Goal: Task Accomplishment & Management: Manage account settings

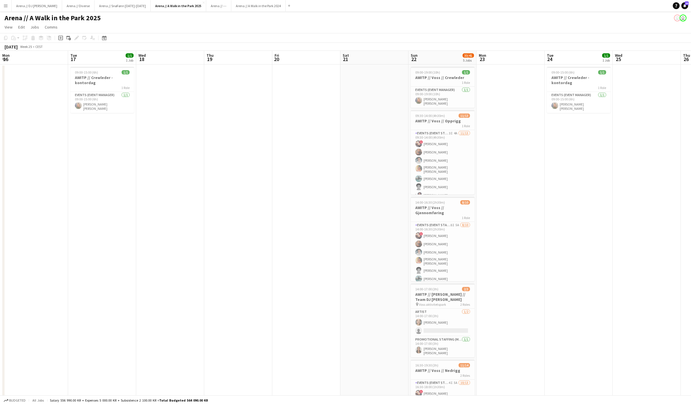
scroll to position [0, 172]
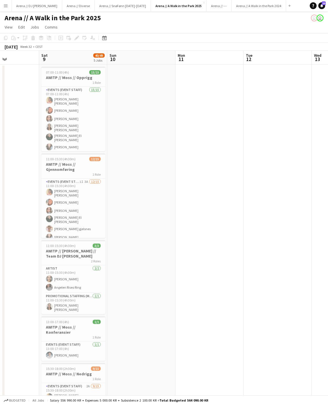
scroll to position [0, 139]
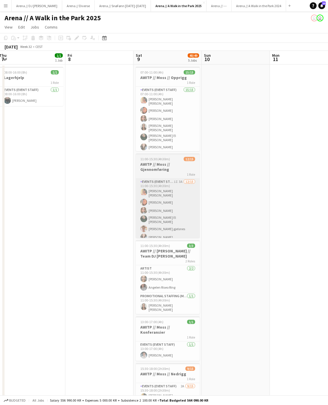
click at [173, 286] on app-card-role "Artist 2/2 11:00-15:30 (4h30m) Amelia Nwani Angelen Riseo Ring" at bounding box center [168, 279] width 64 height 28
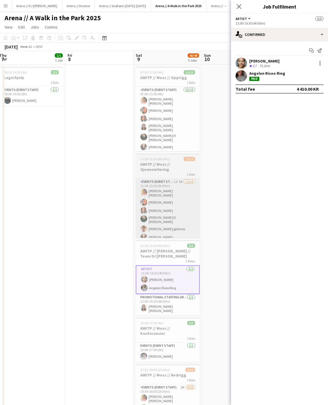
click at [291, 65] on div "Amelia Nwani Crew rating 3.7 73.1km" at bounding box center [279, 63] width 97 height 11
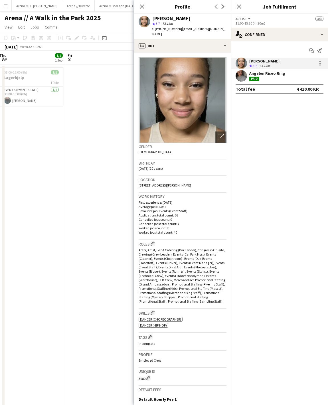
click at [299, 74] on div "Angelen Riseo Ring Paid" at bounding box center [279, 75] width 97 height 11
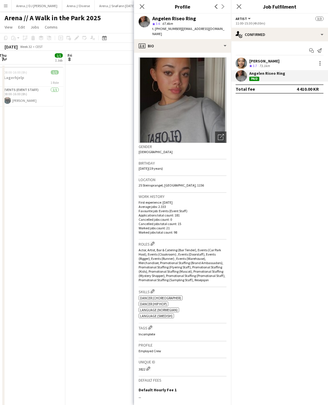
click at [142, 6] on icon at bounding box center [142, 6] width 5 height 5
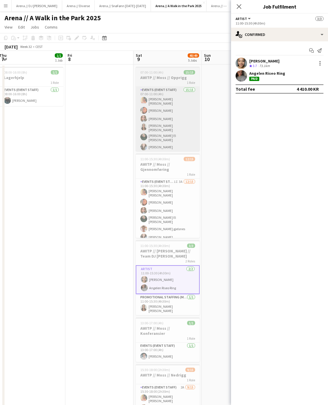
drag, startPoint x: 142, startPoint y: 235, endPoint x: 169, endPoint y: 116, distance: 122.2
click at [169, 116] on app-card-role "Events (Event Staff) 15/15 07:00-11:00 (4h) Hannah Ludivia Rotbæk Meling Booni …" at bounding box center [168, 158] width 64 height 142
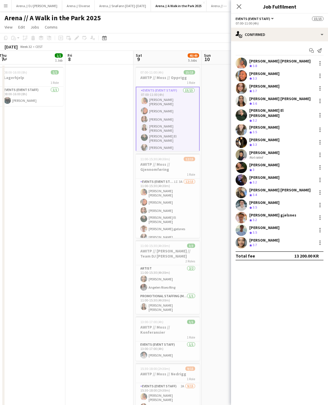
scroll to position [0, 140]
click at [266, 241] on div "[PERSON_NAME]" at bounding box center [264, 239] width 30 height 5
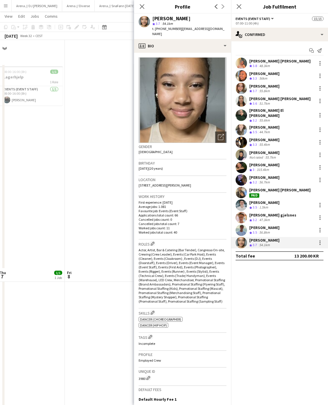
scroll to position [324, 0]
click at [141, 6] on icon at bounding box center [142, 6] width 5 height 5
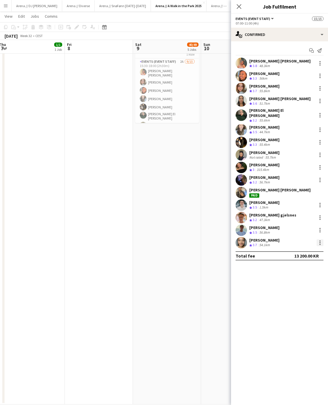
click at [318, 242] on div at bounding box center [319, 242] width 7 height 7
click at [307, 254] on span "Edit fee" at bounding box center [300, 253] width 35 height 5
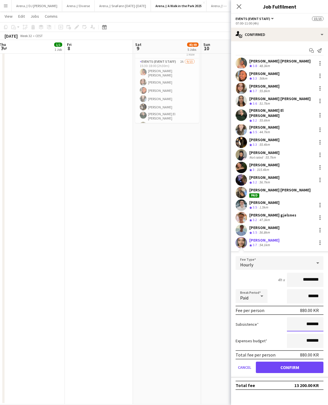
click at [298, 323] on input "*******" at bounding box center [305, 324] width 36 height 14
type input "******"
click at [254, 325] on label "Subsistence" at bounding box center [246, 323] width 23 height 5
click at [288, 370] on button "Confirm" at bounding box center [290, 366] width 68 height 11
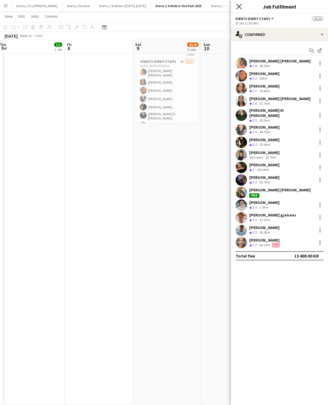
click at [237, 5] on icon at bounding box center [238, 6] width 5 height 5
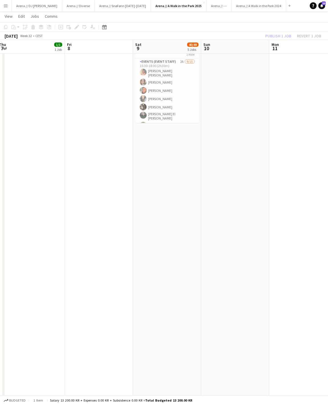
click at [272, 36] on div "Publish 1 job Revert 1 job" at bounding box center [293, 35] width 70 height 7
click at [272, 36] on button "Publish 1 job" at bounding box center [278, 35] width 30 height 7
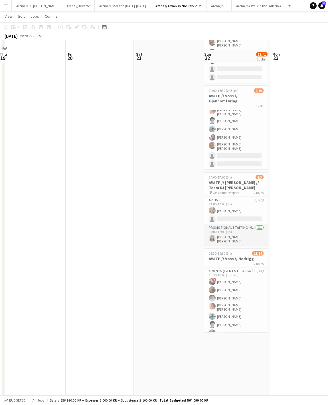
scroll to position [121, 0]
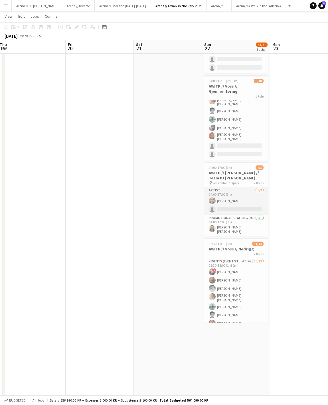
click at [237, 203] on app-card-role "Artist 1/2 14:00-17:00 (3h) Amelia Nwani single-neutral-actions" at bounding box center [236, 201] width 64 height 28
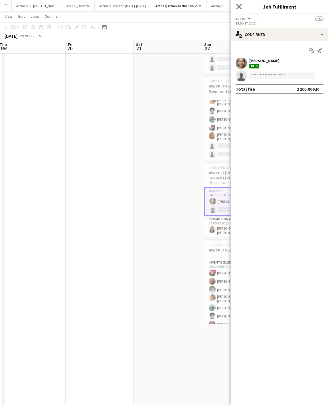
click at [239, 4] on icon "Close pop-in" at bounding box center [238, 6] width 5 height 5
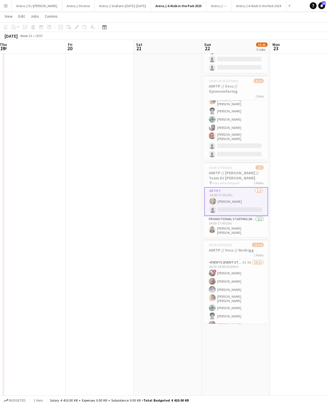
click at [231, 341] on app-date-cell "09:00-19:00 (10h) 1/1 AWITP // Voss // Crewleder 1 Role Events (Event Manager) …" at bounding box center [236, 275] width 68 height 664
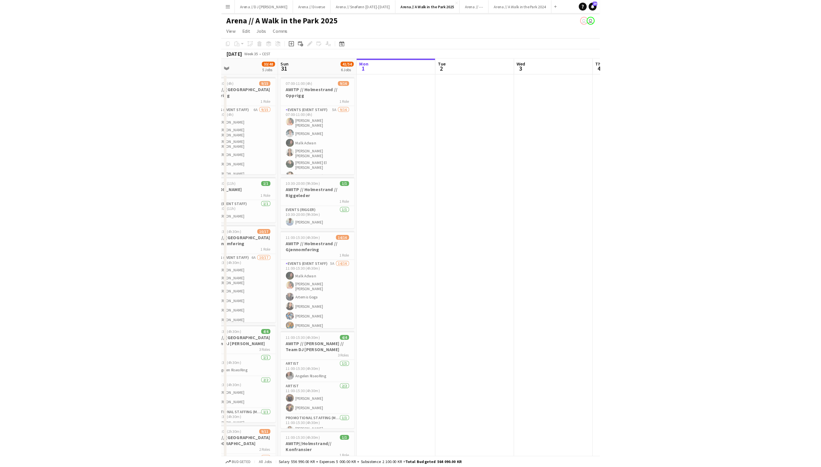
scroll to position [0, 0]
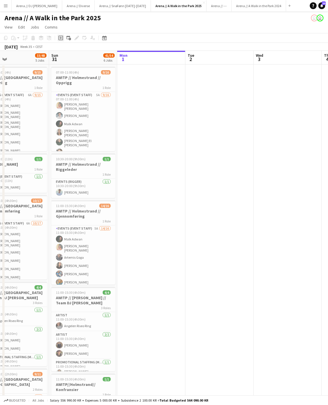
click at [60, 39] on icon "Add job" at bounding box center [60, 38] width 5 height 5
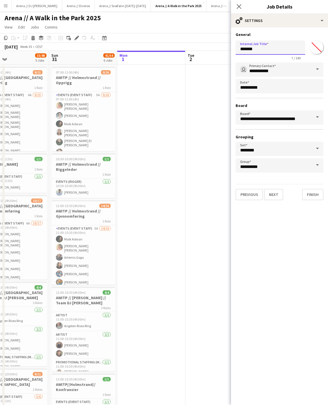
drag, startPoint x: 279, startPoint y: 53, endPoint x: 231, endPoint y: 48, distance: 48.1
click at [231, 48] on form "**********" at bounding box center [279, 116] width 97 height 168
click at [270, 49] on input "Internal Job Title" at bounding box center [270, 47] width 70 height 14
type input "**********"
click at [283, 198] on button "Next" at bounding box center [273, 194] width 19 height 11
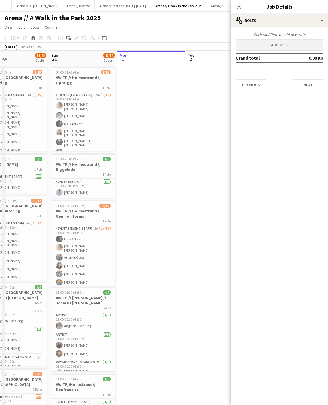
click at [293, 49] on button "Add role" at bounding box center [279, 44] width 88 height 11
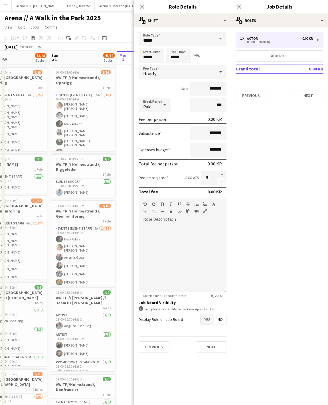
click at [184, 70] on div "Hourly" at bounding box center [176, 72] width 76 height 14
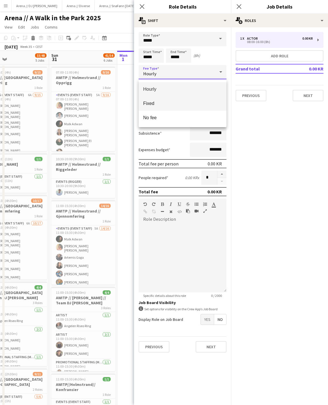
click at [186, 103] on span "Fixed" at bounding box center [182, 103] width 79 height 5
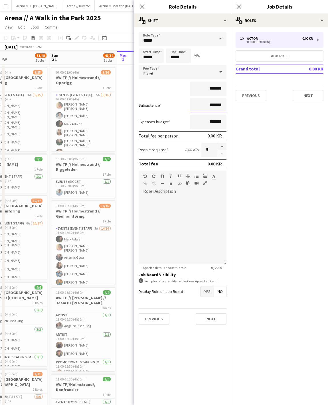
click at [202, 108] on input "*******" at bounding box center [208, 105] width 36 height 14
click at [206, 88] on input "*******" at bounding box center [208, 89] width 36 height 14
type input "**********"
click at [261, 174] on mat-expansion-panel "pencil3 General details 1 x Actor 0.00 KR 08:00-16:00 (8h) Add role Grand total…" at bounding box center [279, 215] width 97 height 377
click at [304, 95] on button "Next" at bounding box center [307, 95] width 31 height 11
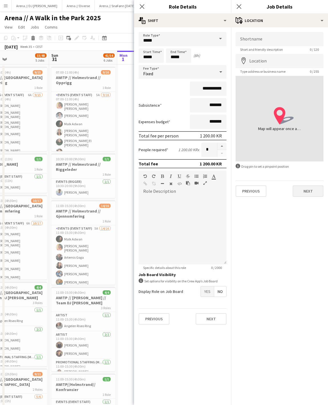
click at [307, 197] on button "Next" at bounding box center [307, 190] width 31 height 11
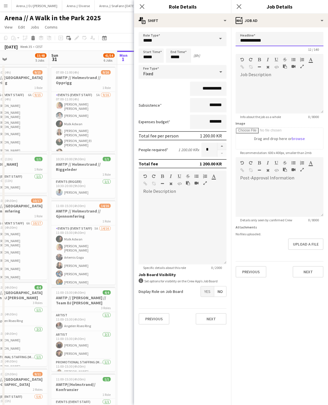
click at [274, 38] on input "**********" at bounding box center [279, 39] width 88 height 14
type input "**********"
click at [307, 277] on button "Next" at bounding box center [307, 271] width 31 height 11
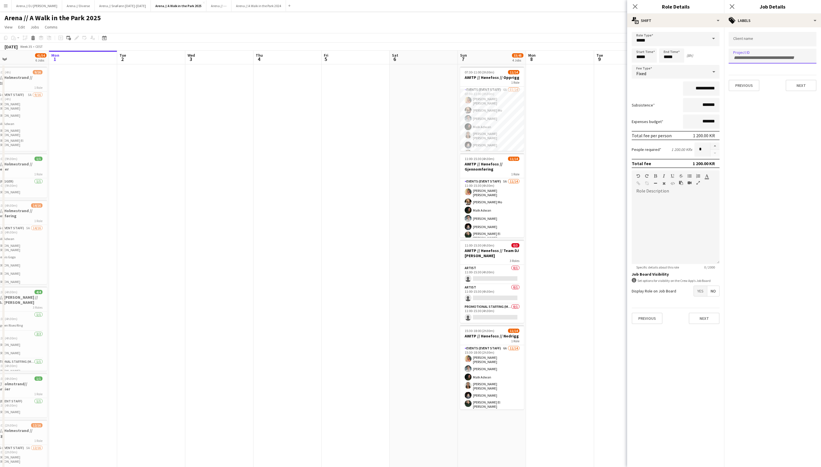
click at [445, 54] on div at bounding box center [772, 56] width 88 height 15
paste input "******"
type input "******"
click at [445, 87] on div at bounding box center [772, 233] width 97 height 467
click at [445, 85] on button "Next" at bounding box center [800, 85] width 31 height 11
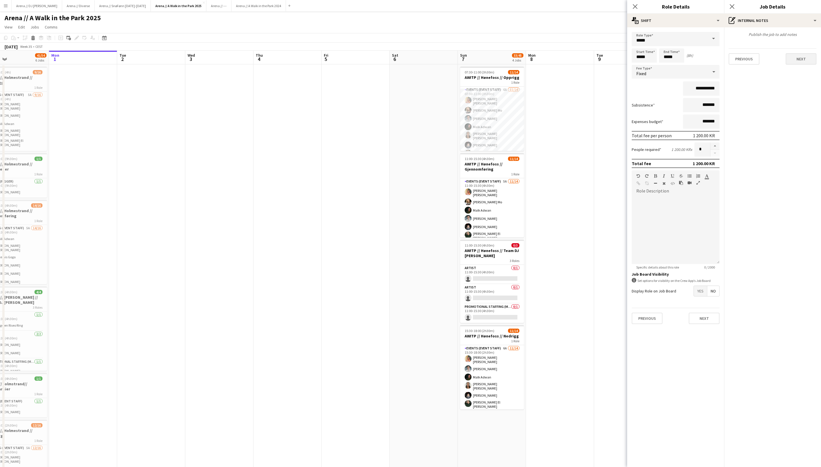
click at [445, 65] on button "Next" at bounding box center [800, 58] width 31 height 11
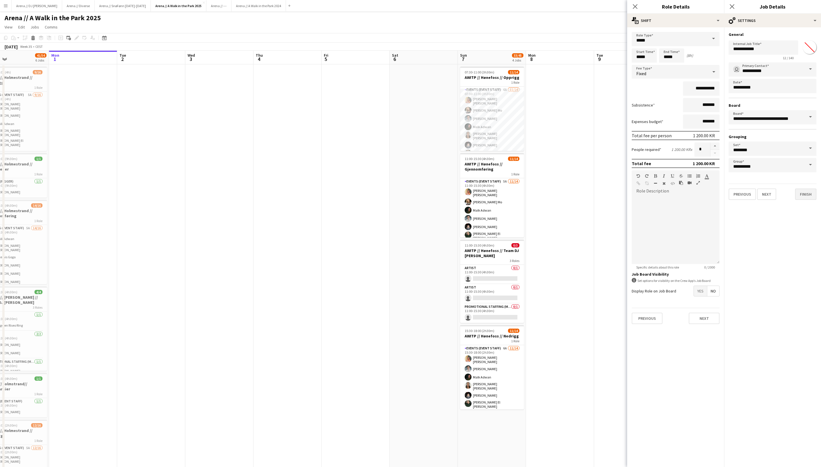
click at [445, 199] on button "Finish" at bounding box center [805, 194] width 21 height 11
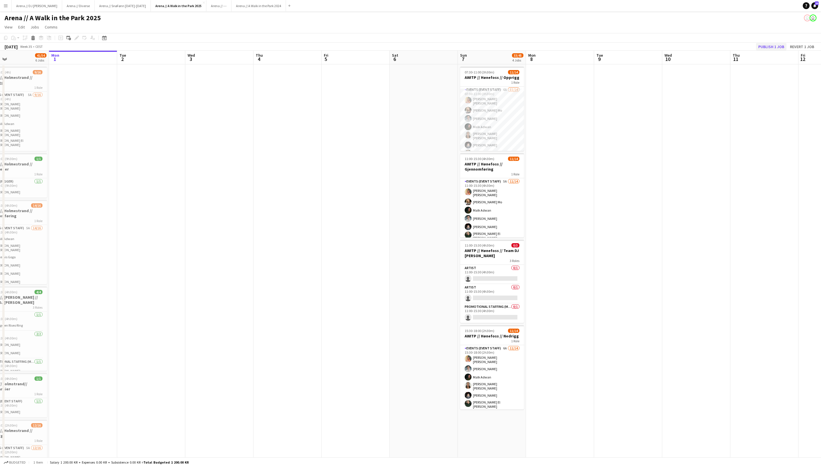
click at [445, 48] on button "Publish 1 job" at bounding box center [771, 46] width 30 height 7
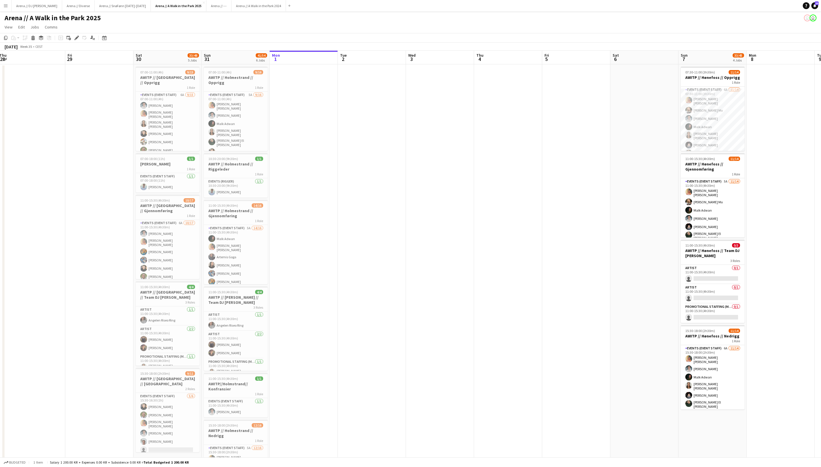
click at [438, 119] on app-date-cell at bounding box center [440, 396] width 68 height 664
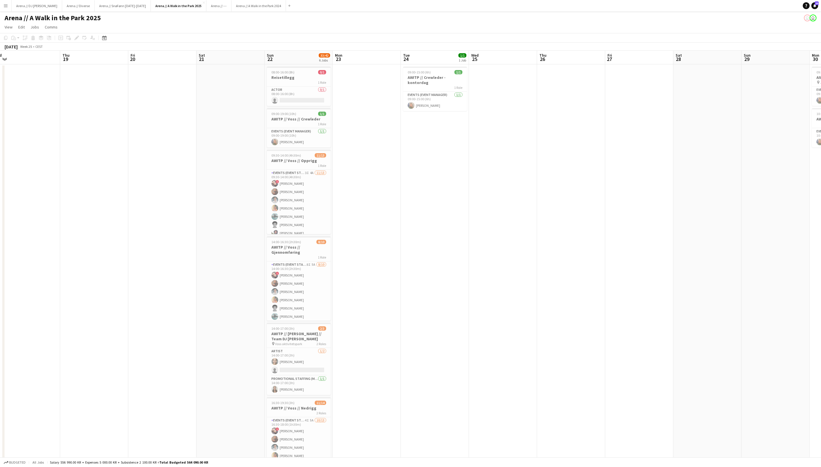
scroll to position [0, 171]
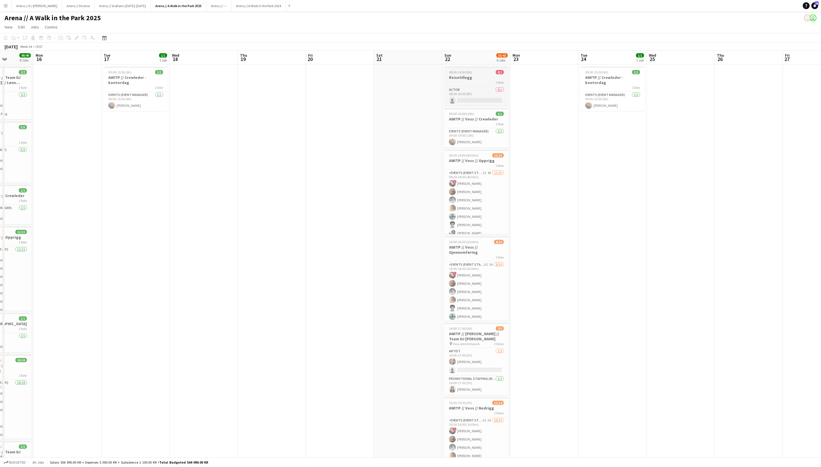
click at [478, 76] on h3 "Reisetillegg" at bounding box center [476, 77] width 64 height 5
click at [7, 39] on icon "Copy" at bounding box center [5, 38] width 5 height 5
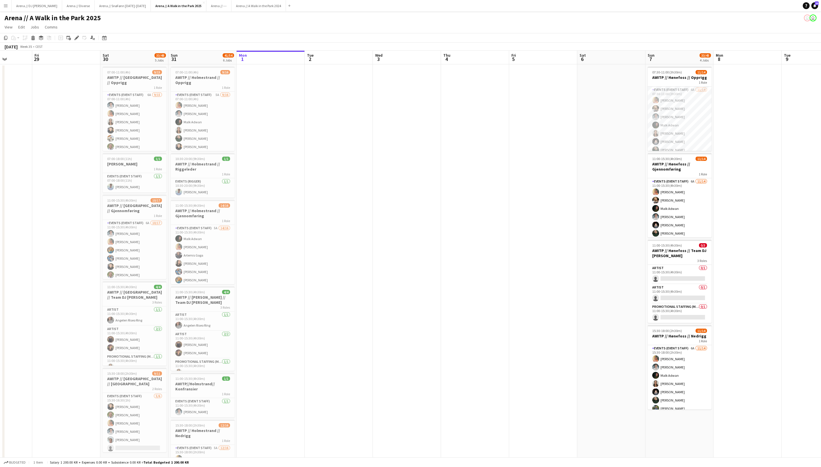
scroll to position [0, 165]
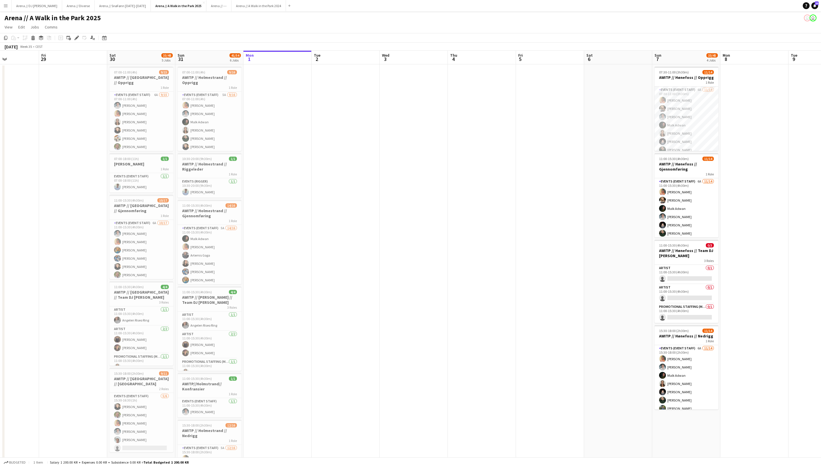
click at [288, 83] on app-date-cell at bounding box center [277, 396] width 68 height 664
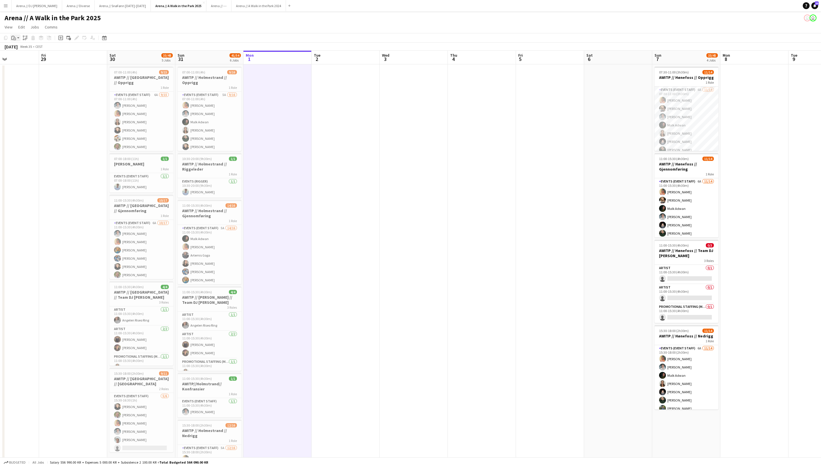
click at [17, 39] on app-action-btn "Paste" at bounding box center [15, 37] width 10 height 7
click at [25, 61] on link "Paste with crew Command Shift V" at bounding box center [37, 58] width 45 height 5
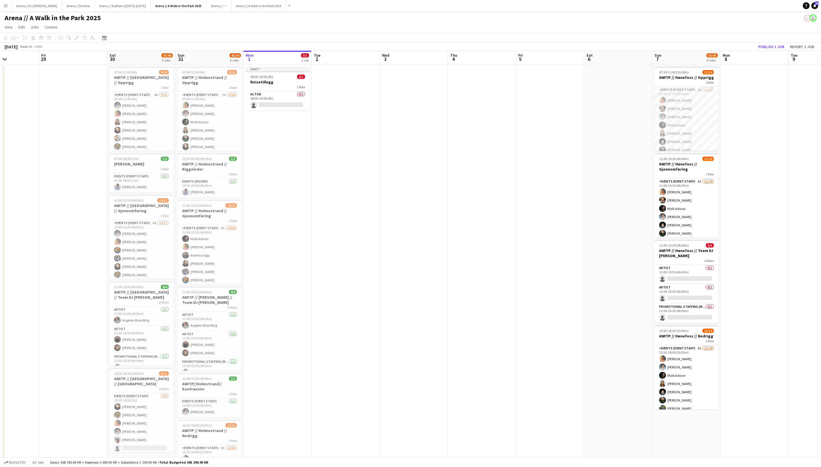
click at [351, 189] on app-date-cell at bounding box center [345, 396] width 68 height 664
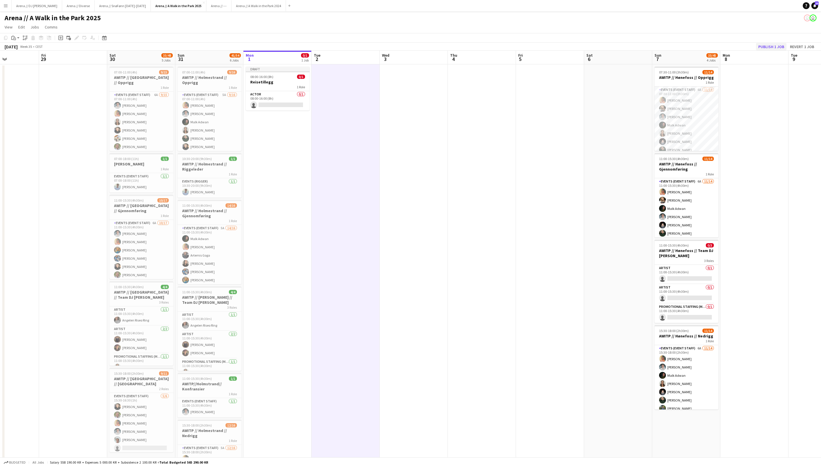
click at [764, 45] on button "Publish 1 job" at bounding box center [771, 46] width 30 height 7
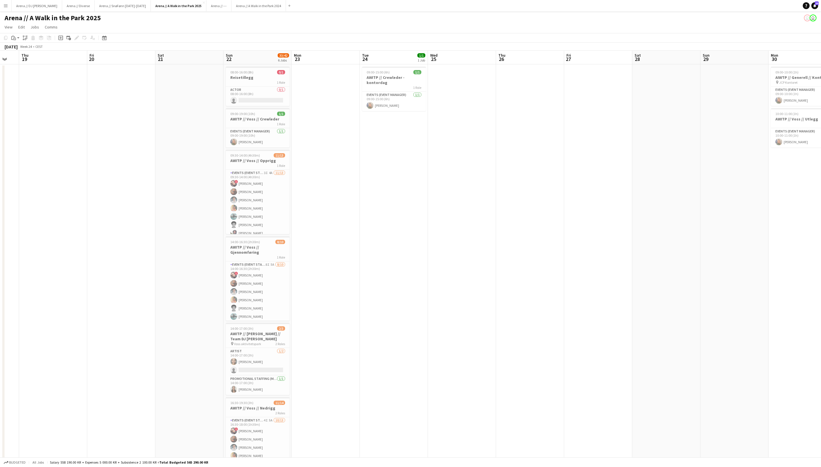
scroll to position [0, 234]
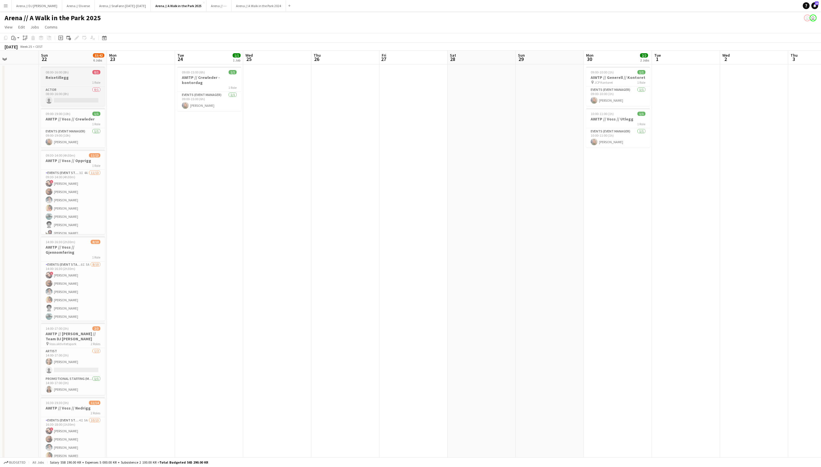
click at [78, 80] on h3 "Reisetillegg" at bounding box center [73, 77] width 64 height 5
click at [32, 39] on icon "Delete" at bounding box center [33, 38] width 5 height 5
click at [767, 50] on button "Publish 1 job" at bounding box center [771, 46] width 30 height 7
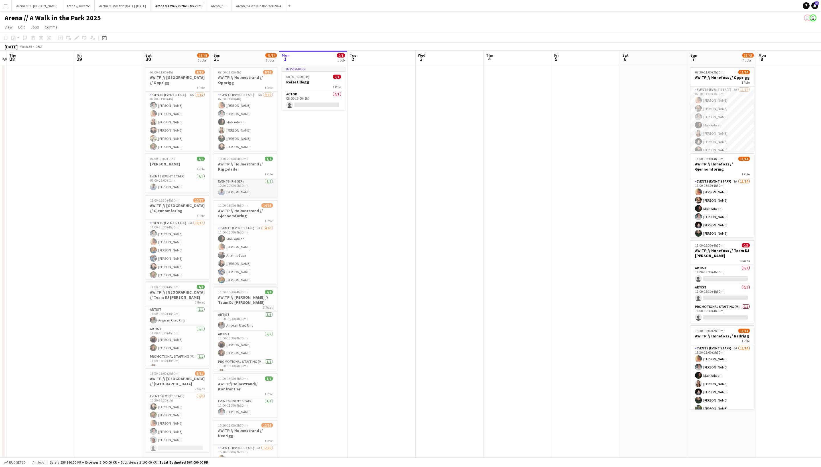
scroll to position [0, 269]
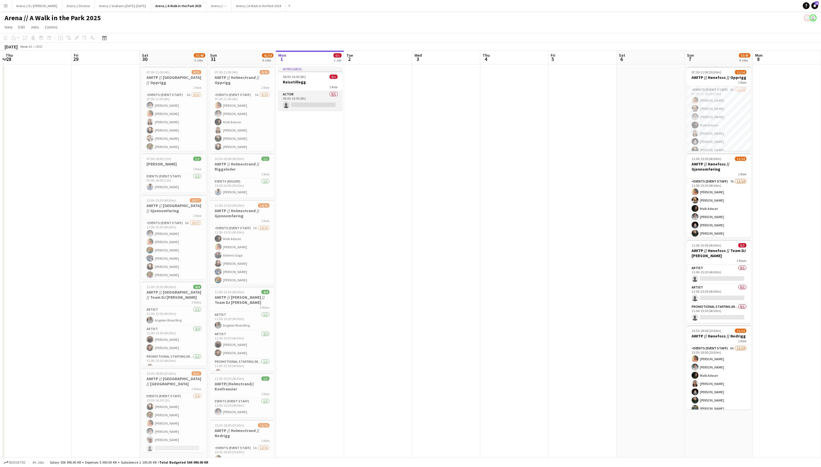
click at [313, 100] on app-card-role "Actor 0/1 08:00-16:00 (8h) single-neutral-actions" at bounding box center [310, 100] width 64 height 19
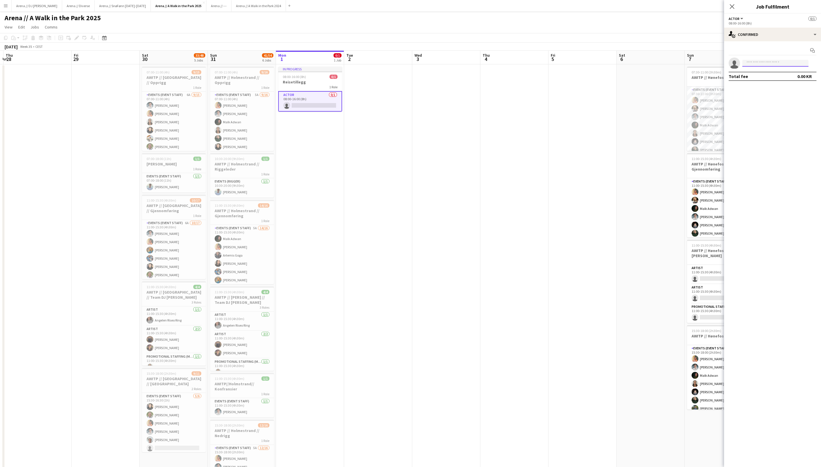
click at [759, 67] on input at bounding box center [775, 63] width 66 height 7
type input "******"
click at [790, 75] on span "Active" at bounding box center [795, 73] width 18 height 4
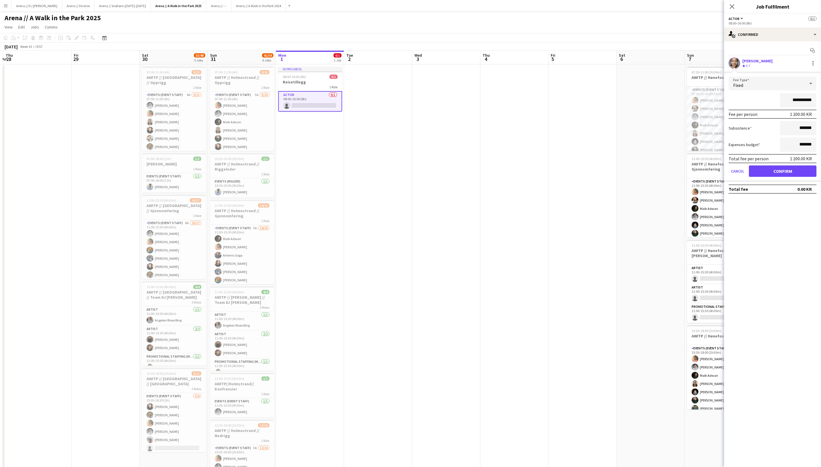
click at [797, 175] on button "Confirm" at bounding box center [783, 171] width 68 height 11
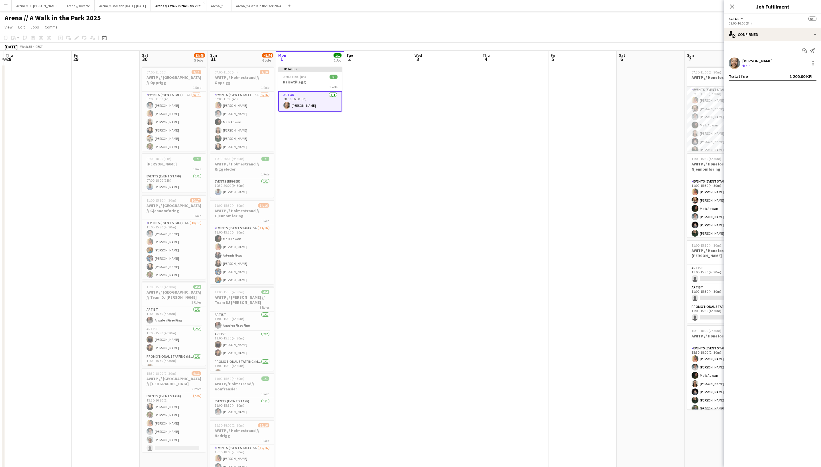
click at [728, 4] on div "Close pop-in" at bounding box center [732, 6] width 16 height 13
click at [735, 5] on app-icon "Close pop-in" at bounding box center [732, 7] width 8 height 8
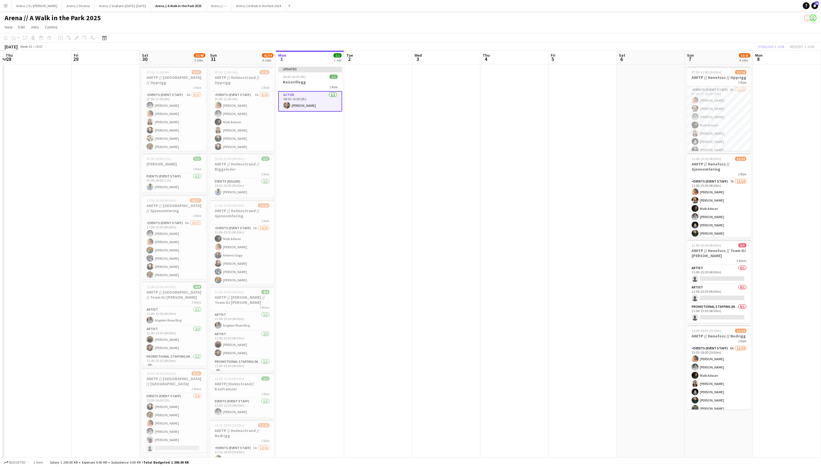
click at [758, 44] on div "Publish 1 job Revert 1 job" at bounding box center [786, 46] width 70 height 7
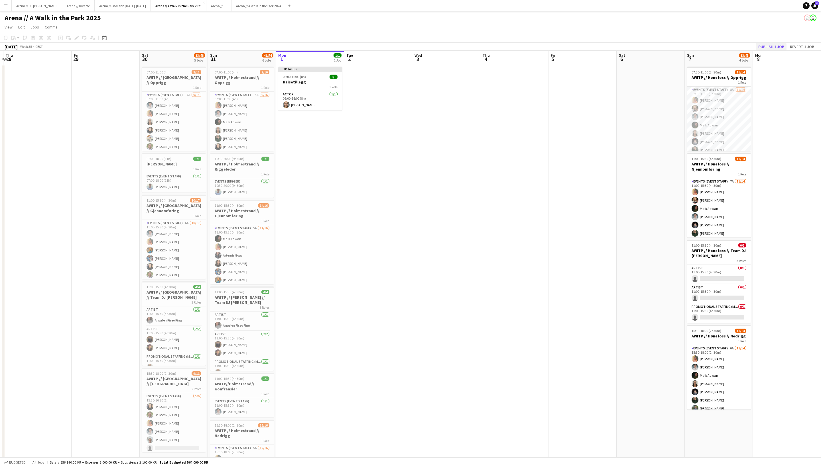
click at [760, 49] on button "Publish 1 job" at bounding box center [771, 46] width 30 height 7
click at [356, 153] on app-date-cell at bounding box center [378, 396] width 68 height 664
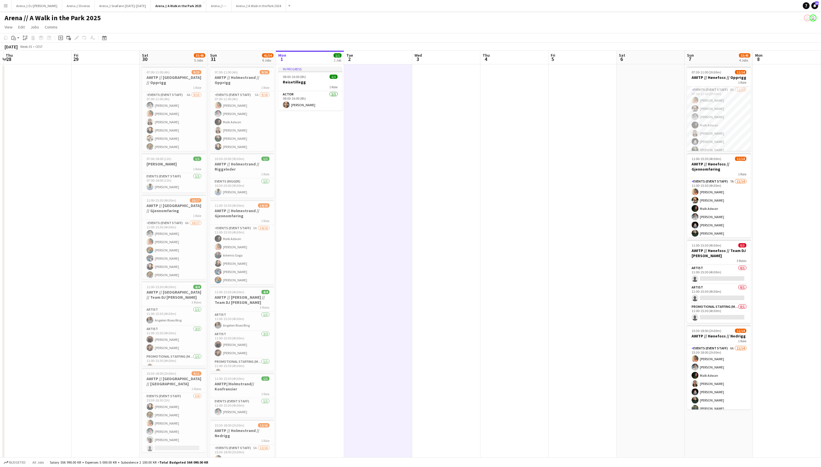
click at [317, 129] on app-date-cell "In progress 08:00-16:00 (8h) 1/1 Reisetillegg 1 Role Actor 1/1 08:00-16:00 (8h)…" at bounding box center [310, 396] width 68 height 664
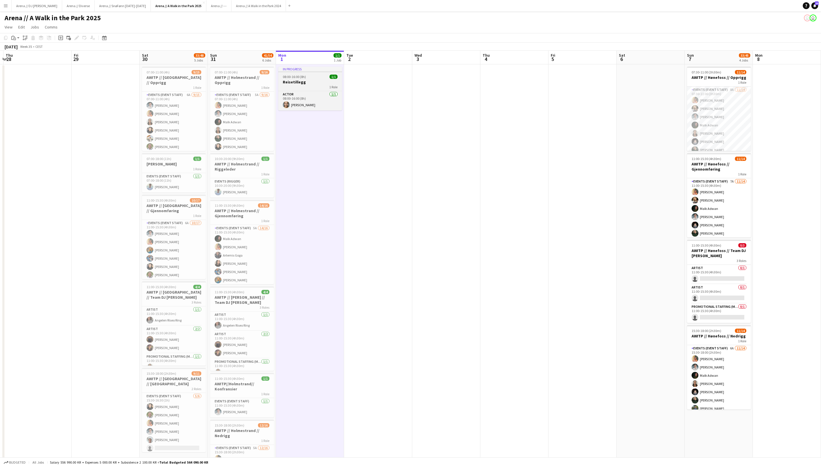
click at [307, 84] on h3 "Reisetillegg" at bounding box center [310, 82] width 64 height 5
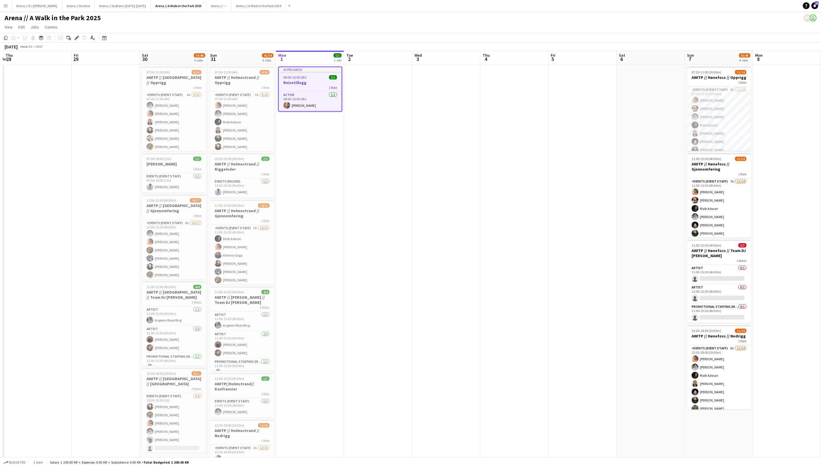
click at [321, 162] on app-date-cell "In progress 08:00-16:00 (8h) 1/1 Reisetillegg 1 Role Actor 1/1 08:00-16:00 (8h)…" at bounding box center [310, 396] width 68 height 664
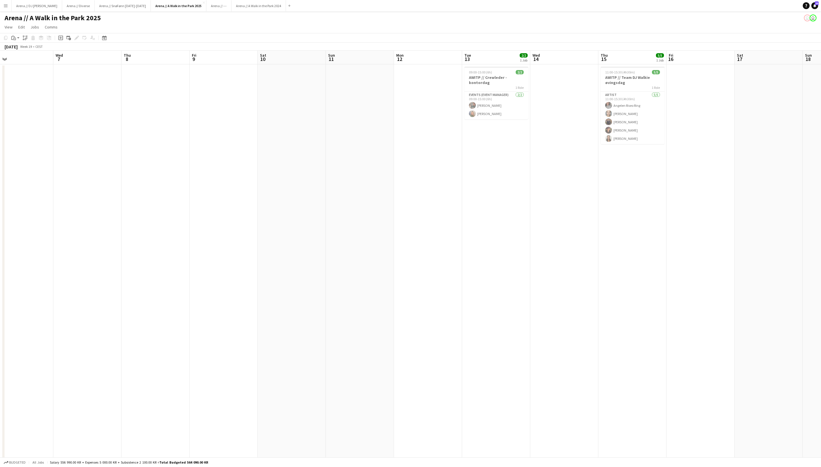
scroll to position [0, 138]
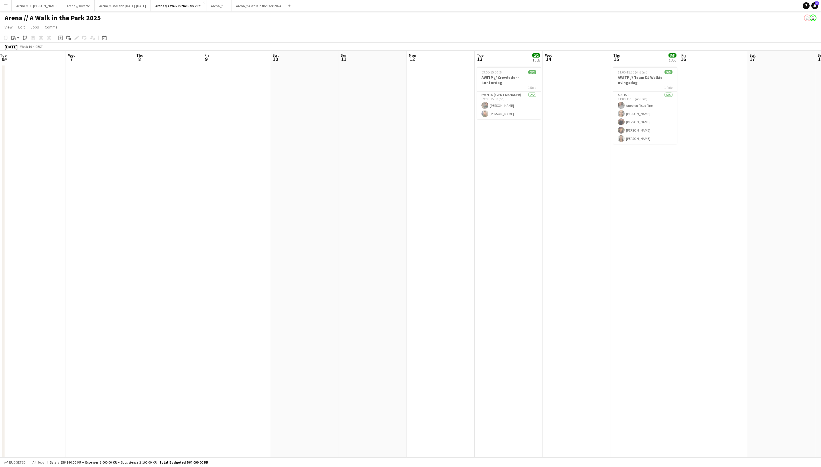
click at [391, 138] on app-date-cell at bounding box center [372, 396] width 68 height 664
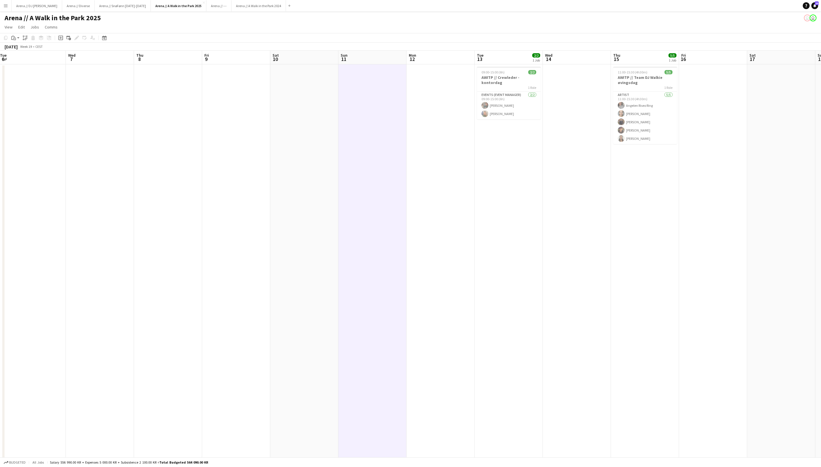
scroll to position [0, 127]
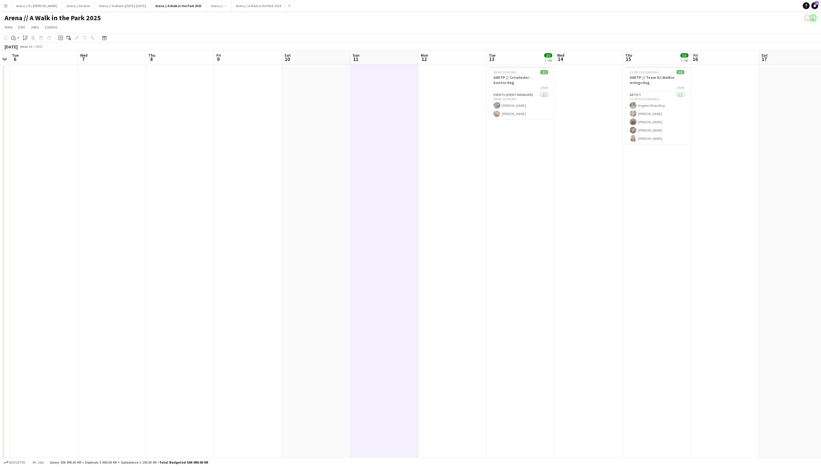
click at [329, 155] on app-date-cell at bounding box center [316, 396] width 68 height 664
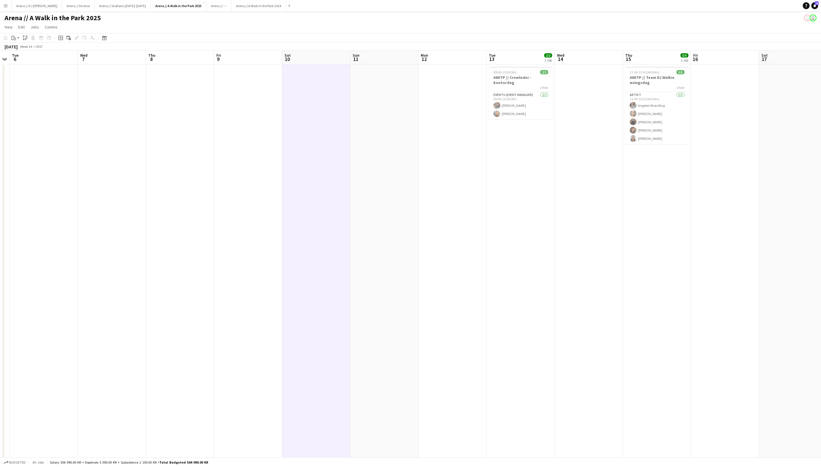
click at [316, 174] on app-date-cell at bounding box center [316, 396] width 68 height 664
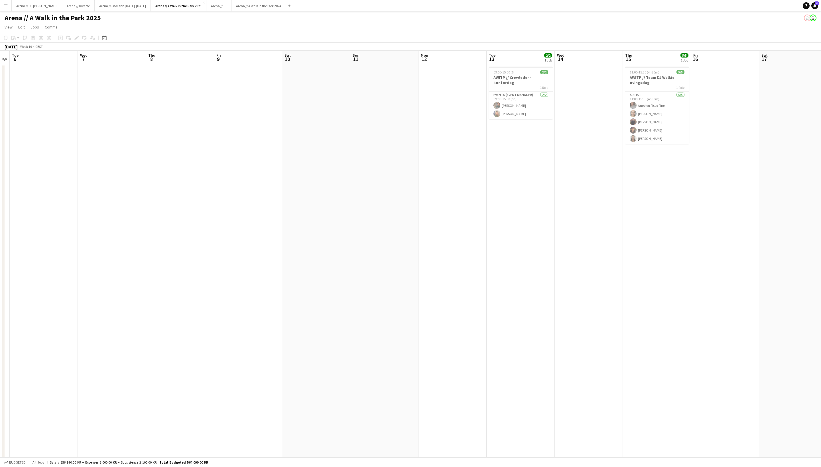
click at [312, 170] on app-date-cell at bounding box center [316, 396] width 68 height 664
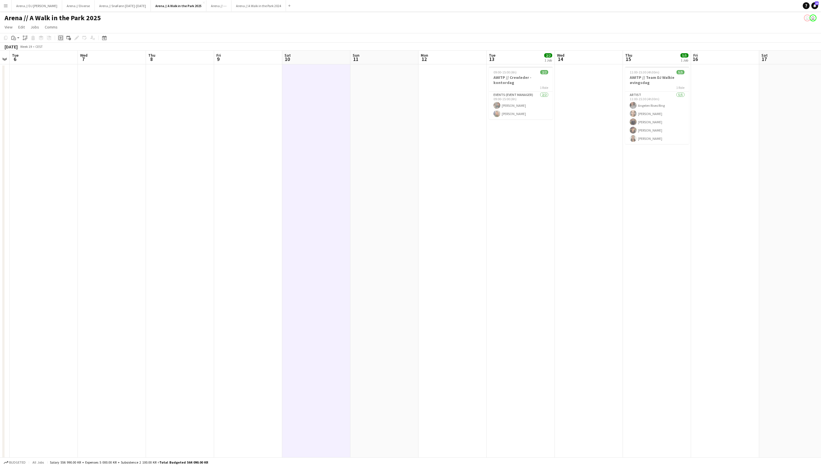
click at [61, 40] on icon "Add job" at bounding box center [60, 38] width 5 height 5
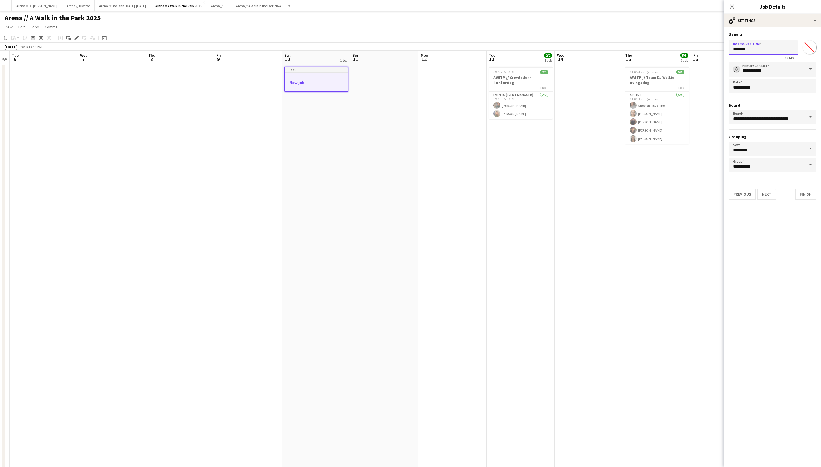
drag, startPoint x: 765, startPoint y: 52, endPoint x: 722, endPoint y: 50, distance: 43.4
click at [722, 50] on body "Menu Boards Boards Boards All jobs Status Workforce Workforce My Workforce Recr…" at bounding box center [410, 369] width 821 height 738
type input "**********"
click at [775, 199] on button "Next" at bounding box center [766, 194] width 19 height 11
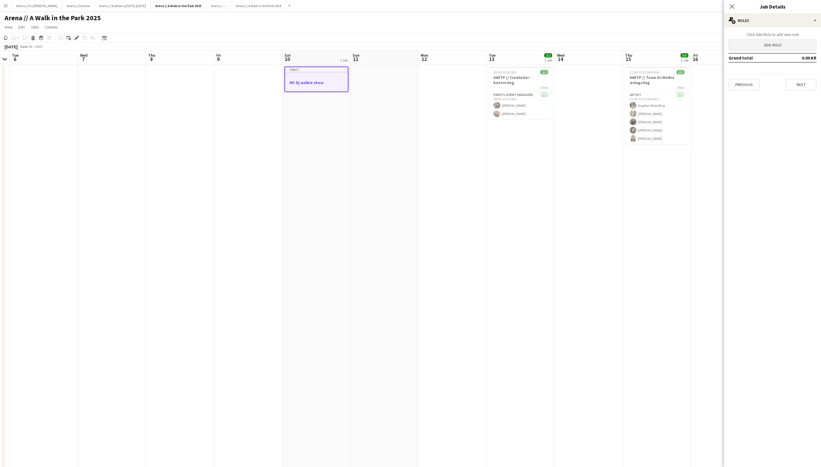
click at [762, 46] on button "Add role" at bounding box center [772, 44] width 88 height 11
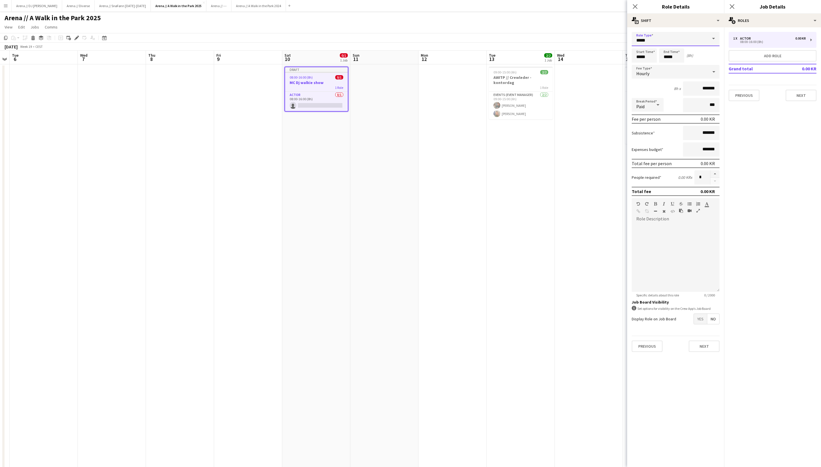
click at [662, 39] on input "*****" at bounding box center [676, 39] width 88 height 14
click at [659, 52] on mat-option "Actor" at bounding box center [676, 56] width 88 height 14
click at [655, 70] on div "Hourly" at bounding box center [670, 72] width 76 height 14
click at [661, 101] on span "Fixed" at bounding box center [675, 103] width 79 height 5
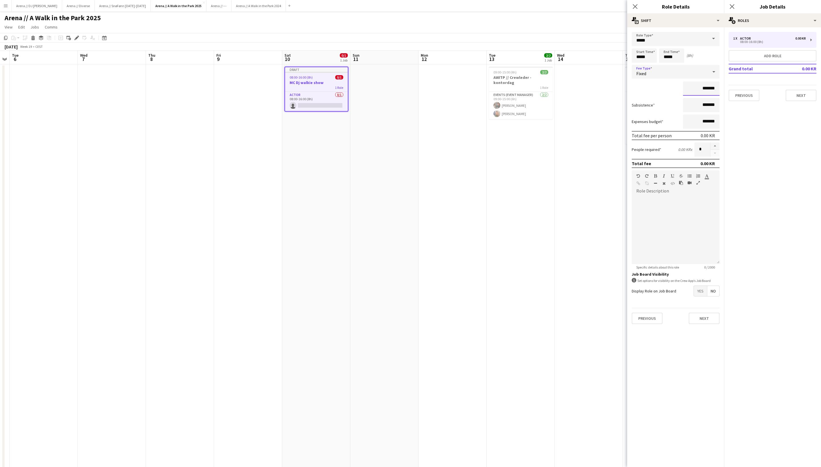
click at [698, 92] on input "*******" at bounding box center [701, 89] width 36 height 14
type input "**********"
click at [764, 205] on mat-expansion-panel "pencil3 General details 1 x Actor 0.00 KR 08:00-16:00 (8h) Add role Grand total…" at bounding box center [772, 247] width 97 height 440
click at [693, 107] on input "*******" at bounding box center [701, 105] width 36 height 14
type input "**********"
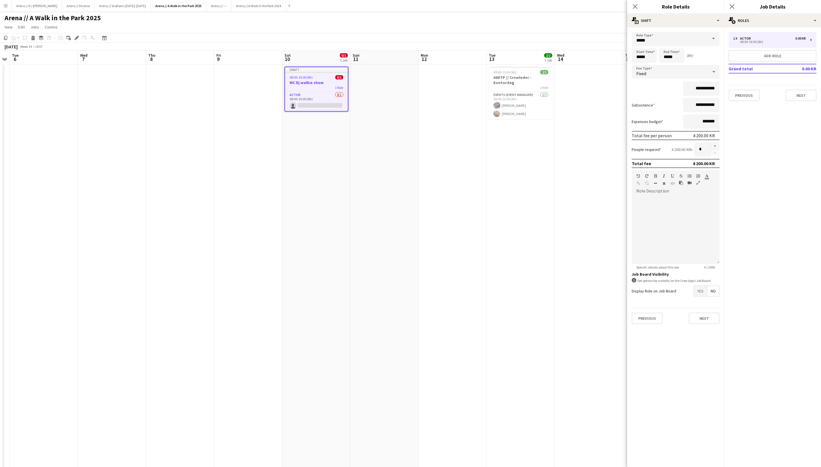
click at [740, 174] on mat-expansion-panel "pencil3 General details 1 x Actor 0.00 KR 08:00-16:00 (8h) Add role Grand total…" at bounding box center [772, 247] width 97 height 440
click at [711, 324] on button "Next" at bounding box center [704, 318] width 31 height 11
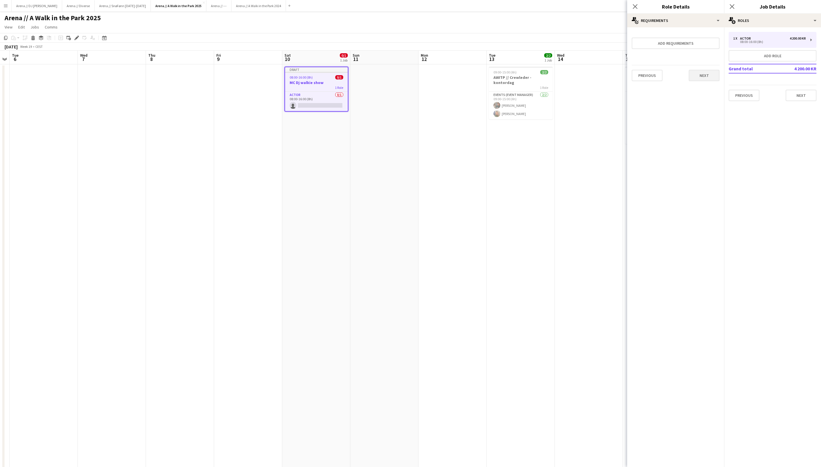
click at [698, 77] on button "Next" at bounding box center [704, 75] width 31 height 11
click at [707, 82] on button "Finish" at bounding box center [708, 76] width 21 height 11
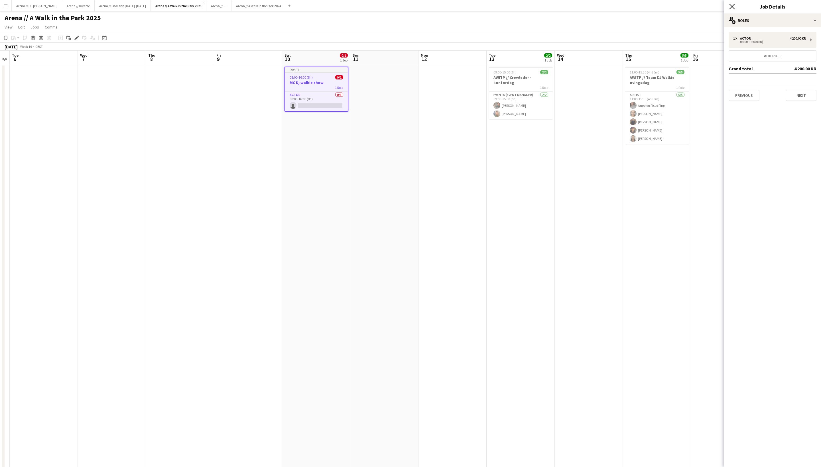
click at [732, 7] on icon at bounding box center [731, 6] width 5 height 5
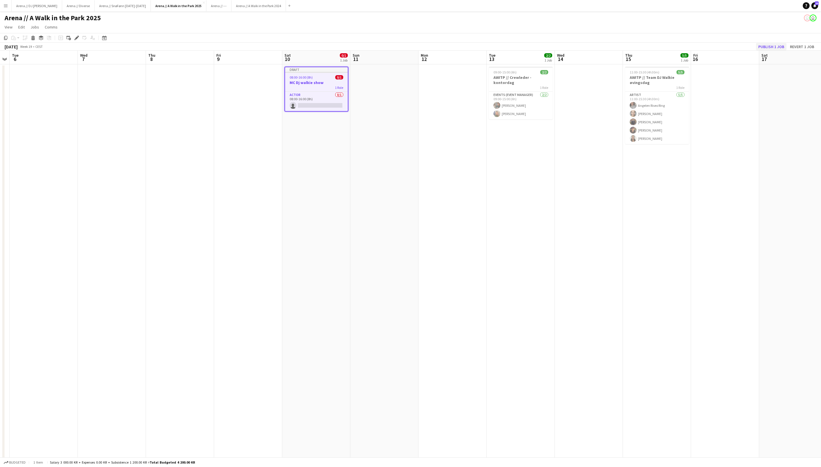
click at [760, 47] on button "Publish 1 job" at bounding box center [771, 46] width 30 height 7
click at [323, 98] on app-card-role "Actor 0/1 08:00-16:00 (8h) single-neutral-actions" at bounding box center [316, 96] width 63 height 19
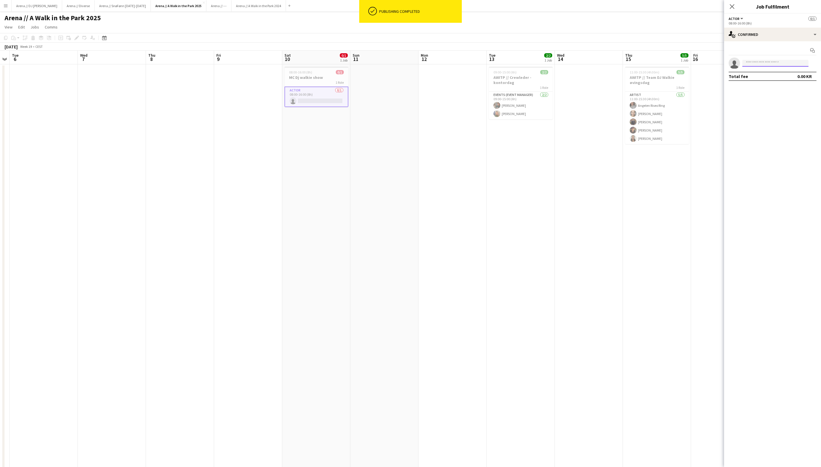
click at [768, 62] on input at bounding box center [775, 63] width 66 height 7
type input "*****"
click at [762, 75] on span "Yurley Larsen" at bounding box center [763, 72] width 33 height 5
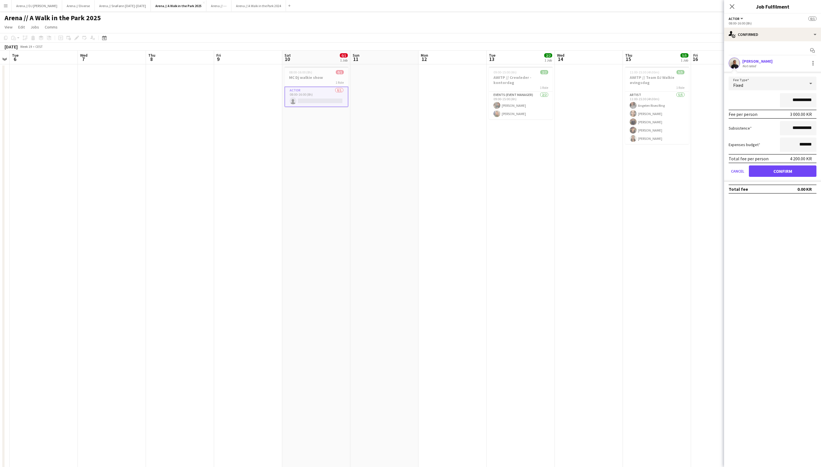
click at [785, 175] on button "Confirm" at bounding box center [783, 171] width 68 height 11
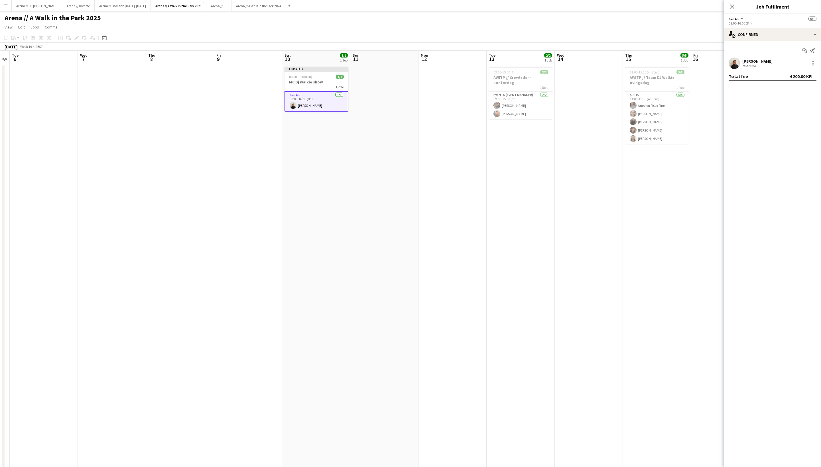
click at [342, 132] on app-date-cell "Updated 08:00-16:00 (8h) 1/1 MC Dj walkie show 1 Role Actor 1/1 08:00-16:00 (8h…" at bounding box center [316, 396] width 68 height 664
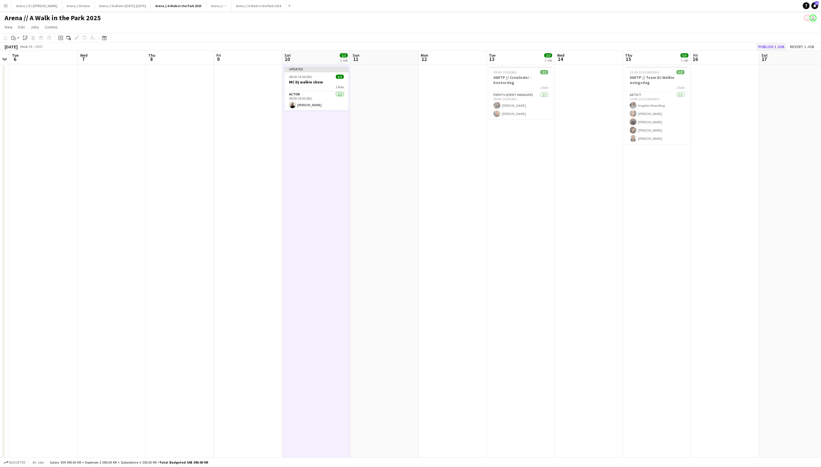
click at [775, 46] on button "Publish 1 job" at bounding box center [771, 46] width 30 height 7
click at [342, 139] on app-date-cell "08:00-16:00 (8h) 1/1 MC Dj walkie show 1 Role Actor 1/1 08:00-16:00 (8h) Yurley…" at bounding box center [316, 396] width 68 height 664
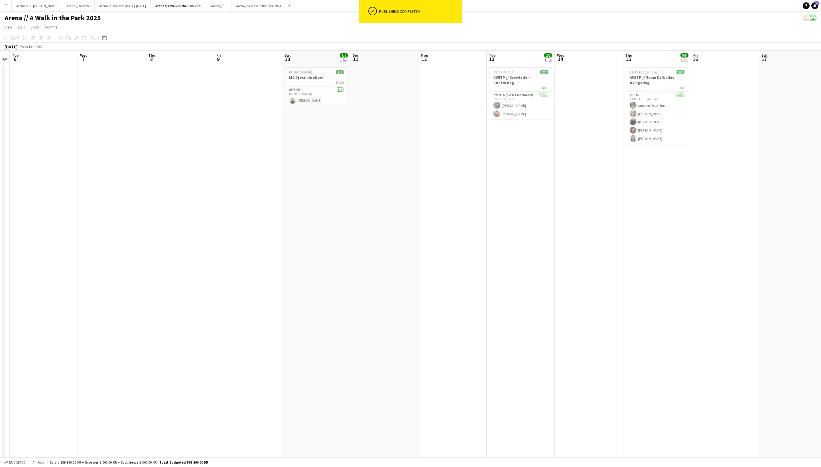
click at [350, 123] on app-date-cell at bounding box center [384, 396] width 68 height 664
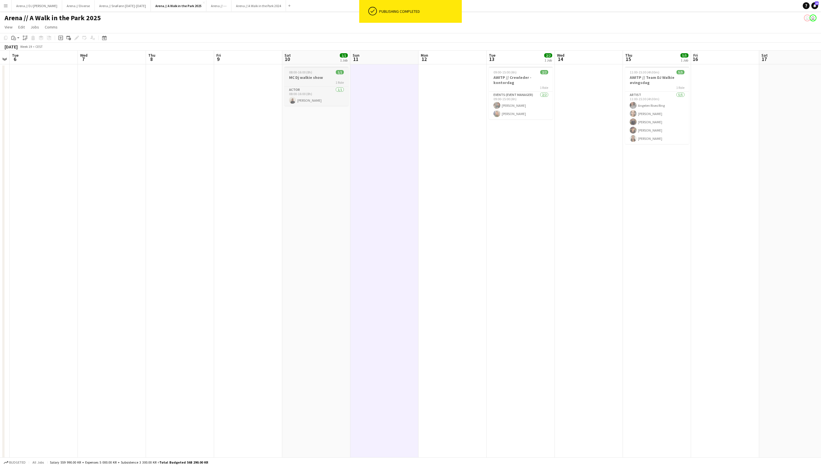
click at [327, 84] on div "1 Role" at bounding box center [316, 82] width 64 height 5
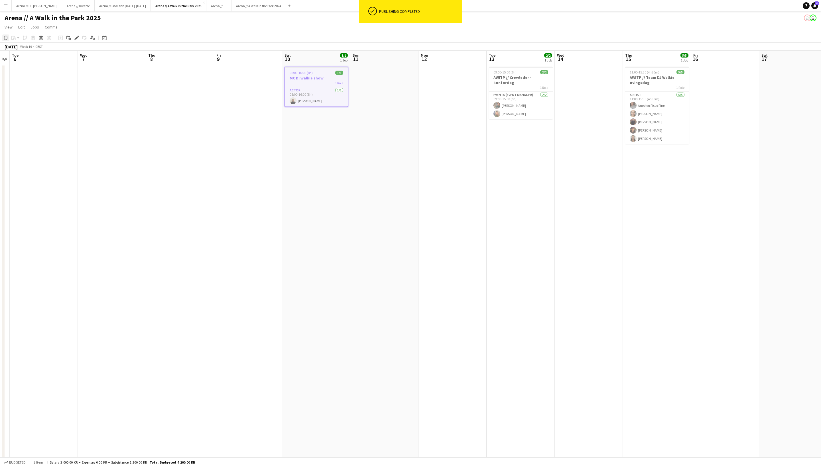
click at [5, 39] on icon "Copy" at bounding box center [5, 38] width 5 height 5
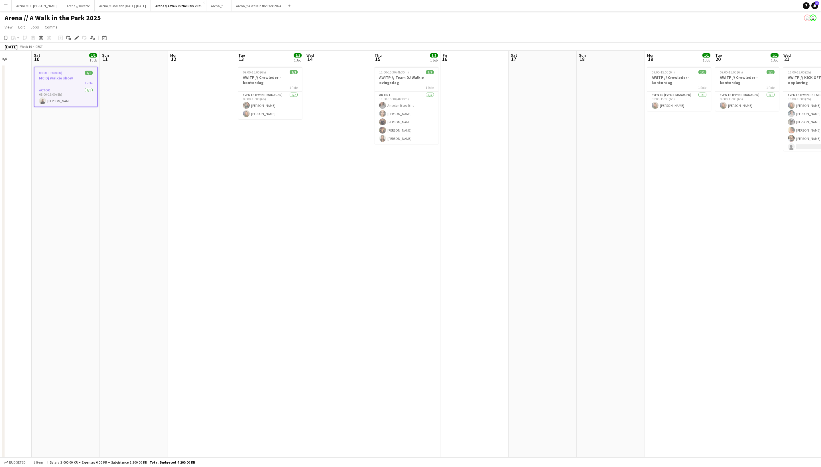
scroll to position [0, 169]
click at [203, 160] on app-date-cell at bounding box center [205, 396] width 68 height 664
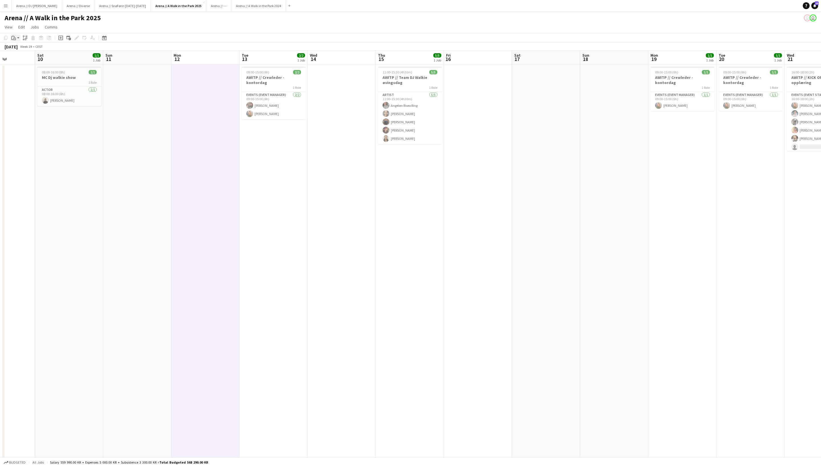
click at [18, 39] on app-action-btn "Paste" at bounding box center [15, 37] width 10 height 7
click at [27, 60] on link "Paste with crew Command Shift V" at bounding box center [37, 58] width 45 height 5
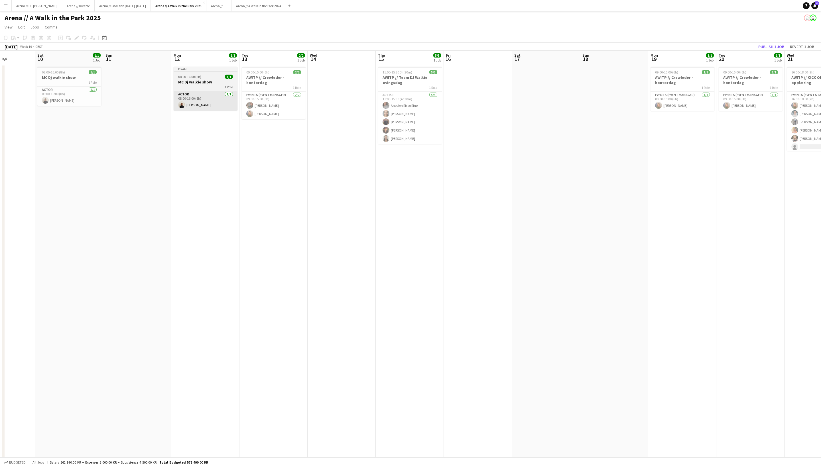
click at [217, 110] on app-card-role "Actor 1/1 08:00-16:00 (8h) Yurley Larsen" at bounding box center [206, 100] width 64 height 19
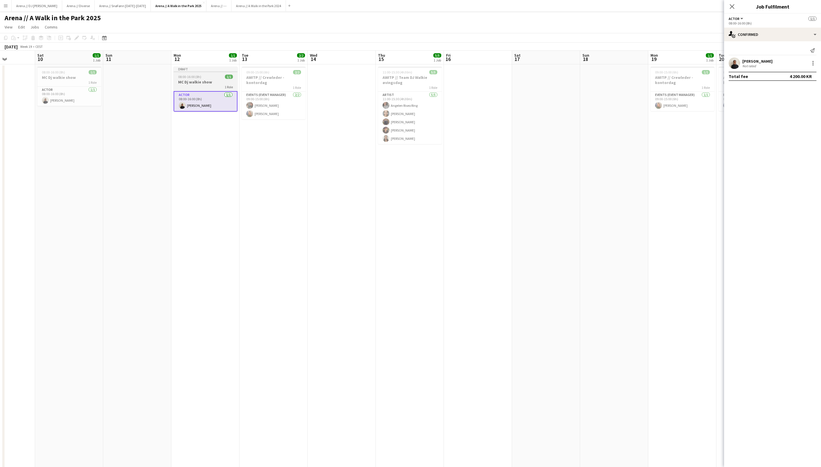
click at [201, 79] on span "08:00-16:00 (8h)" at bounding box center [189, 77] width 23 height 4
click at [810, 65] on div at bounding box center [812, 63] width 7 height 7
click at [795, 72] on button "Edit fee" at bounding box center [794, 75] width 44 height 14
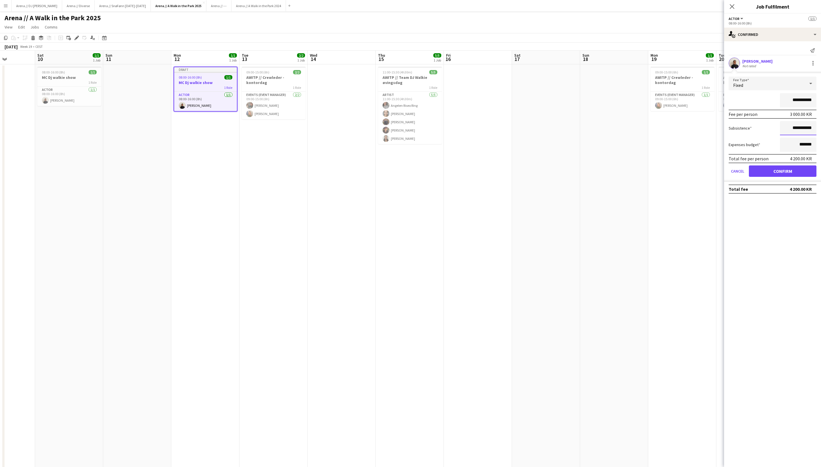
drag, startPoint x: 791, startPoint y: 132, endPoint x: 779, endPoint y: 132, distance: 12.5
click at [779, 132] on div "**********" at bounding box center [772, 128] width 88 height 14
type input "*********"
click at [800, 176] on button "Confirm" at bounding box center [783, 171] width 68 height 11
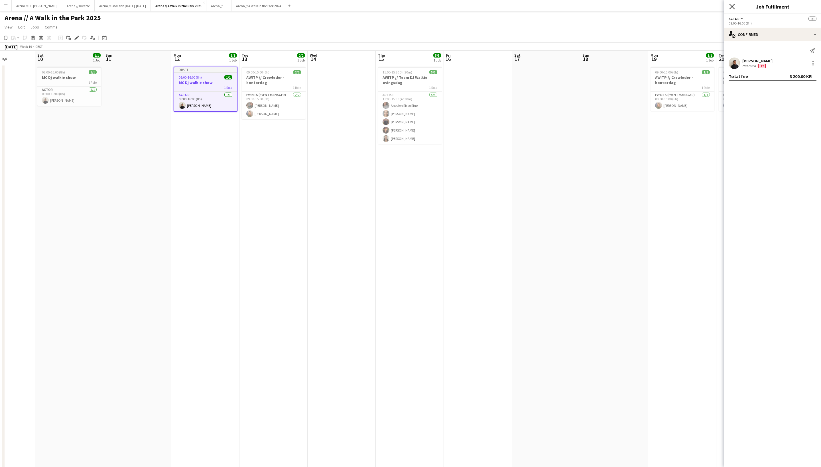
click at [731, 6] on icon at bounding box center [731, 6] width 5 height 5
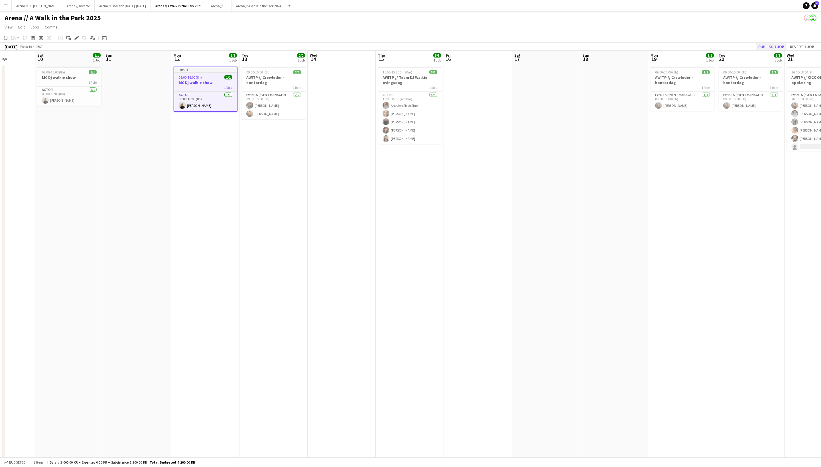
click at [761, 46] on button "Publish 1 job" at bounding box center [771, 46] width 30 height 7
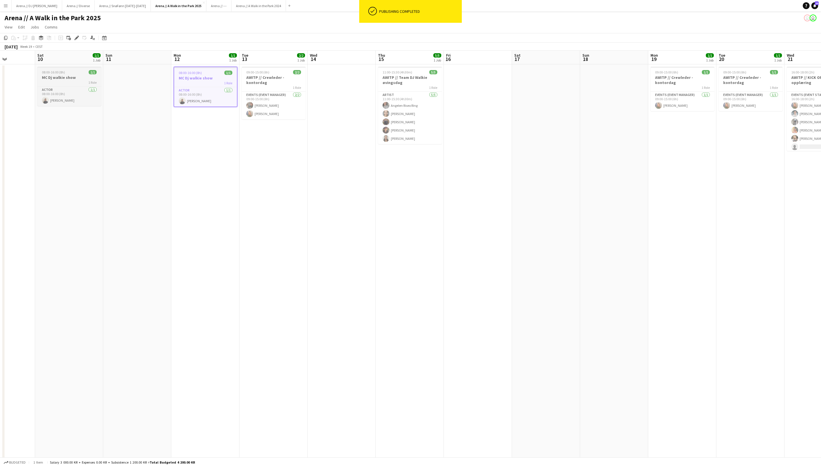
click at [88, 78] on h3 "MC Dj walkie show" at bounding box center [69, 77] width 64 height 5
click at [75, 38] on icon "Edit" at bounding box center [76, 38] width 5 height 5
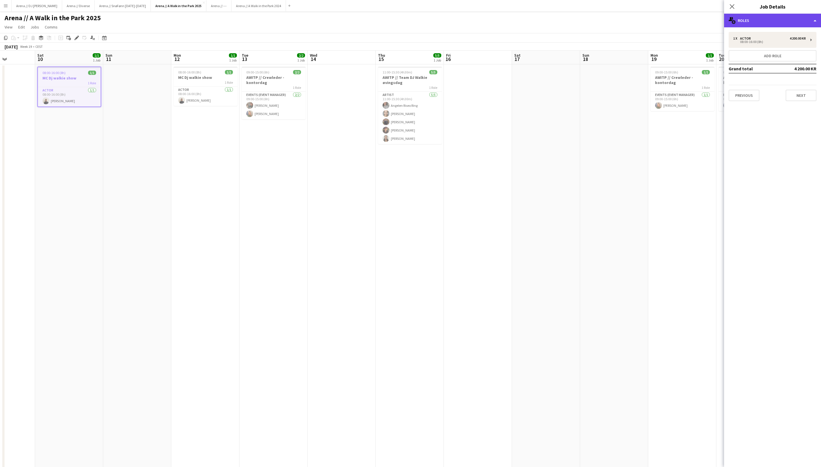
click at [745, 24] on div "multiple-users-add Roles" at bounding box center [772, 21] width 97 height 14
click at [768, 67] on icon at bounding box center [770, 68] width 6 height 6
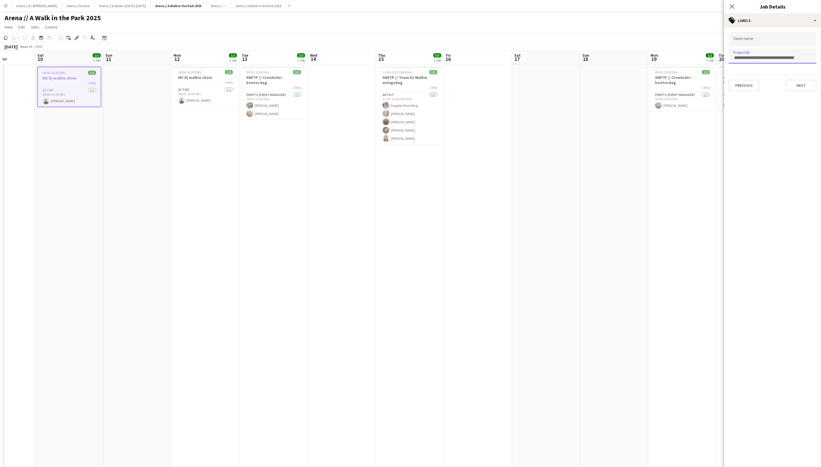
click at [752, 54] on div at bounding box center [772, 56] width 88 height 15
paste input "******"
type input "******"
click at [798, 84] on div at bounding box center [772, 233] width 97 height 467
click at [799, 87] on button "Next" at bounding box center [800, 85] width 31 height 11
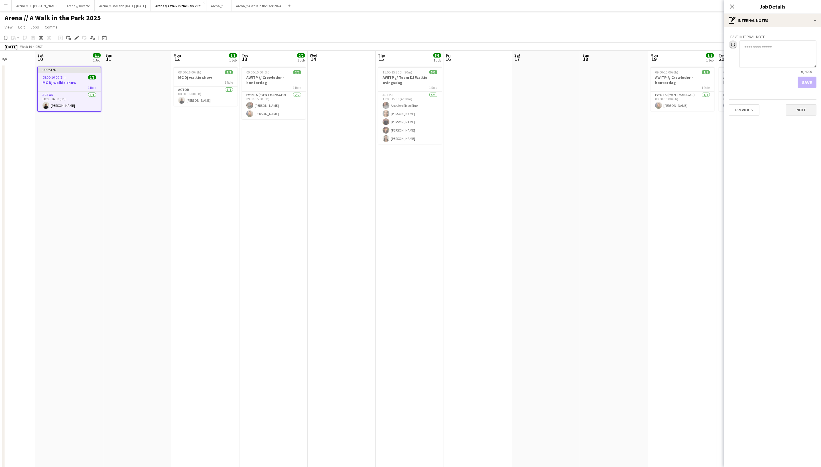
click at [804, 111] on button "Next" at bounding box center [800, 109] width 31 height 11
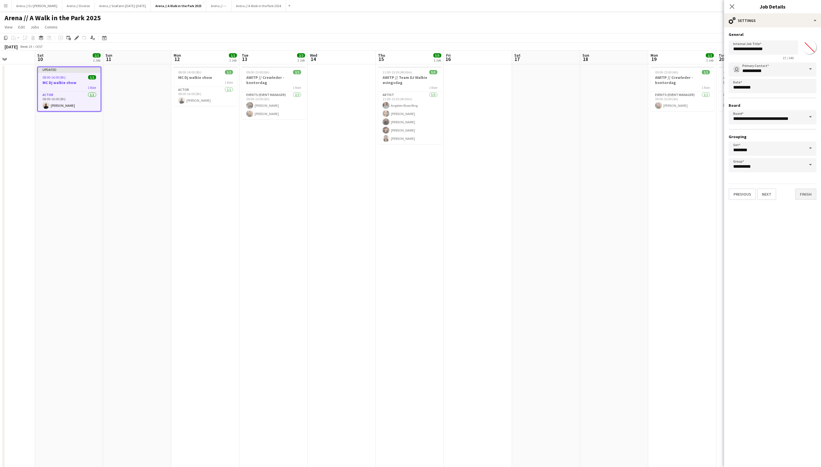
click at [805, 195] on button "Finish" at bounding box center [805, 194] width 21 height 11
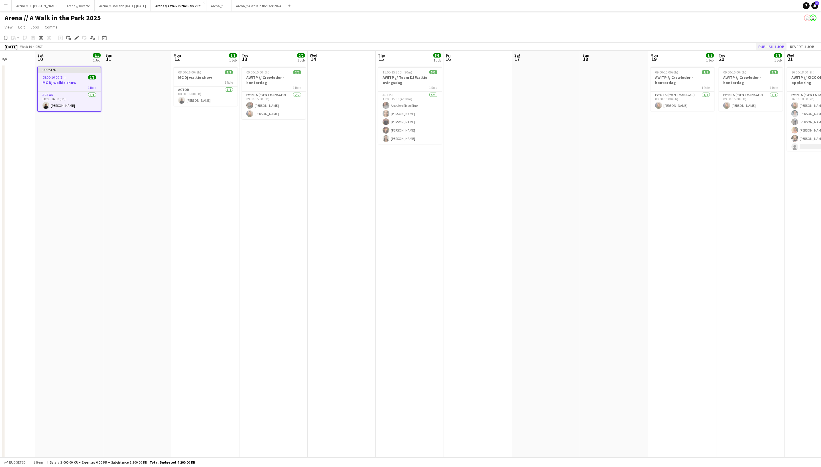
click at [760, 47] on button "Publish 1 job" at bounding box center [771, 46] width 30 height 7
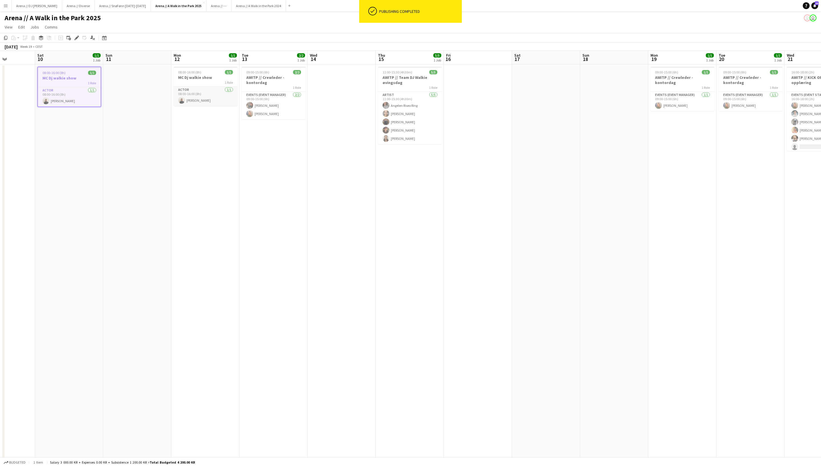
click at [203, 96] on app-card-role "Actor 1/1 08:00-16:00 (8h) Yurley Larsen" at bounding box center [206, 96] width 64 height 19
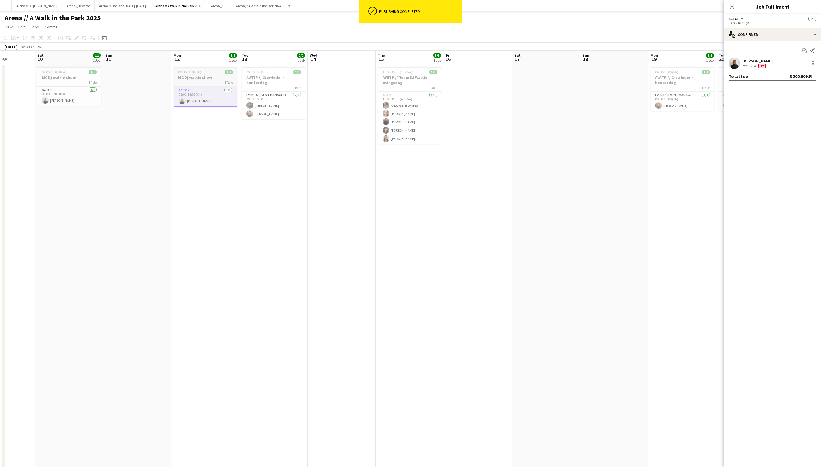
click at [203, 76] on h3 "MC Dj walkie show" at bounding box center [206, 77] width 64 height 5
click at [213, 75] on div "08:00-16:00 (8h) 1/1" at bounding box center [205, 73] width 63 height 4
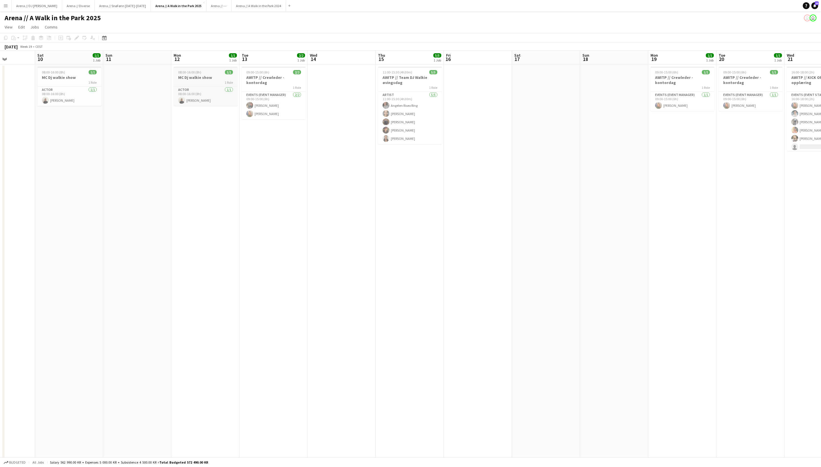
click at [213, 74] on div "08:00-16:00 (8h) 1/1" at bounding box center [206, 72] width 64 height 4
click at [205, 140] on app-date-cell "08:00-16:00 (8h) 1/1 MC Dj walkie show 1 Role Actor 1/1 08:00-16:00 (8h) Yurley…" at bounding box center [205, 396] width 68 height 664
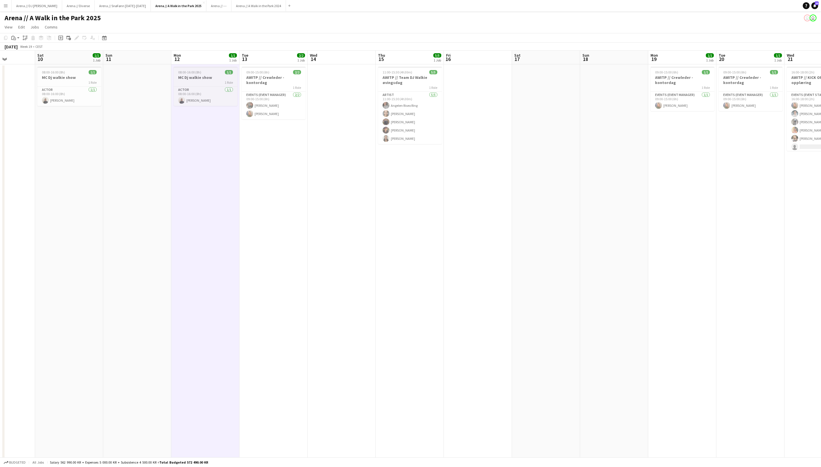
click at [205, 81] on div "1 Role" at bounding box center [206, 82] width 64 height 5
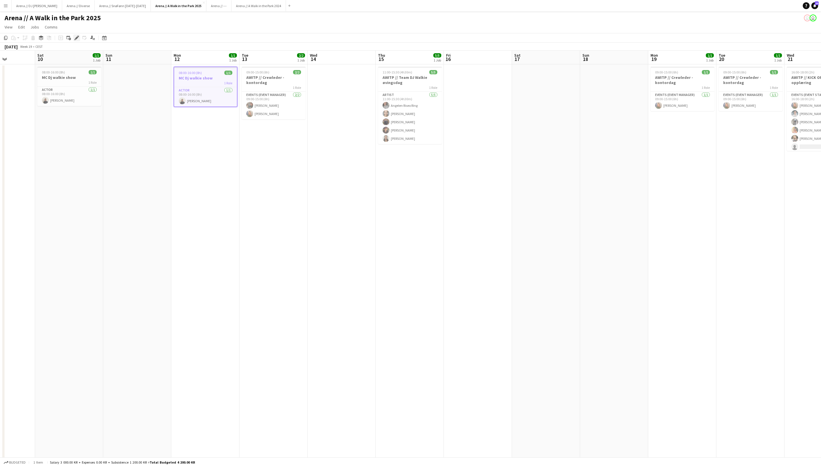
click at [76, 38] on icon "Edit" at bounding box center [76, 38] width 5 height 5
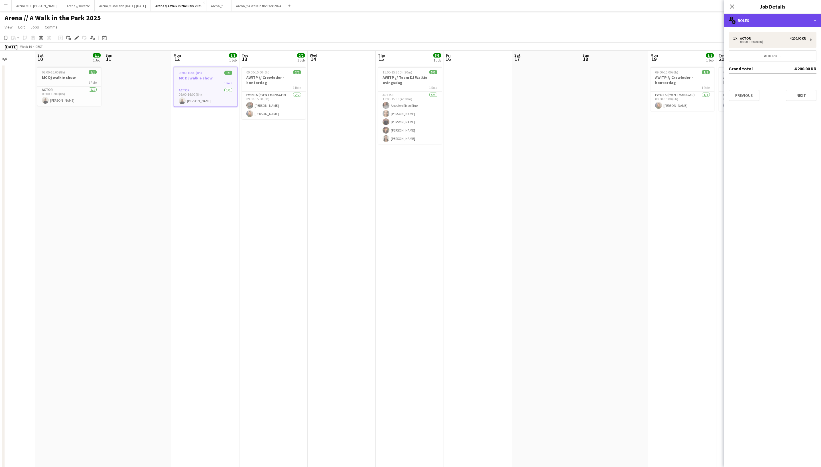
click at [771, 21] on div "multiple-users-add Roles" at bounding box center [772, 21] width 97 height 14
click at [788, 71] on div "tags-double Labels" at bounding box center [791, 67] width 56 height 11
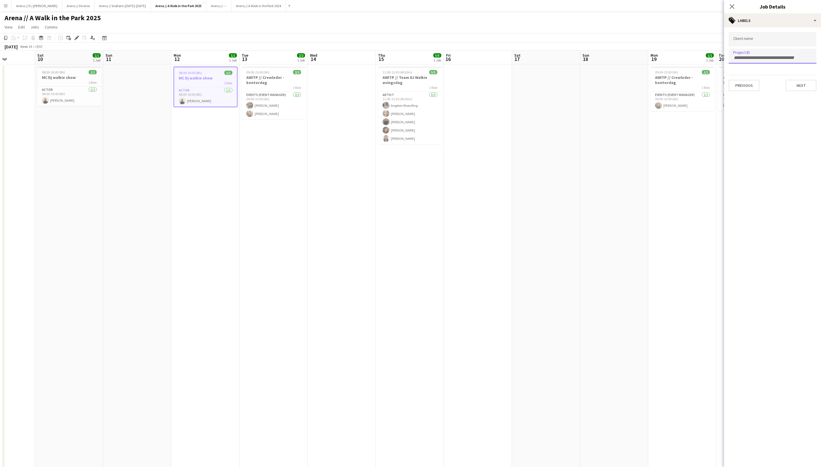
click at [748, 60] on div at bounding box center [772, 56] width 88 height 15
paste input "******"
type input "******"
click at [730, 5] on icon at bounding box center [731, 6] width 5 height 5
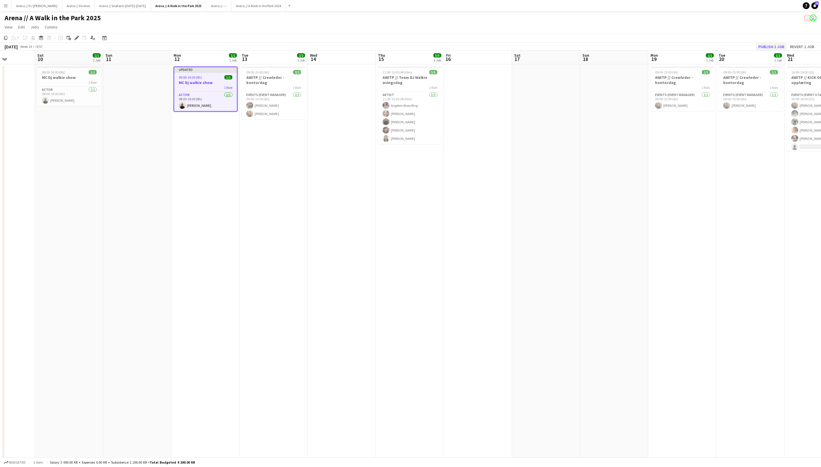
click at [756, 46] on button "Publish 1 job" at bounding box center [771, 46] width 30 height 7
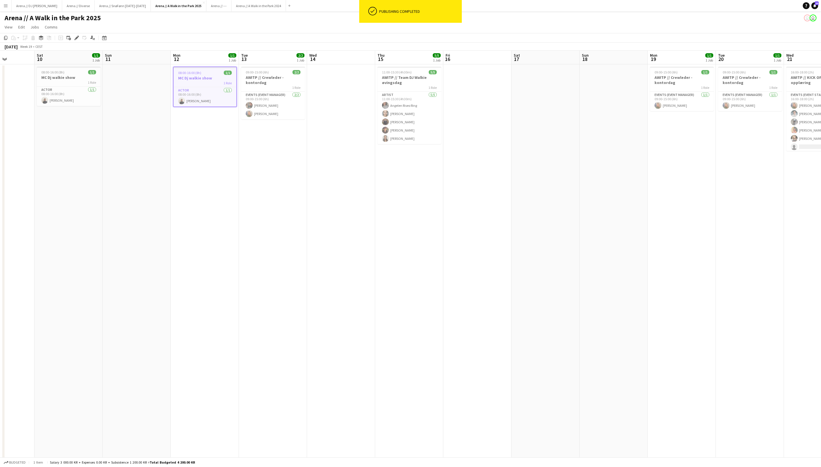
scroll to position [0, 177]
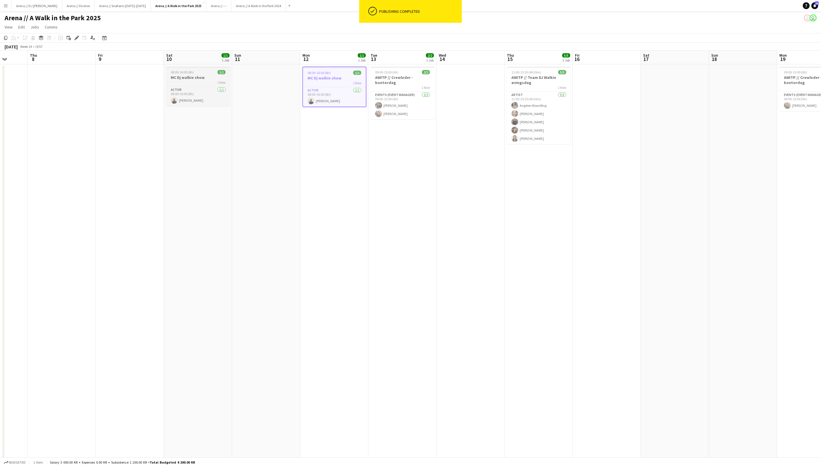
click at [217, 82] on span "1 Role" at bounding box center [221, 82] width 8 height 4
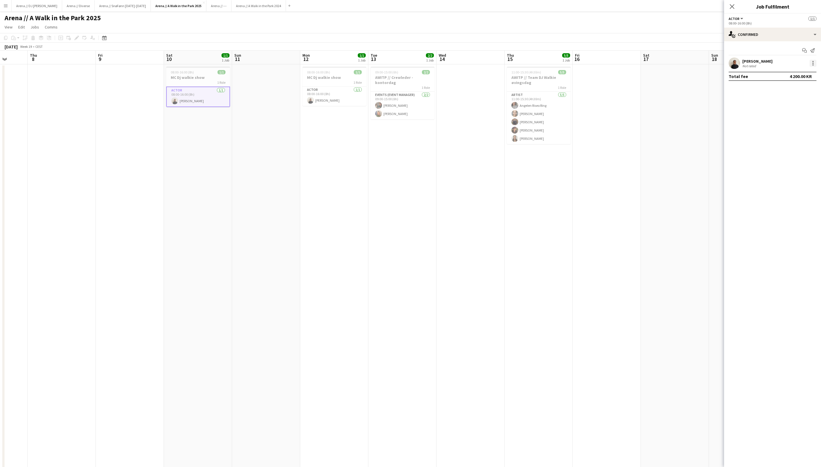
click at [810, 64] on div at bounding box center [812, 63] width 7 height 7
click at [795, 76] on span "Edit fee" at bounding box center [793, 74] width 35 height 5
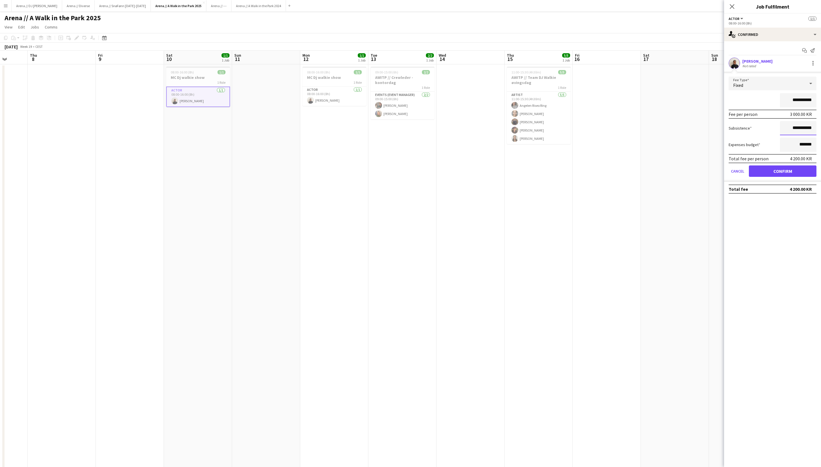
drag, startPoint x: 793, startPoint y: 130, endPoint x: 776, endPoint y: 130, distance: 17.7
click at [776, 130] on div "**********" at bounding box center [772, 128] width 88 height 14
type input "*********"
click at [797, 172] on button "Confirm" at bounding box center [783, 171] width 68 height 11
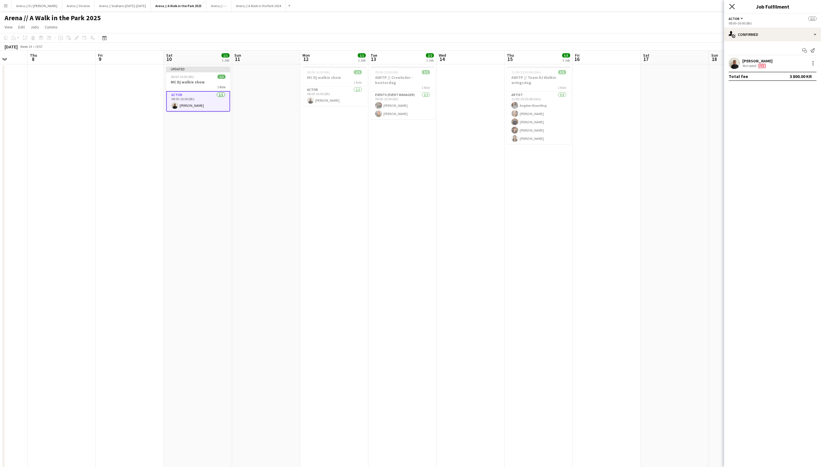
click at [731, 8] on icon "Close pop-in" at bounding box center [731, 6] width 5 height 5
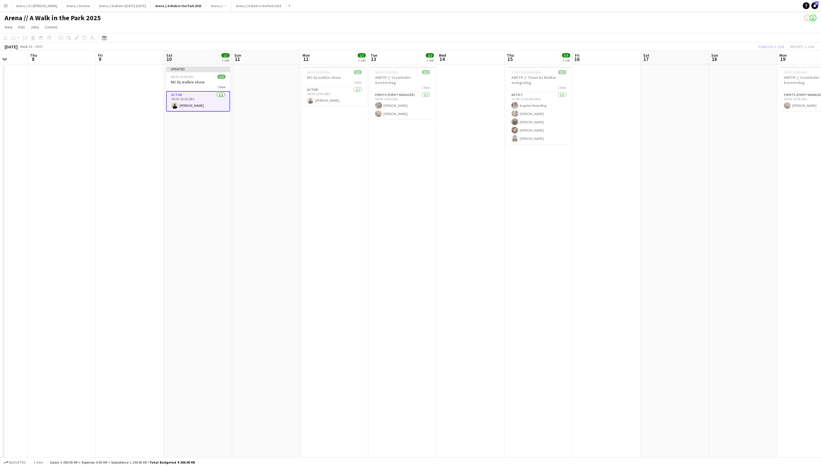
click at [755, 49] on div "Publish 1 job Revert 1 job" at bounding box center [786, 46] width 70 height 7
click at [756, 49] on button "Publish 1 job" at bounding box center [771, 46] width 30 height 7
click at [181, 74] on span "08:00-16:00 (8h)" at bounding box center [182, 72] width 23 height 4
click at [212, 170] on app-date-cell "08:00-16:00 (8h) 1/1 MC Dj walkie show 1 Role Actor 1/1 08:00-16:00 (8h) Yurley…" at bounding box center [198, 396] width 68 height 664
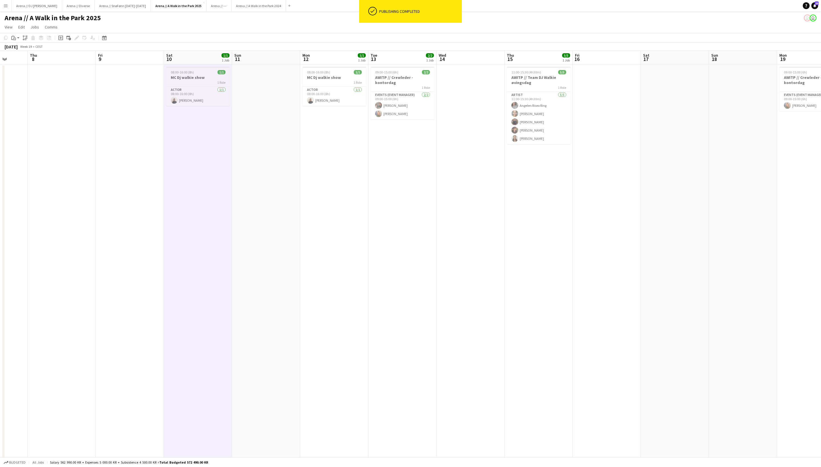
click at [205, 74] on div "08:00-16:00 (8h) 1/1" at bounding box center [198, 72] width 64 height 4
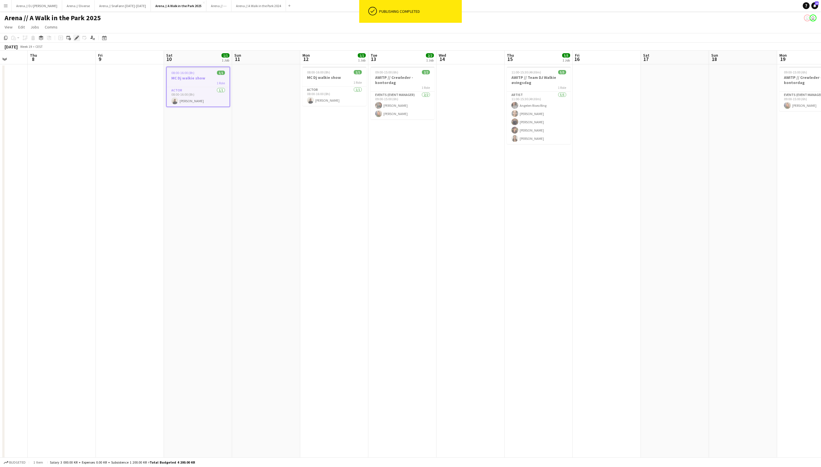
click at [78, 39] on icon at bounding box center [76, 37] width 3 height 3
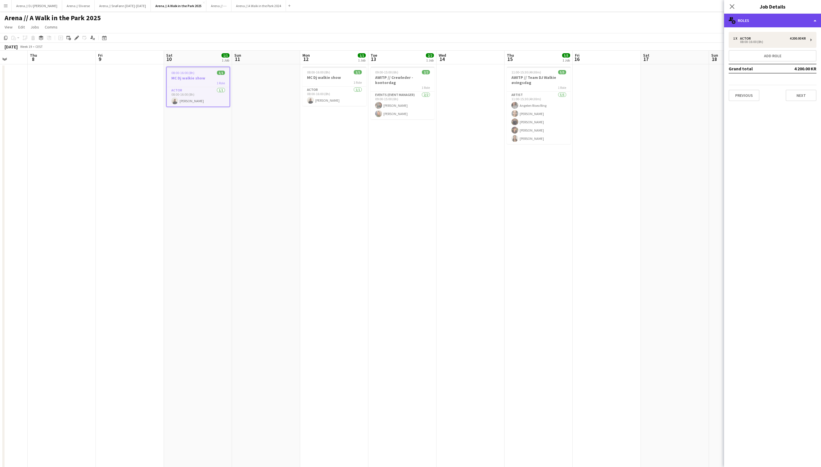
click at [765, 19] on div "multiple-users-add Roles" at bounding box center [772, 21] width 97 height 14
click at [776, 67] on div "tags-double Labels" at bounding box center [791, 67] width 56 height 11
click at [763, 56] on input "+ Label" at bounding box center [770, 57] width 24 height 5
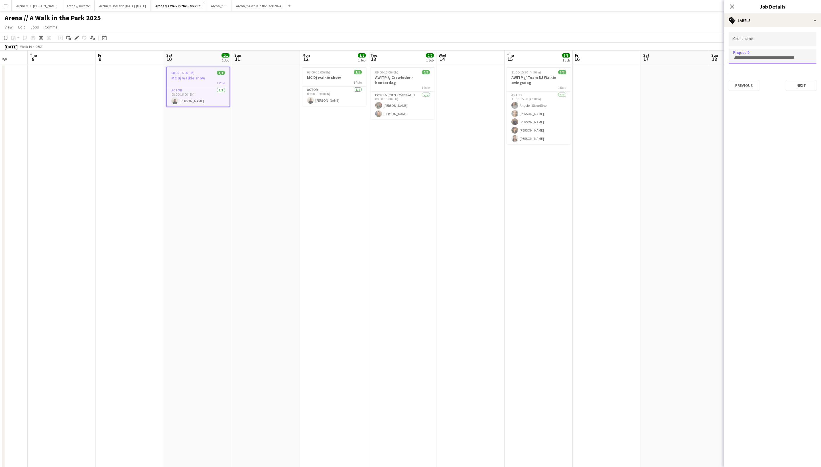
click at [750, 55] on input "Type to search project ID labels..." at bounding box center [772, 57] width 79 height 5
paste input "******"
type input "******"
click at [802, 82] on div "552016" at bounding box center [772, 73] width 88 height 17
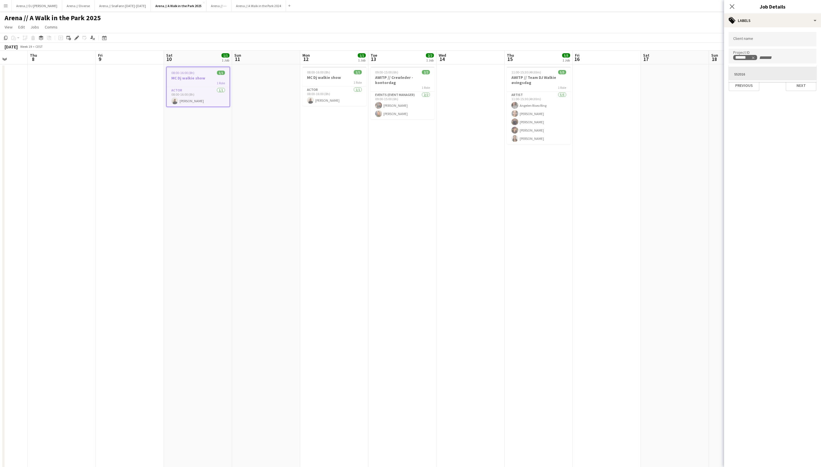
click at [802, 87] on div at bounding box center [772, 233] width 97 height 467
click at [791, 122] on mat-expansion-panel "tags Labels Client name Project ID ****** Previous Next" at bounding box center [772, 247] width 97 height 440
click at [794, 87] on button "Next" at bounding box center [800, 85] width 31 height 11
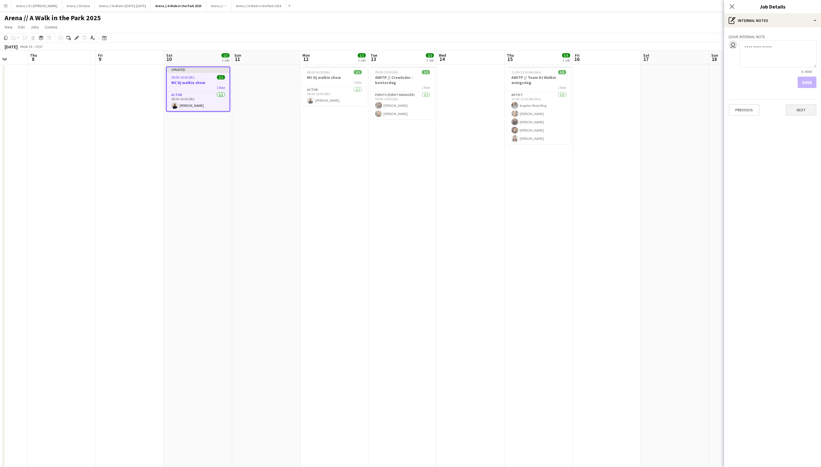
click at [798, 111] on button "Next" at bounding box center [800, 109] width 31 height 11
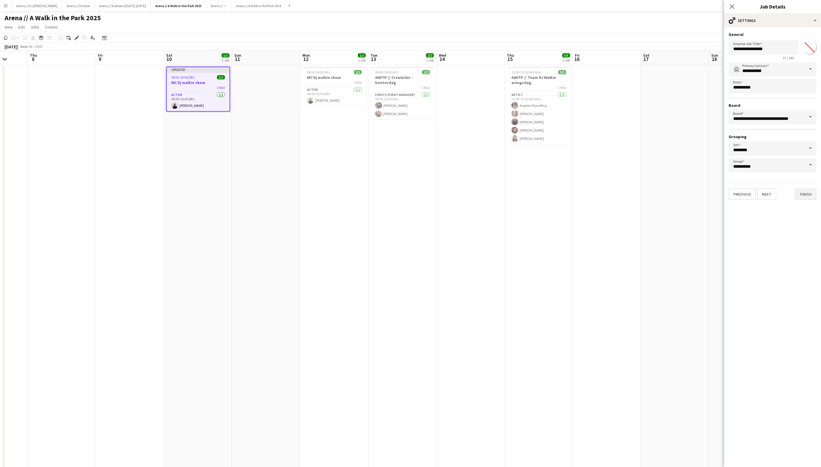
click at [800, 197] on button "Finish" at bounding box center [805, 194] width 21 height 11
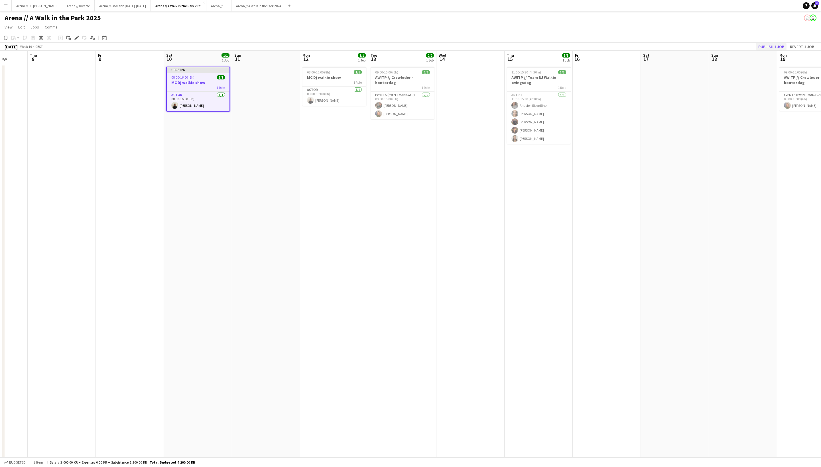
click at [759, 44] on button "Publish 1 job" at bounding box center [771, 46] width 30 height 7
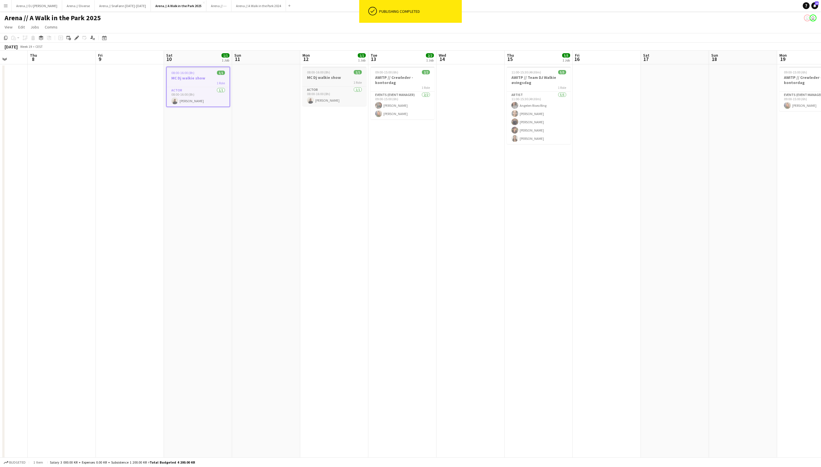
click at [330, 74] on span "08:00-16:00 (8h)" at bounding box center [318, 72] width 23 height 4
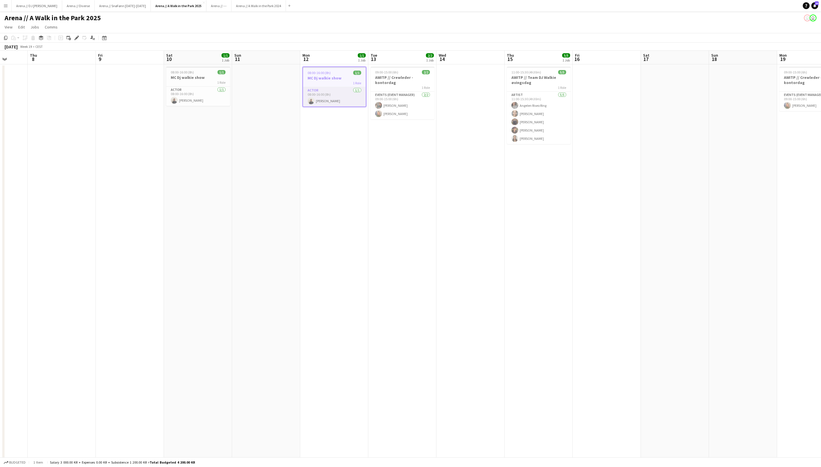
click at [340, 91] on app-card-role "Actor 1/1 08:00-16:00 (8h) Yurley Larsen" at bounding box center [334, 96] width 63 height 19
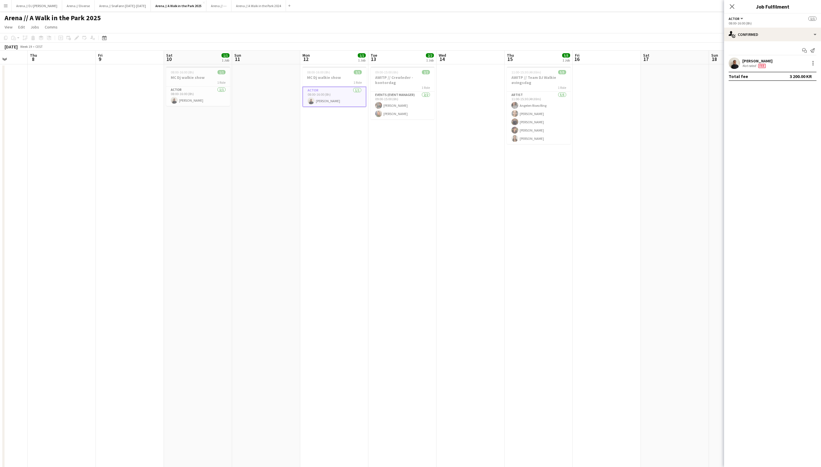
click at [791, 64] on div "Yurley Larsen Not rated Fee" at bounding box center [772, 63] width 97 height 11
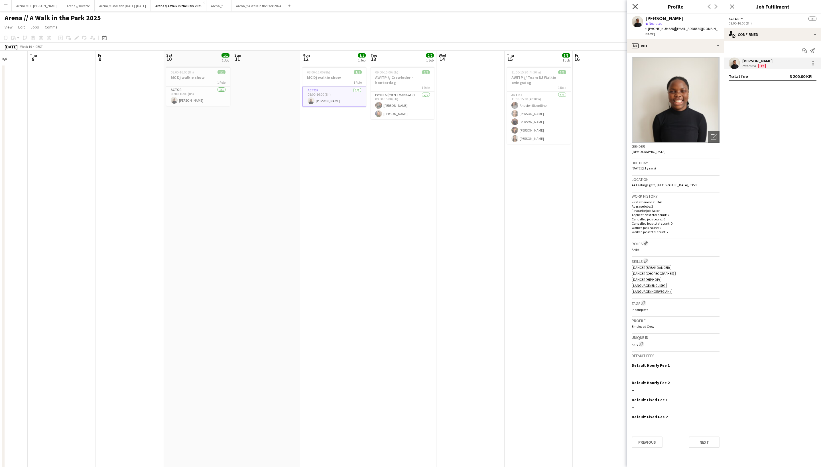
click at [637, 6] on icon "Close pop-in" at bounding box center [634, 6] width 5 height 5
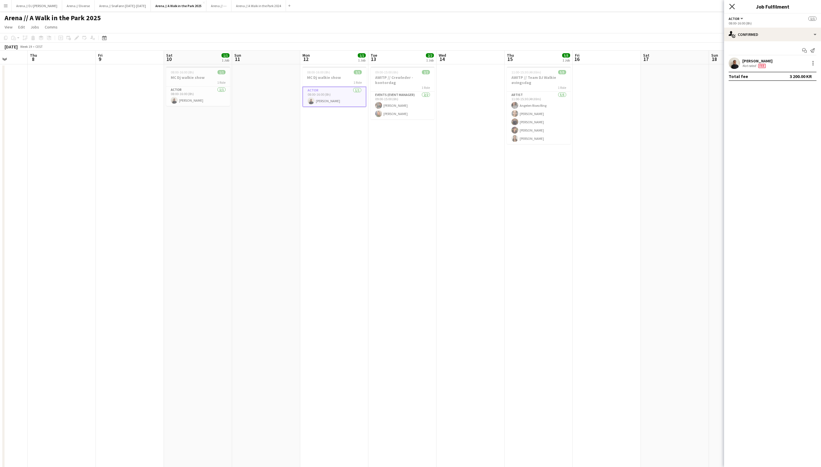
click at [732, 6] on icon "Close pop-in" at bounding box center [731, 6] width 5 height 5
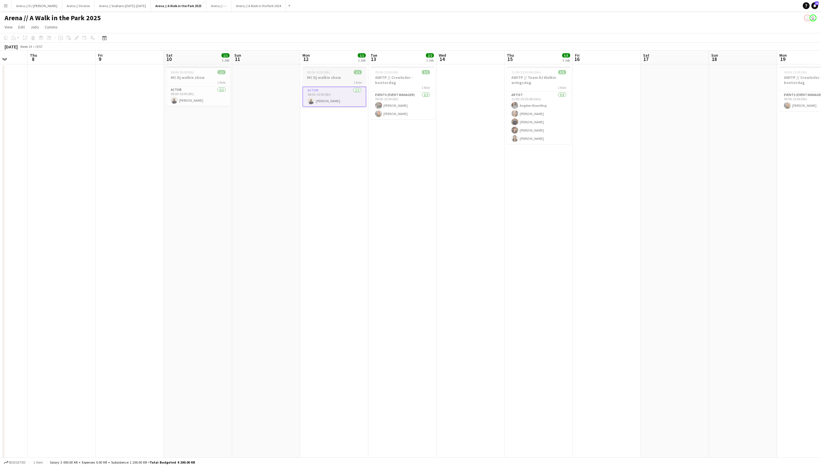
click at [333, 80] on h3 "MC Dj walkie show" at bounding box center [334, 77] width 64 height 5
click at [343, 113] on app-date-cell "08:00-16:00 (8h) 1/1 MC Dj walkie show 1 Role Actor 1/1 08:00-16:00 (8h) Yurley…" at bounding box center [334, 396] width 68 height 664
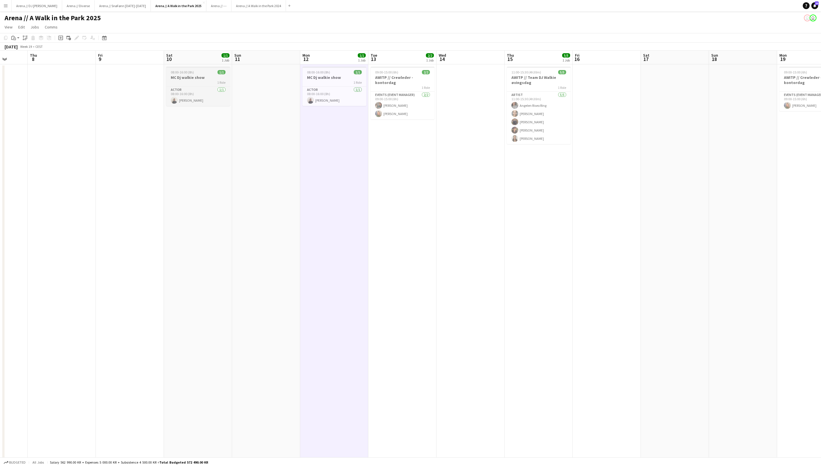
click at [206, 77] on h3 "MC Dj walkie show" at bounding box center [198, 77] width 64 height 5
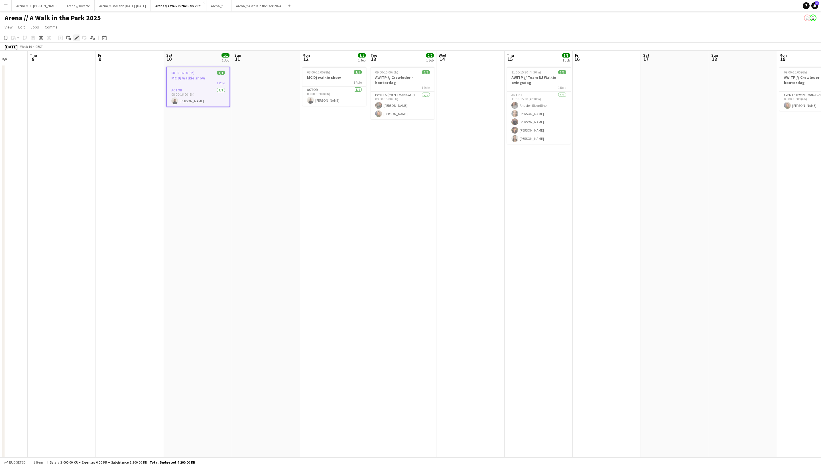
click at [76, 39] on icon at bounding box center [76, 37] width 3 height 3
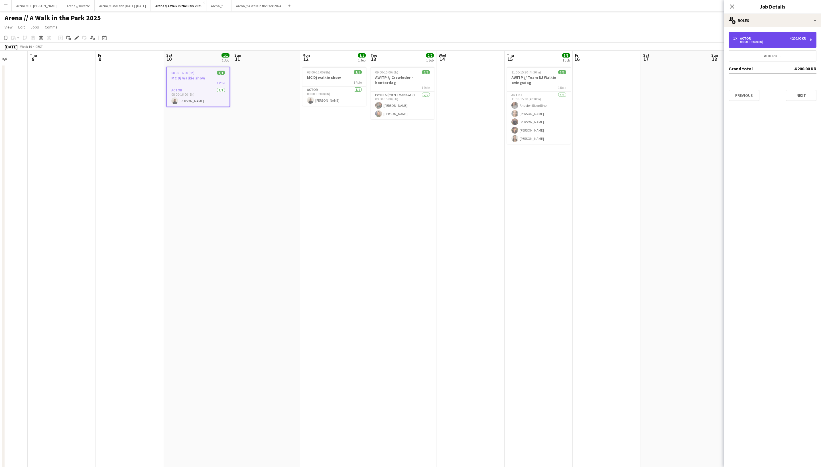
click at [801, 44] on div "1 x Actor 4 200.00 KR 08:00-16:00 (8h)" at bounding box center [772, 40] width 88 height 16
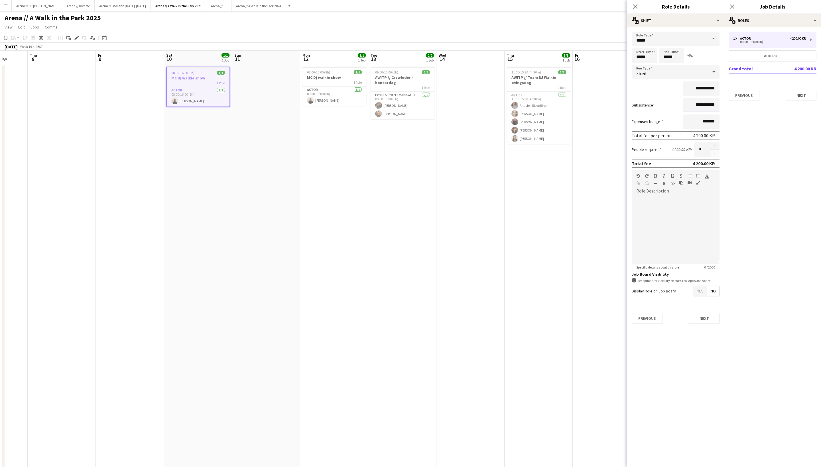
drag, startPoint x: 695, startPoint y: 107, endPoint x: 682, endPoint y: 107, distance: 13.7
click at [682, 107] on div "**********" at bounding box center [676, 105] width 88 height 14
type input "*********"
click at [700, 221] on div at bounding box center [676, 230] width 88 height 68
click at [708, 324] on button "Next" at bounding box center [704, 318] width 31 height 11
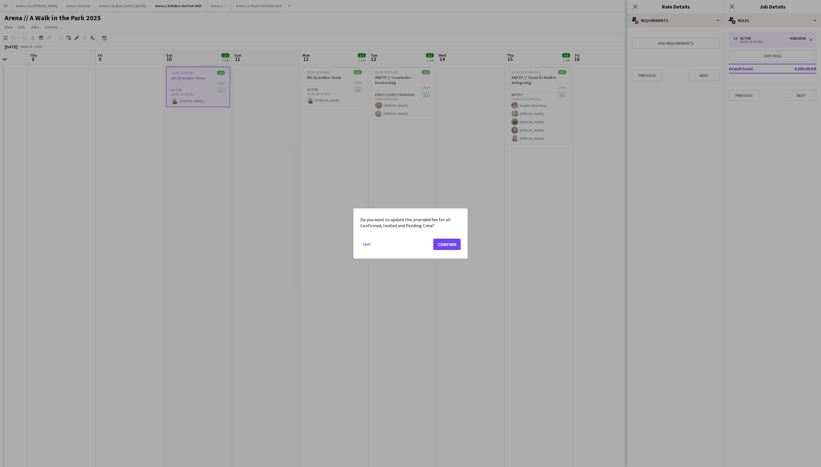
click at [453, 245] on button "Confirm" at bounding box center [446, 244] width 27 height 11
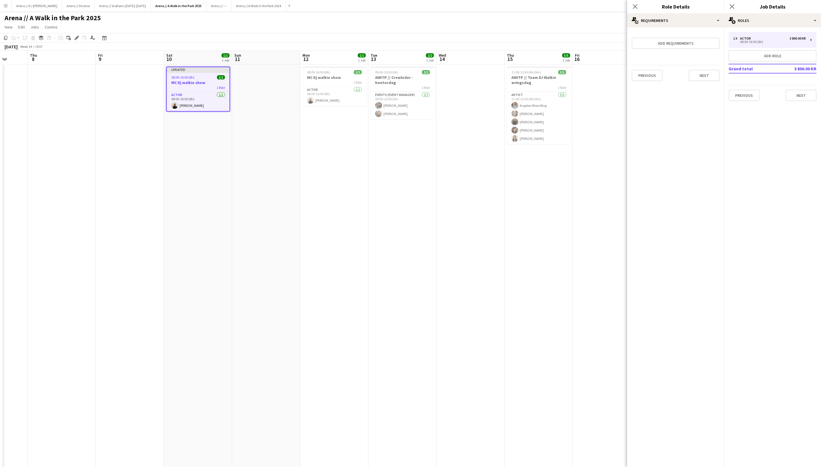
click at [638, 6] on div "Close pop-in" at bounding box center [635, 6] width 16 height 13
click at [634, 6] on icon at bounding box center [634, 6] width 5 height 5
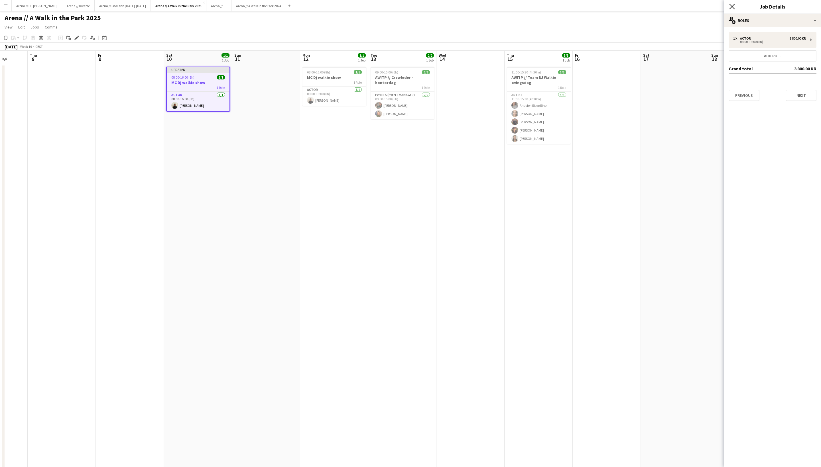
click at [732, 4] on icon "Close pop-in" at bounding box center [731, 6] width 5 height 5
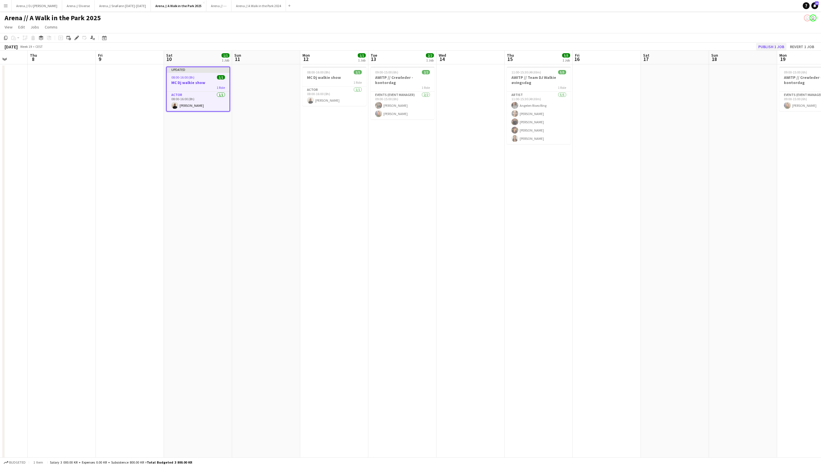
click at [756, 47] on button "Publish 1 job" at bounding box center [771, 46] width 30 height 7
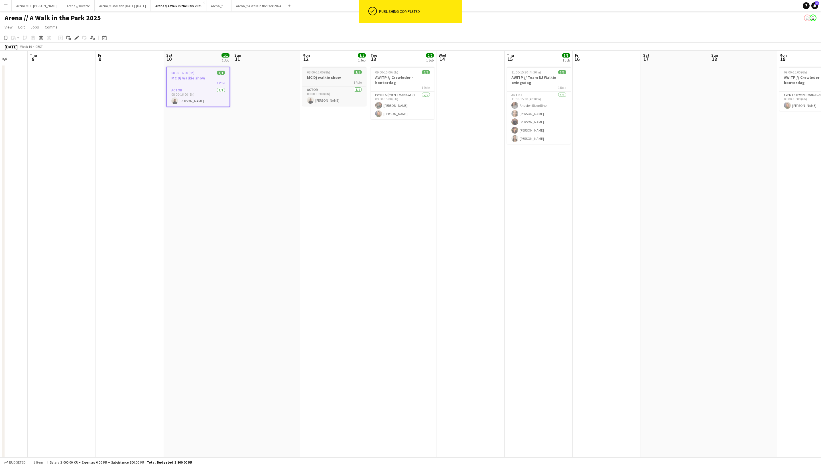
click at [339, 80] on h3 "MC Dj walkie show" at bounding box center [334, 77] width 64 height 5
click at [75, 36] on div "Edit" at bounding box center [76, 37] width 7 height 7
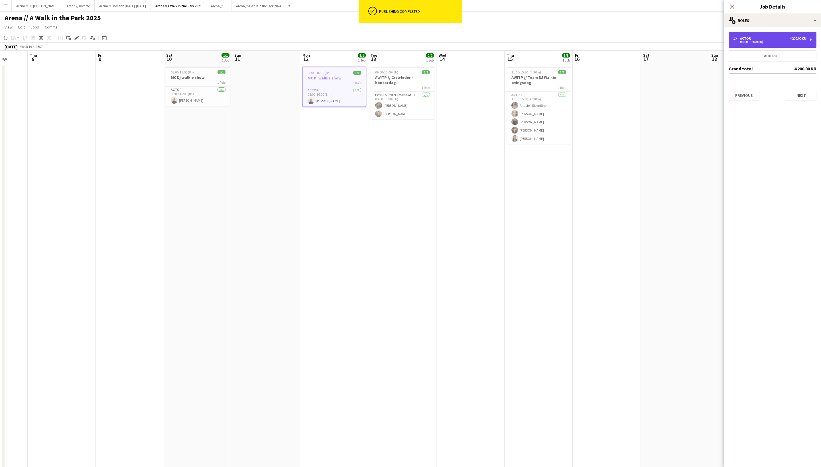
click at [787, 33] on div "1 x Actor 4 200.00 KR 08:00-16:00 (8h)" at bounding box center [772, 40] width 88 height 16
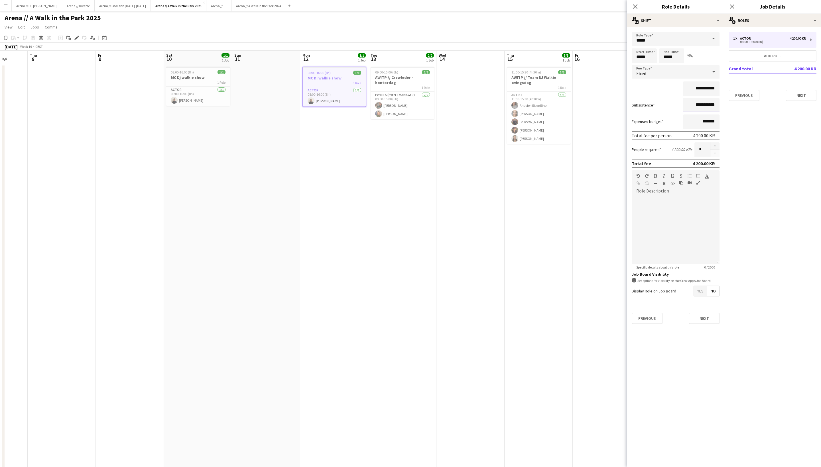
drag, startPoint x: 700, startPoint y: 108, endPoint x: 680, endPoint y: 108, distance: 20.5
click at [680, 108] on div "**********" at bounding box center [676, 105] width 88 height 14
type input "******"
click at [699, 218] on div at bounding box center [676, 230] width 88 height 68
click at [704, 324] on button "Next" at bounding box center [704, 318] width 31 height 11
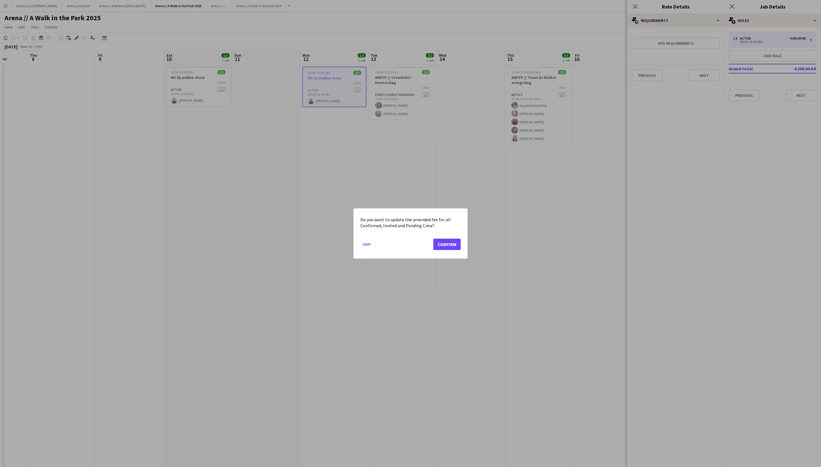
click at [446, 249] on button "Confirm" at bounding box center [446, 244] width 27 height 11
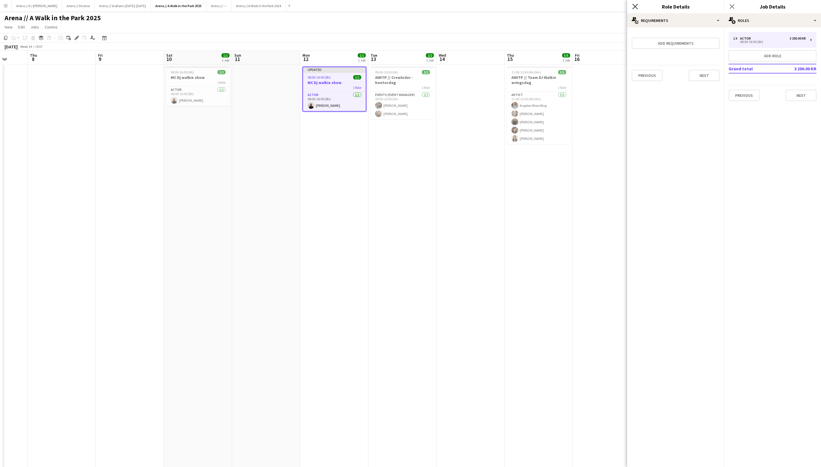
click at [635, 5] on icon "Close pop-in" at bounding box center [634, 6] width 5 height 5
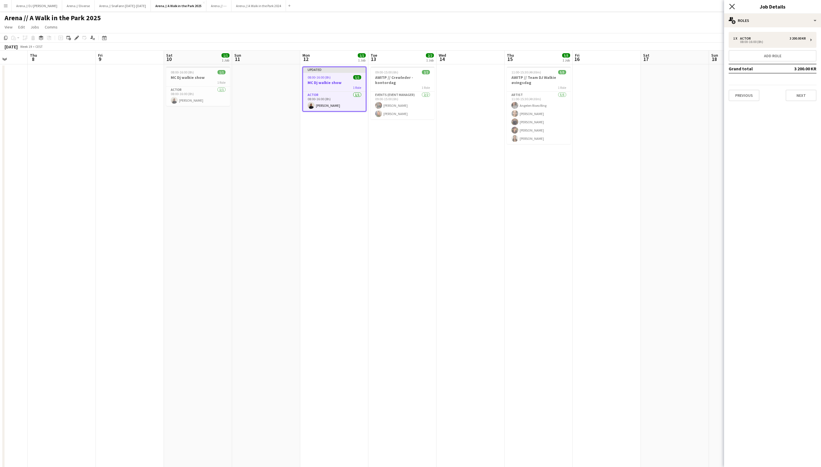
click at [734, 6] on icon "Close pop-in" at bounding box center [731, 6] width 5 height 5
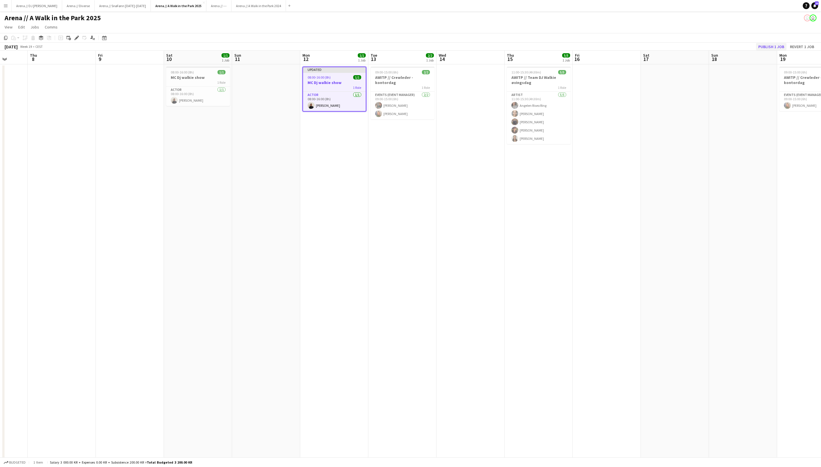
click at [756, 48] on button "Publish 1 job" at bounding box center [771, 46] width 30 height 7
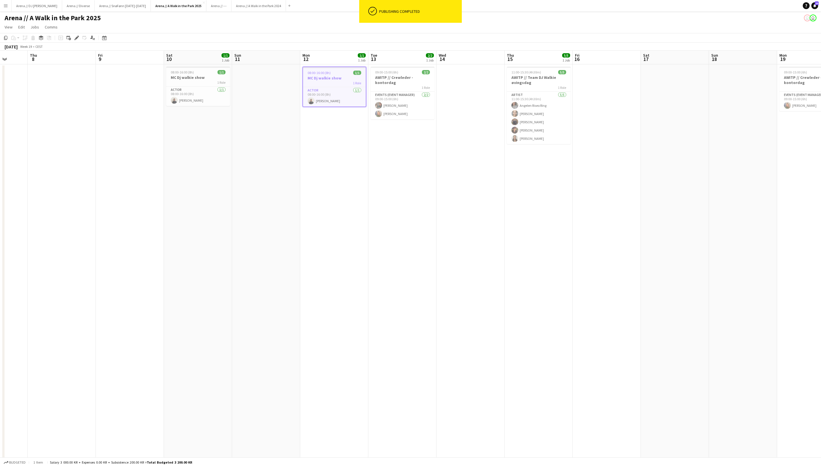
click at [346, 166] on app-date-cell "08:00-16:00 (8h) 1/1 MC Dj walkie show 1 Role Actor 1/1 08:00-16:00 (8h) Yurley…" at bounding box center [334, 396] width 68 height 664
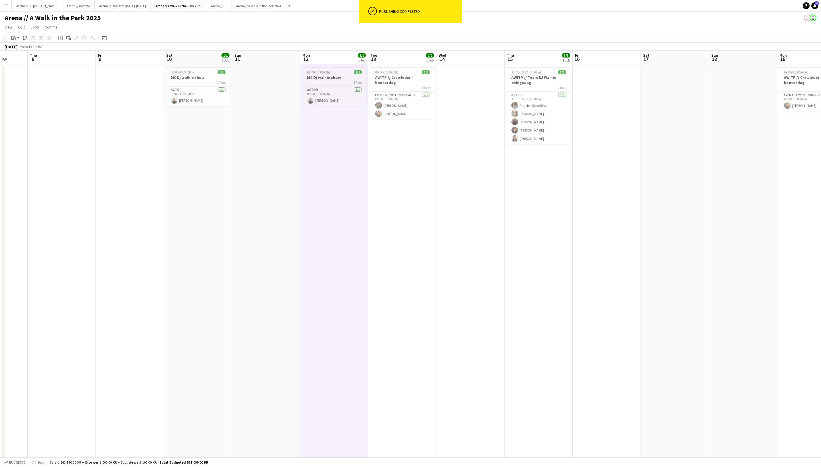
click at [325, 74] on span "08:00-16:00 (8h)" at bounding box center [318, 72] width 23 height 4
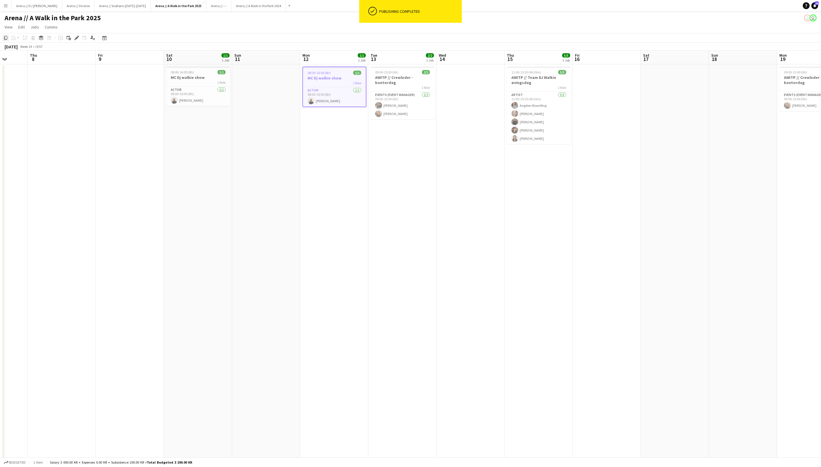
click at [6, 39] on icon "Copy" at bounding box center [5, 38] width 5 height 5
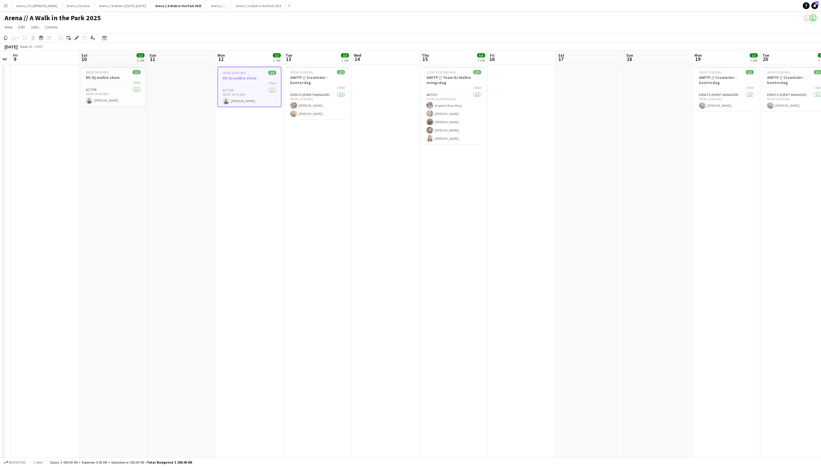
scroll to position [0, 274]
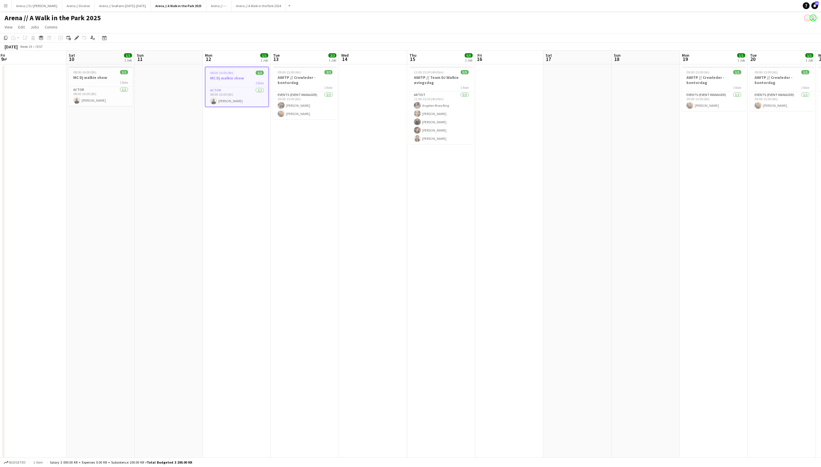
click at [442, 174] on app-date-cell "11:00-15:30 (4h30m) 5/5 AWITP // Team DJ Walkie øvingsdag 1 Role Artist 5/5 11:…" at bounding box center [441, 396] width 68 height 664
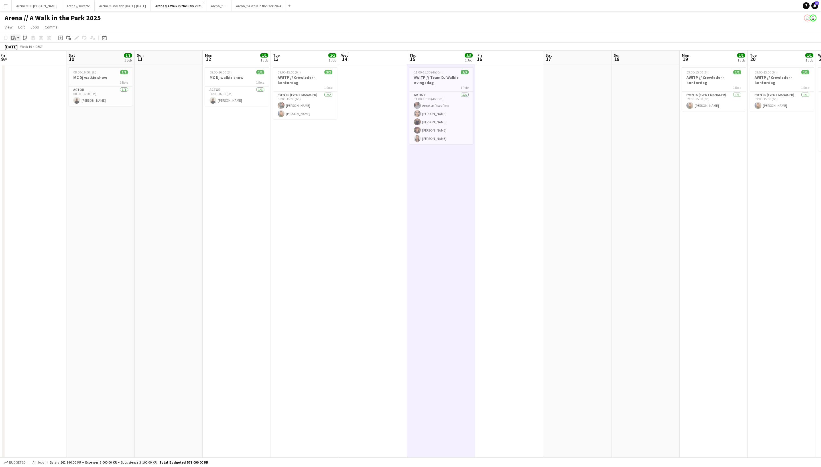
click at [18, 40] on app-action-btn "Paste" at bounding box center [15, 37] width 10 height 7
click at [27, 65] on div "Paste Command V Paste with crew Command Shift V" at bounding box center [38, 54] width 54 height 24
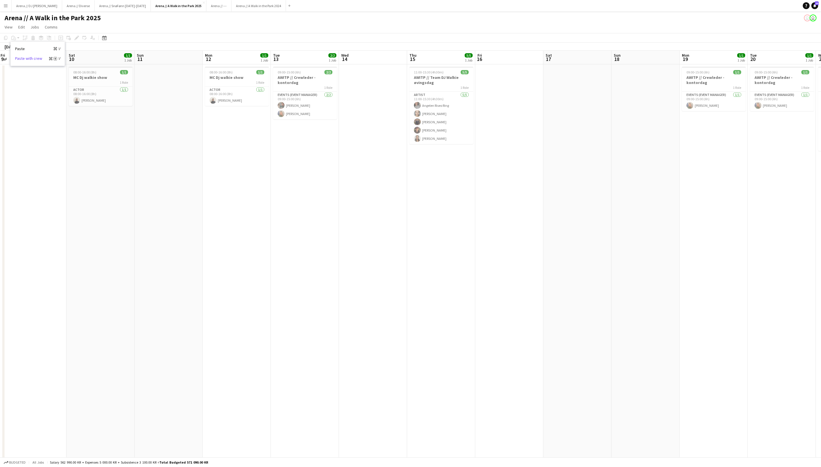
click at [27, 61] on link "Paste with crew Command Shift V" at bounding box center [37, 58] width 45 height 5
click at [445, 180] on app-date-cell "11:00-15:30 (4h30m) 5/5 AWITP // Team DJ Walkie øvingsdag 1 Role Artist 5/5 11:…" at bounding box center [441, 396] width 68 height 664
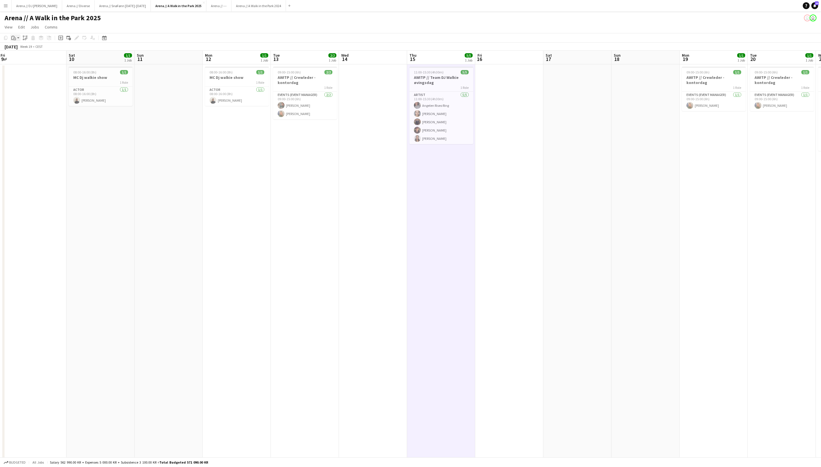
click at [18, 40] on app-action-btn "Paste" at bounding box center [15, 37] width 10 height 7
click at [25, 60] on link "Paste with crew Command Shift V" at bounding box center [37, 58] width 45 height 5
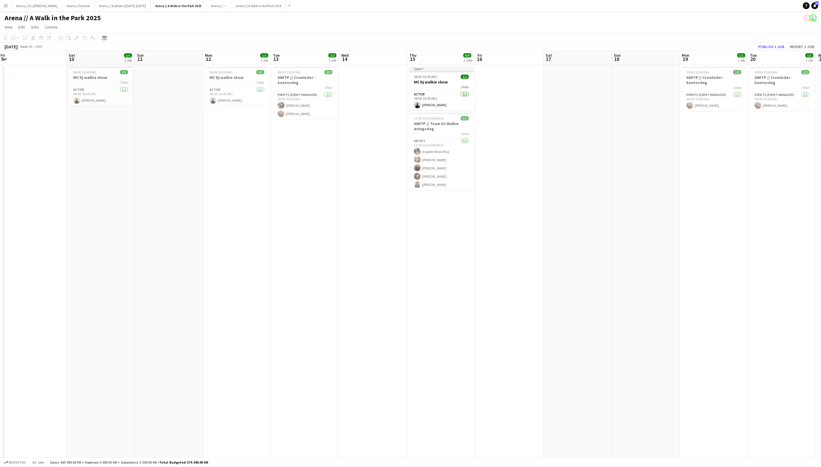
click at [517, 158] on app-date-cell at bounding box center [509, 396] width 68 height 664
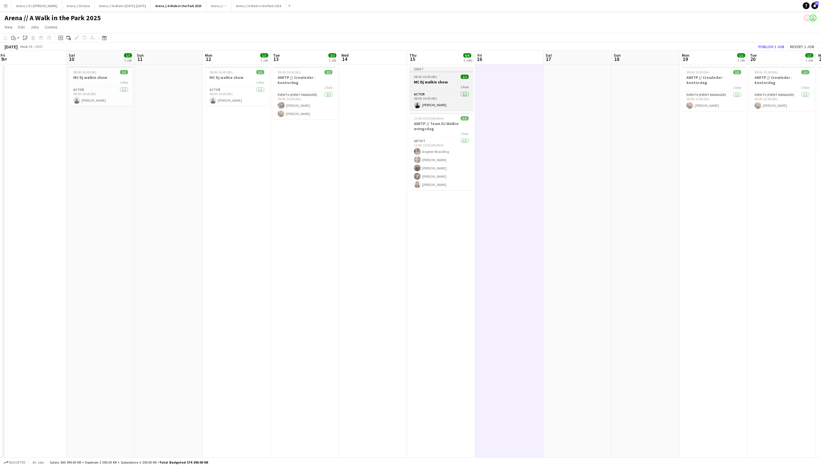
click at [443, 85] on app-job-card "Draft 08:00-16:00 (8h) 1/1 MC Dj walkie show 1 Role Actor 1/1 08:00-16:00 (8h) …" at bounding box center [441, 89] width 64 height 44
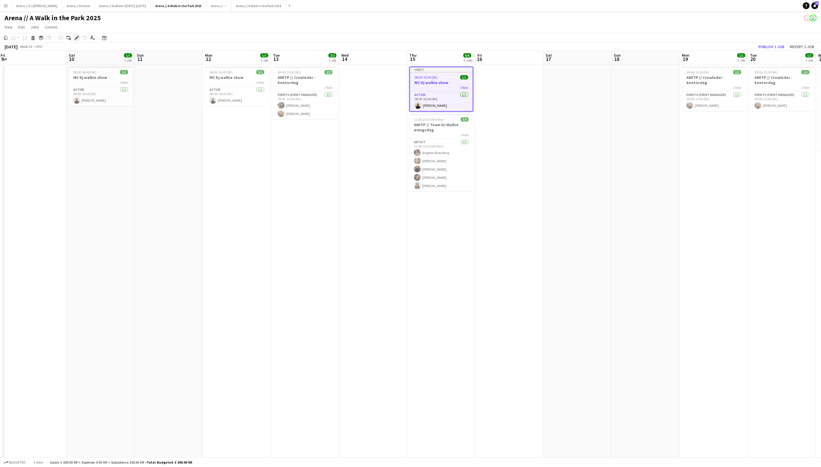
click at [76, 38] on icon "Edit" at bounding box center [76, 38] width 5 height 5
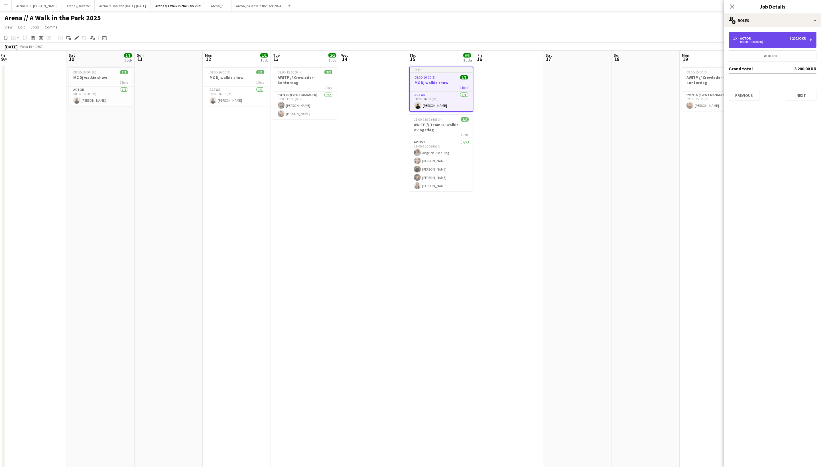
click at [789, 39] on div "3 200.00 KR" at bounding box center [797, 38] width 16 height 4
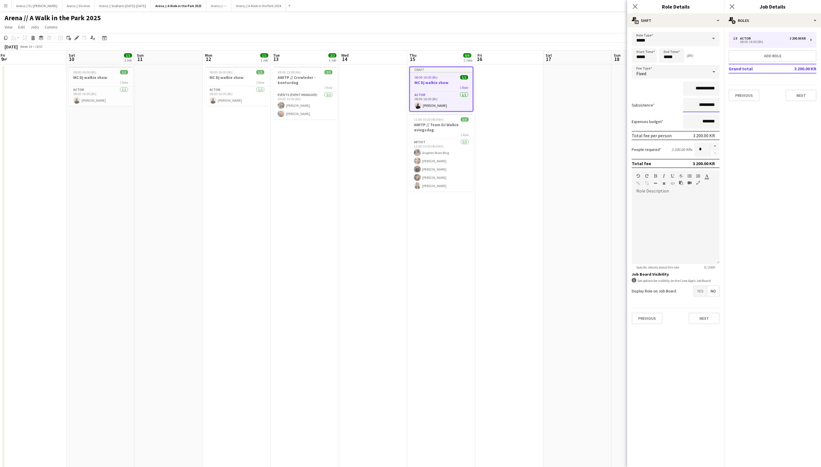
drag, startPoint x: 700, startPoint y: 108, endPoint x: 688, endPoint y: 108, distance: 12.5
click at [688, 108] on input "*********" at bounding box center [701, 105] width 36 height 14
type input "*******"
click at [780, 140] on mat-expansion-panel "pencil3 General details 1 x Actor 3 200.00 KR 08:00-16:00 (8h) Add role Grand t…" at bounding box center [772, 247] width 97 height 440
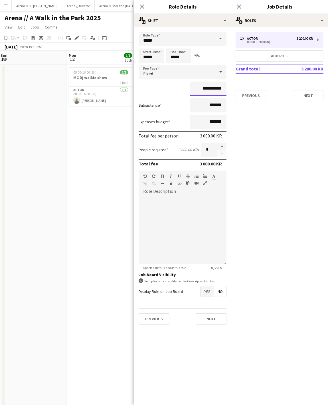
drag, startPoint x: 205, startPoint y: 88, endPoint x: 193, endPoint y: 88, distance: 12.0
click at [193, 88] on input "**********" at bounding box center [208, 89] width 36 height 14
type input "**********"
click at [252, 173] on mat-expansion-panel "pencil3 General details 1 x Actor 3 200.00 KR 08:00-16:00 (8h) Add role Grand t…" at bounding box center [279, 215] width 97 height 377
click at [211, 324] on button "Next" at bounding box center [210, 318] width 31 height 11
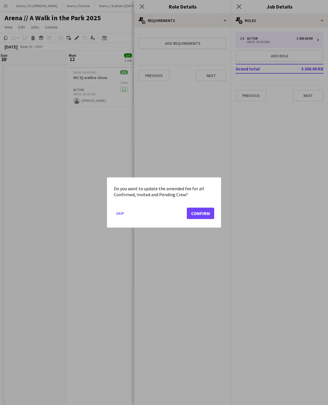
click at [205, 215] on button "Confirm" at bounding box center [200, 212] width 27 height 11
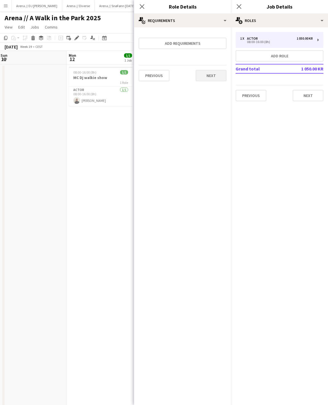
click at [215, 79] on button "Next" at bounding box center [210, 75] width 31 height 11
click at [215, 79] on button "Finish" at bounding box center [215, 76] width 21 height 11
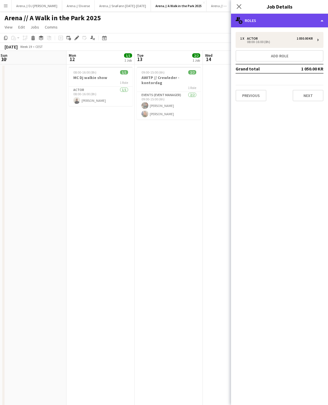
click at [282, 17] on div "multiple-users-add Roles" at bounding box center [279, 21] width 97 height 14
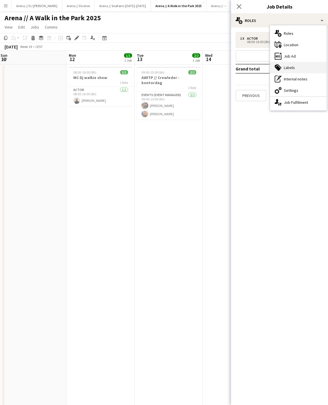
click at [294, 68] on div "tags-double Labels" at bounding box center [298, 67] width 56 height 11
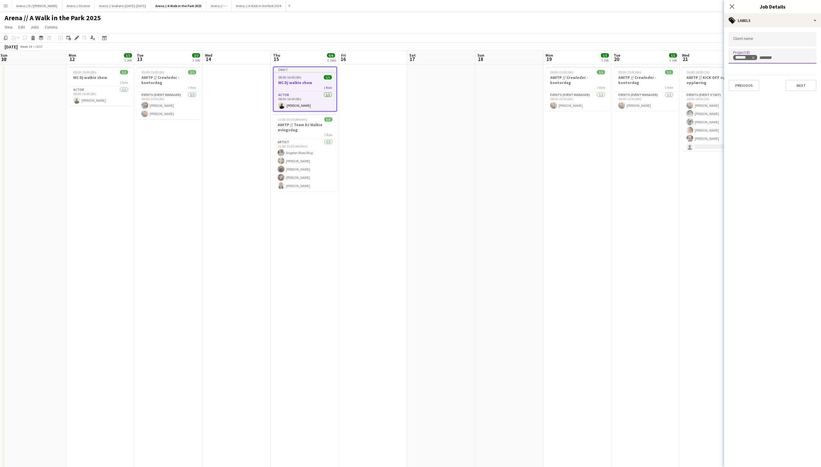
click at [767, 55] on input "+ Label" at bounding box center [770, 57] width 24 height 5
click at [755, 63] on div at bounding box center [772, 56] width 88 height 15
paste input "******"
type input "******"
click at [802, 84] on button "Next" at bounding box center [800, 85] width 31 height 11
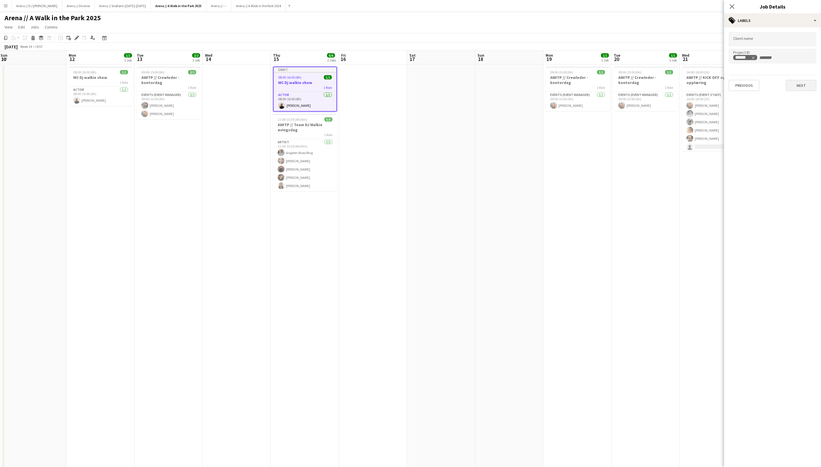
type input "*******"
click at [799, 62] on button "Next" at bounding box center [800, 58] width 31 height 11
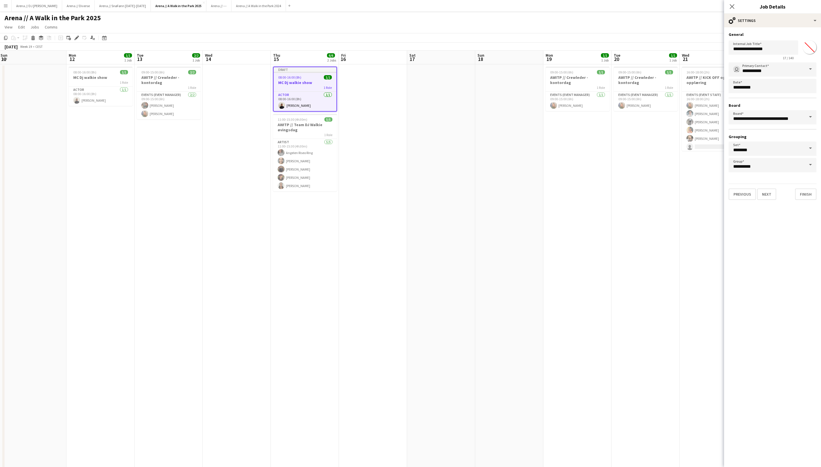
click at [806, 190] on div "Previous Next Finish" at bounding box center [772, 192] width 88 height 16
click at [806, 200] on button "Finish" at bounding box center [805, 194] width 21 height 11
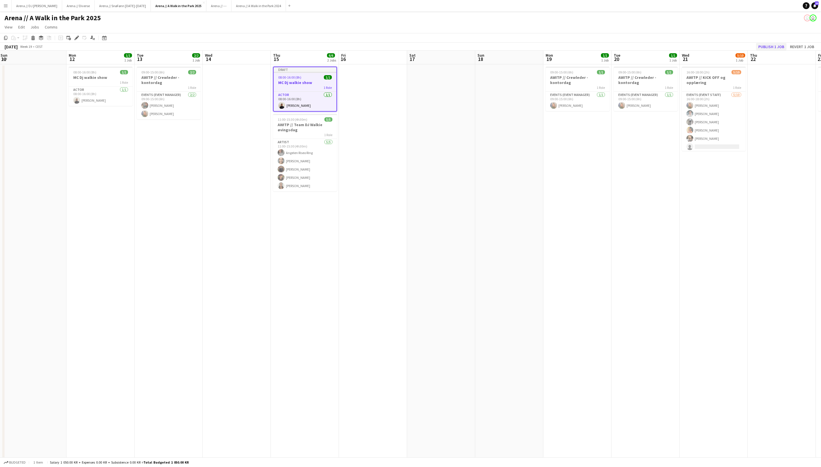
click at [763, 47] on button "Publish 1 job" at bounding box center [771, 46] width 30 height 7
click at [370, 109] on app-date-cell at bounding box center [373, 396] width 68 height 664
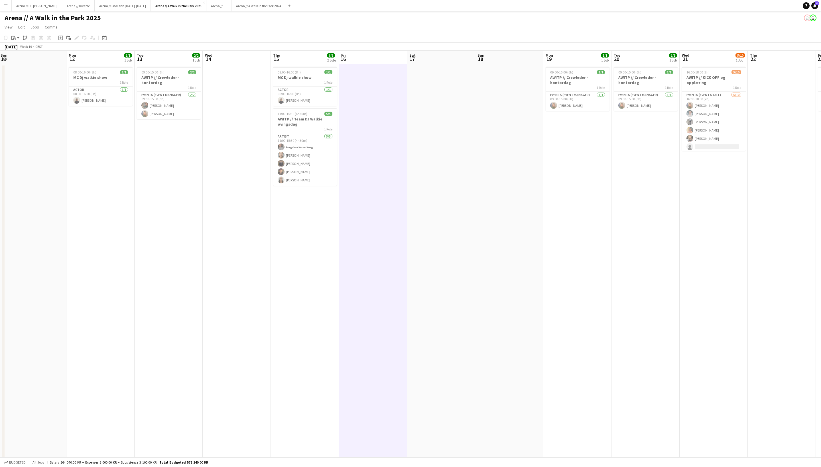
click at [410, 113] on app-date-cell at bounding box center [441, 396] width 68 height 664
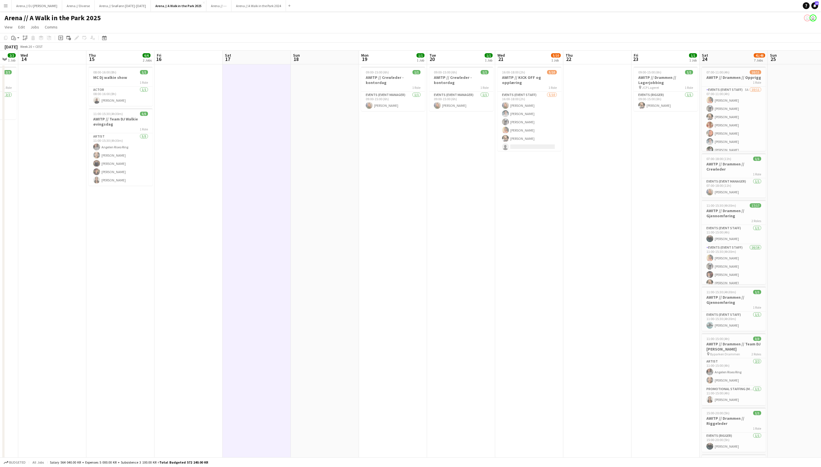
scroll to position [0, 255]
click at [121, 82] on div "1 Role" at bounding box center [120, 82] width 64 height 5
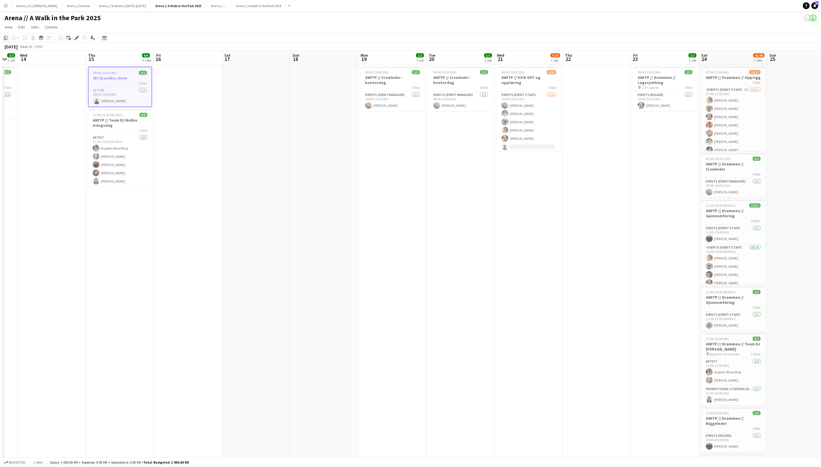
click at [6, 39] on icon "Copy" at bounding box center [5, 38] width 5 height 5
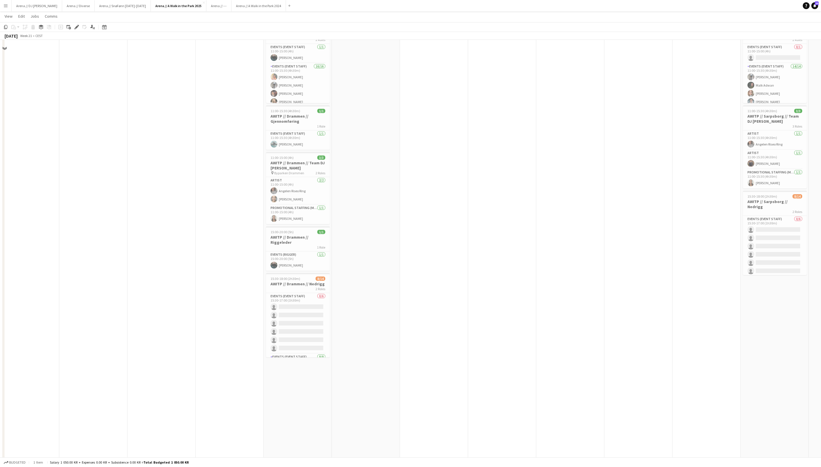
scroll to position [222, 0]
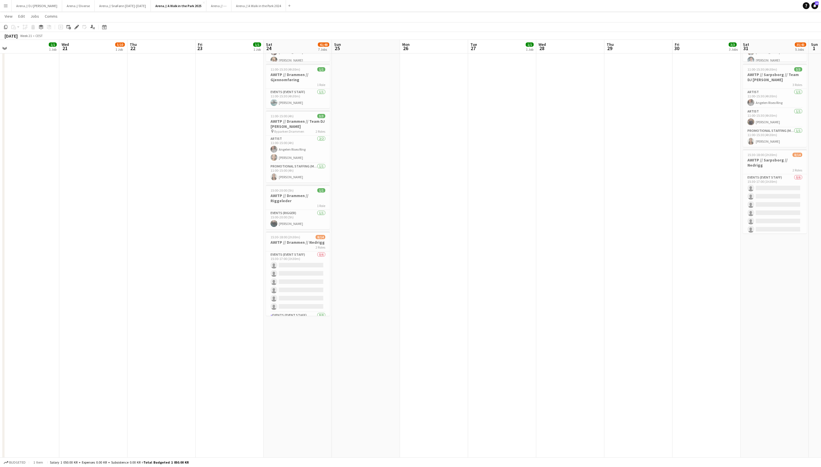
click at [302, 352] on app-date-cell "07:00-11:00 (4h) 10/11 AWITP // Drammen // Opprigg 1 Role Events (Event Staff) …" at bounding box center [298, 174] width 68 height 664
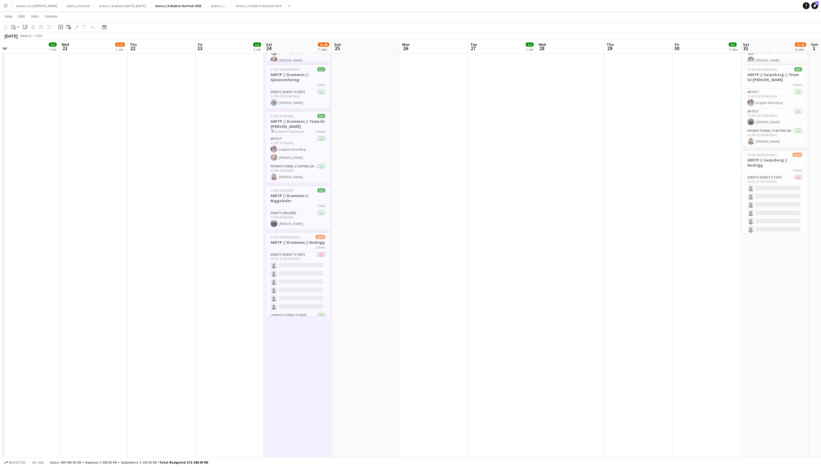
click at [302, 352] on app-date-cell "07:00-11:00 (4h) 10/11 AWITP // Drammen // Opprigg 1 Role Events (Event Staff) …" at bounding box center [298, 174] width 68 height 664
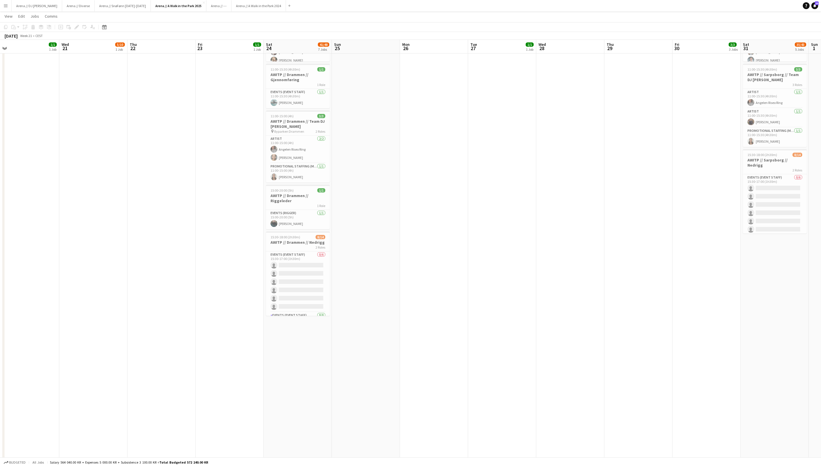
click at [302, 352] on app-date-cell "07:00-11:00 (4h) 10/11 AWITP // Drammen // Opprigg 1 Role Events (Event Staff) …" at bounding box center [298, 174] width 68 height 664
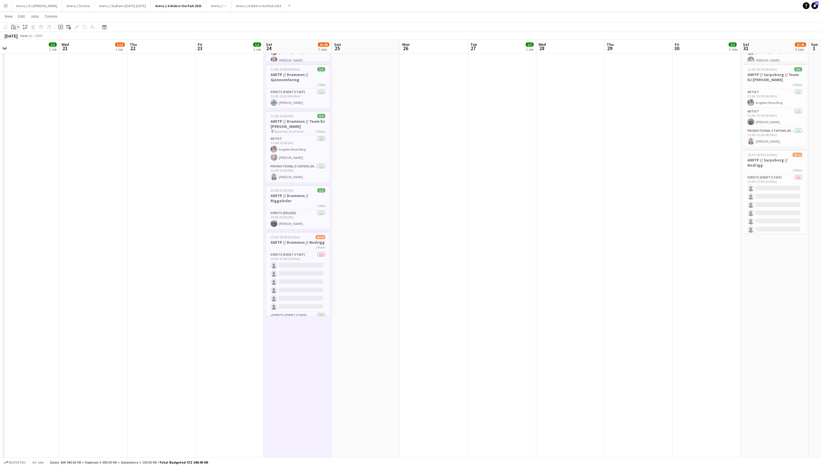
click at [15, 27] on icon "Paste" at bounding box center [13, 27] width 5 height 5
click at [26, 48] on link "Paste with crew Command Shift V" at bounding box center [37, 47] width 45 height 5
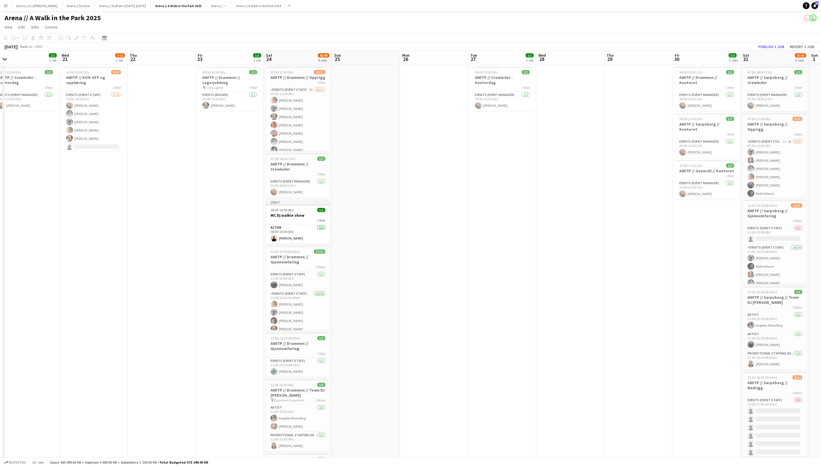
scroll to position [0, 0]
click at [763, 46] on button "Publish 1 job" at bounding box center [771, 46] width 30 height 7
click at [307, 218] on app-job-card "Publishing 08:00-16:00 (8h) 1/1 MC Dj walkie show 1 Role Actor 1/1 08:00-16:00 …" at bounding box center [298, 222] width 64 height 44
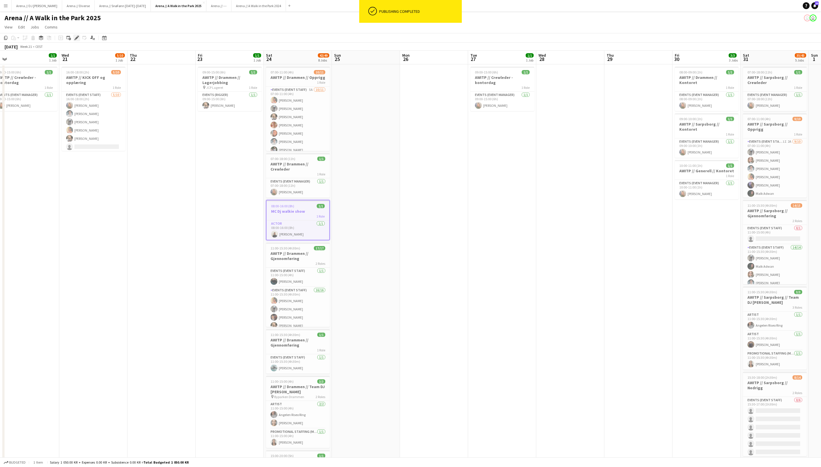
click at [76, 38] on icon "Edit" at bounding box center [76, 38] width 5 height 5
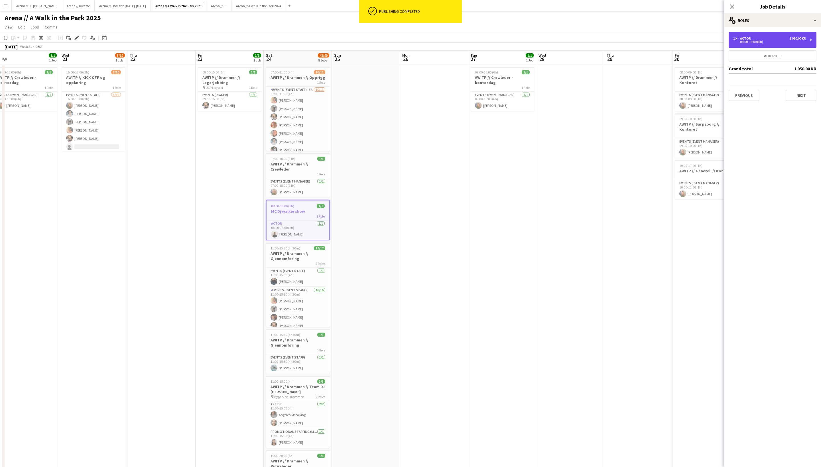
click at [789, 39] on div "1 050.00 KR" at bounding box center [797, 38] width 16 height 4
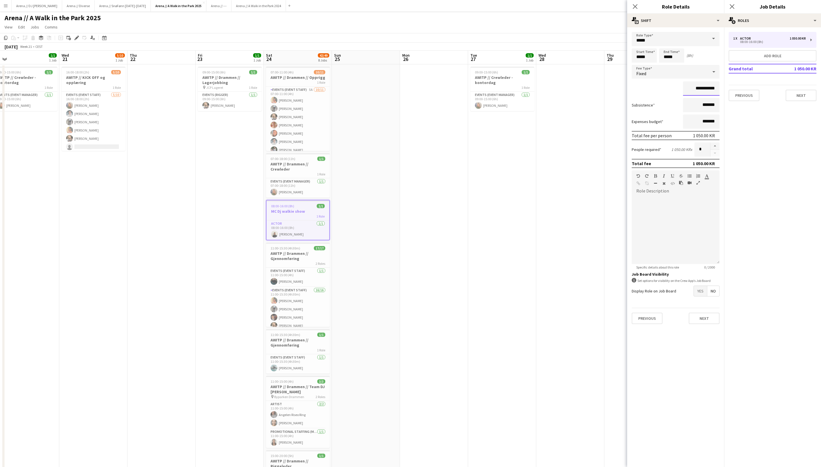
drag, startPoint x: 700, startPoint y: 91, endPoint x: 679, endPoint y: 91, distance: 21.1
click at [679, 91] on div "**********" at bounding box center [676, 89] width 88 height 14
type input "**********"
drag, startPoint x: 700, startPoint y: 108, endPoint x: 686, endPoint y: 108, distance: 13.7
click at [686, 108] on input "*******" at bounding box center [701, 105] width 36 height 14
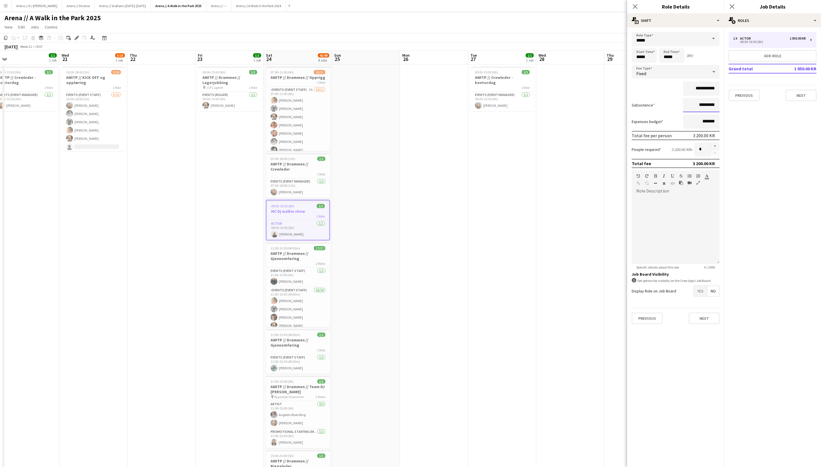
type input "*********"
click at [776, 199] on mat-expansion-panel "pencil3 General details 1 x Actor 1 050.00 KR 08:00-16:00 (8h) Add role Grand t…" at bounding box center [772, 247] width 97 height 440
click at [706, 324] on button "Next" at bounding box center [704, 318] width 31 height 11
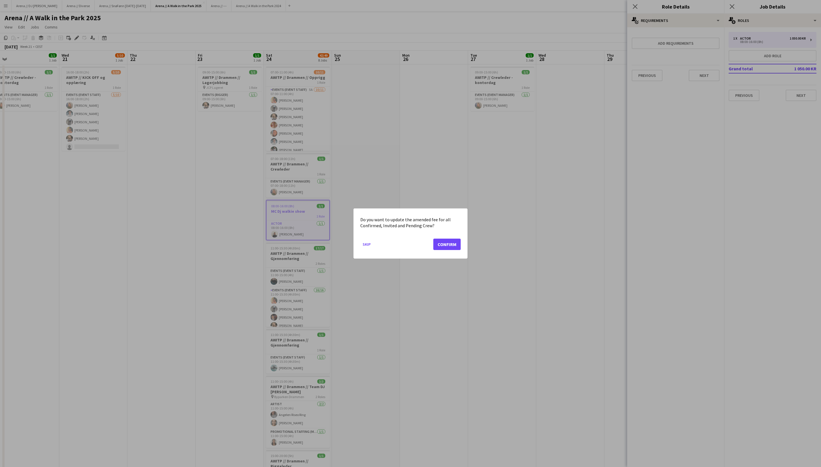
click at [441, 250] on button "Confirm" at bounding box center [446, 244] width 27 height 11
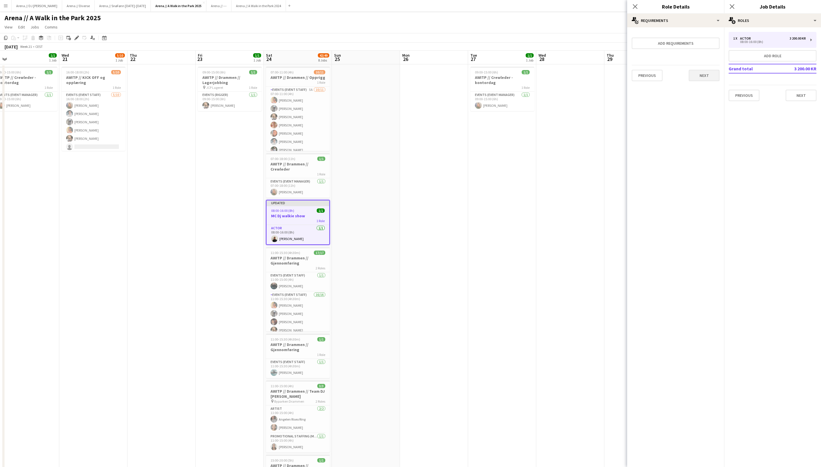
click at [699, 76] on button "Next" at bounding box center [704, 75] width 31 height 11
click at [710, 82] on button "Finish" at bounding box center [708, 76] width 21 height 11
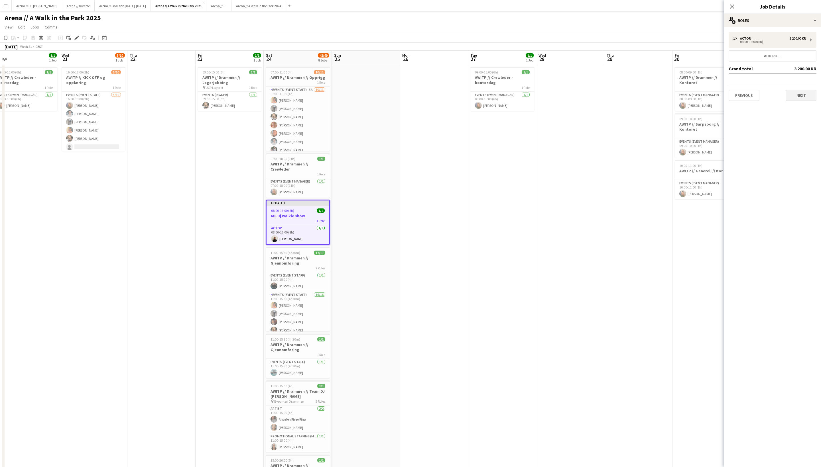
click at [799, 95] on button "Next" at bounding box center [800, 95] width 31 height 11
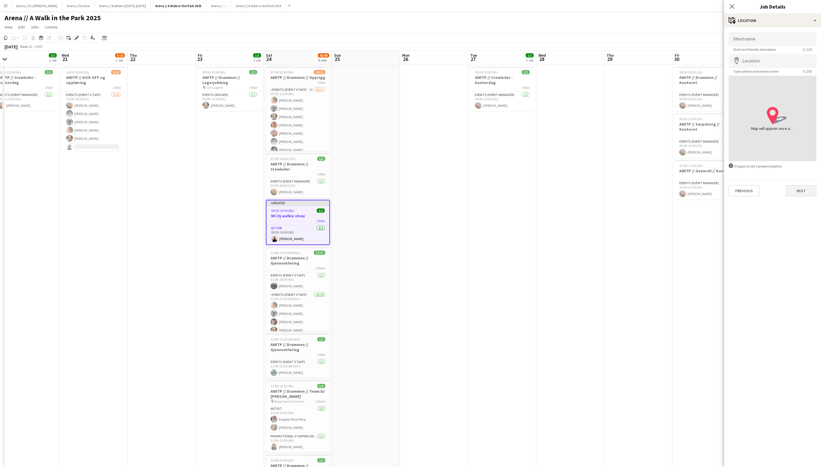
click at [802, 197] on button "Next" at bounding box center [800, 190] width 31 height 11
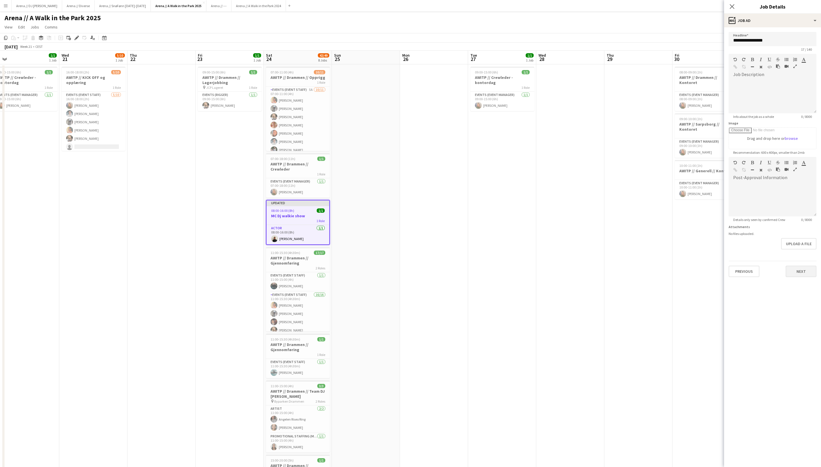
click at [800, 277] on button "Next" at bounding box center [800, 271] width 31 height 11
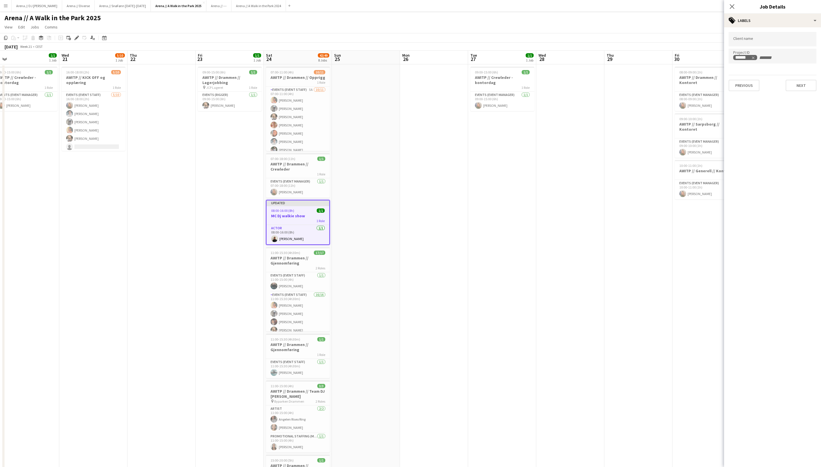
click at [759, 58] on input "+ Label" at bounding box center [770, 57] width 24 height 5
click at [758, 58] on input "Type to search project ID labels..." at bounding box center [772, 57] width 79 height 5
paste input "******"
type input "******"
click at [805, 85] on button "Next" at bounding box center [800, 85] width 31 height 11
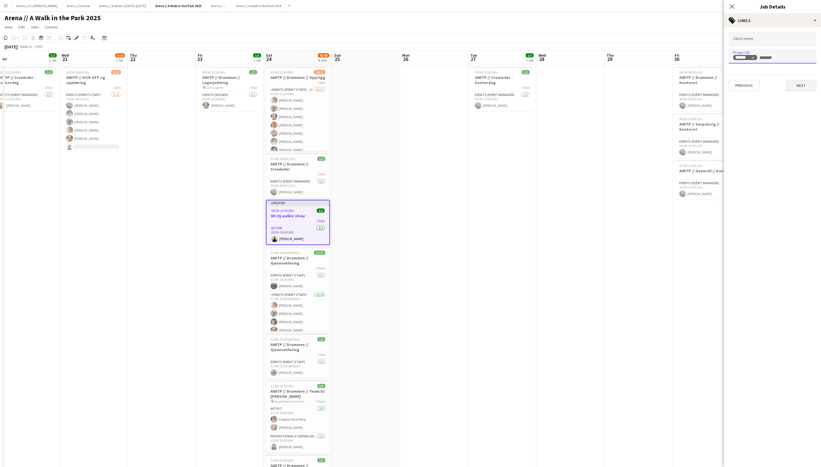
type input "*******"
click at [806, 107] on button "Next" at bounding box center [800, 109] width 31 height 11
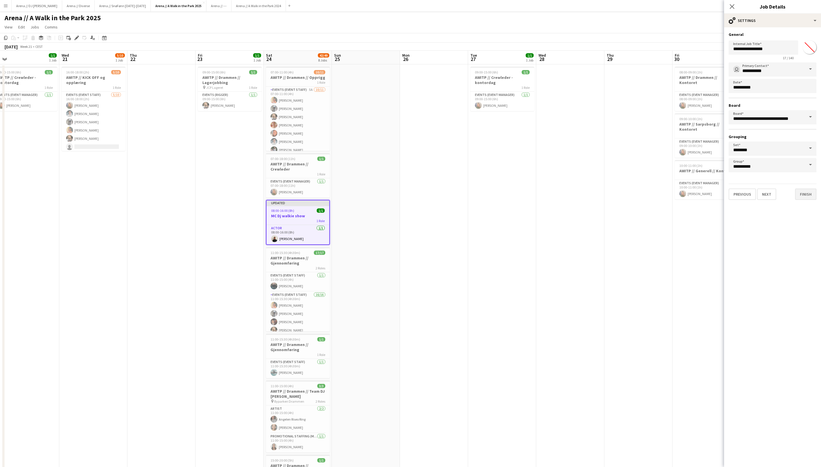
click at [808, 195] on button "Finish" at bounding box center [805, 194] width 21 height 11
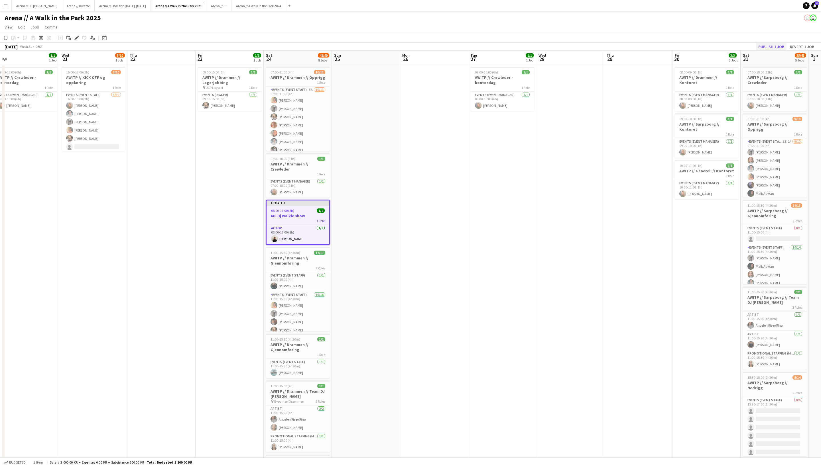
click at [760, 44] on button "Publish 1 job" at bounding box center [771, 46] width 30 height 7
click at [484, 197] on app-date-cell "09:00-15:00 (6h) 1/1 AWITP // Crewleder - kontordag 1 Role Events (Event Manage…" at bounding box center [502, 396] width 68 height 664
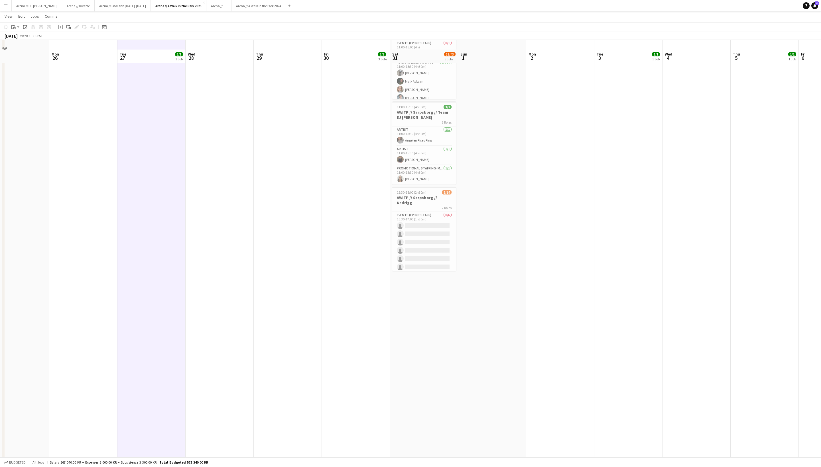
scroll to position [207, 0]
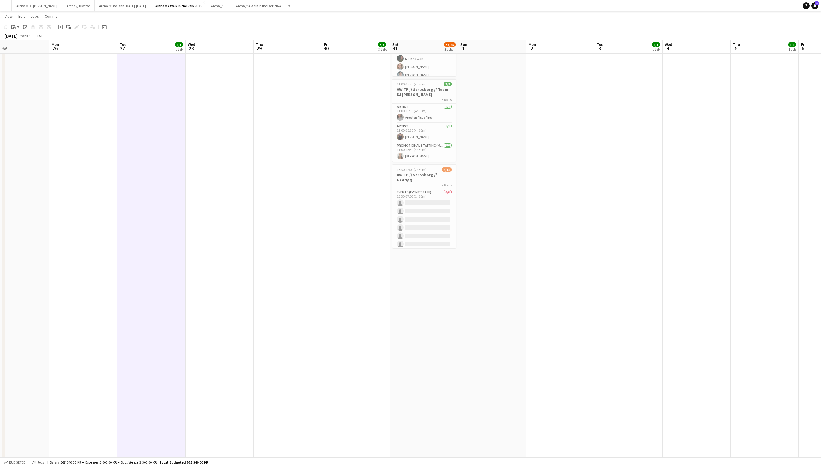
click at [412, 295] on app-date-cell "07:00-18:00 (11h) 1/1 AWITP // Sarpsborg // Crewleder 1 Role Events (Event Mana…" at bounding box center [424, 188] width 68 height 664
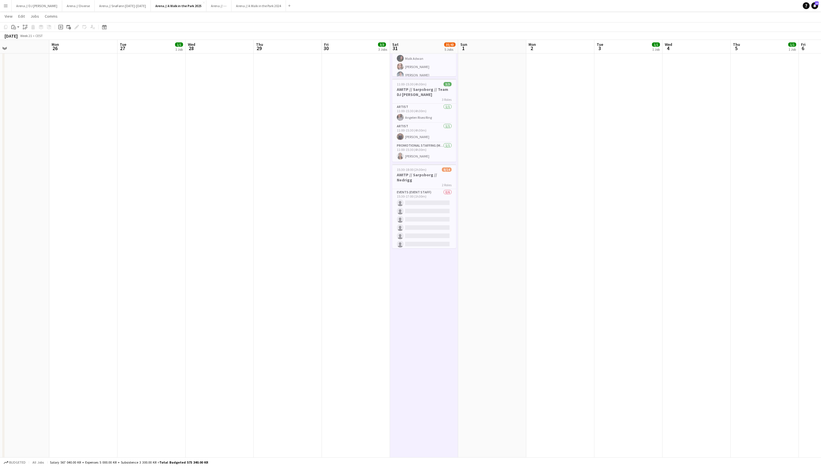
click at [425, 291] on app-date-cell "07:00-18:00 (11h) 1/1 AWITP // Sarpsborg // Crewleder 1 Role Events (Event Mana…" at bounding box center [424, 188] width 68 height 664
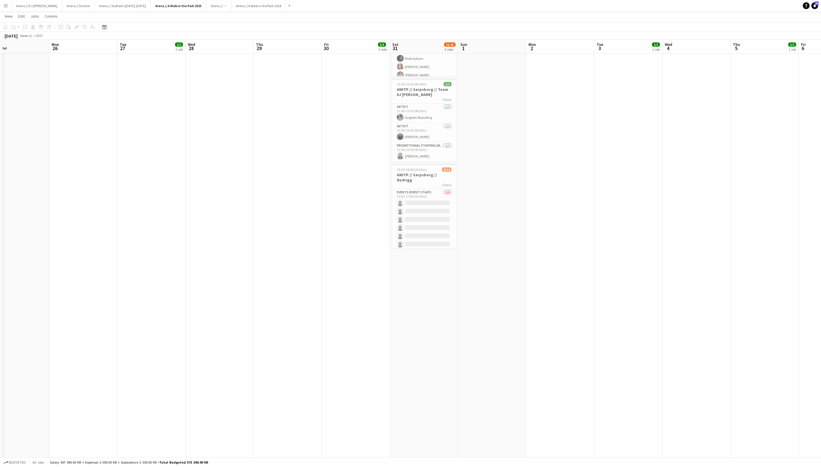
click at [425, 291] on app-date-cell "07:00-18:00 (11h) 1/1 AWITP // Sarpsborg // Crewleder 1 Role Events (Event Mana…" at bounding box center [424, 188] width 68 height 664
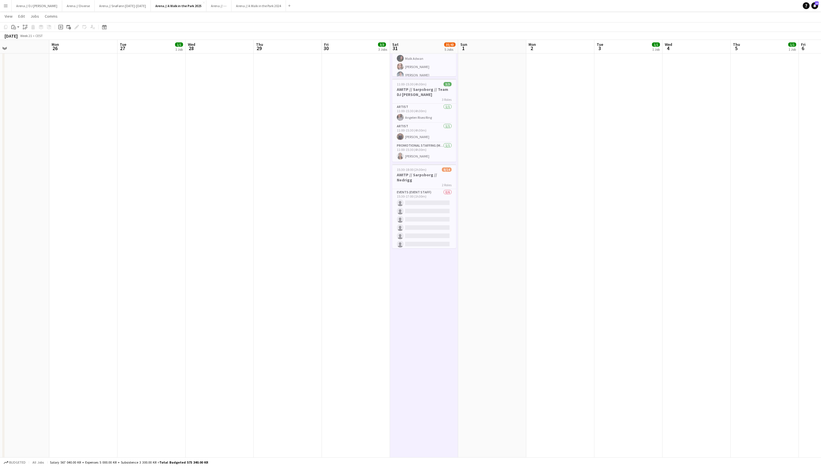
click at [21, 28] on div "Copy Paste Paste Command V Paste with crew Command Shift V Paste linked Job Del…" at bounding box center [27, 27] width 50 height 7
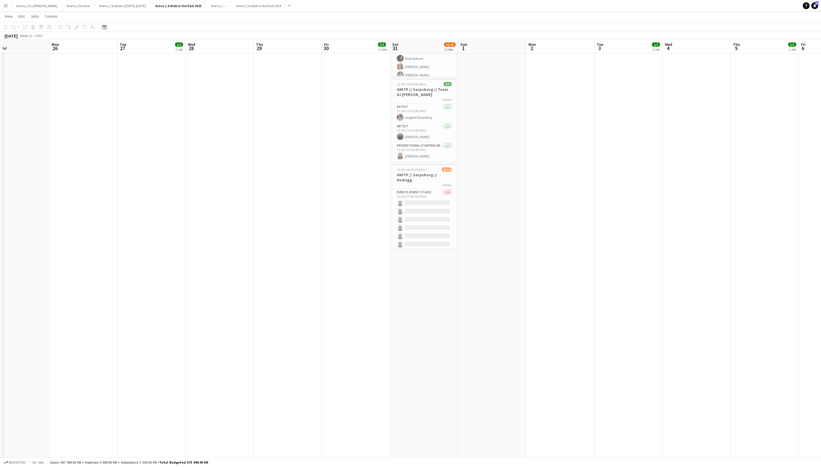
click at [15, 28] on div "Copy Paste Paste Command V Paste with crew Command Shift V Paste linked Job Del…" at bounding box center [27, 27] width 50 height 7
click at [444, 286] on app-date-cell "07:00-18:00 (11h) 1/1 AWITP // Sarpsborg // Crewleder 1 Role Events (Event Mana…" at bounding box center [424, 188] width 68 height 664
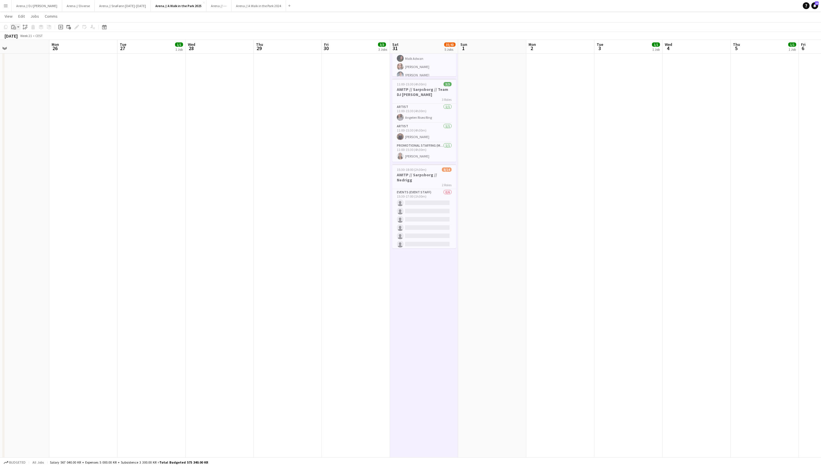
click at [19, 28] on app-action-btn "Paste" at bounding box center [15, 27] width 10 height 7
click at [27, 50] on link "Paste with crew Command Shift V" at bounding box center [37, 47] width 45 height 5
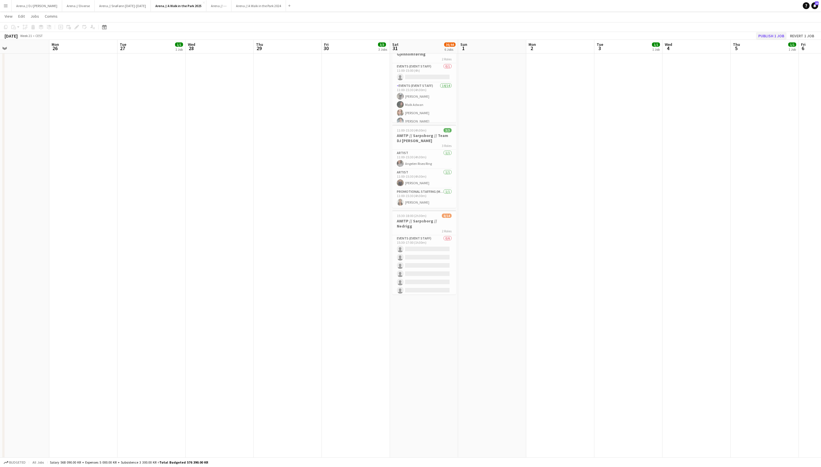
click at [756, 37] on button "Publish 1 job" at bounding box center [771, 35] width 30 height 7
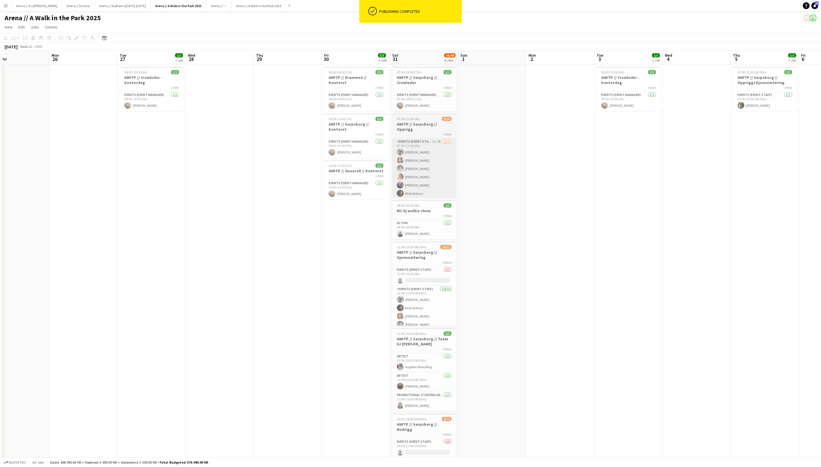
scroll to position [0, 0]
click at [438, 213] on h3 "MC Dj walkie show" at bounding box center [424, 210] width 64 height 5
click at [77, 40] on icon "Edit" at bounding box center [76, 38] width 5 height 5
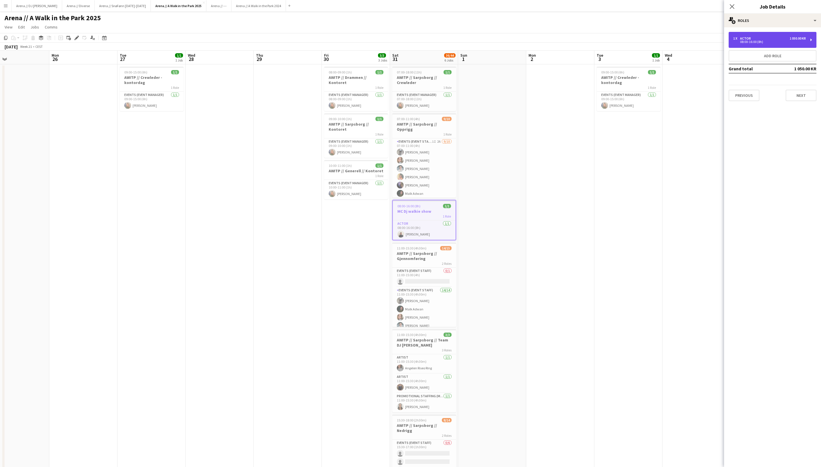
click at [776, 39] on div "1 x Actor 1 050.00 KR" at bounding box center [769, 38] width 73 height 4
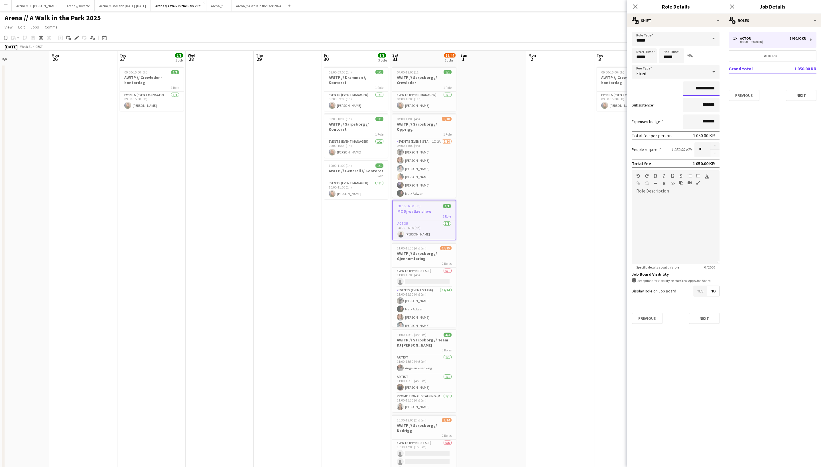
drag, startPoint x: 700, startPoint y: 90, endPoint x: 676, endPoint y: 90, distance: 24.5
click at [676, 90] on div "**********" at bounding box center [676, 89] width 88 height 14
type input "*********"
click at [696, 109] on input "*******" at bounding box center [701, 105] width 36 height 14
type input "*********"
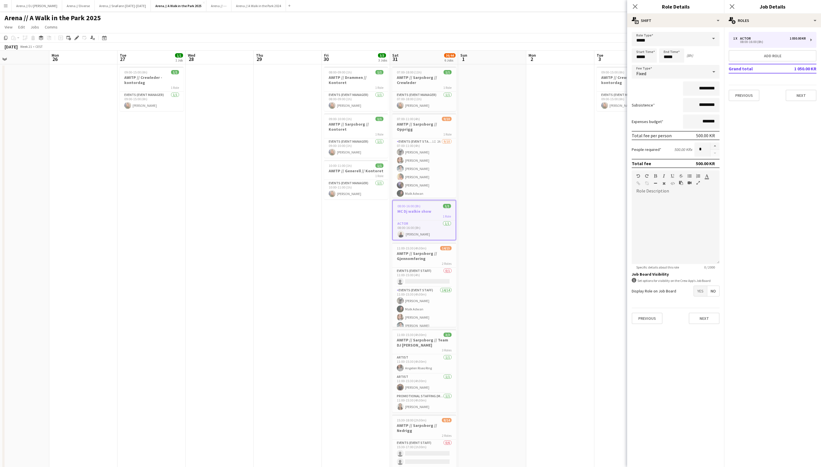
click at [752, 156] on mat-expansion-panel "pencil3 General details 1 x Actor 1 050.00 KR 08:00-16:00 (8h) Add role Grand t…" at bounding box center [772, 247] width 97 height 440
click at [710, 324] on button "Next" at bounding box center [704, 318] width 31 height 11
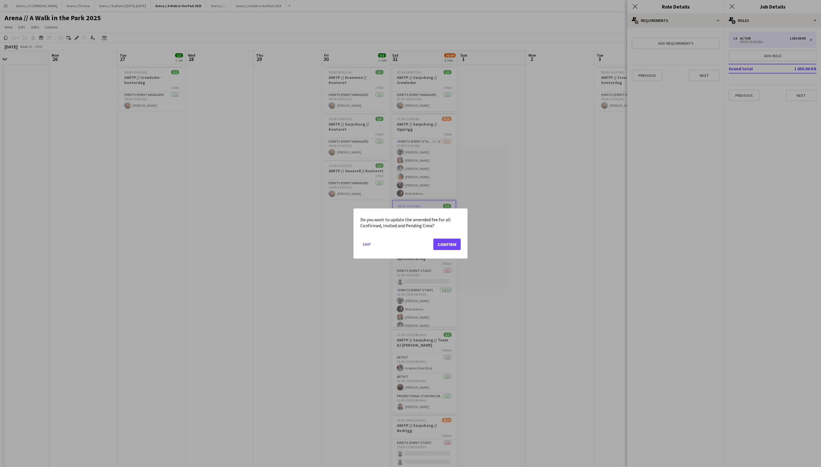
click at [443, 244] on button "Confirm" at bounding box center [446, 244] width 27 height 11
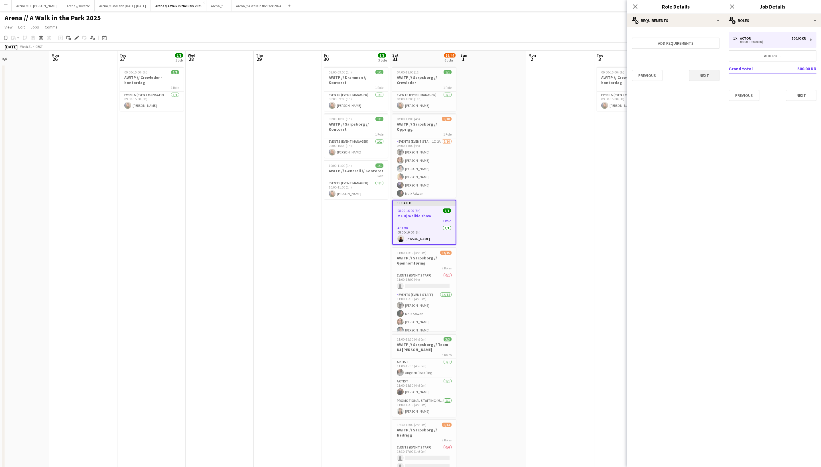
click at [713, 80] on button "Next" at bounding box center [704, 75] width 31 height 11
click at [713, 80] on button "Finish" at bounding box center [708, 76] width 21 height 11
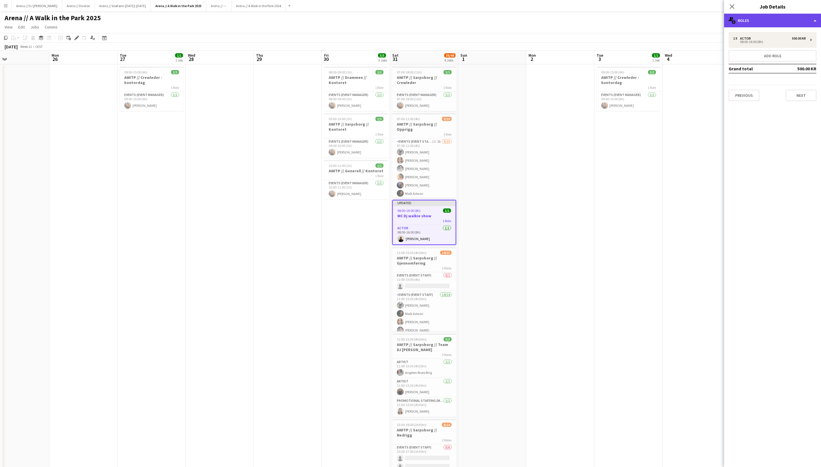
click at [796, 21] on div "multiple-users-add Roles" at bounding box center [772, 21] width 97 height 14
click at [792, 68] on div "tags-double Labels" at bounding box center [791, 67] width 56 height 11
click at [759, 58] on input "+ Label" at bounding box center [770, 57] width 24 height 5
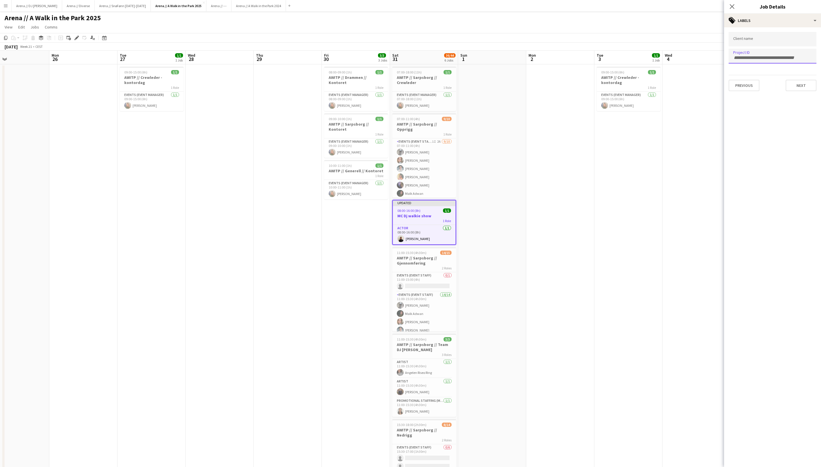
type input "*"
paste input "******"
type input "******"
click at [768, 140] on div at bounding box center [772, 233] width 97 height 467
click at [772, 50] on div at bounding box center [772, 47] width 88 height 3
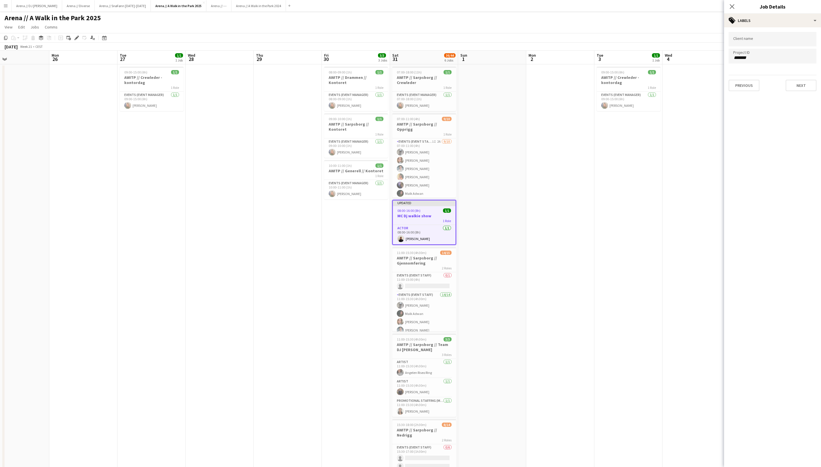
click at [764, 59] on input "******" at bounding box center [772, 57] width 79 height 5
click at [802, 88] on button "Next" at bounding box center [800, 85] width 31 height 11
type input "*******"
click at [802, 88] on div "Leave internal note user 0 / 4000 Save Previous Next" at bounding box center [772, 73] width 97 height 93
click at [802, 116] on div "Leave internal note user 0 / 4000 Save Previous Next" at bounding box center [772, 73] width 97 height 93
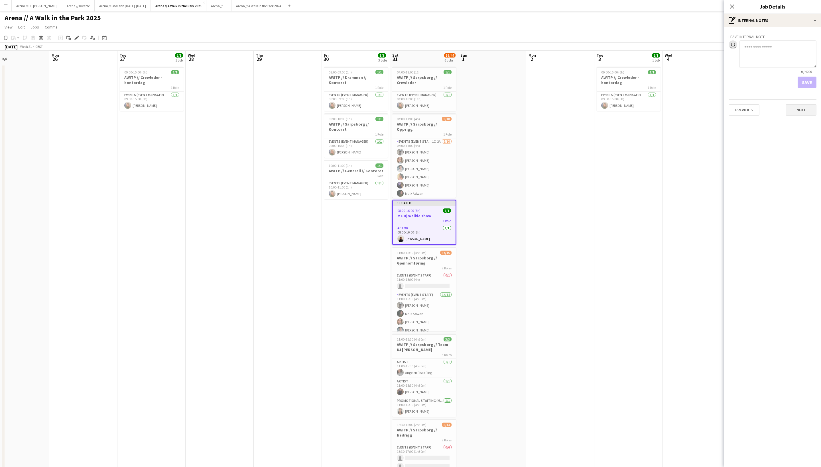
click at [800, 111] on button "Next" at bounding box center [800, 109] width 31 height 11
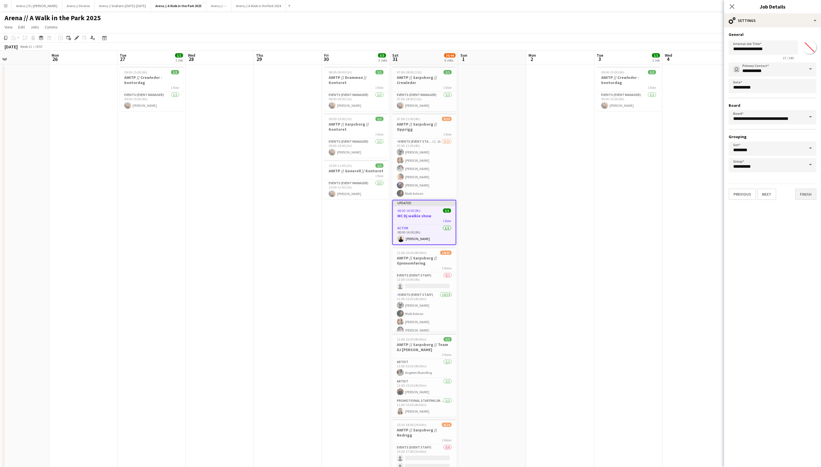
click at [806, 198] on button "Finish" at bounding box center [805, 194] width 21 height 11
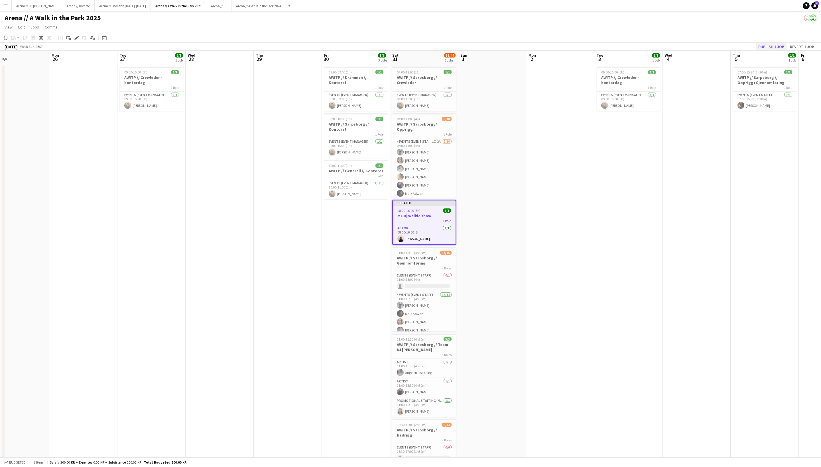
click at [761, 46] on button "Publish 1 job" at bounding box center [771, 46] width 30 height 7
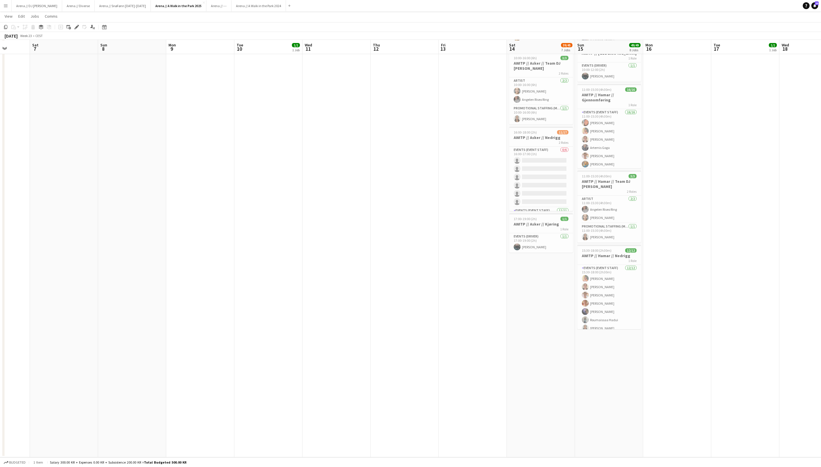
scroll to position [270, 0]
click at [549, 325] on app-date-cell "07:00-16:00 (9h) 1/1 AWITP // Asker // Crewleder 1 Role Events (Event Manager) …" at bounding box center [541, 126] width 68 height 664
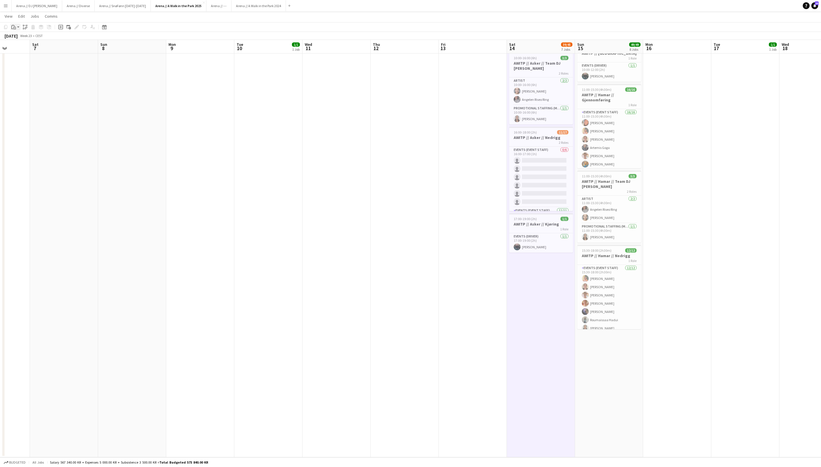
click at [17, 28] on app-action-btn "Paste" at bounding box center [15, 27] width 10 height 7
click at [25, 43] on div "Paste Command V Paste with crew Command Shift V" at bounding box center [38, 43] width 54 height 24
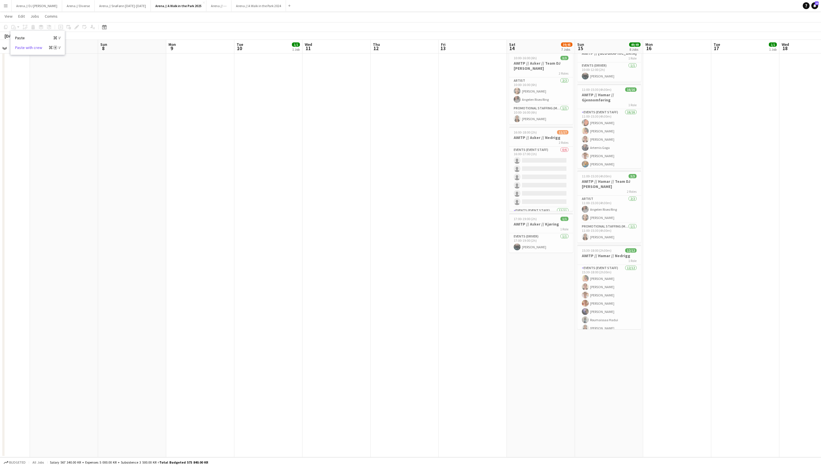
click at [26, 50] on link "Paste with crew Command Shift V" at bounding box center [37, 47] width 45 height 5
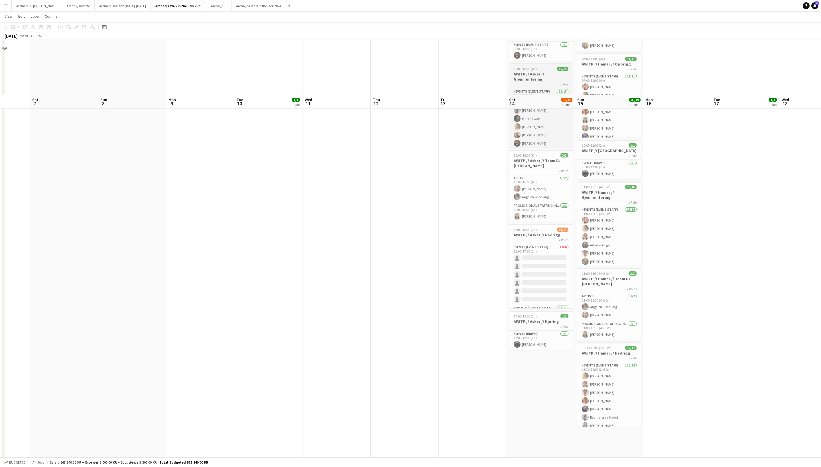
scroll to position [251, 0]
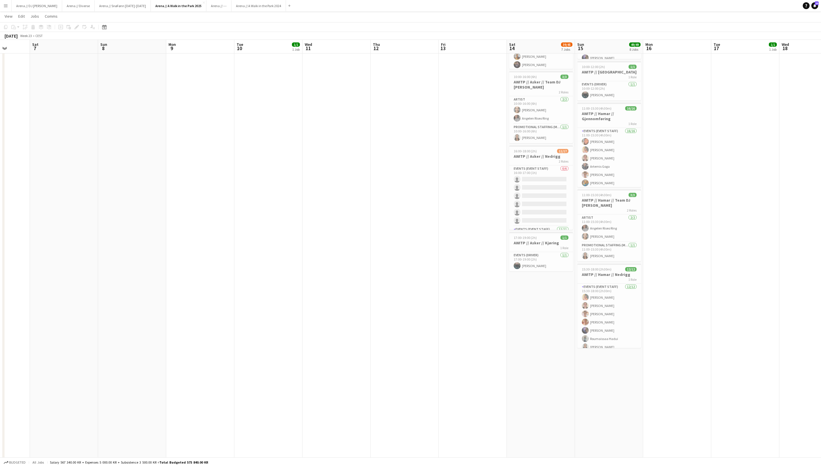
click at [547, 350] on app-date-cell "07:00-16:00 (9h) 1/1 AWITP // Asker // Crewleder 1 Role Events (Event Manager) …" at bounding box center [541, 144] width 68 height 664
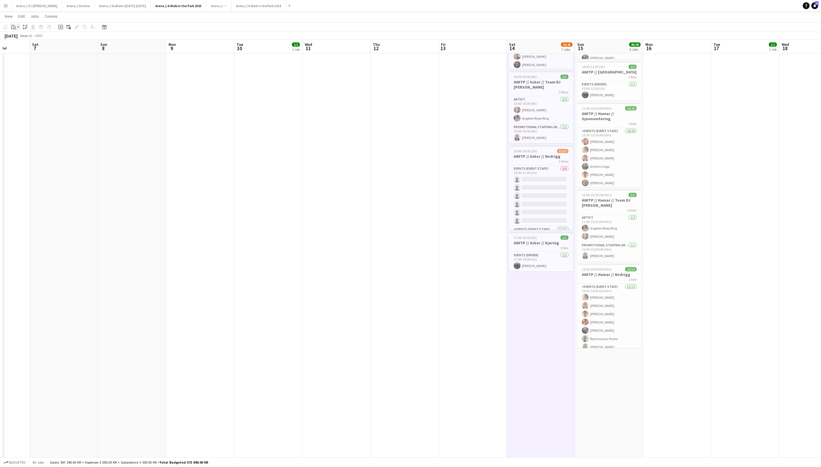
click at [16, 27] on div "Paste" at bounding box center [13, 27] width 7 height 7
click at [30, 48] on link "Paste with crew Command Shift V" at bounding box center [37, 47] width 45 height 5
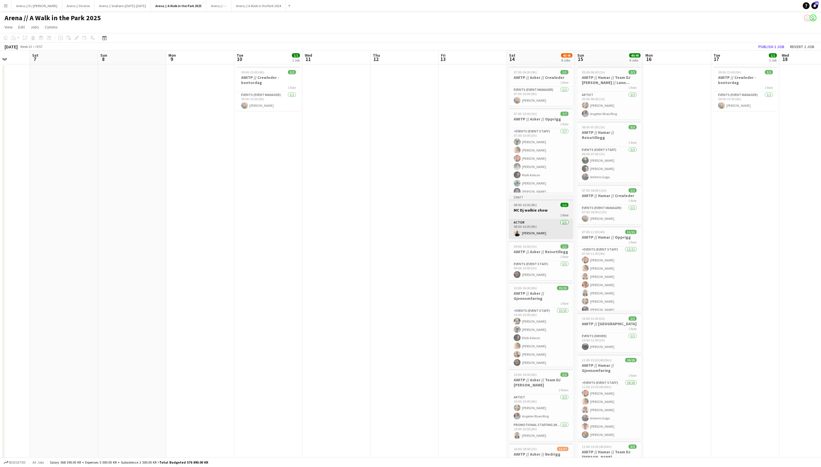
scroll to position [0, 0]
click at [756, 47] on button "Publish 1 job" at bounding box center [771, 46] width 30 height 7
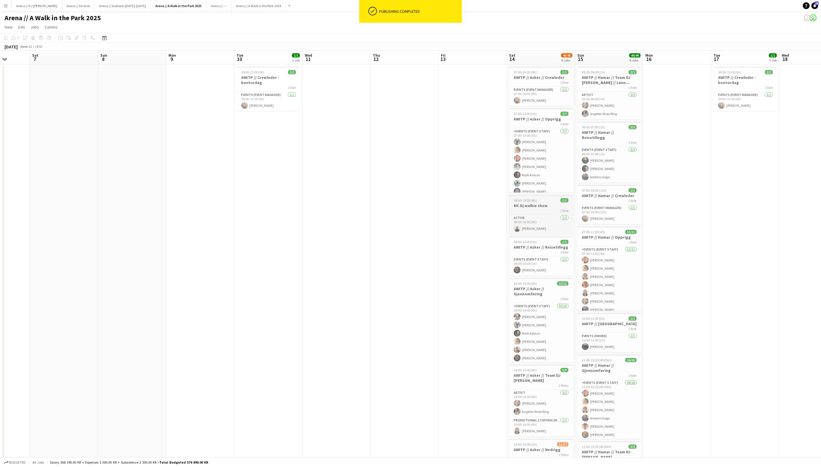
click at [542, 208] on h3 "MC Dj walkie show" at bounding box center [541, 205] width 64 height 5
click at [80, 40] on div "Edit" at bounding box center [76, 37] width 7 height 7
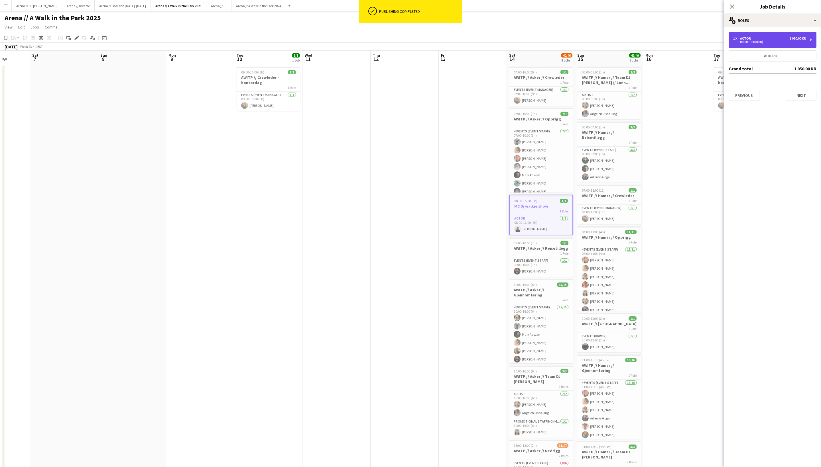
click at [795, 40] on div "1 050.00 KR" at bounding box center [797, 38] width 16 height 4
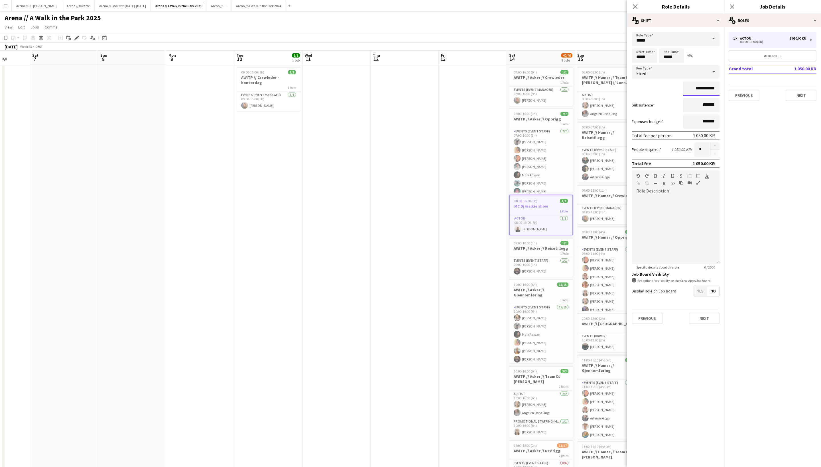
drag, startPoint x: 700, startPoint y: 92, endPoint x: 679, endPoint y: 92, distance: 20.5
click at [679, 92] on div "**********" at bounding box center [676, 89] width 88 height 14
type input "**********"
click at [698, 108] on input "*******" at bounding box center [701, 105] width 36 height 14
type input "*********"
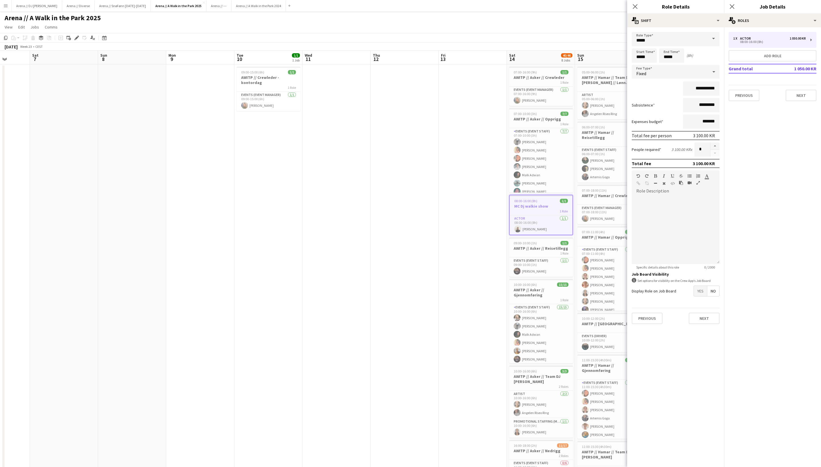
click at [757, 173] on mat-expansion-panel "pencil3 General details 1 x Actor 1 050.00 KR 08:00-16:00 (8h) Add role Grand t…" at bounding box center [772, 247] width 97 height 440
click at [712, 324] on button "Next" at bounding box center [704, 318] width 31 height 11
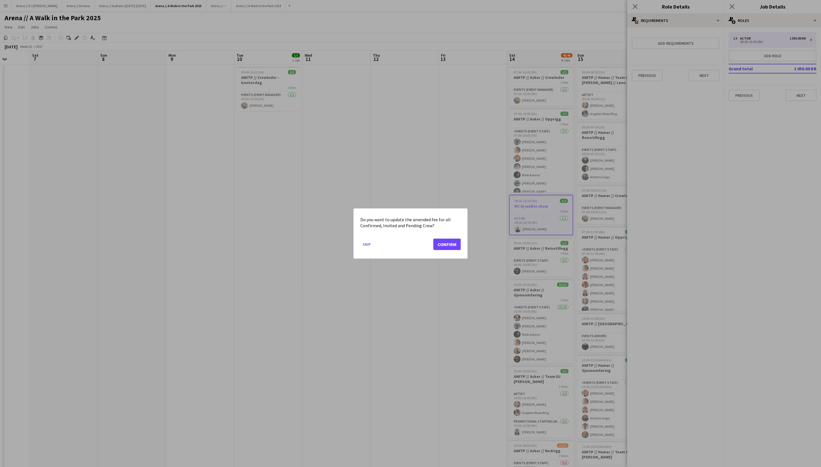
click at [439, 244] on button "Confirm" at bounding box center [446, 244] width 27 height 11
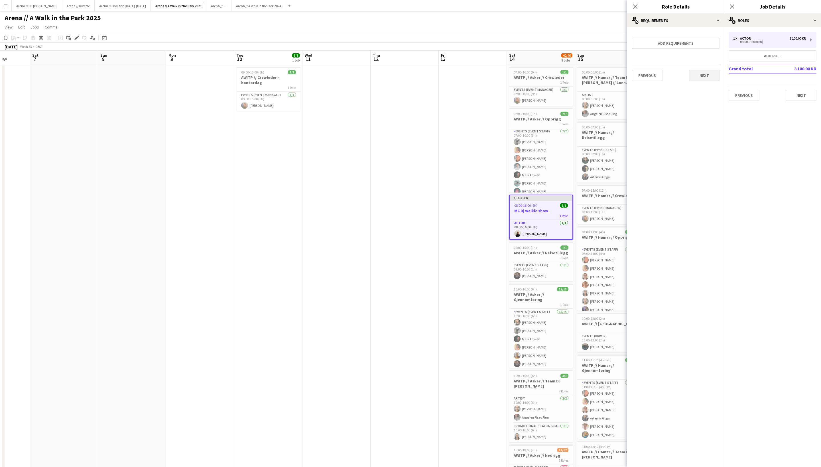
click at [708, 78] on button "Next" at bounding box center [704, 75] width 31 height 11
click at [709, 82] on button "Finish" at bounding box center [708, 76] width 21 height 11
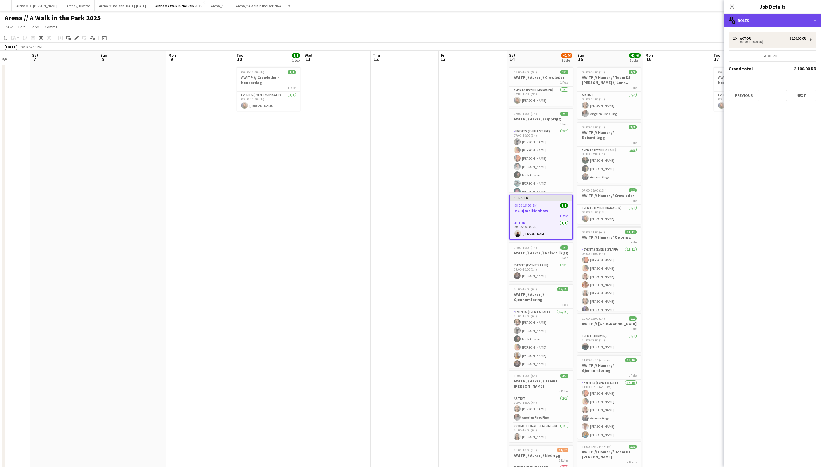
click at [763, 14] on div "multiple-users-add Roles" at bounding box center [772, 21] width 97 height 14
click at [777, 69] on div "tags-double Labels" at bounding box center [791, 67] width 56 height 11
click at [767, 53] on div "******" at bounding box center [772, 56] width 88 height 15
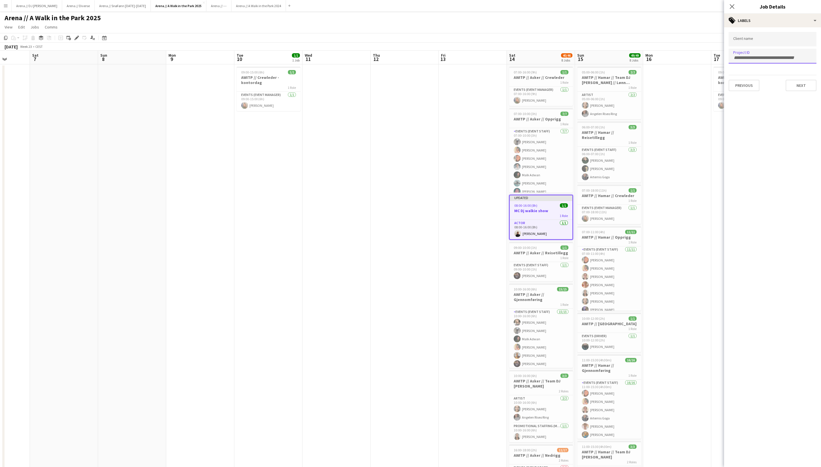
paste input "******"
type input "******"
click at [806, 92] on div at bounding box center [772, 233] width 97 height 467
click at [800, 85] on button "Next" at bounding box center [800, 85] width 31 height 11
type input "*******"
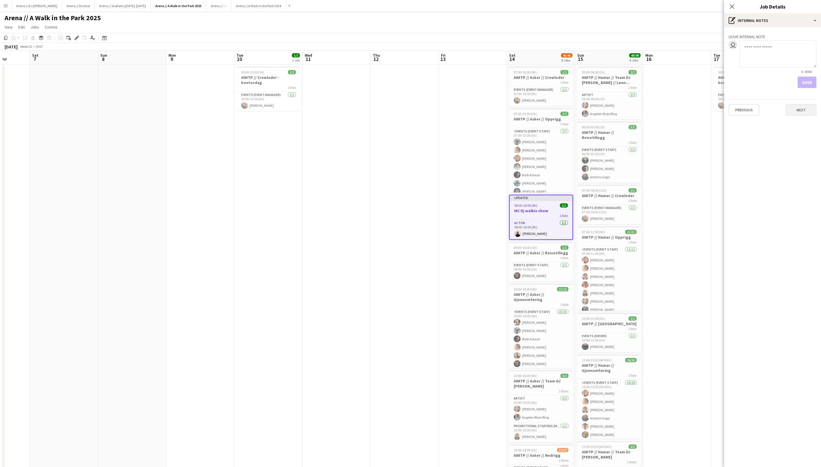
click at [801, 111] on button "Next" at bounding box center [800, 109] width 31 height 11
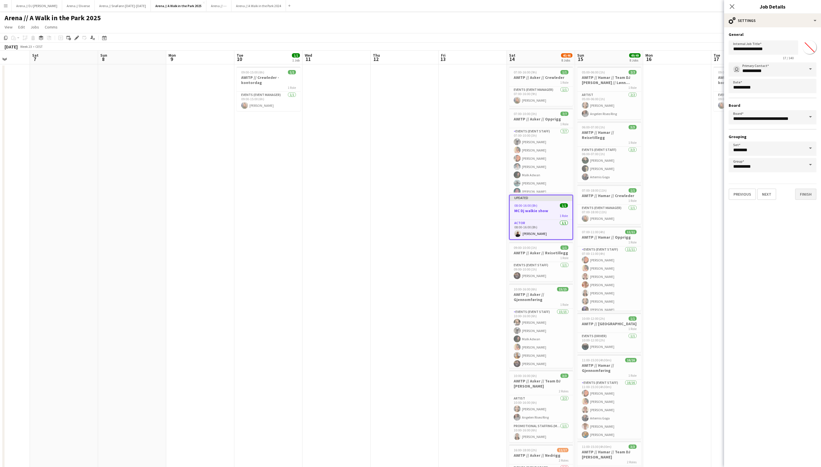
click at [813, 199] on button "Finish" at bounding box center [805, 194] width 21 height 11
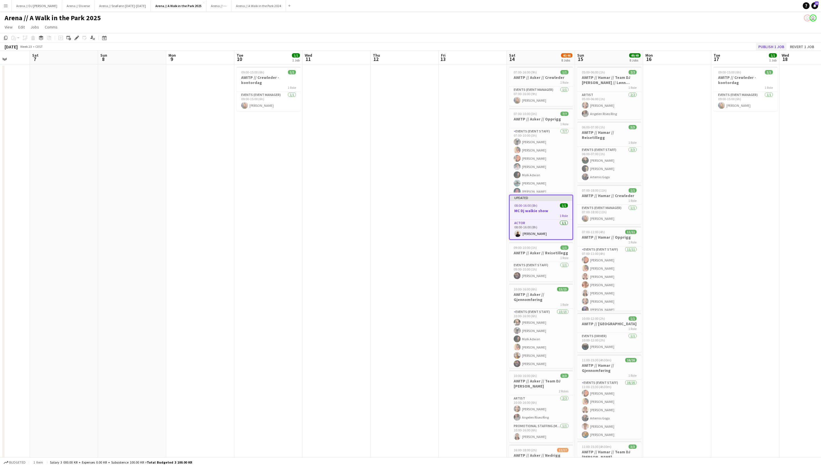
click at [760, 44] on button "Publish 1 job" at bounding box center [771, 46] width 30 height 7
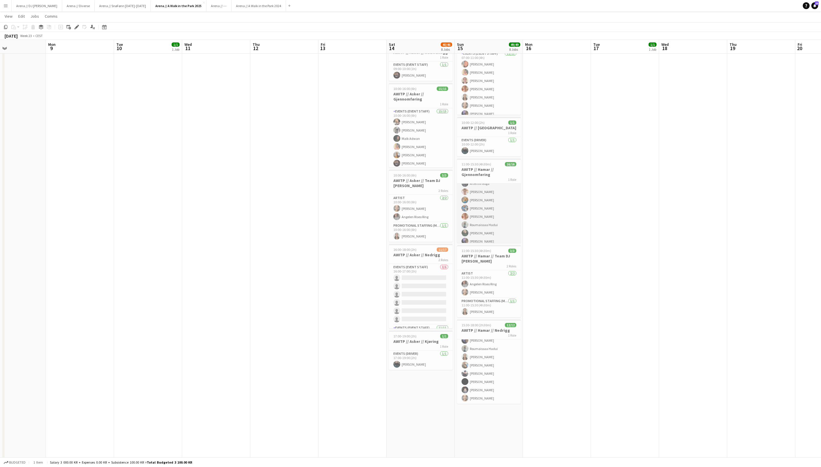
scroll to position [54, 0]
click at [494, 441] on app-date-cell "05:00-06:00 (1h) 2/2 AWITP // Hamar // Team DJ Walkie // Lønn dansere 1 Role Ar…" at bounding box center [489, 200] width 68 height 664
click at [14, 27] on icon "Paste" at bounding box center [13, 27] width 5 height 5
click at [26, 53] on div "Paste Command V Paste with crew Command Shift V" at bounding box center [38, 43] width 54 height 24
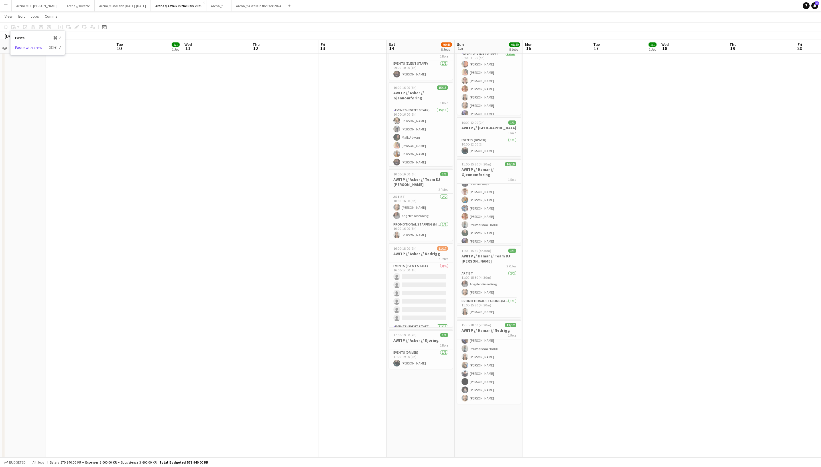
click at [27, 47] on link "Paste with crew Command Shift V" at bounding box center [37, 47] width 45 height 5
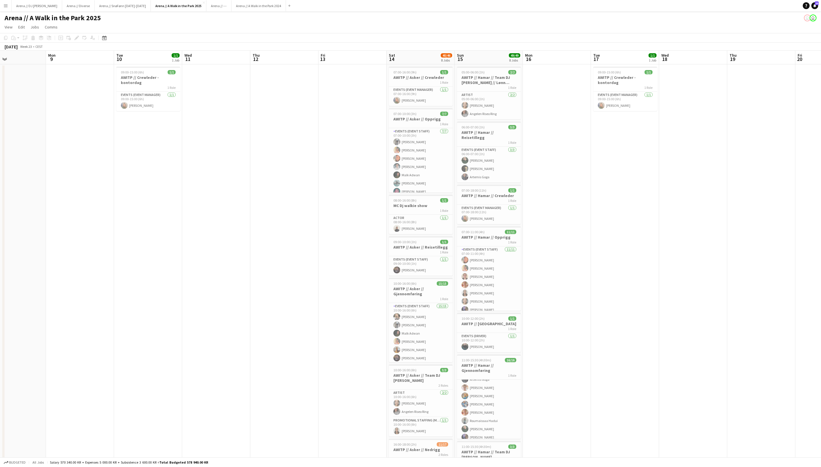
scroll to position [0, 0]
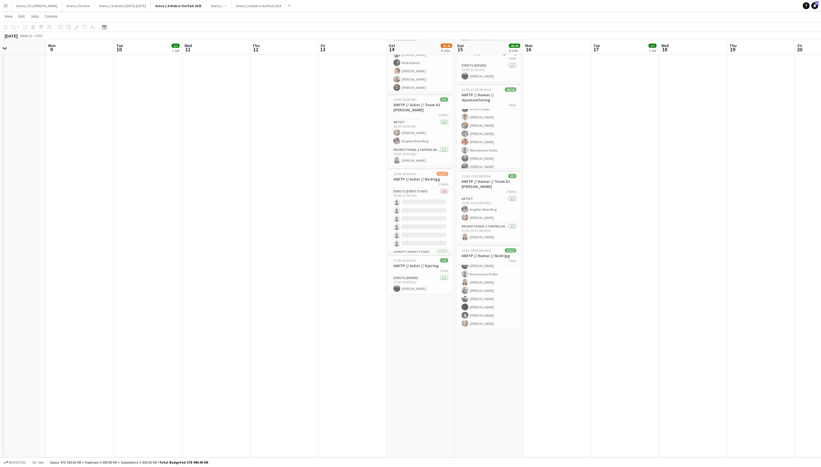
click at [493, 398] on app-date-cell "05:00-06:00 (1h) 2/2 AWITP // Hamar // Team DJ Walkie // Lønn dansere 1 Role Ar…" at bounding box center [489, 126] width 68 height 664
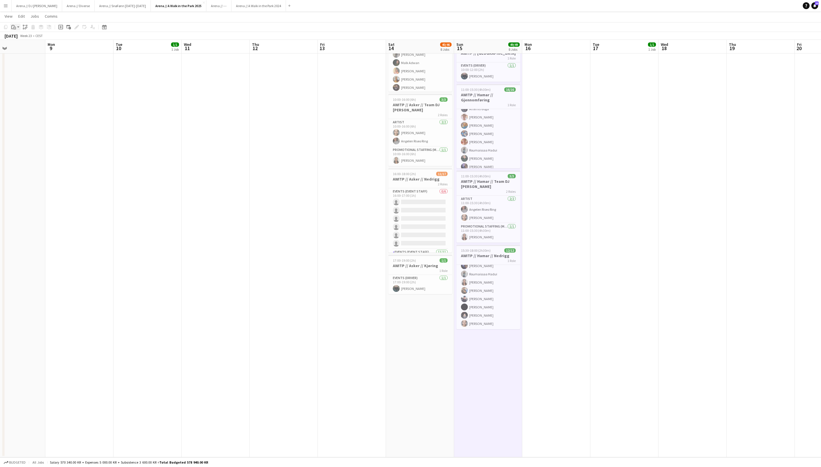
click at [17, 27] on app-action-btn "Paste" at bounding box center [15, 27] width 10 height 7
click at [26, 50] on link "Paste with crew Command Shift V" at bounding box center [37, 47] width 45 height 5
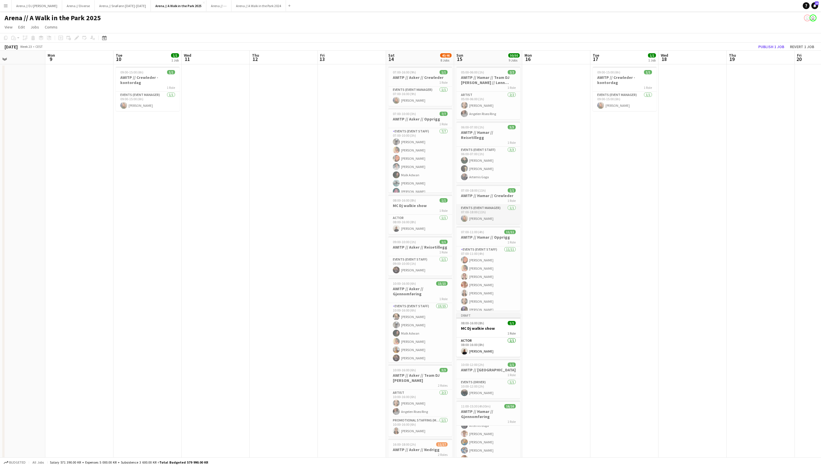
scroll to position [0, 0]
click at [491, 331] on h3 "MC Dj walkie show" at bounding box center [488, 328] width 64 height 5
click at [759, 55] on app-board-header-date "Thu 19" at bounding box center [760, 58] width 68 height 14
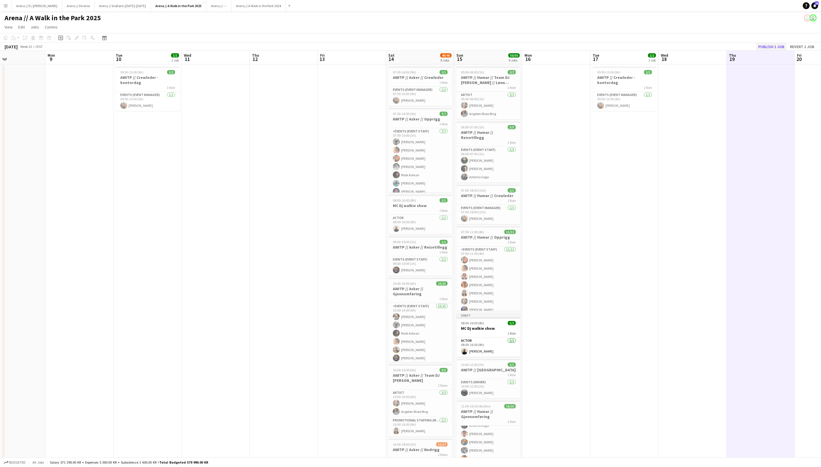
click at [757, 49] on button "Publish 1 job" at bounding box center [771, 46] width 30 height 7
click at [490, 327] on h3 "MC Dj walkie show" at bounding box center [488, 323] width 64 height 5
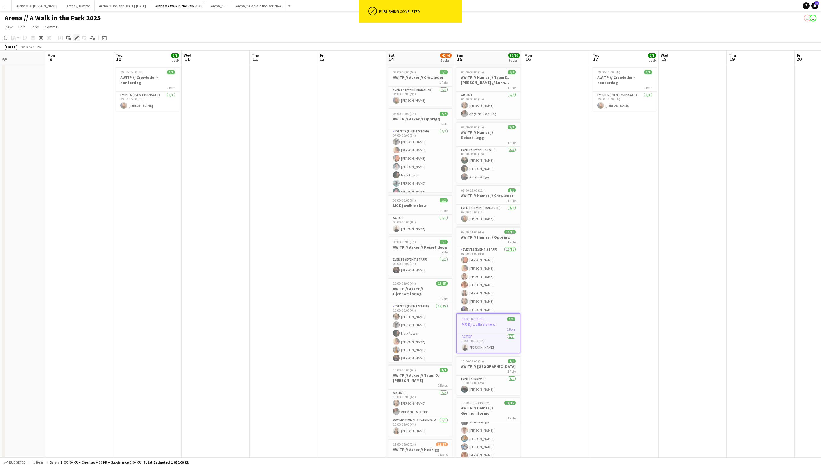
click at [78, 38] on icon "Edit" at bounding box center [76, 38] width 5 height 5
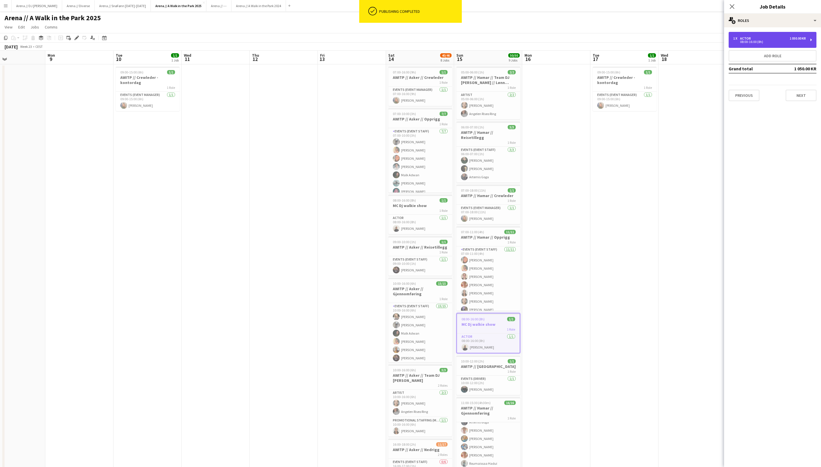
click at [797, 38] on div "1 050.00 KR" at bounding box center [797, 38] width 16 height 4
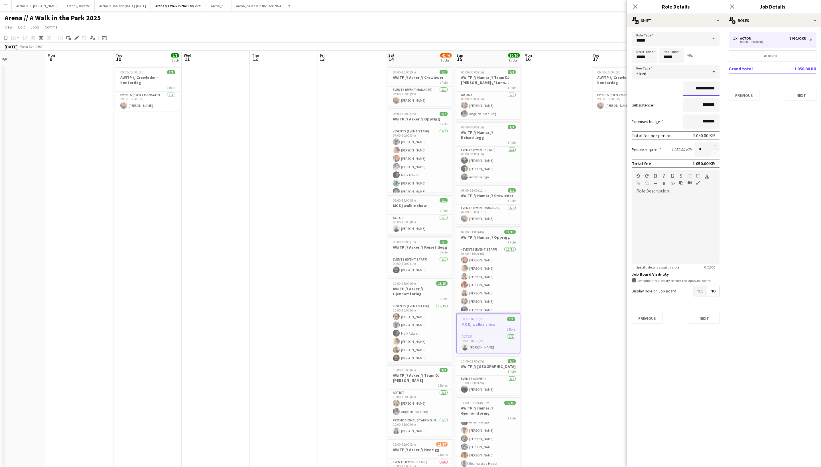
drag, startPoint x: 697, startPoint y: 89, endPoint x: 675, endPoint y: 91, distance: 21.8
click at [675, 91] on div "**********" at bounding box center [676, 89] width 88 height 14
type input "********"
click at [783, 150] on mat-expansion-panel "pencil3 General details 1 x Actor 1 050.00 KR 08:00-16:00 (8h) Add role Grand t…" at bounding box center [772, 247] width 97 height 440
click at [696, 108] on input "*******" at bounding box center [701, 105] width 36 height 14
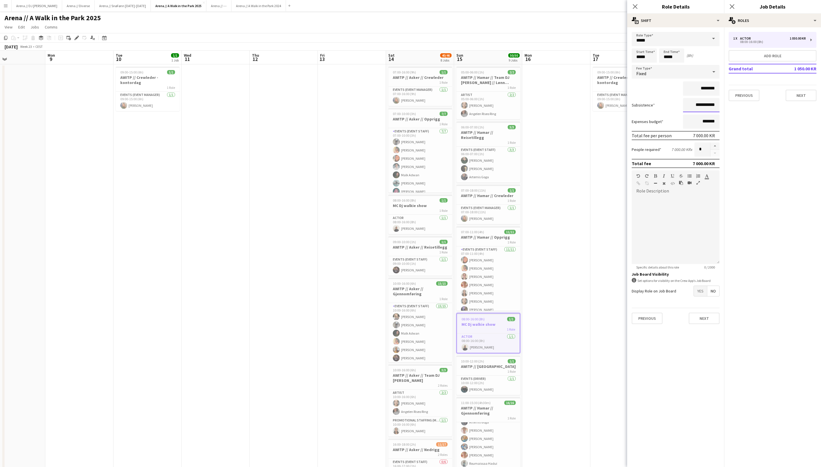
type input "*********"
click at [748, 223] on mat-expansion-panel "pencil3 General details 1 x Actor 1 050.00 KR 08:00-16:00 (8h) Add role Grand t…" at bounding box center [772, 247] width 97 height 440
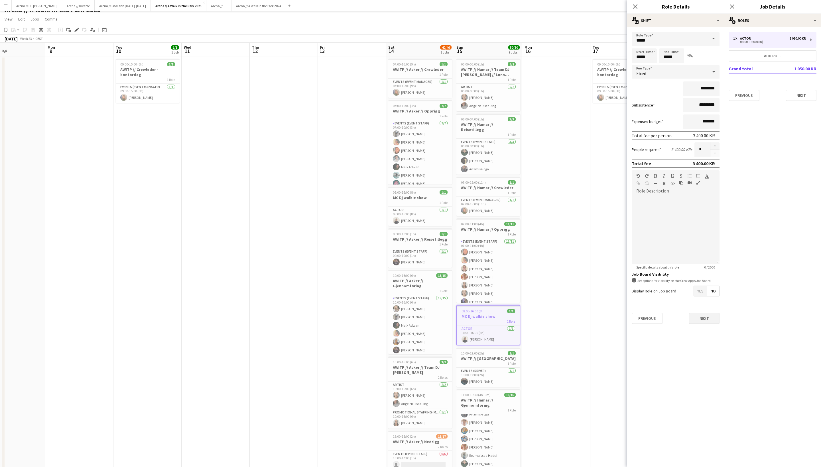
click at [712, 324] on button "Next" at bounding box center [704, 318] width 31 height 11
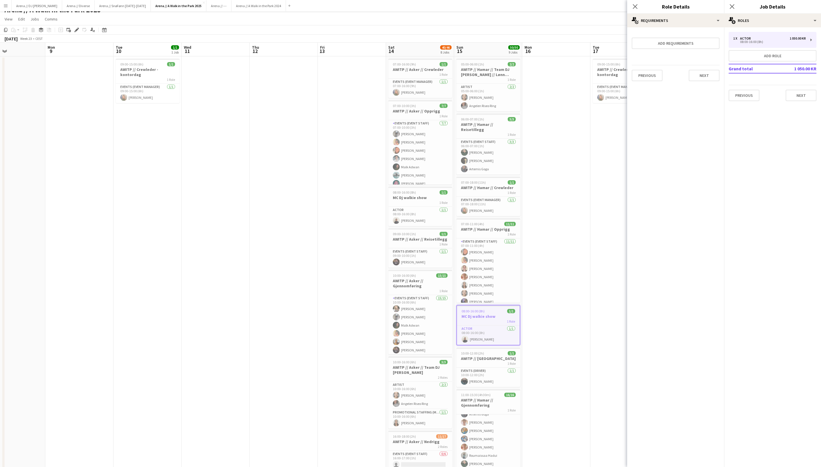
scroll to position [0, 0]
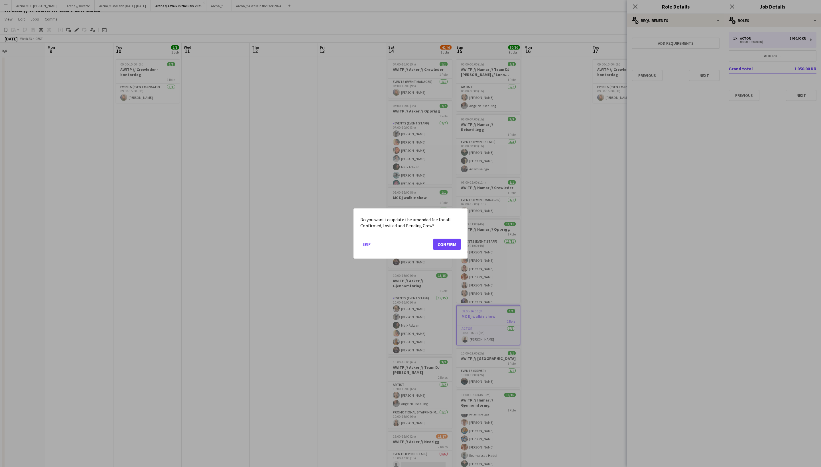
click at [449, 248] on button "Confirm" at bounding box center [446, 244] width 27 height 11
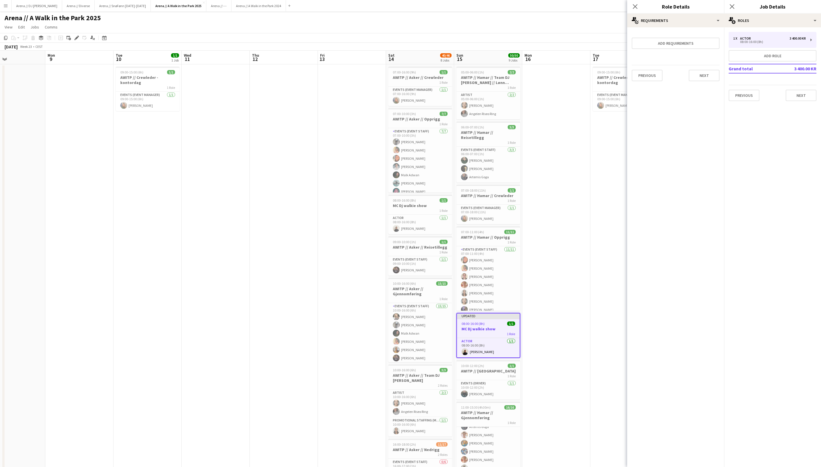
scroll to position [8, 0]
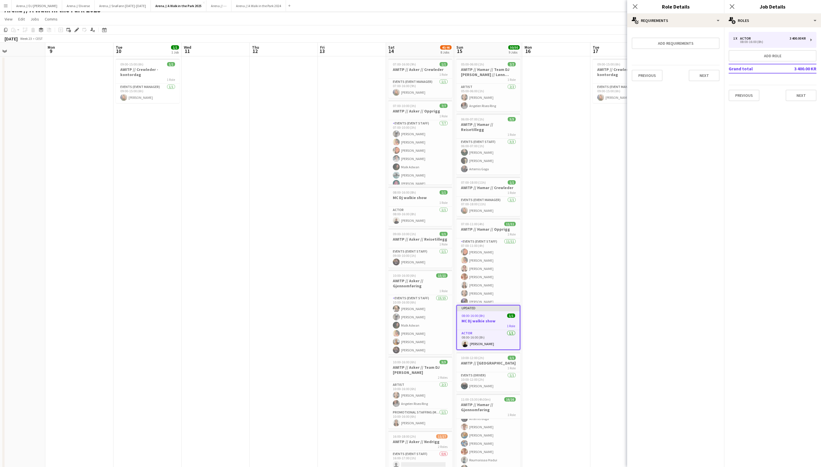
click at [703, 82] on div "Previous Next" at bounding box center [676, 75] width 88 height 21
click at [704, 75] on button "Next" at bounding box center [704, 75] width 31 height 11
click at [707, 82] on button "Finish" at bounding box center [708, 76] width 21 height 11
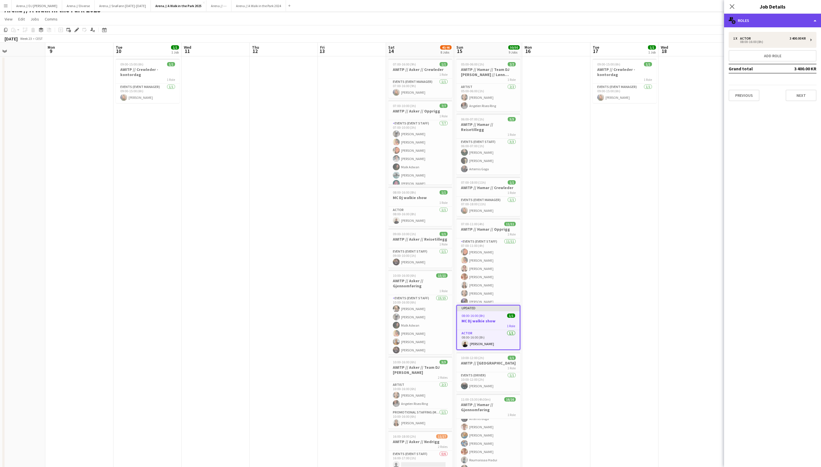
click at [776, 19] on div "multiple-users-add Roles" at bounding box center [772, 21] width 97 height 14
click at [781, 68] on div "tags-double Labels" at bounding box center [791, 67] width 56 height 11
click at [761, 59] on div "******" at bounding box center [772, 56] width 88 height 15
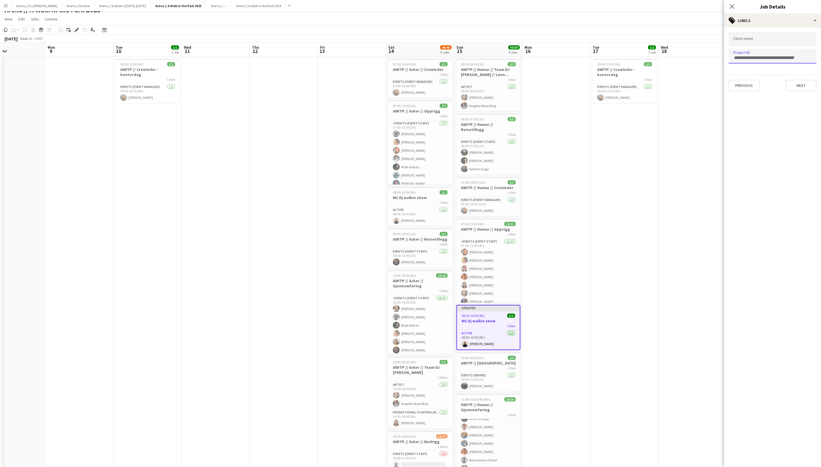
paste input "******"
type input "******"
click at [742, 156] on mat-expansion-panel "tags Labels Client name Project ID ****** Previous Next" at bounding box center [772, 247] width 97 height 440
click at [800, 91] on button "Next" at bounding box center [800, 85] width 31 height 11
type input "*******"
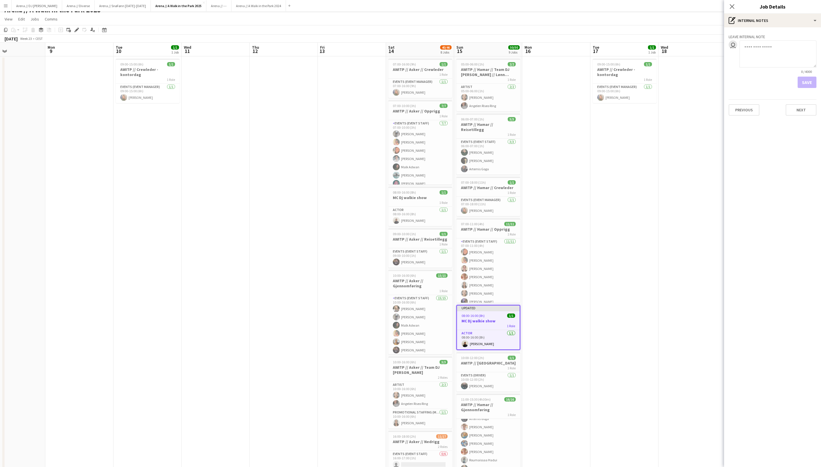
click at [800, 91] on div "Leave internal note user 0 / 4000 Save Previous Next" at bounding box center [772, 73] width 97 height 93
click at [804, 116] on div "Leave internal note user 0 / 4000 Save Previous Next" at bounding box center [772, 73] width 97 height 93
click at [801, 108] on button "Next" at bounding box center [800, 109] width 31 height 11
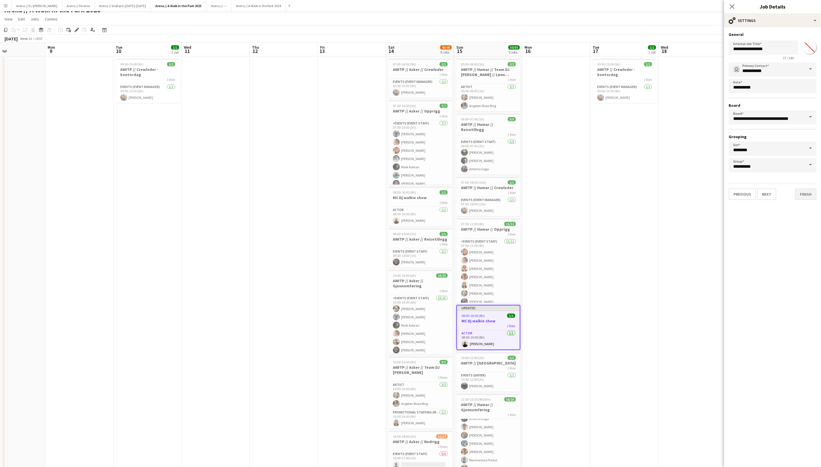
click at [804, 199] on button "Finish" at bounding box center [805, 194] width 21 height 11
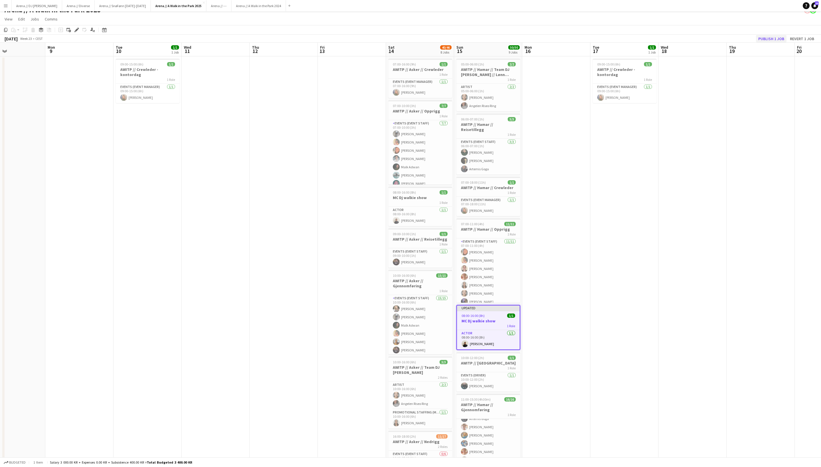
click at [756, 39] on button "Publish 1 job" at bounding box center [771, 38] width 30 height 7
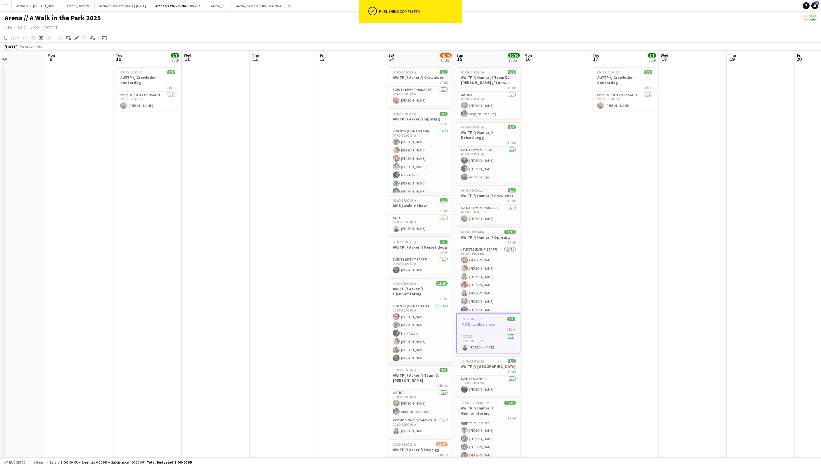
scroll to position [0, 0]
click at [589, 254] on app-date-cell at bounding box center [556, 396] width 68 height 664
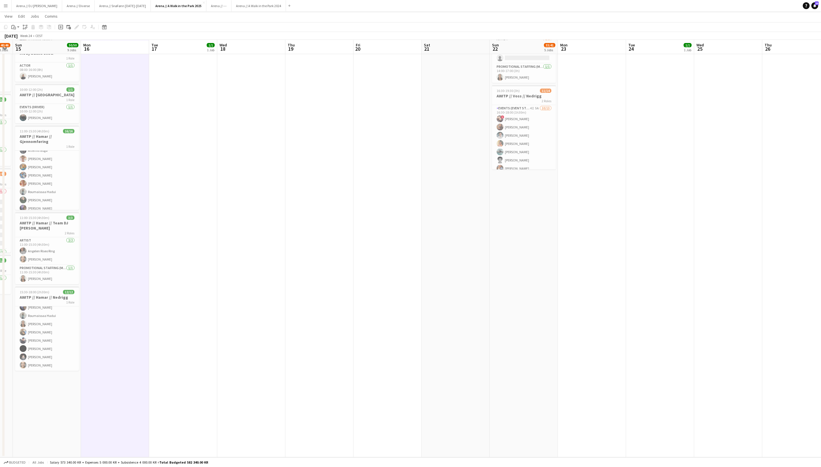
scroll to position [270, 0]
click at [522, 215] on app-date-cell "09:00-19:00 (10h) 1/1 AWITP // Voss // Crewleder 1 Role Events (Event Manager) …" at bounding box center [524, 126] width 68 height 664
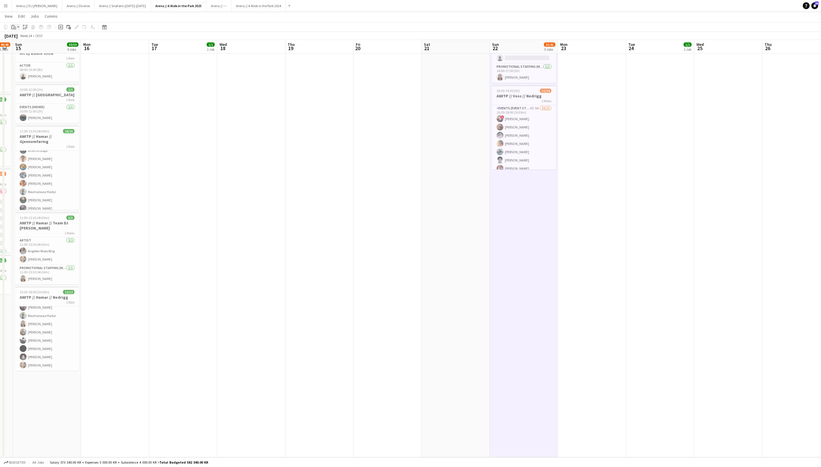
click at [17, 28] on div "Paste" at bounding box center [13, 27] width 7 height 7
click at [24, 47] on link "Paste with crew Command Shift V" at bounding box center [37, 47] width 45 height 5
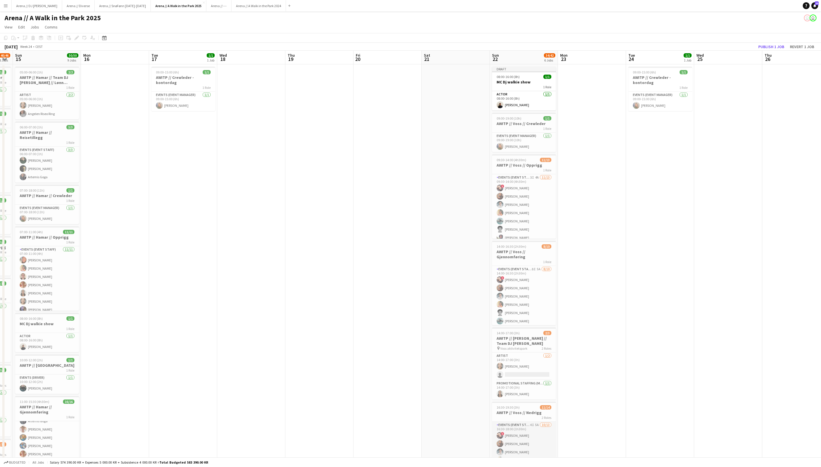
scroll to position [0, 0]
click at [773, 48] on button "Publish 1 job" at bounding box center [771, 46] width 30 height 7
click at [515, 79] on app-job-card "Publishing 08:00-16:00 (8h) 1/1 MC Dj walkie show 1 Role Actor 1/1 08:00-16:00 …" at bounding box center [524, 89] width 64 height 44
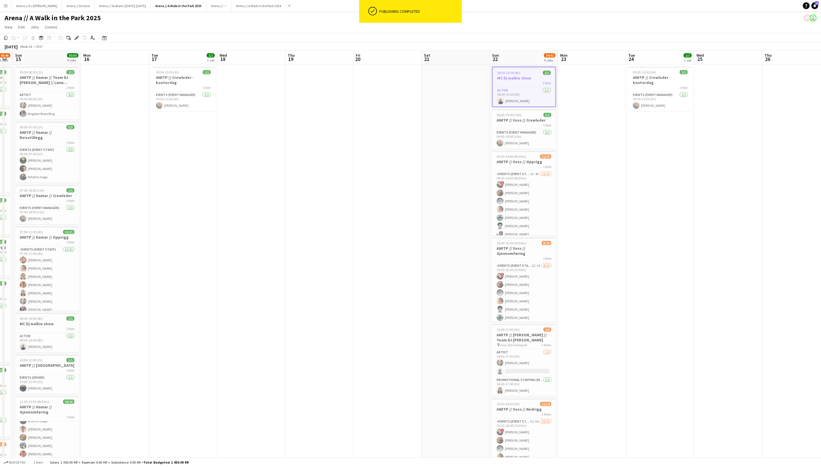
click at [515, 79] on h3 "MC Dj walkie show" at bounding box center [523, 78] width 63 height 5
click at [515, 79] on h3 "MC Dj walkie show" at bounding box center [524, 77] width 64 height 5
click at [75, 35] on app-toolbar "Copy Paste Paste Command V Paste with crew Command Shift V Paste linked Job Del…" at bounding box center [410, 38] width 821 height 10
click at [531, 79] on h3 "MC Dj walkie show" at bounding box center [524, 77] width 64 height 5
click at [76, 40] on icon "Edit" at bounding box center [76, 38] width 5 height 5
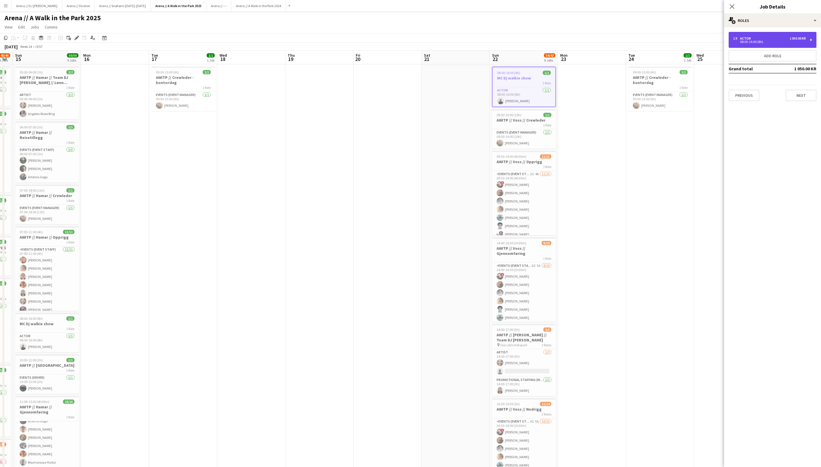
click at [781, 42] on div "08:00-16:00 (8h)" at bounding box center [769, 41] width 73 height 3
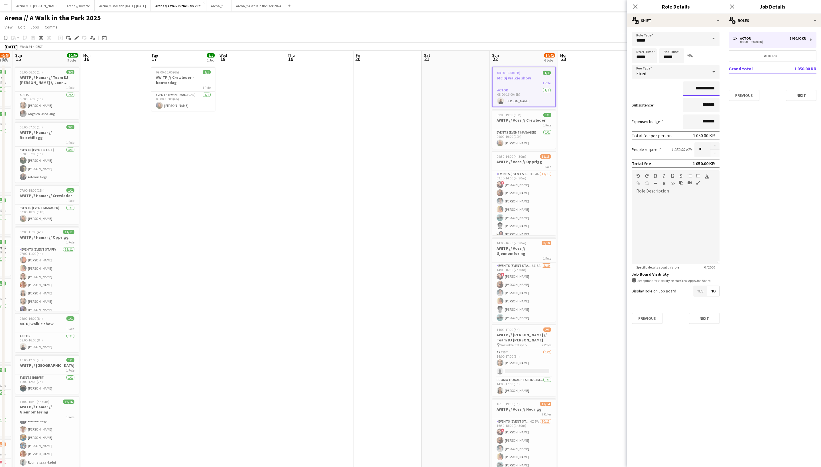
drag, startPoint x: 699, startPoint y: 92, endPoint x: 671, endPoint y: 92, distance: 27.9
click at [671, 92] on div "**********" at bounding box center [676, 89] width 88 height 14
type input "**********"
click at [757, 136] on mat-expansion-panel "pencil3 General details 1 x Actor 1 050.00 KR 08:00-16:00 (8h) Add role Grand t…" at bounding box center [772, 247] width 97 height 440
click at [698, 108] on input "*******" at bounding box center [701, 105] width 36 height 14
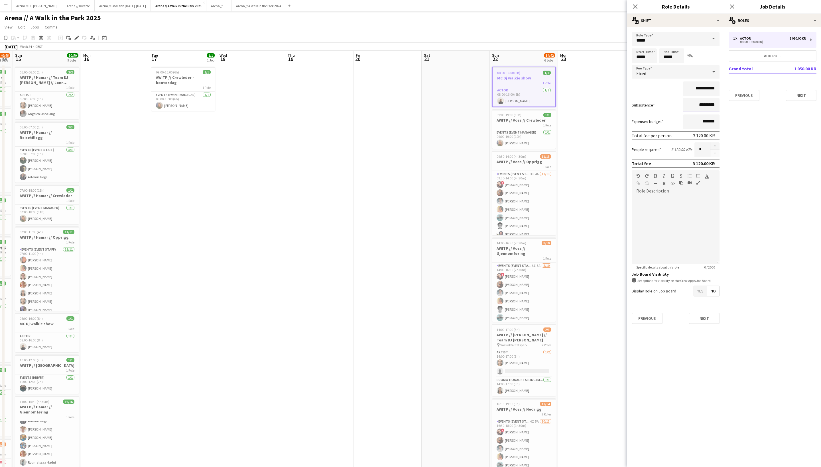
type input "**********"
click at [775, 156] on mat-expansion-panel "pencil3 General details 1 x Actor 1 050.00 KR 08:00-16:00 (8h) Add role Grand t…" at bounding box center [772, 247] width 97 height 440
click at [707, 324] on button "Next" at bounding box center [704, 318] width 31 height 11
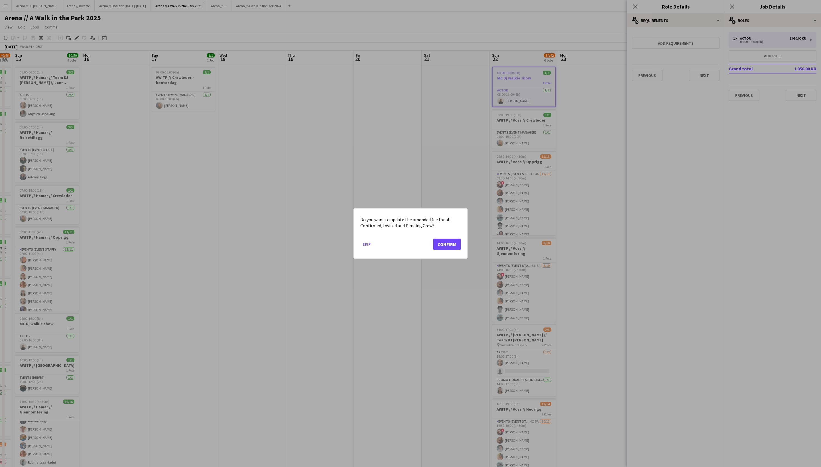
click at [447, 246] on button "Confirm" at bounding box center [446, 244] width 27 height 11
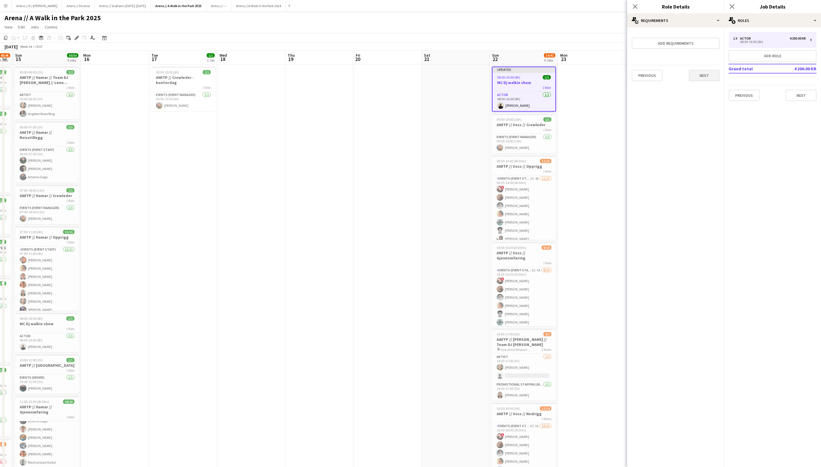
click at [712, 80] on button "Next" at bounding box center [704, 75] width 31 height 11
click at [711, 82] on button "Finish" at bounding box center [708, 76] width 21 height 11
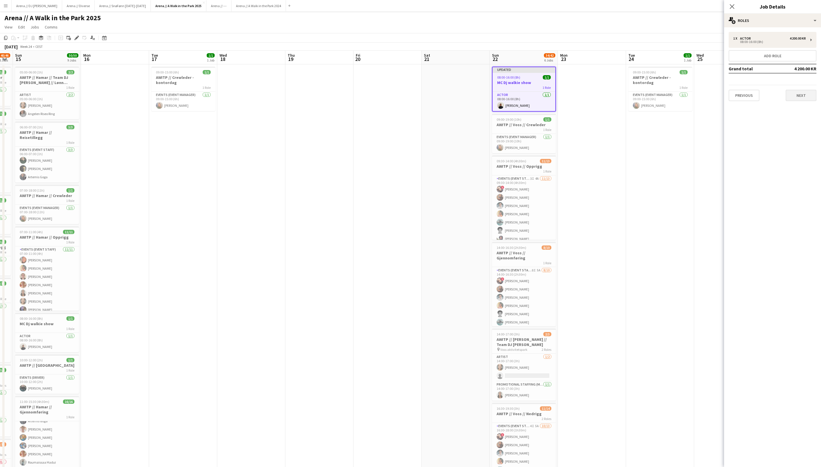
click at [794, 92] on button "Next" at bounding box center [800, 95] width 31 height 11
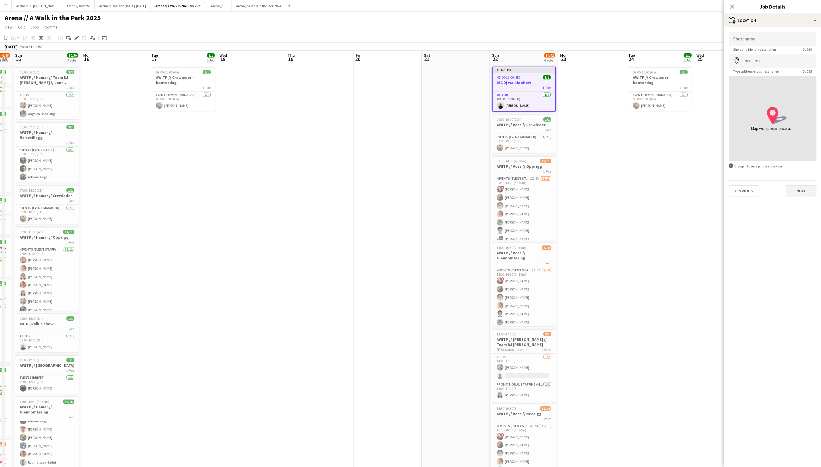
click at [805, 197] on button "Next" at bounding box center [800, 190] width 31 height 11
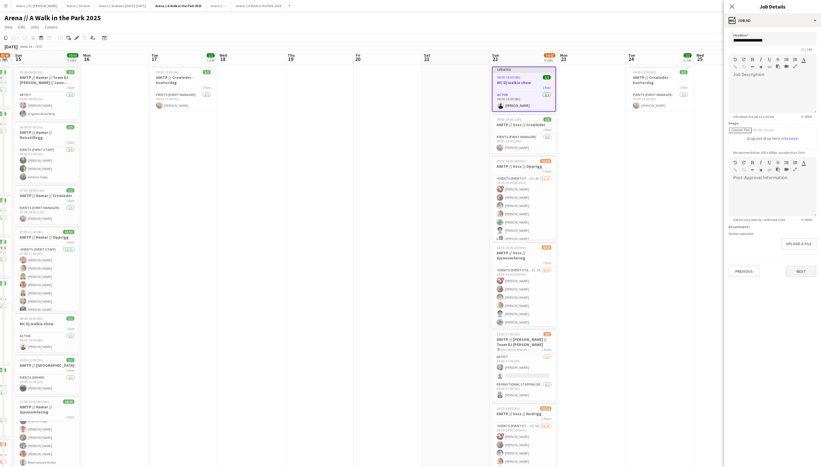
click at [800, 277] on button "Next" at bounding box center [800, 271] width 31 height 11
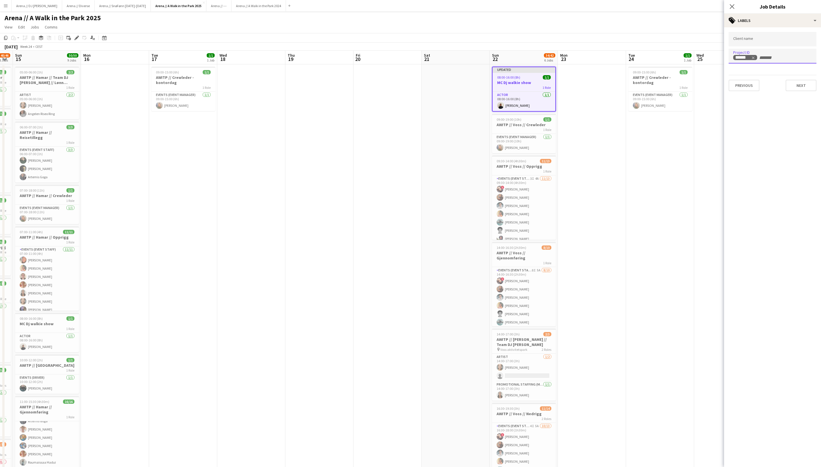
click at [761, 55] on input "+ Label" at bounding box center [770, 57] width 24 height 5
click at [744, 54] on div at bounding box center [772, 56] width 88 height 15
paste input "******"
type input "******"
click at [758, 121] on div at bounding box center [772, 233] width 97 height 467
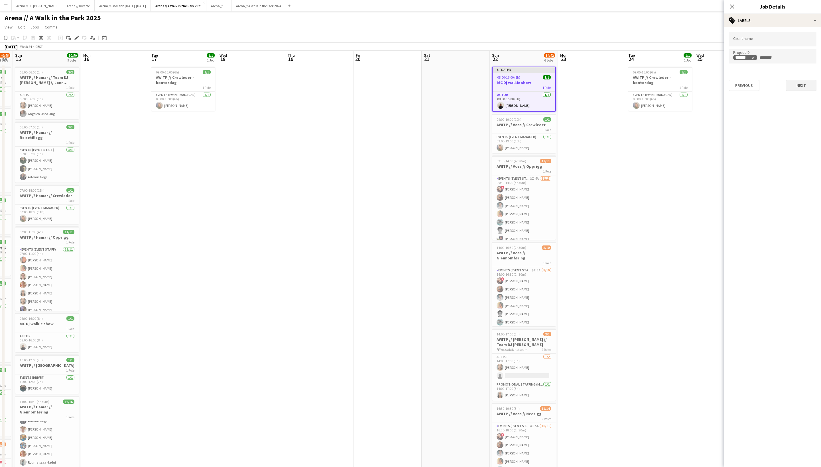
click at [805, 80] on button "Next" at bounding box center [800, 85] width 31 height 11
click at [804, 114] on button "Next" at bounding box center [800, 109] width 31 height 11
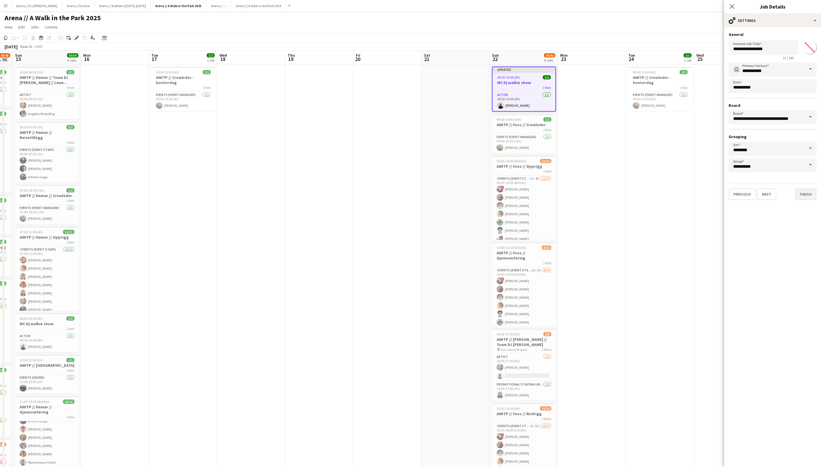
click at [804, 199] on button "Finish" at bounding box center [805, 194] width 21 height 11
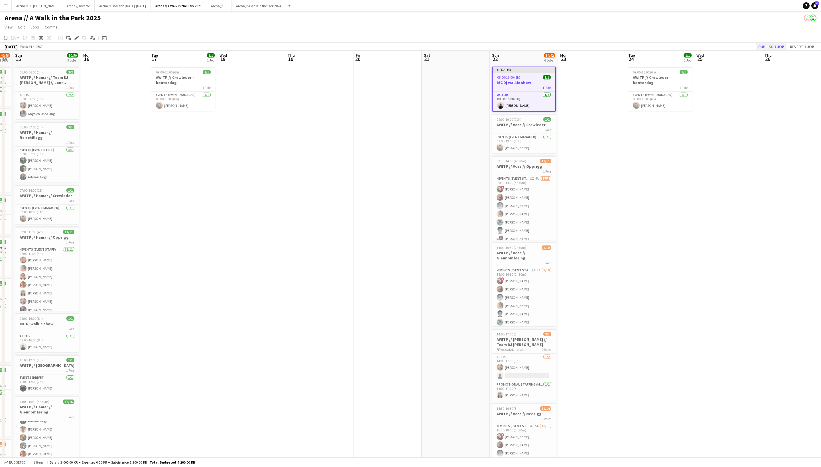
click at [770, 46] on button "Publish 1 job" at bounding box center [771, 46] width 30 height 7
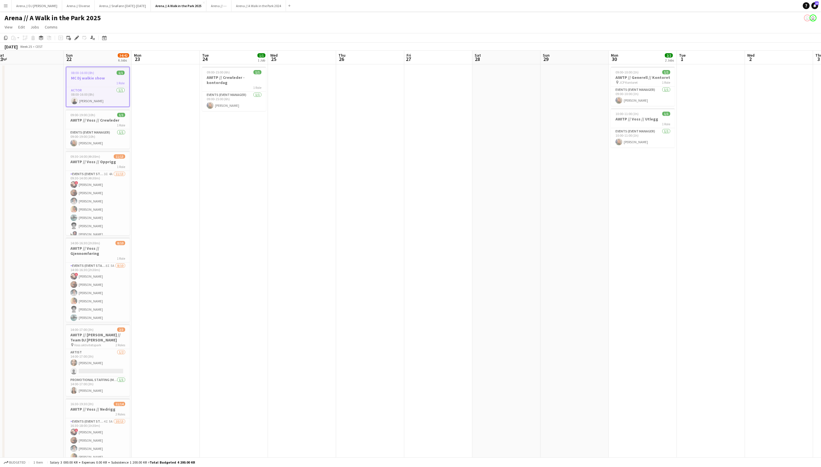
scroll to position [0, 288]
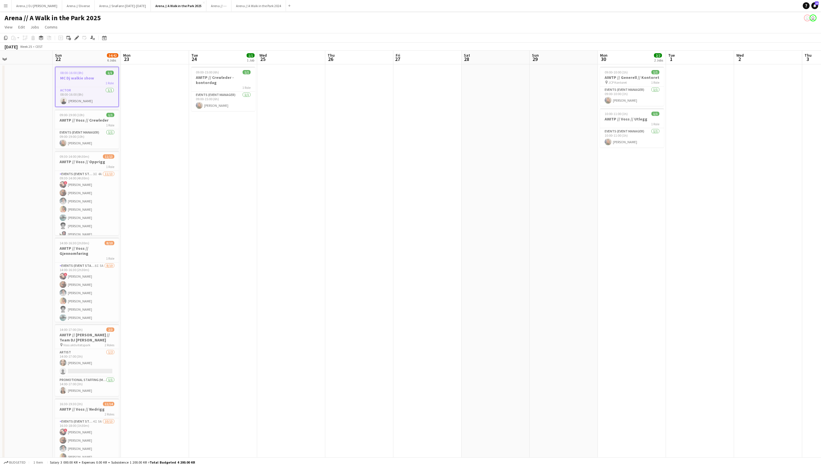
click at [567, 151] on app-date-cell at bounding box center [563, 396] width 68 height 664
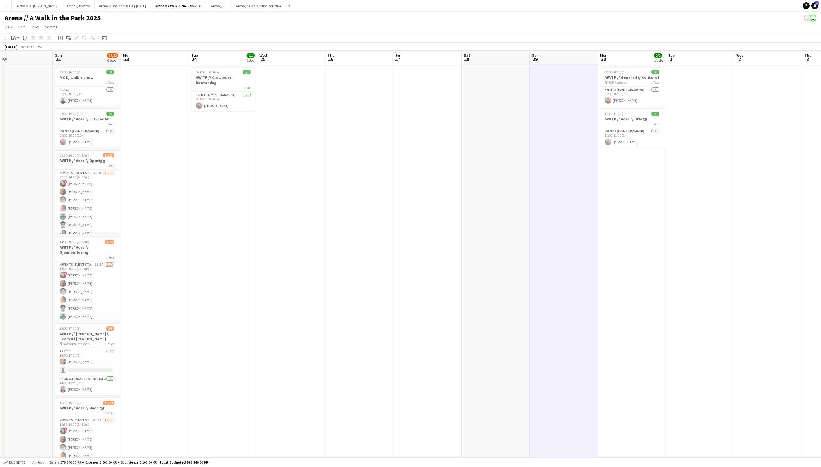
click at [546, 145] on app-date-cell at bounding box center [563, 396] width 68 height 664
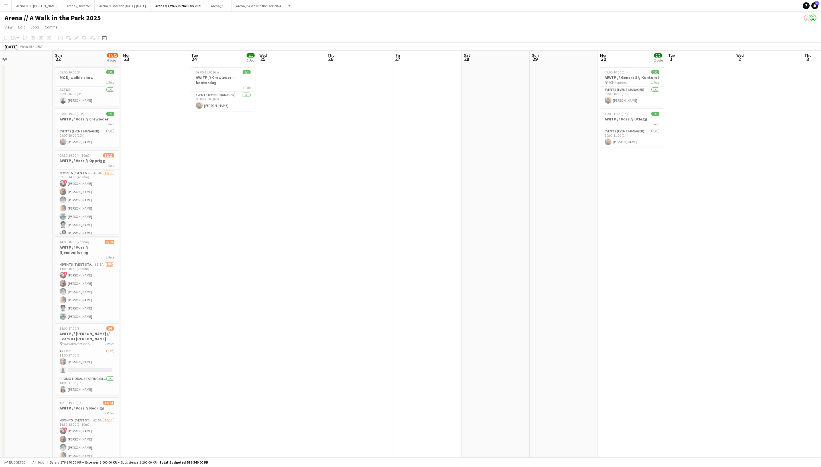
click at [551, 120] on app-date-cell at bounding box center [563, 396] width 68 height 664
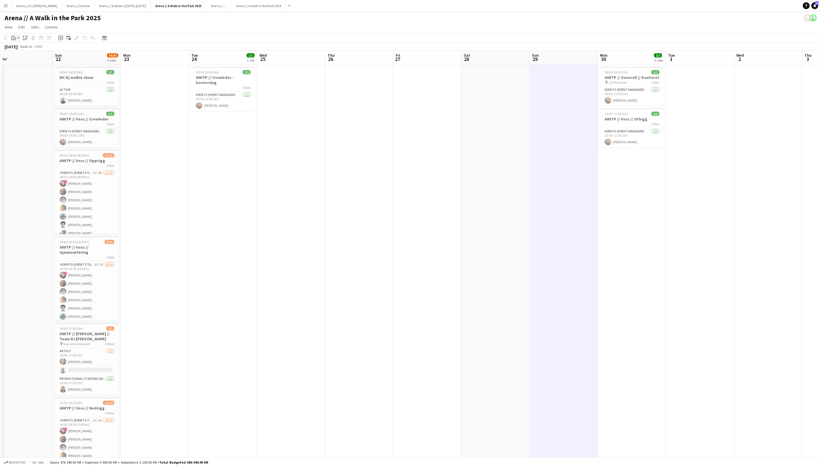
click at [17, 39] on app-action-btn "Paste" at bounding box center [15, 37] width 10 height 7
click at [28, 61] on link "Paste with crew Command Shift V" at bounding box center [37, 58] width 45 height 5
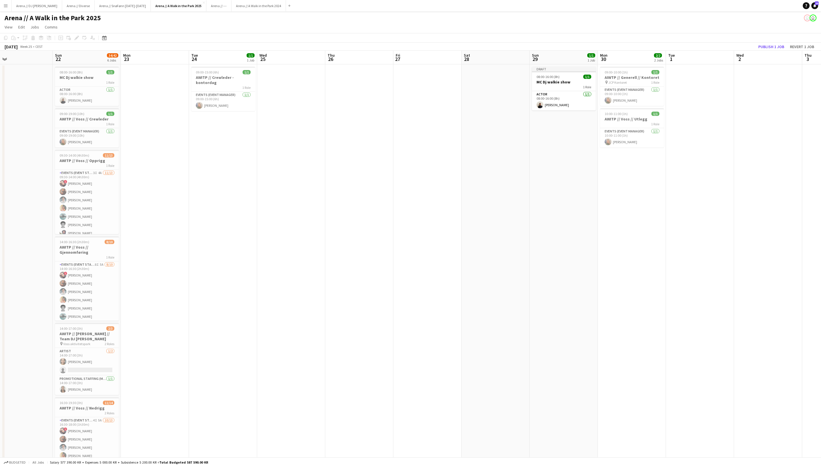
click at [759, 43] on app-toolbar "Copy Paste Paste Command V Paste with crew Command Shift V Paste linked Job Del…" at bounding box center [410, 38] width 821 height 10
click at [761, 50] on button "Publish 1 job" at bounding box center [771, 46] width 30 height 7
click at [567, 77] on h3 "MC Dj walkie show" at bounding box center [564, 77] width 64 height 5
click at [76, 37] on icon "Edit" at bounding box center [76, 38] width 5 height 5
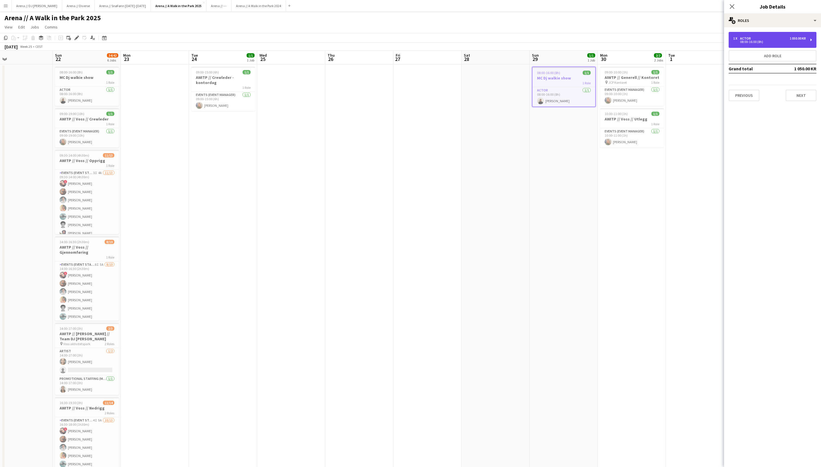
click at [784, 43] on div "1 x Actor 1 050.00 KR 08:00-16:00 (8h)" at bounding box center [772, 40] width 88 height 16
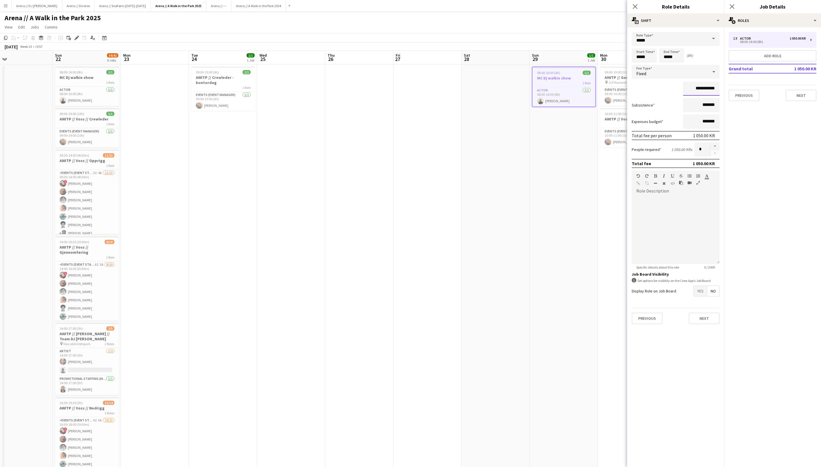
drag, startPoint x: 700, startPoint y: 91, endPoint x: 676, endPoint y: 91, distance: 24.5
click at [676, 91] on div "**********" at bounding box center [676, 89] width 88 height 14
click at [679, 116] on form "Role Type ***** Start Time ***** End Time ***** (8h) Fee Type Fixed ********* S…" at bounding box center [675, 180] width 97 height 297
click at [695, 109] on input "*******" at bounding box center [701, 105] width 36 height 14
click at [701, 92] on input "*********" at bounding box center [701, 89] width 36 height 14
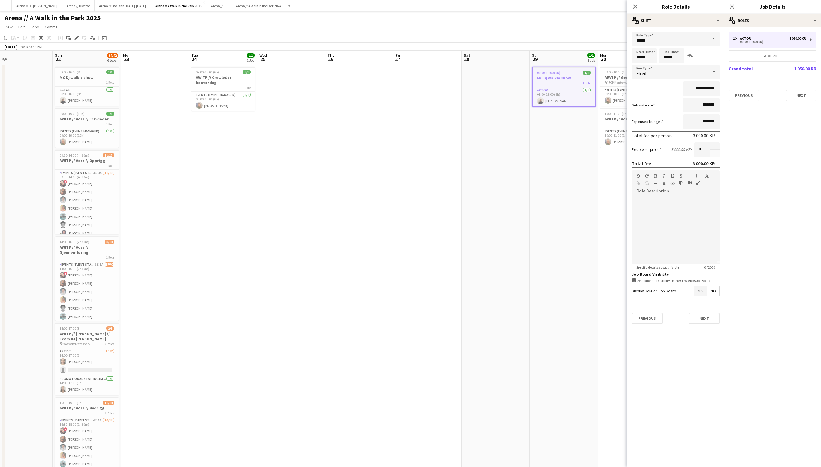
click at [759, 177] on mat-expansion-panel "pencil3 General details 1 x Actor 1 050.00 KR 08:00-16:00 (8h) Add role Grand t…" at bounding box center [772, 247] width 97 height 440
drag, startPoint x: 698, startPoint y: 90, endPoint x: 686, endPoint y: 90, distance: 11.4
click at [686, 90] on input "**********" at bounding box center [701, 89] width 36 height 14
type input "**********"
click at [736, 114] on mat-expansion-panel "pencil3 General details 1 x Actor 1 050.00 KR 08:00-16:00 (8h) Add role Grand t…" at bounding box center [772, 247] width 97 height 440
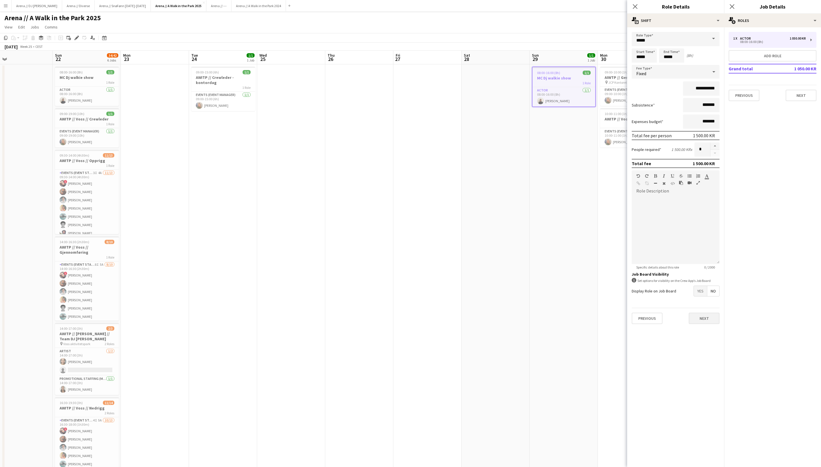
click at [711, 324] on button "Next" at bounding box center [704, 318] width 31 height 11
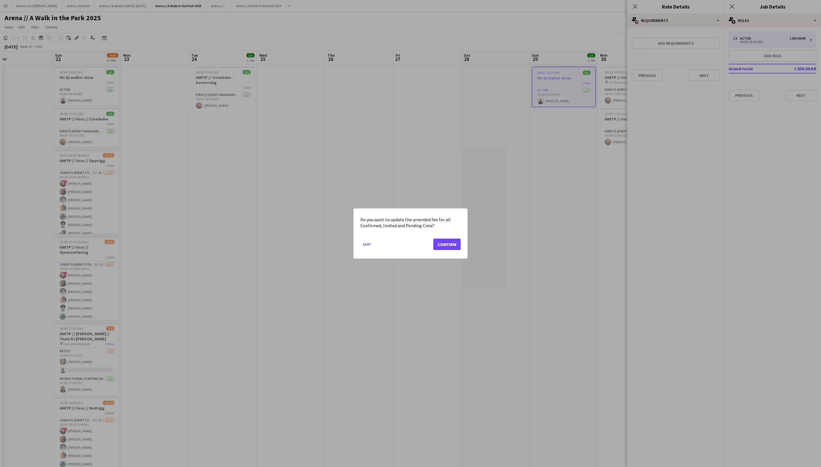
click at [437, 246] on button "Confirm" at bounding box center [446, 244] width 27 height 11
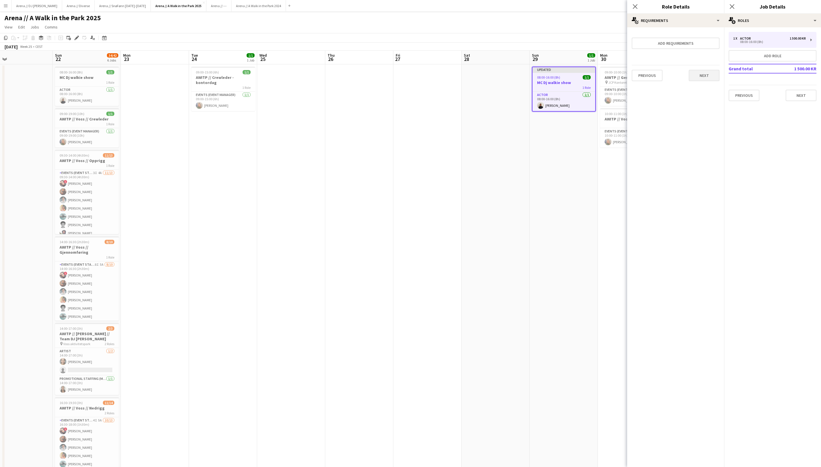
click at [704, 78] on button "Next" at bounding box center [704, 75] width 31 height 11
click at [704, 82] on button "Finish" at bounding box center [708, 76] width 21 height 11
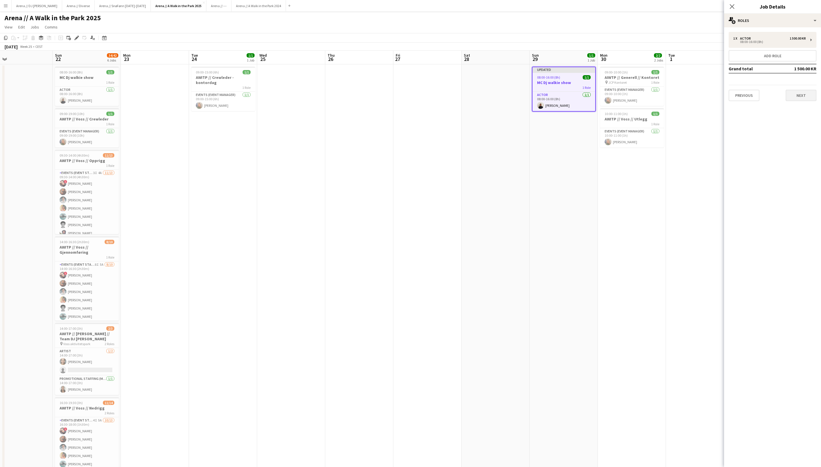
click at [807, 93] on button "Next" at bounding box center [800, 95] width 31 height 11
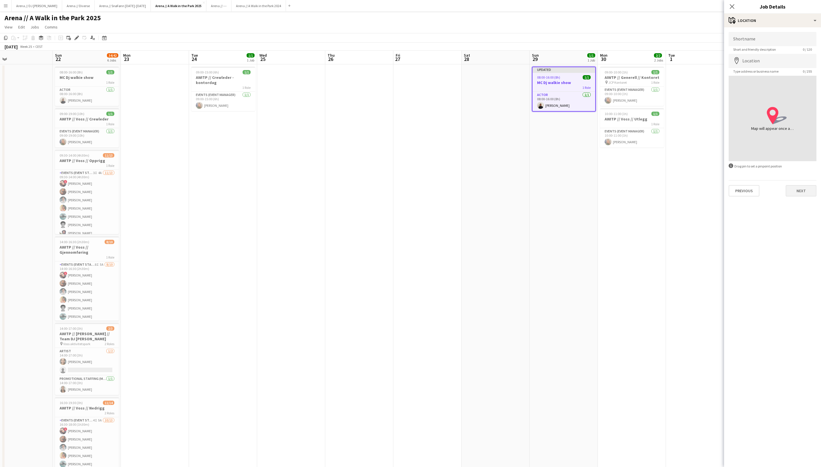
click at [798, 197] on button "Next" at bounding box center [800, 190] width 31 height 11
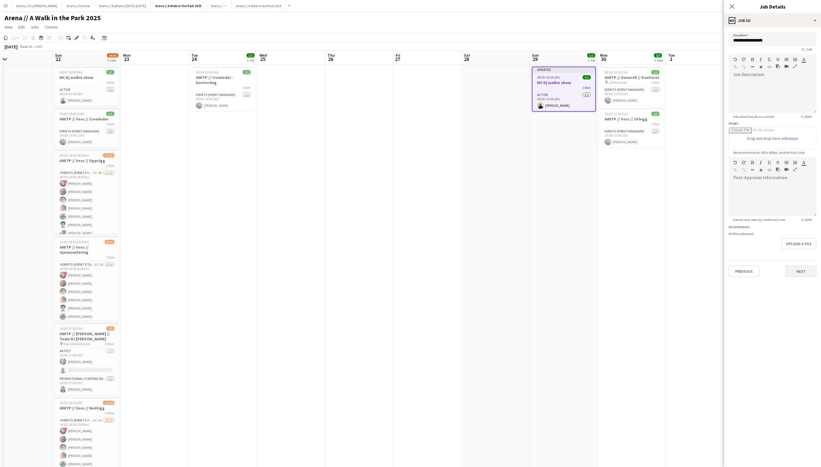
click at [801, 277] on button "Next" at bounding box center [800, 271] width 31 height 11
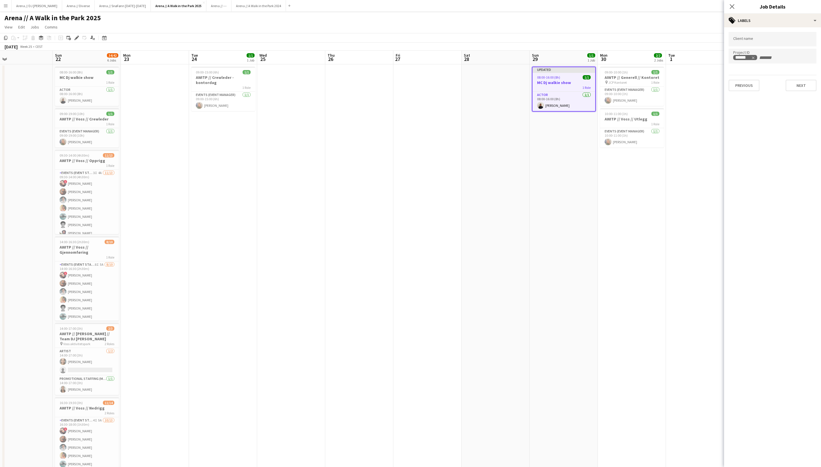
click at [763, 60] on input "+ Label" at bounding box center [770, 57] width 24 height 5
click at [731, 8] on icon "Close pop-in" at bounding box center [731, 6] width 5 height 5
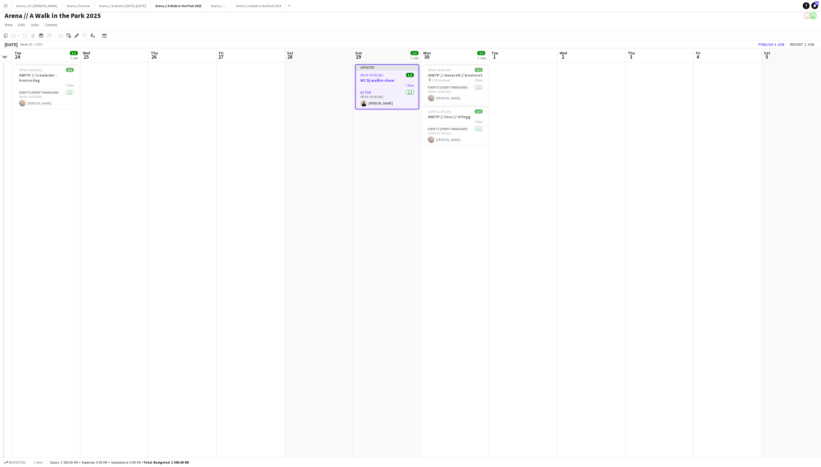
scroll to position [2, 0]
click at [759, 46] on button "Publish 1 job" at bounding box center [771, 44] width 30 height 7
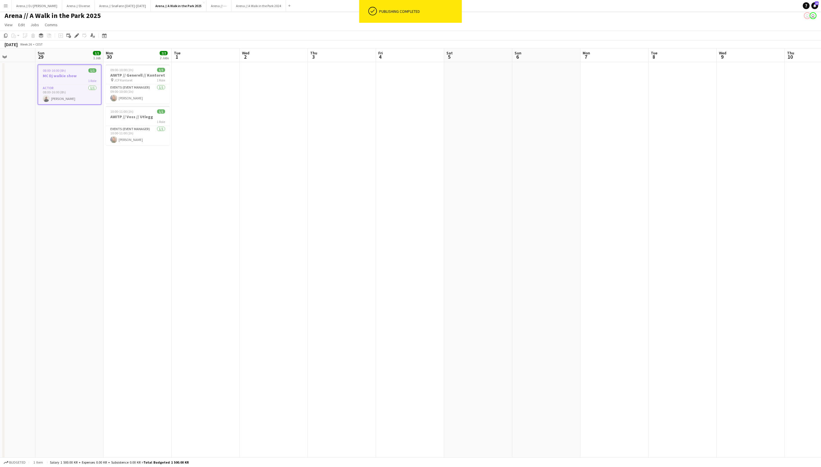
scroll to position [0, 264]
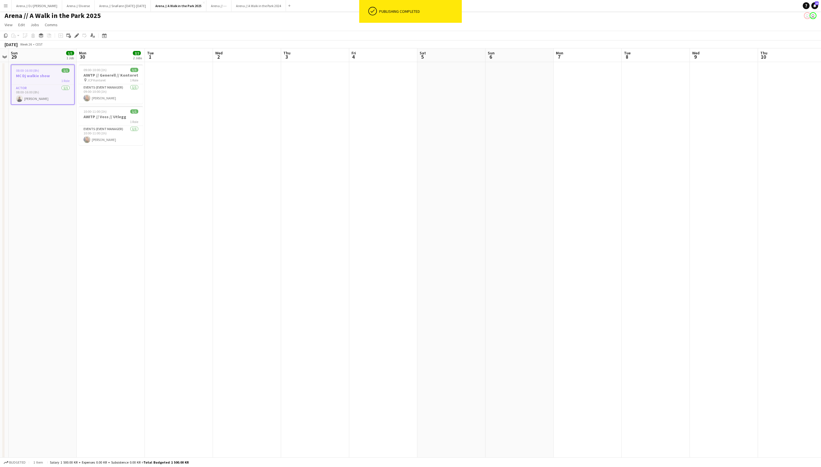
click at [31, 83] on div "1 Role" at bounding box center [42, 80] width 63 height 5
click at [38, 74] on h3 "MC Dj walkie show" at bounding box center [43, 75] width 64 height 5
click at [4, 38] on icon "Copy" at bounding box center [5, 35] width 5 height 5
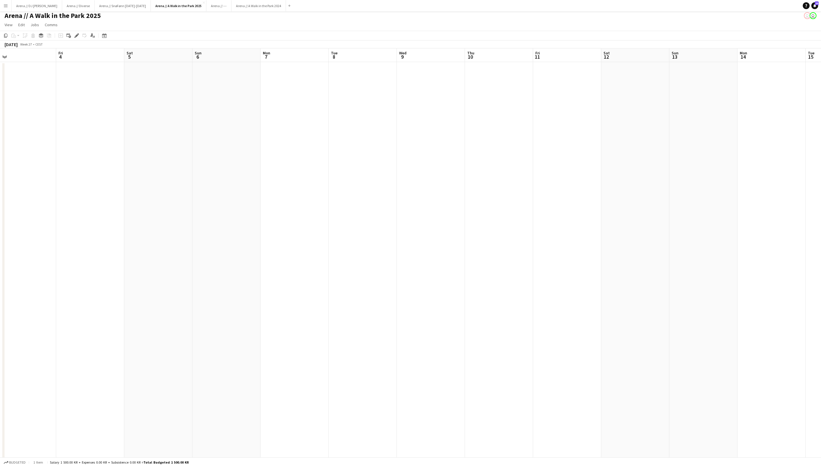
scroll to position [0, 157]
click at [408, 104] on app-date-cell at bounding box center [422, 394] width 68 height 664
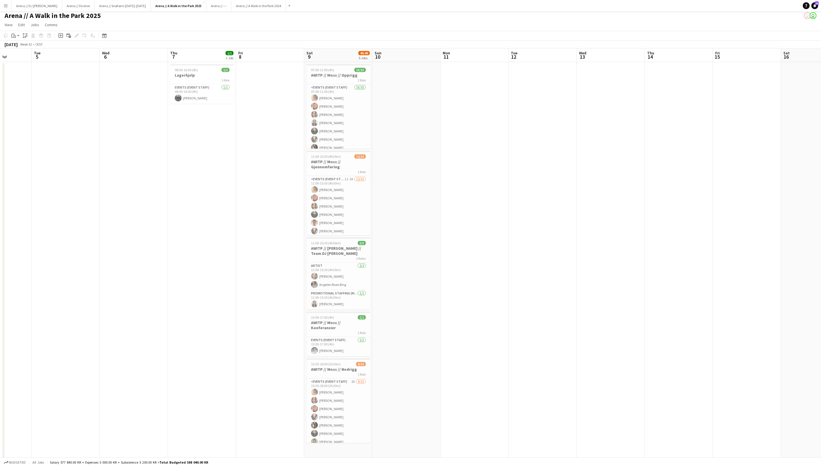
scroll to position [0, 173]
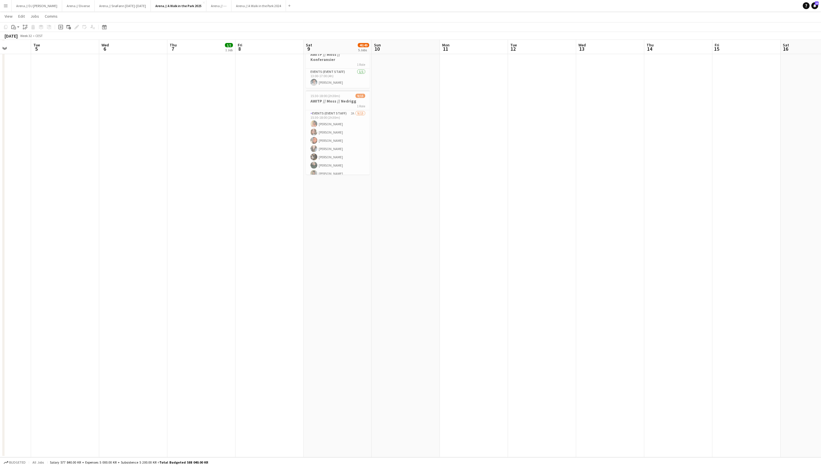
click at [346, 222] on app-date-cell "07:00-11:00 (4h) 15/15 AWITP // Moss // Opprigg 1 Role Events (Event Staff) 15/…" at bounding box center [338, 126] width 68 height 664
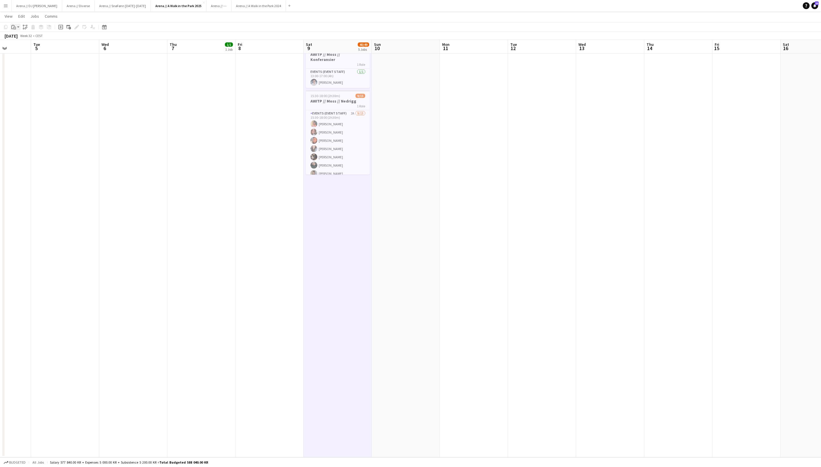
click at [18, 27] on app-action-btn "Paste" at bounding box center [15, 27] width 10 height 7
click at [28, 53] on div "Paste Command V Paste with crew Command Shift V" at bounding box center [38, 43] width 54 height 24
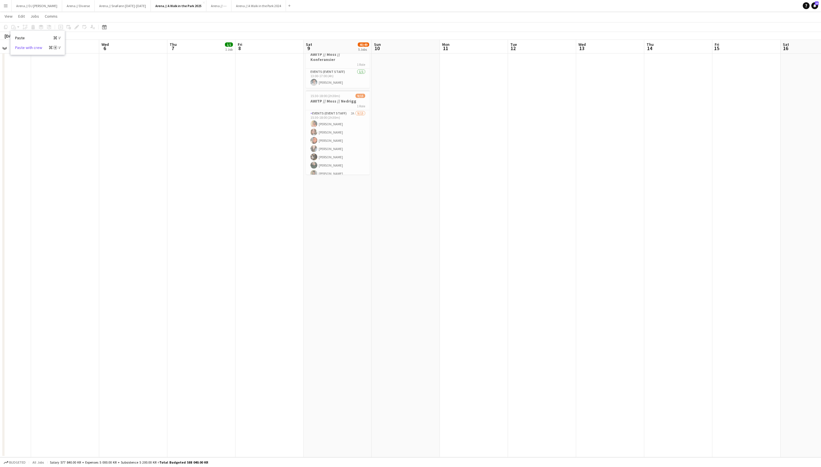
click at [31, 50] on link "Paste with crew Command Shift V" at bounding box center [37, 47] width 45 height 5
click at [347, 213] on app-date-cell "07:00-11:00 (4h) 15/15 AWITP // Moss // Opprigg 1 Role Events (Event Staff) 15/…" at bounding box center [338, 126] width 68 height 664
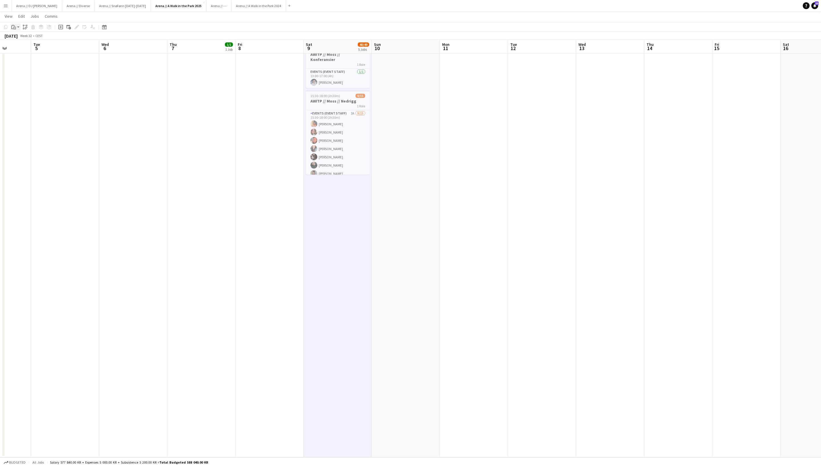
click at [16, 27] on div "Paste" at bounding box center [13, 27] width 7 height 7
click at [24, 50] on link "Paste with crew Command Shift V" at bounding box center [37, 47] width 45 height 5
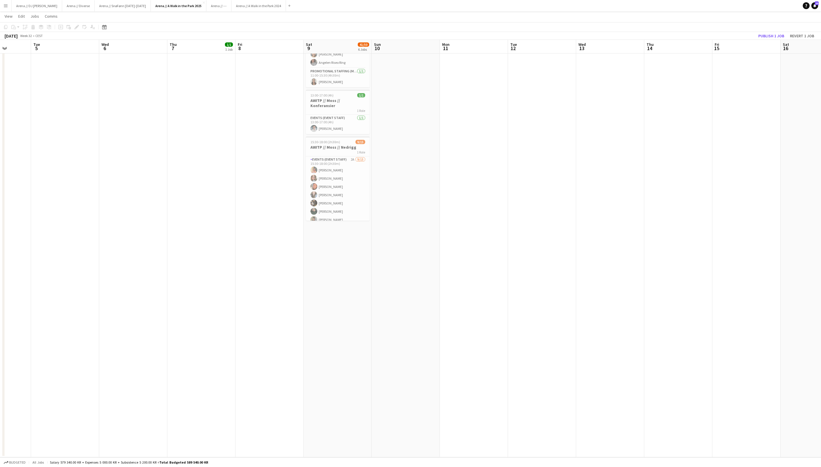
click at [412, 184] on app-date-cell at bounding box center [406, 126] width 68 height 664
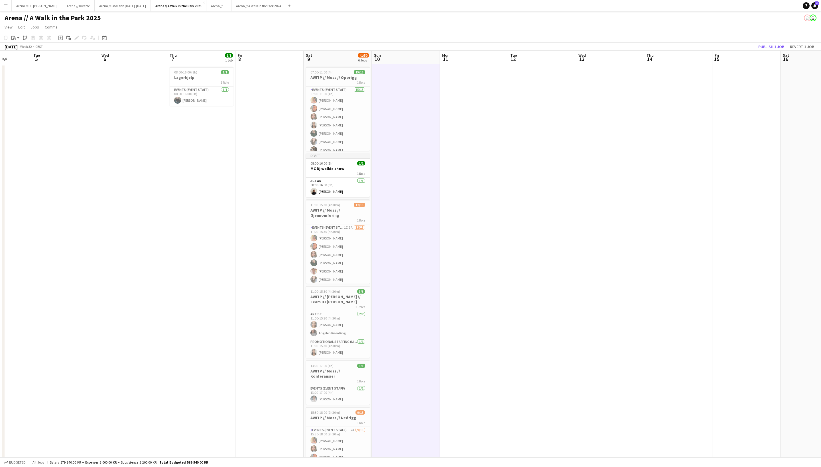
scroll to position [0, 0]
click at [342, 175] on div "1 Role" at bounding box center [338, 173] width 64 height 5
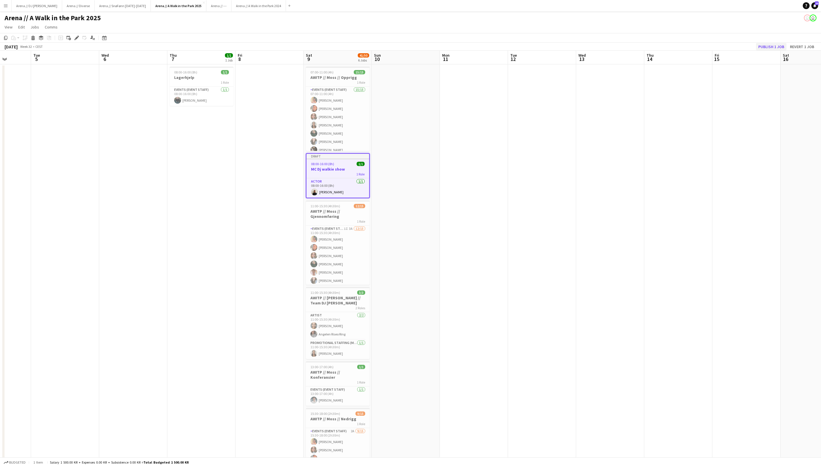
click at [764, 47] on button "Publish 1 job" at bounding box center [771, 46] width 30 height 7
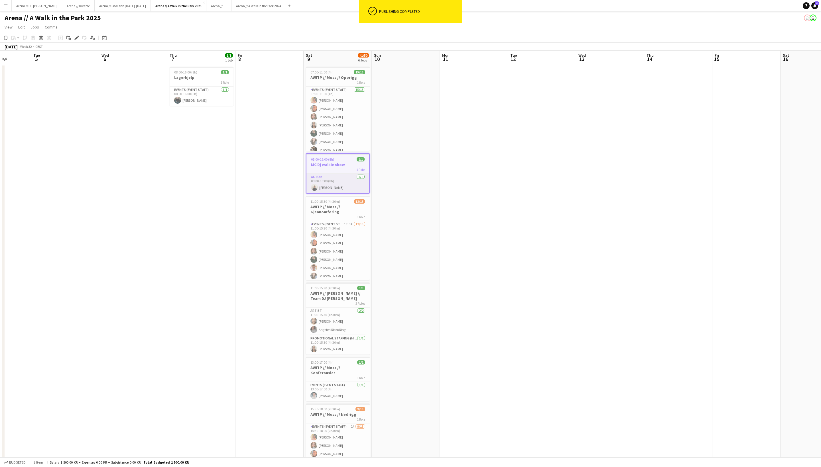
click at [358, 189] on app-card-role "Actor 1/1 08:00-16:00 (8h) Yurley Larsen" at bounding box center [337, 183] width 63 height 19
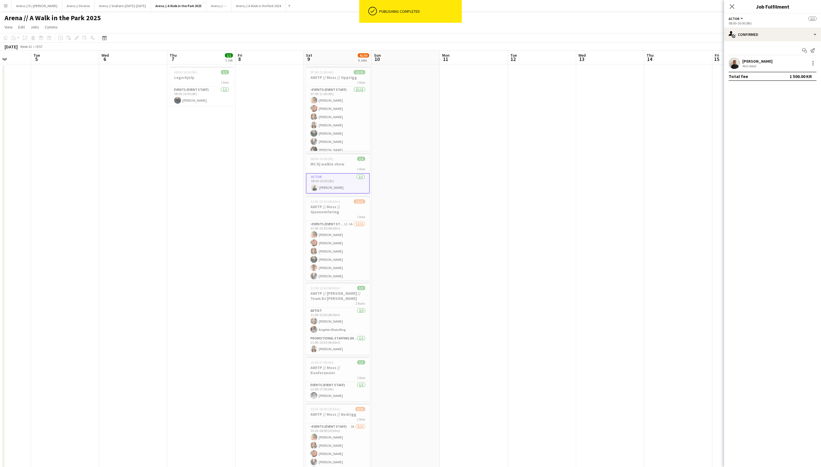
click at [350, 169] on div "1 Role" at bounding box center [338, 169] width 64 height 5
click at [82, 39] on div "Add job Add linked Job Edit Edit linked Job Applicants" at bounding box center [74, 37] width 44 height 7
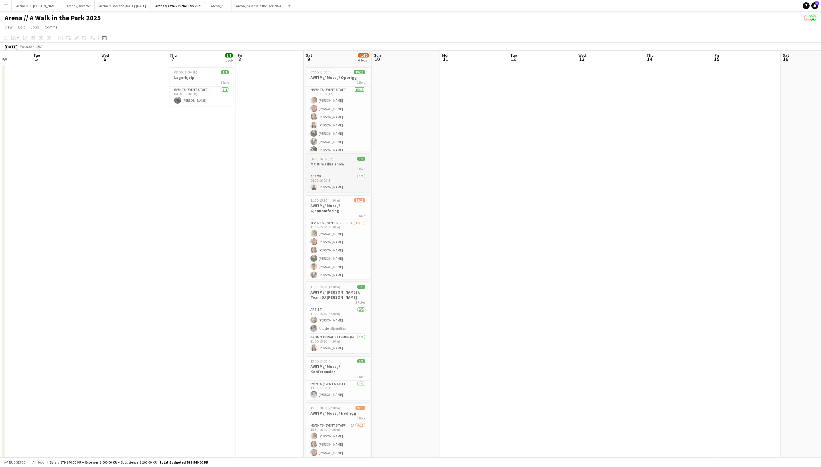
click at [357, 167] on span "1 Role" at bounding box center [361, 169] width 8 height 4
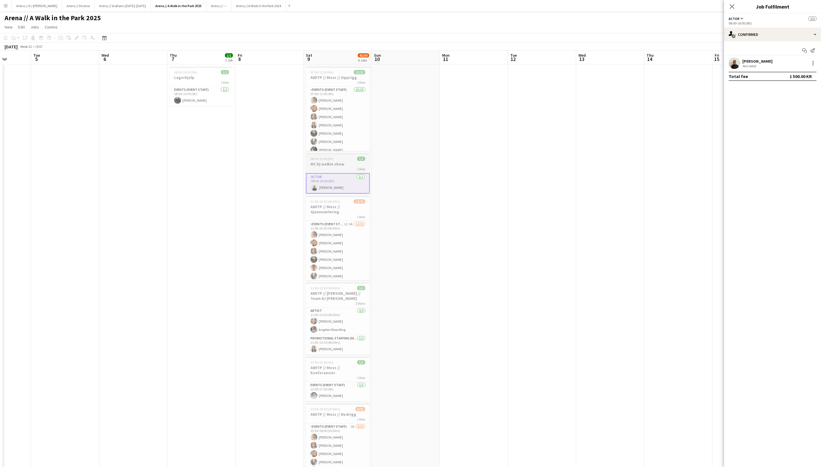
click at [316, 168] on div "1 Role" at bounding box center [338, 169] width 64 height 5
click at [77, 38] on icon "Edit" at bounding box center [76, 38] width 5 height 5
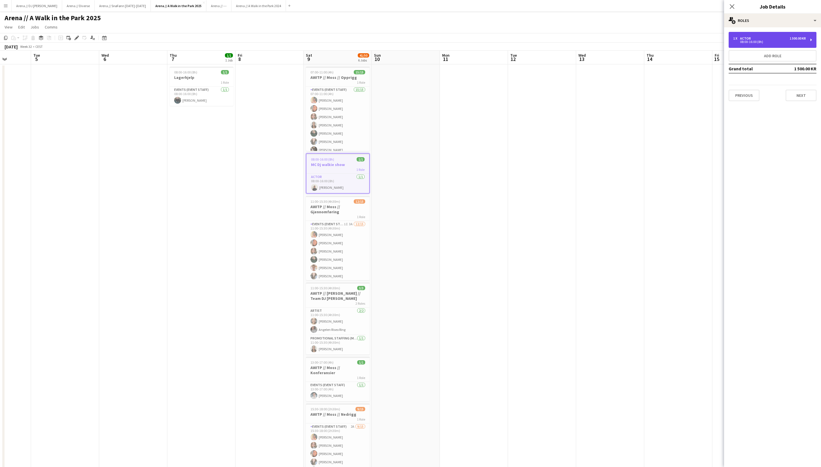
click at [781, 42] on div "08:00-16:00 (8h)" at bounding box center [769, 41] width 73 height 3
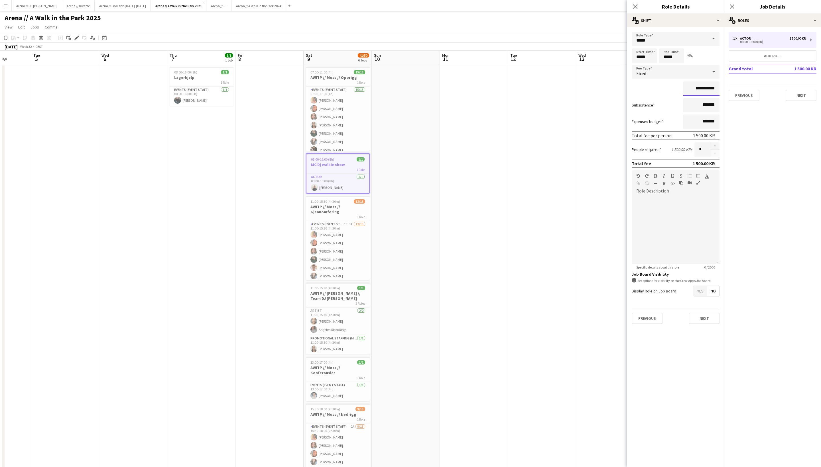
drag, startPoint x: 694, startPoint y: 90, endPoint x: 678, endPoint y: 90, distance: 16.5
click at [678, 90] on div "**********" at bounding box center [676, 89] width 88 height 14
type input "**********"
click at [762, 203] on mat-expansion-panel "pencil3 General details 1 x Actor 1 500.00 KR 08:00-16:00 (8h) Add role Grand t…" at bounding box center [772, 247] width 97 height 440
click at [696, 109] on input "*******" at bounding box center [701, 105] width 36 height 14
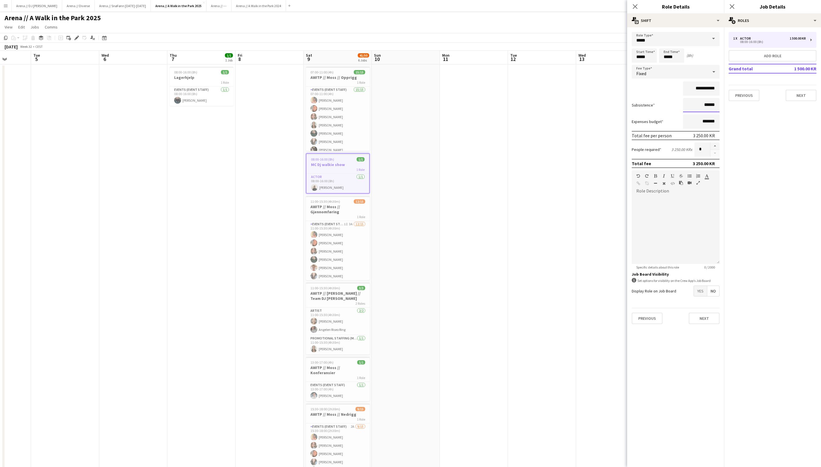
type input "******"
click at [809, 225] on mat-expansion-panel "pencil3 General details 1 x Actor 1 500.00 KR 08:00-16:00 (8h) Add role Grand t…" at bounding box center [772, 247] width 97 height 440
click at [703, 324] on button "Next" at bounding box center [704, 318] width 31 height 11
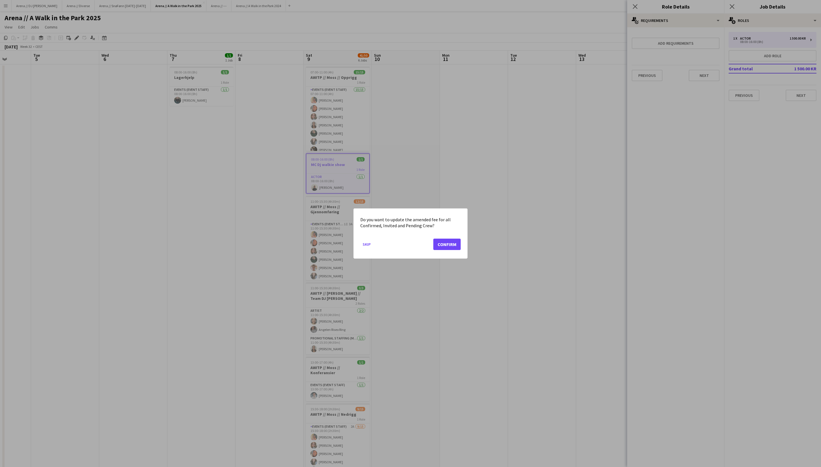
click at [454, 246] on button "Confirm" at bounding box center [446, 244] width 27 height 11
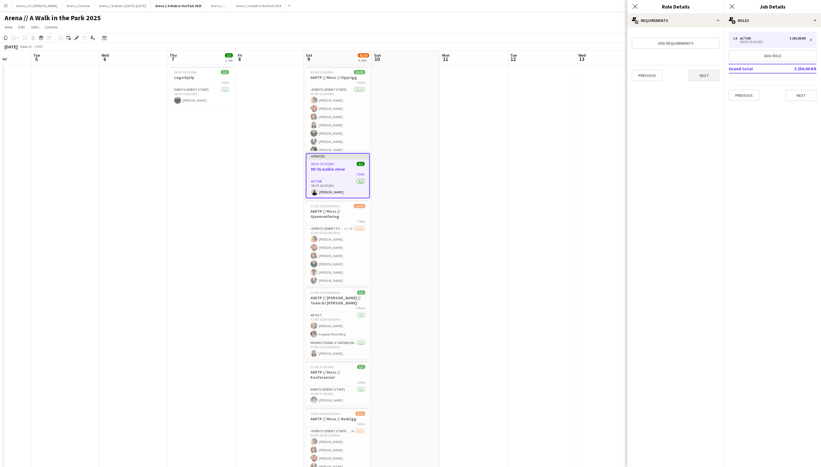
click at [704, 76] on button "Next" at bounding box center [704, 75] width 31 height 11
click at [710, 82] on button "Finish" at bounding box center [708, 76] width 21 height 11
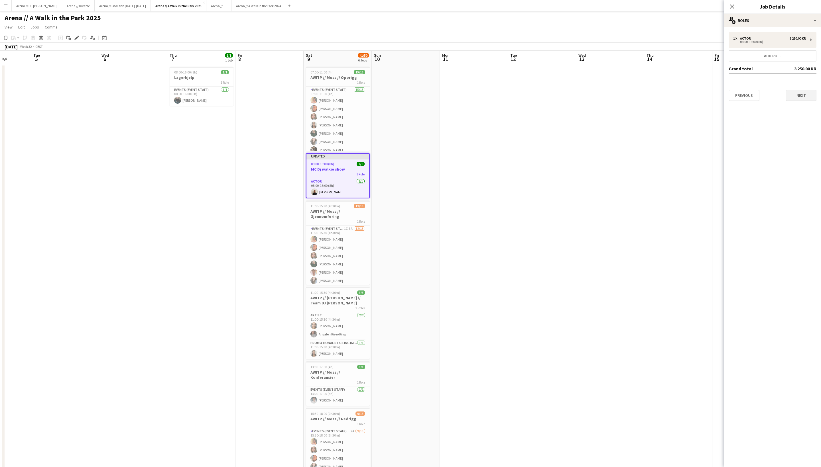
click at [805, 93] on button "Next" at bounding box center [800, 95] width 31 height 11
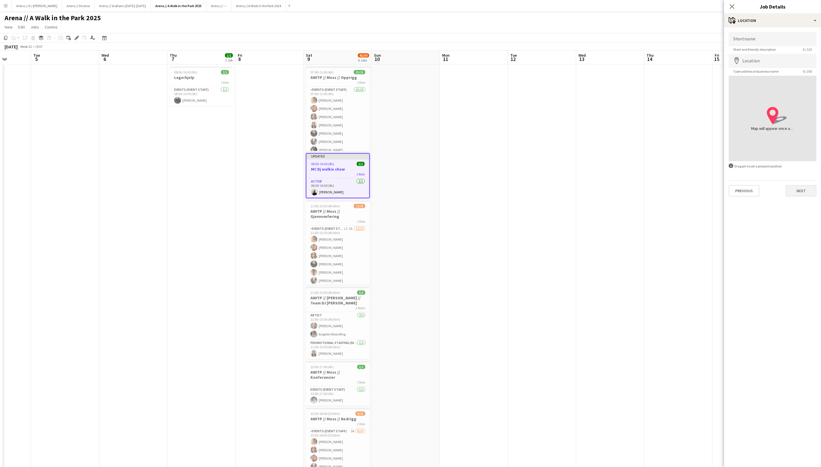
click at [799, 197] on button "Next" at bounding box center [800, 190] width 31 height 11
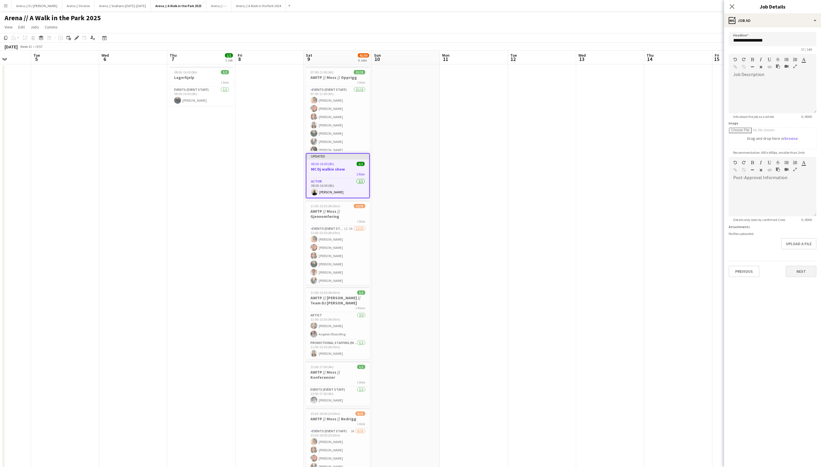
click at [804, 277] on button "Next" at bounding box center [800, 271] width 31 height 11
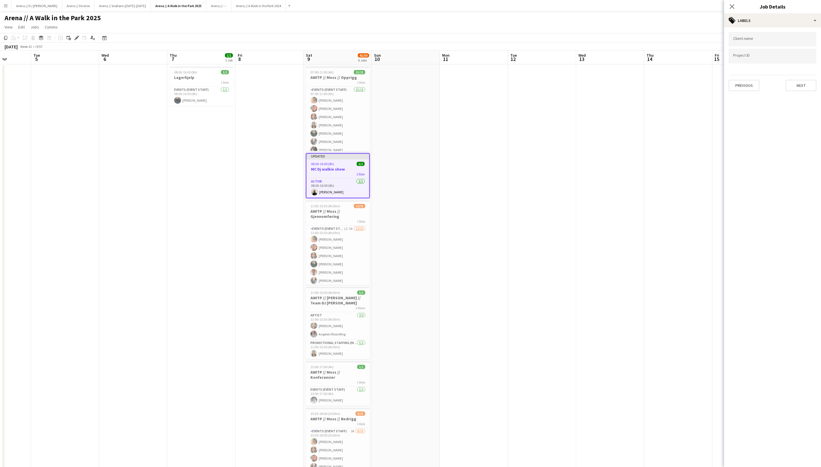
click at [767, 56] on input "Type to search project ID labels..." at bounding box center [772, 56] width 79 height 5
paste input "******"
type input "******"
click at [795, 81] on button "Next" at bounding box center [800, 85] width 31 height 11
click at [799, 108] on button "Next" at bounding box center [800, 109] width 31 height 11
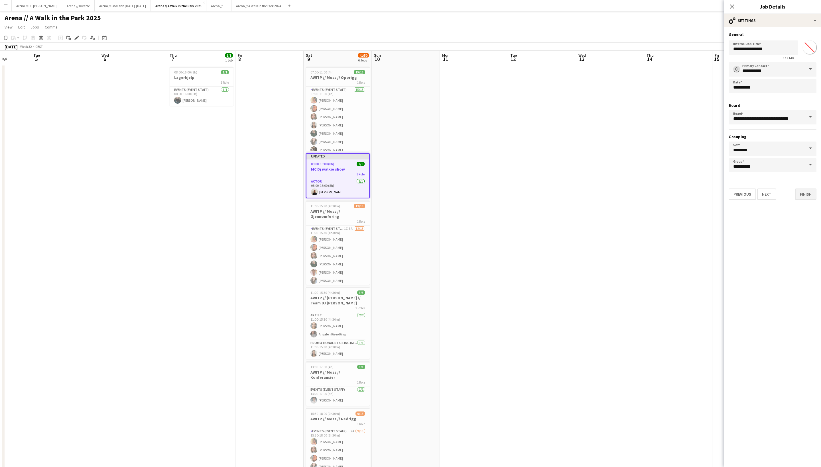
click at [801, 195] on button "Finish" at bounding box center [805, 194] width 21 height 11
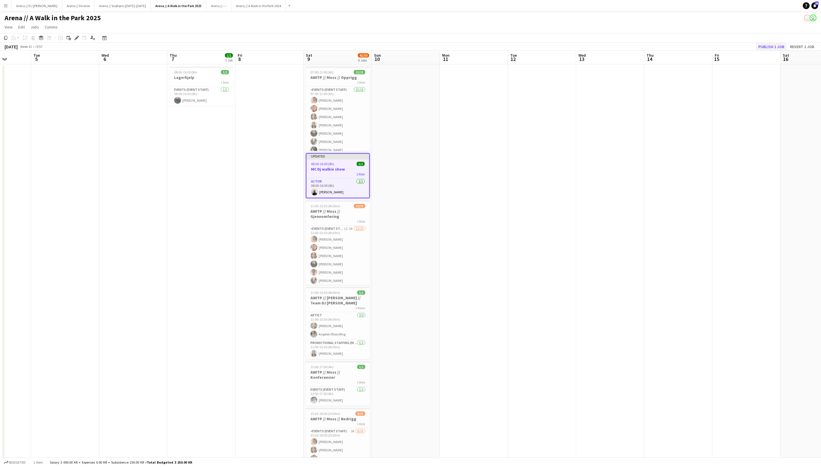
click at [768, 44] on button "Publish 1 job" at bounding box center [771, 46] width 30 height 7
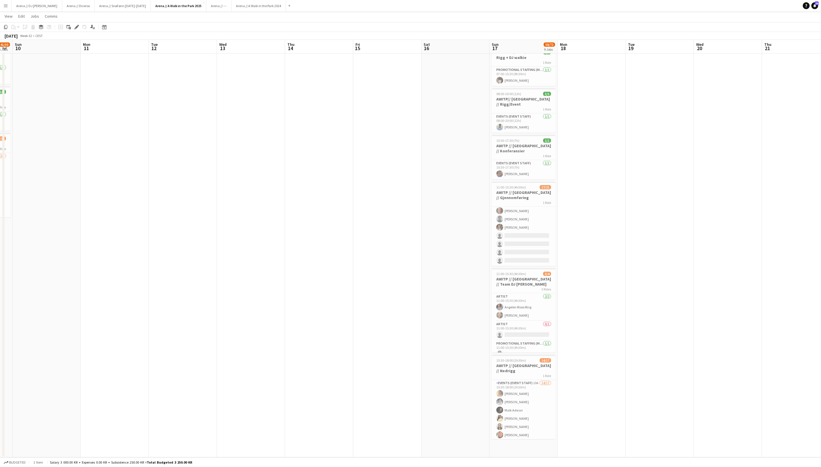
scroll to position [270, 0]
click at [521, 447] on app-date-cell "05:00-07:00 (2h) 4/6 AWITP// Oslo // Tidlig opprigg 1 Role Events (Event Staff)…" at bounding box center [523, 126] width 68 height 664
click at [18, 29] on app-action-btn "Paste" at bounding box center [15, 27] width 10 height 7
click at [23, 50] on link "Paste with crew Command Shift V" at bounding box center [37, 47] width 45 height 5
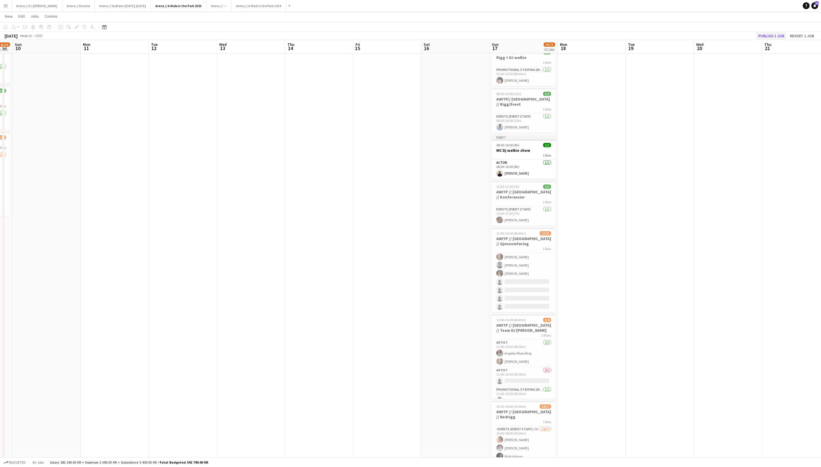
click at [761, 36] on button "Publish 1 job" at bounding box center [771, 35] width 30 height 7
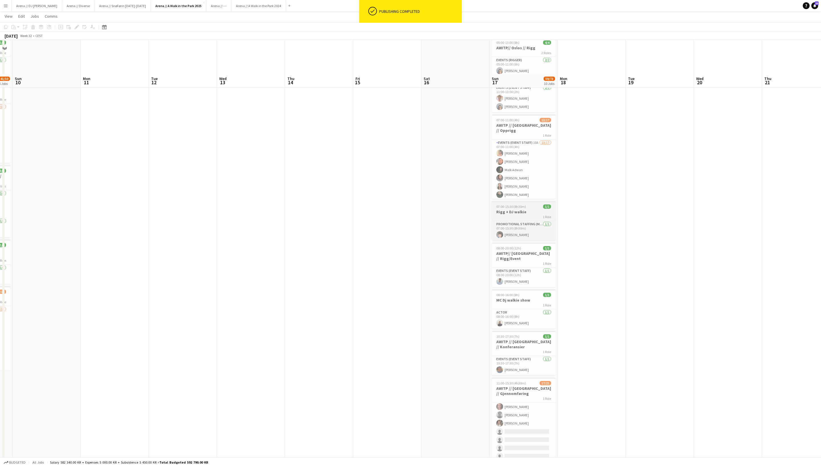
scroll to position [106, 0]
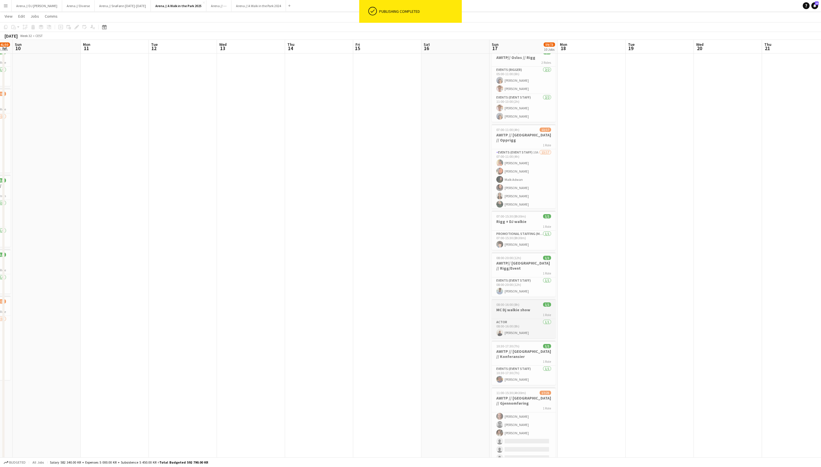
click at [525, 317] on div "1 Role" at bounding box center [524, 315] width 64 height 5
click at [75, 29] on icon at bounding box center [74, 28] width 1 height 1
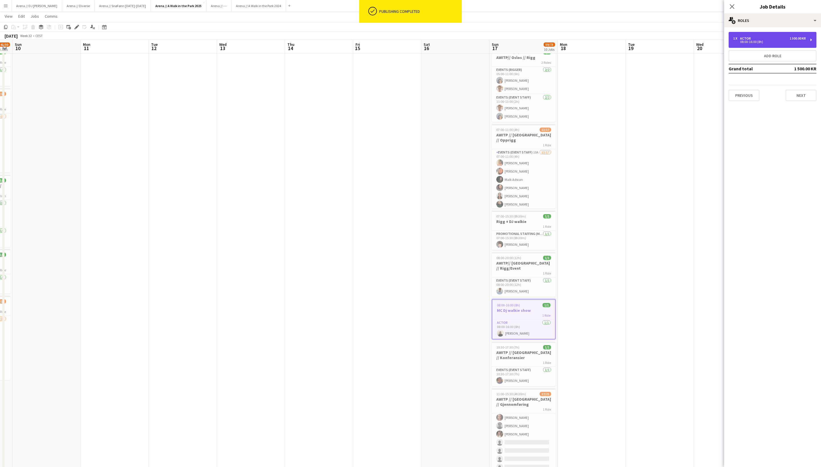
click at [762, 40] on div "08:00-16:00 (8h)" at bounding box center [769, 41] width 73 height 3
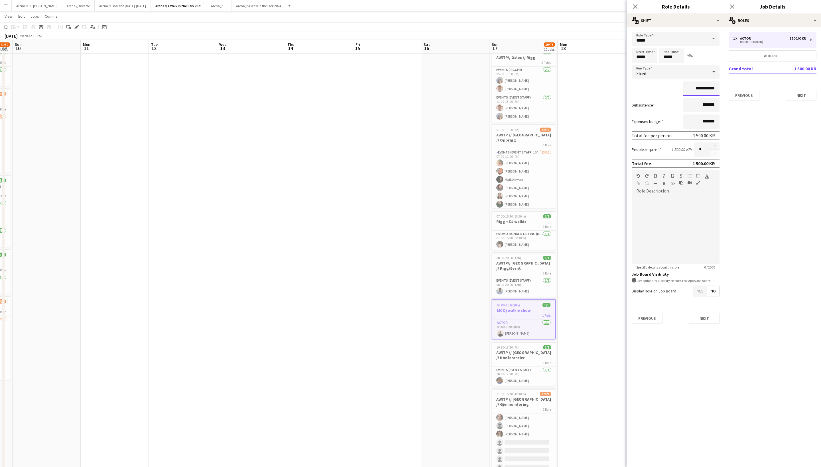
drag, startPoint x: 697, startPoint y: 91, endPoint x: 681, endPoint y: 92, distance: 16.0
click at [681, 92] on div "**********" at bounding box center [676, 89] width 88 height 14
type input "**********"
click at [698, 108] on input "*******" at bounding box center [701, 105] width 36 height 14
click at [694, 324] on button "Next" at bounding box center [704, 318] width 31 height 11
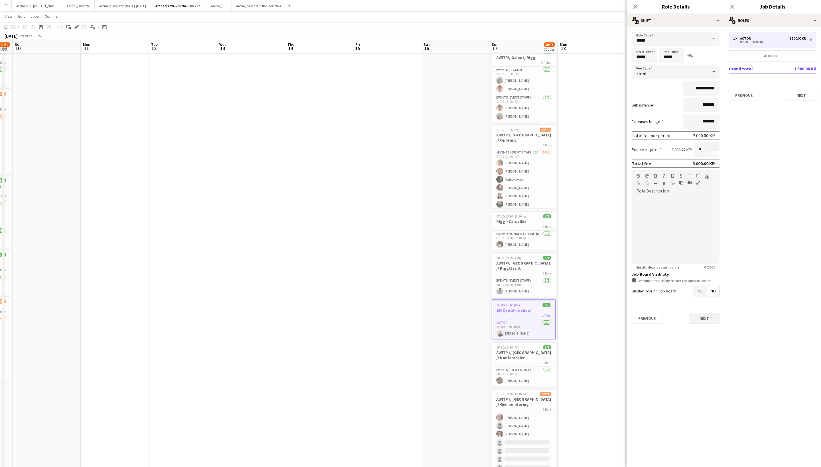
scroll to position [0, 0]
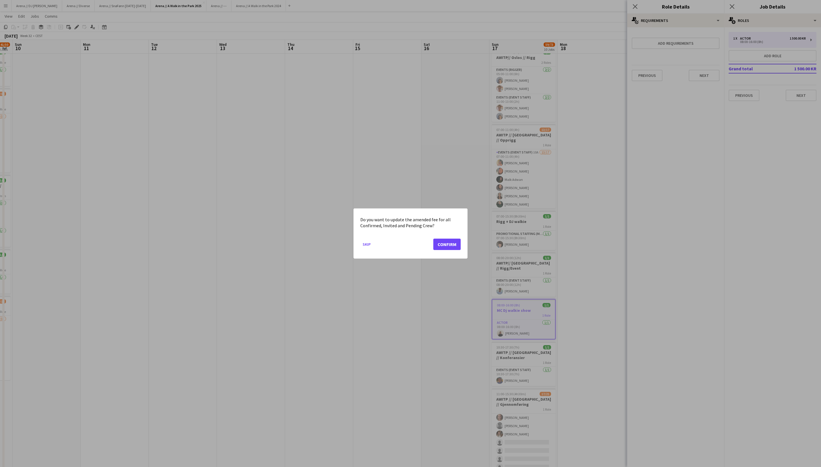
click at [453, 245] on button "Confirm" at bounding box center [446, 244] width 27 height 11
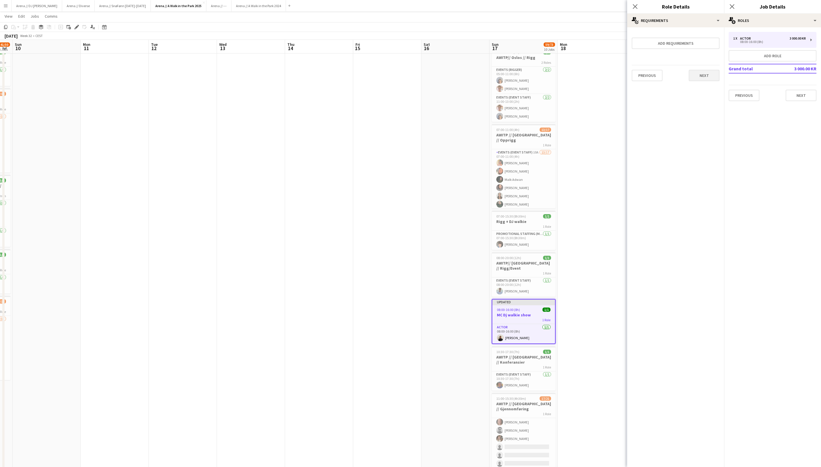
click at [704, 77] on button "Next" at bounding box center [704, 75] width 31 height 11
click at [708, 82] on button "Finish" at bounding box center [708, 76] width 21 height 11
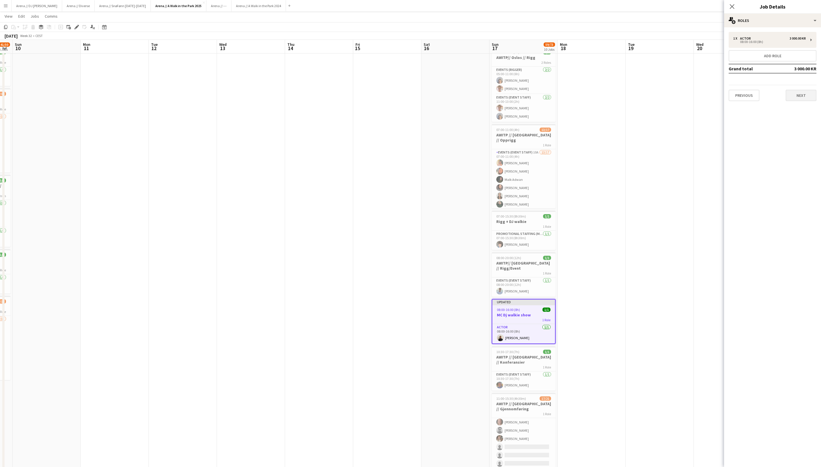
click at [810, 101] on button "Next" at bounding box center [800, 95] width 31 height 11
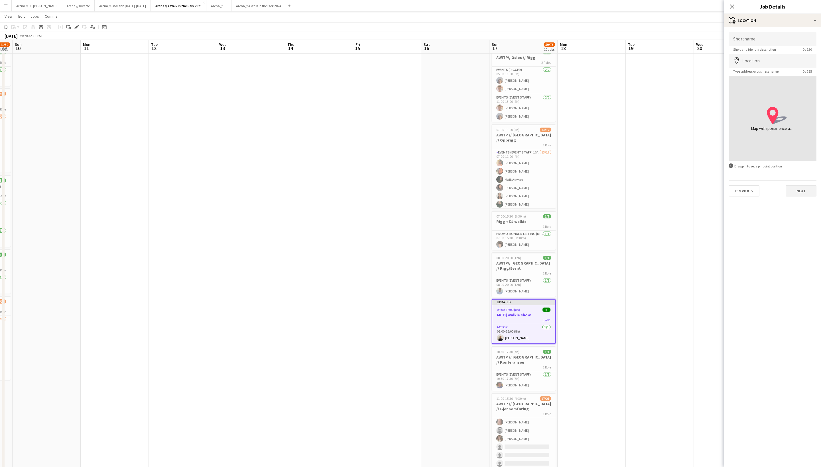
click at [804, 197] on button "Next" at bounding box center [800, 190] width 31 height 11
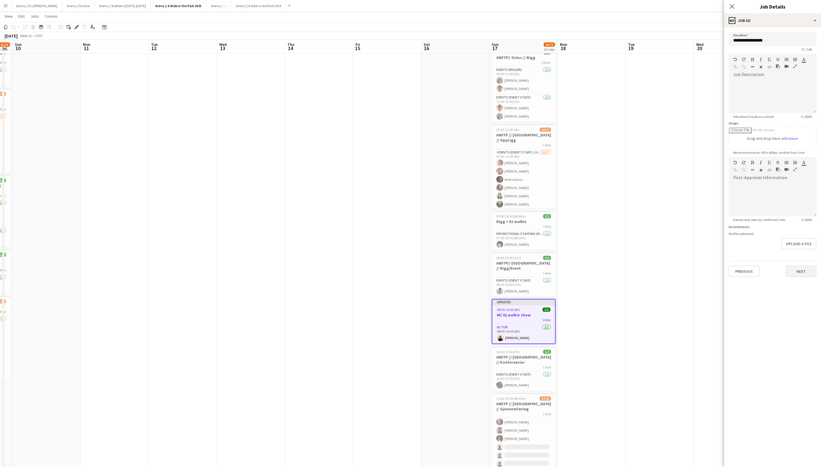
click at [801, 277] on button "Next" at bounding box center [800, 271] width 31 height 11
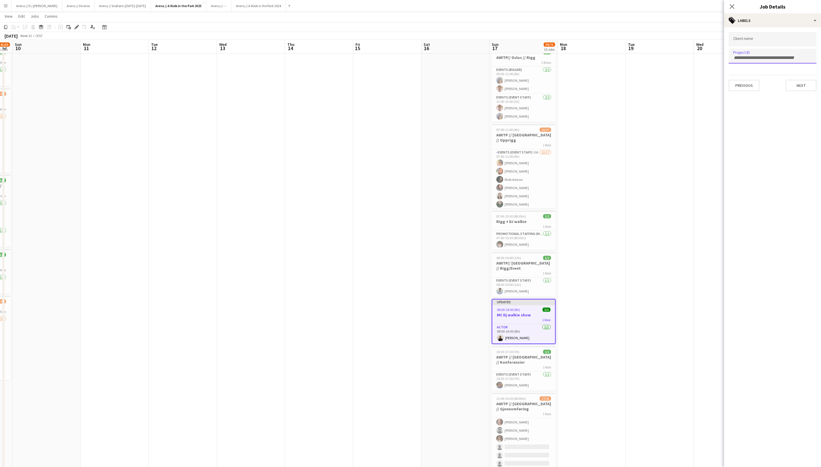
click at [764, 55] on input "Type to search project ID labels..." at bounding box center [772, 57] width 79 height 5
paste input "*****"
type input "*****"
click at [750, 57] on div at bounding box center [772, 233] width 97 height 467
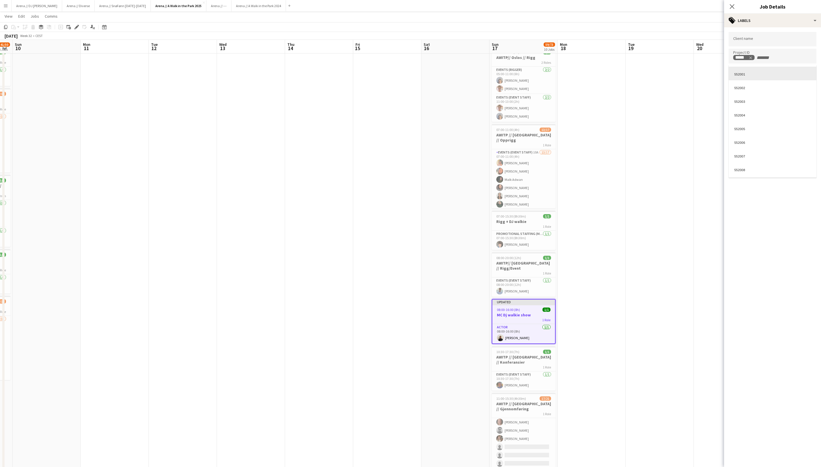
scroll to position [0, 0]
click at [752, 59] on icon "Remove tag" at bounding box center [750, 58] width 4 height 4
click at [757, 59] on input "Type to search project ID labels..." at bounding box center [772, 57] width 79 height 5
paste input "******"
type input "******"
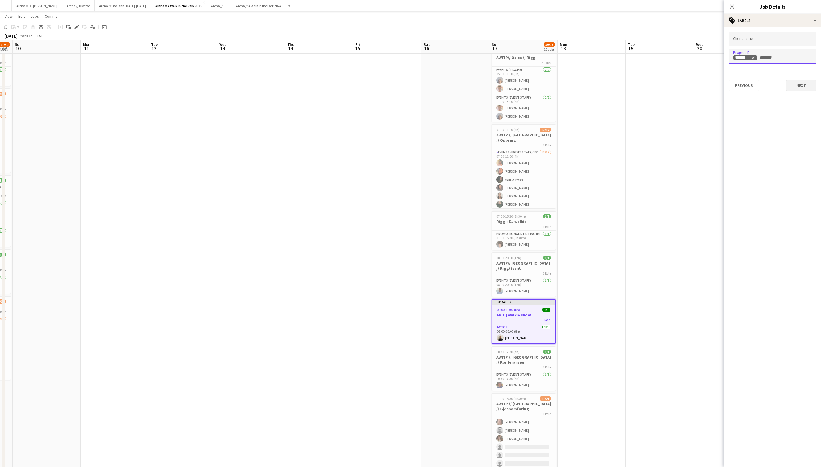
click at [804, 87] on button "Next" at bounding box center [800, 85] width 31 height 11
click at [808, 114] on button "Next" at bounding box center [800, 109] width 31 height 11
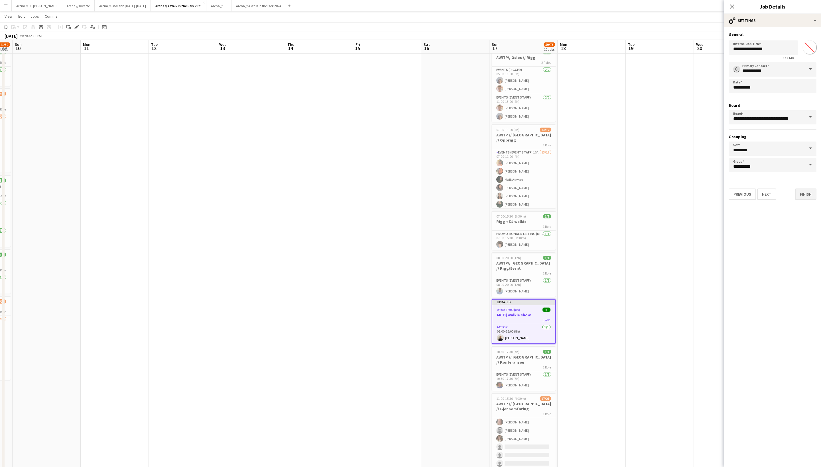
click at [804, 198] on button "Finish" at bounding box center [805, 194] width 21 height 11
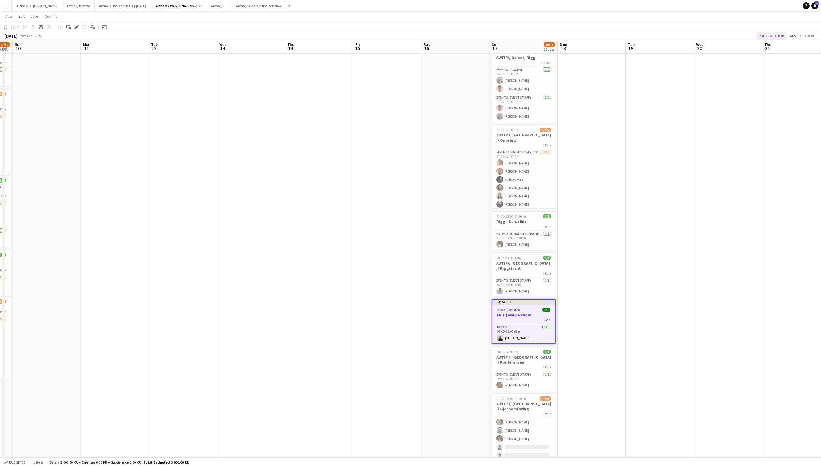
click at [764, 36] on button "Publish 1 job" at bounding box center [771, 35] width 30 height 7
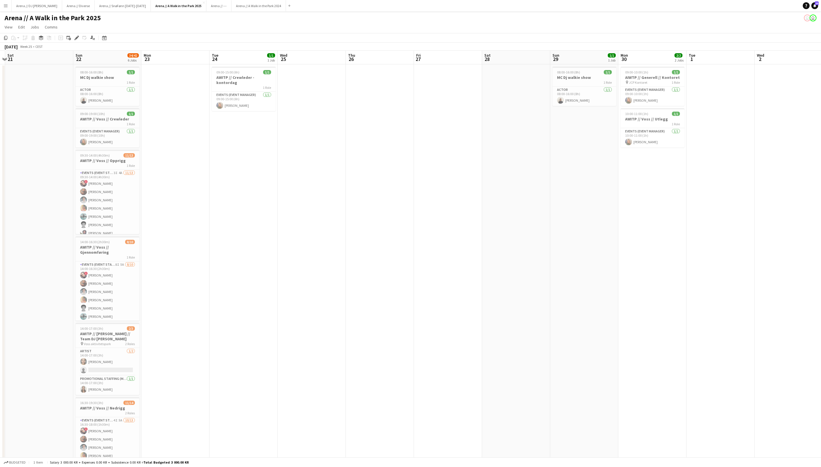
scroll to position [0, 279]
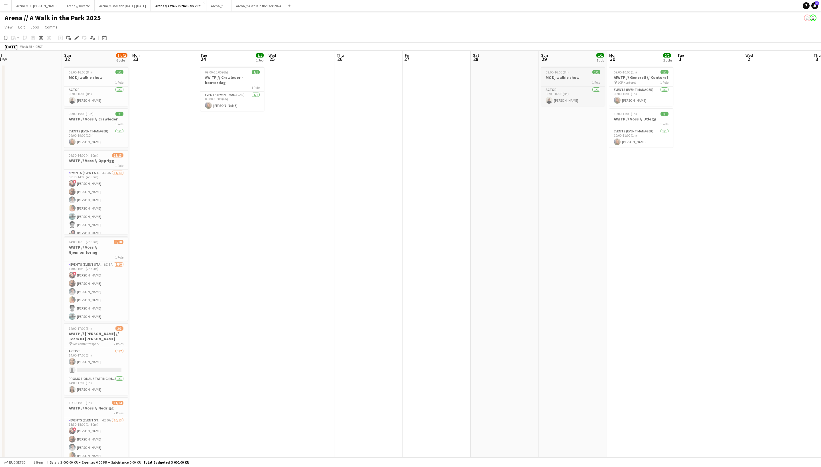
click at [581, 77] on h3 "MC Dj walkie show" at bounding box center [573, 77] width 64 height 5
click at [77, 43] on app-toolbar "Copy Paste Paste Command V Paste with crew Command Shift V Paste linked Job Del…" at bounding box center [410, 38] width 821 height 10
click at [586, 77] on h3 "MC Dj walkie show" at bounding box center [573, 77] width 64 height 5
click at [75, 39] on icon "Edit" at bounding box center [76, 38] width 5 height 5
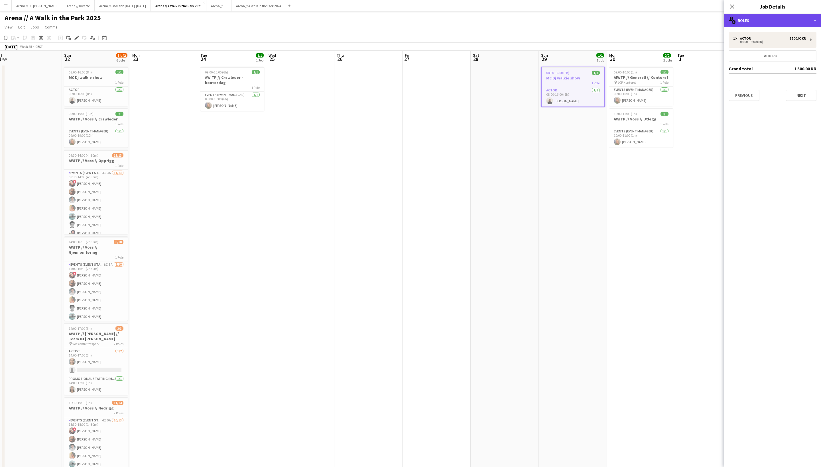
click at [776, 18] on div "multiple-users-add Roles" at bounding box center [772, 21] width 97 height 14
click at [787, 68] on div "tags-double Labels" at bounding box center [791, 67] width 56 height 11
click at [758, 58] on input "Type to search project ID labels..." at bounding box center [772, 56] width 79 height 5
type input "******"
click at [794, 88] on button "Next" at bounding box center [800, 85] width 31 height 11
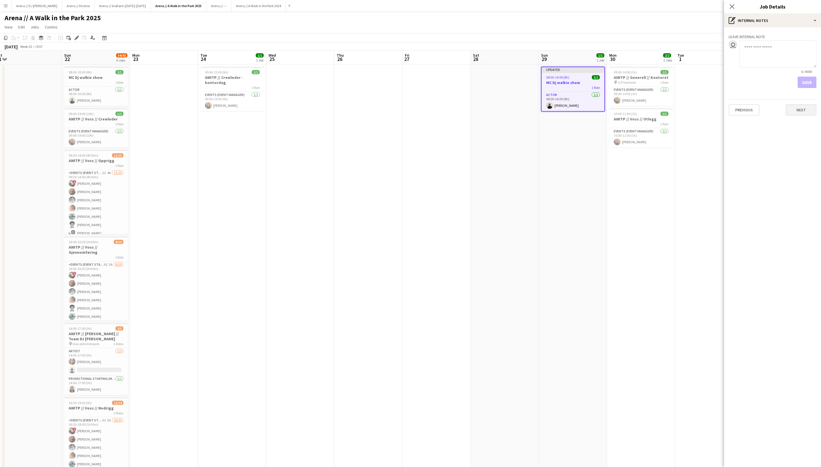
click at [804, 111] on button "Next" at bounding box center [800, 109] width 31 height 11
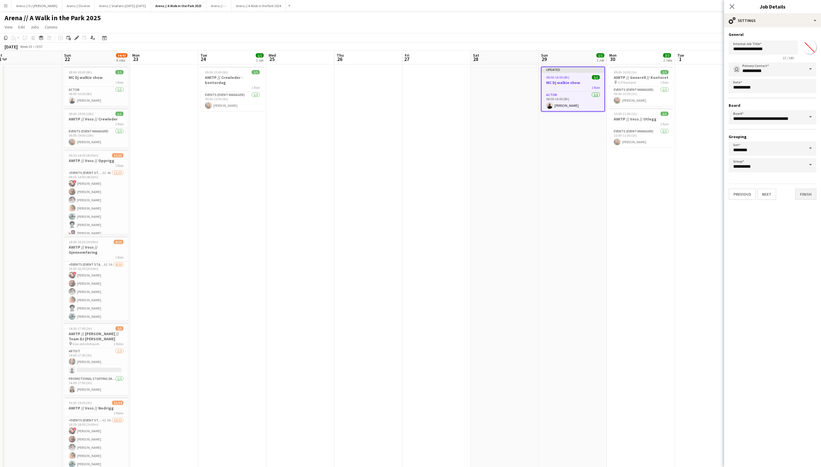
click at [799, 196] on button "Finish" at bounding box center [805, 194] width 21 height 11
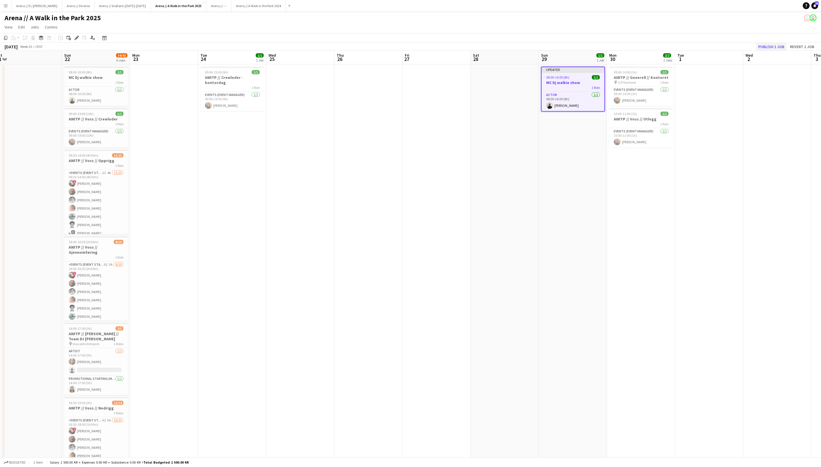
click at [762, 45] on button "Publish 1 job" at bounding box center [771, 46] width 30 height 7
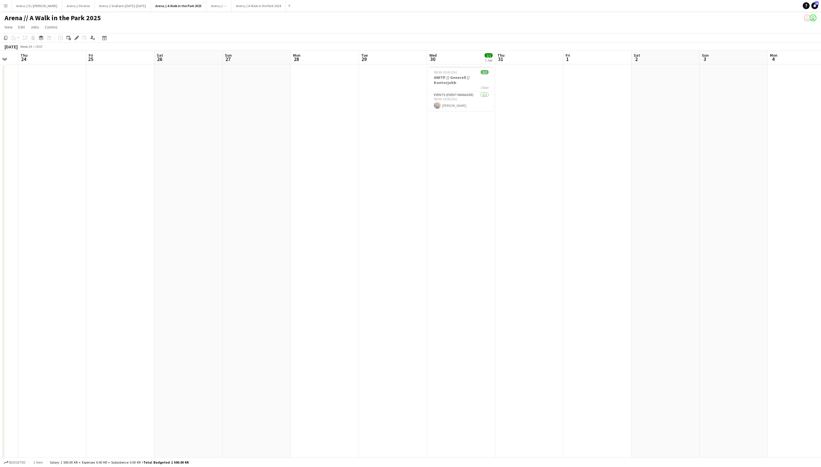
scroll to position [0, 275]
click at [446, 99] on app-card-role "Events (Event Manager) 1/1 08:00-10:00 (2h) Jenny Marie Ragnhild Andersen" at bounding box center [441, 101] width 64 height 19
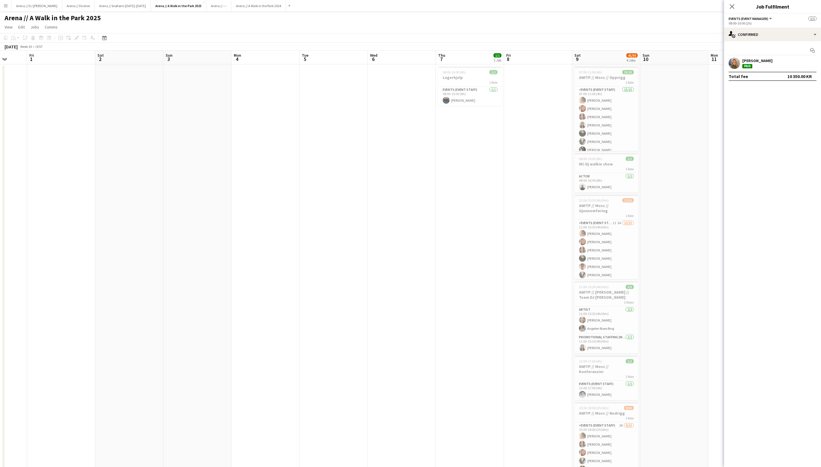
scroll to position [0, 201]
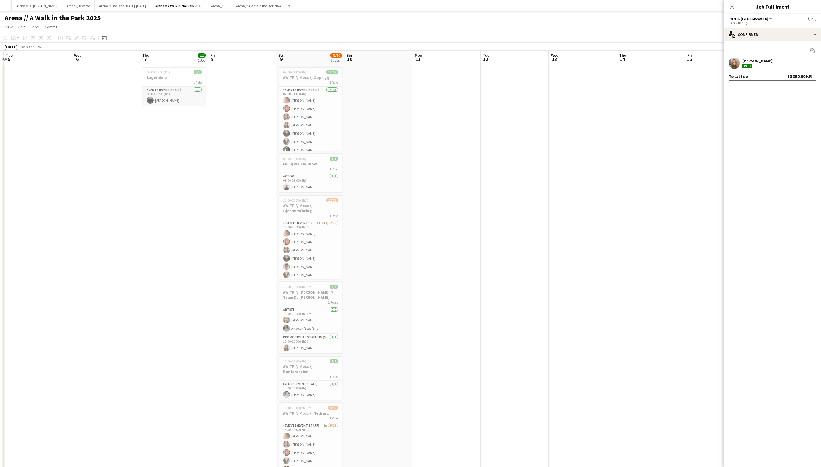
click at [185, 102] on app-card-role "Events (Event Staff) 1/1 08:00-16:00 (8h) Kasper André Melås" at bounding box center [174, 96] width 64 height 19
click at [289, 119] on app-card-role "Events (Event Staff) 15/15 07:00-11:00 (4h) Hannah Ludivia Rotbæk Meling Booni …" at bounding box center [310, 154] width 64 height 135
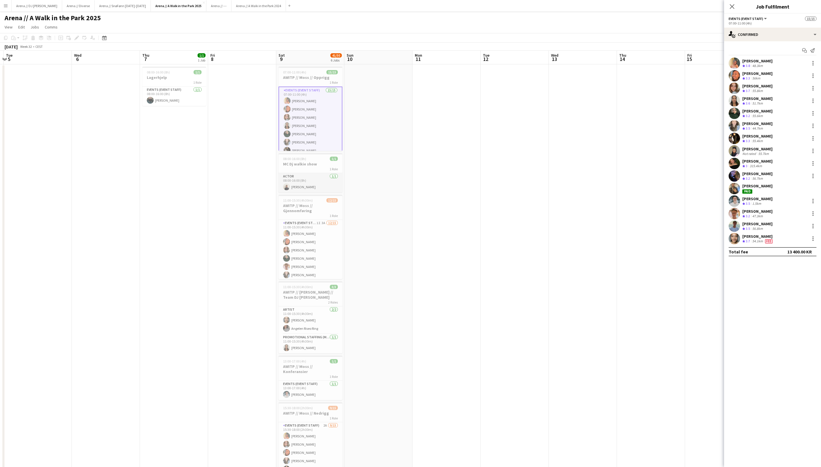
click at [308, 180] on app-card-role "Actor 1/1 08:00-16:00 (8h) Yurley Larsen" at bounding box center [310, 182] width 64 height 19
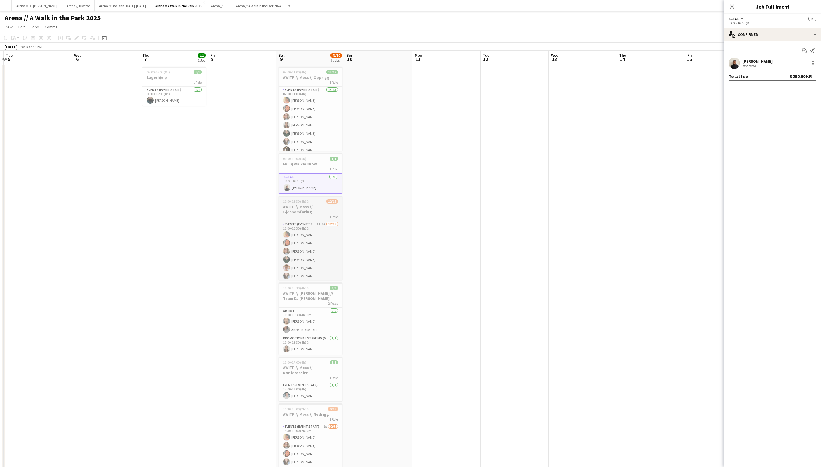
click at [313, 212] on h3 "AWITP // Moss // Gjennomføring" at bounding box center [310, 209] width 64 height 10
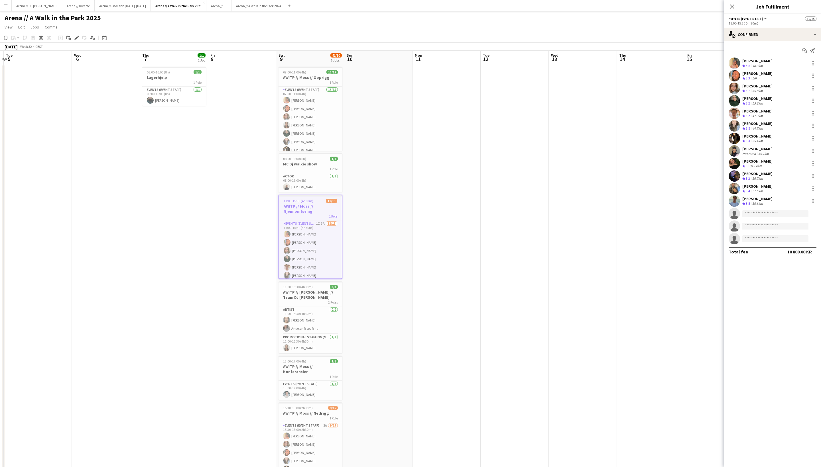
click at [306, 74] on span "07:00-11:00 (4h)" at bounding box center [294, 72] width 23 height 4
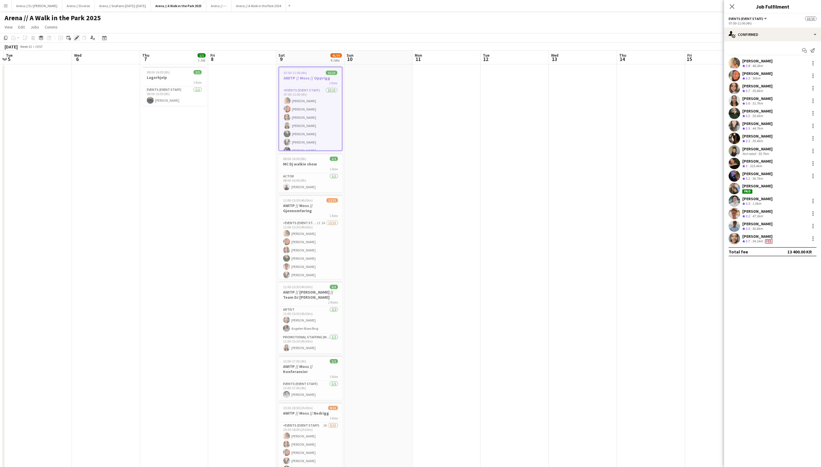
click at [76, 39] on icon at bounding box center [76, 37] width 3 height 3
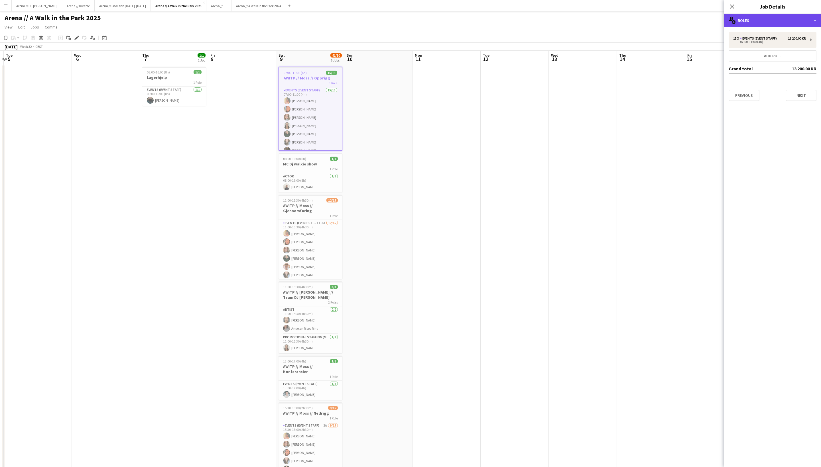
click at [769, 21] on div "multiple-users-add Roles" at bounding box center [772, 21] width 97 height 14
click at [785, 70] on div "tags-double Labels" at bounding box center [791, 67] width 56 height 11
click at [311, 167] on h3 "MC Dj walkie show" at bounding box center [310, 164] width 64 height 5
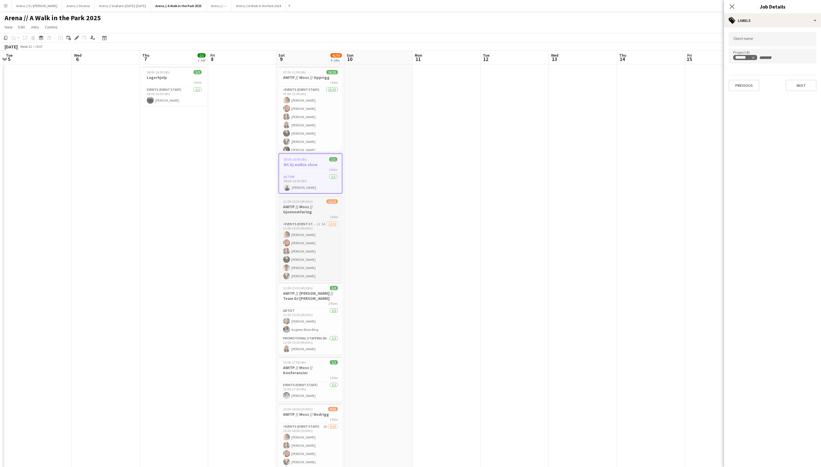
click at [313, 213] on h3 "AWITP // Moss // Gjennomføring" at bounding box center [310, 209] width 64 height 10
click at [320, 302] on div "2 Roles" at bounding box center [310, 302] width 64 height 5
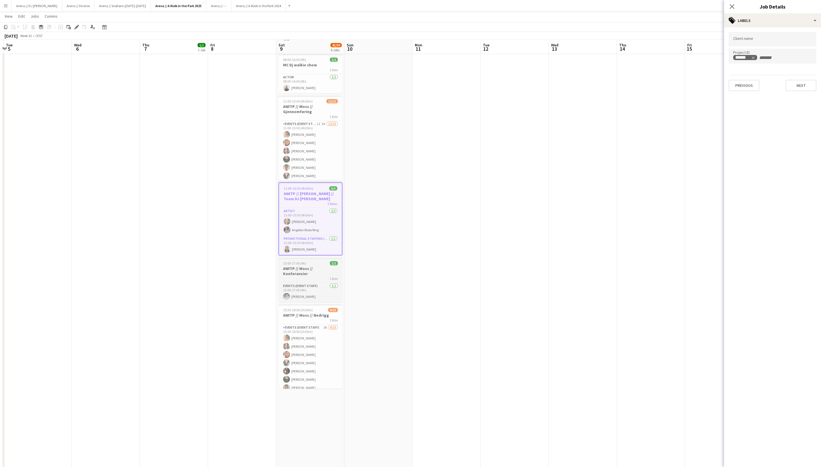
scroll to position [99, 0]
click at [309, 267] on h3 "AWITP // Moss // Konferansier" at bounding box center [310, 271] width 64 height 10
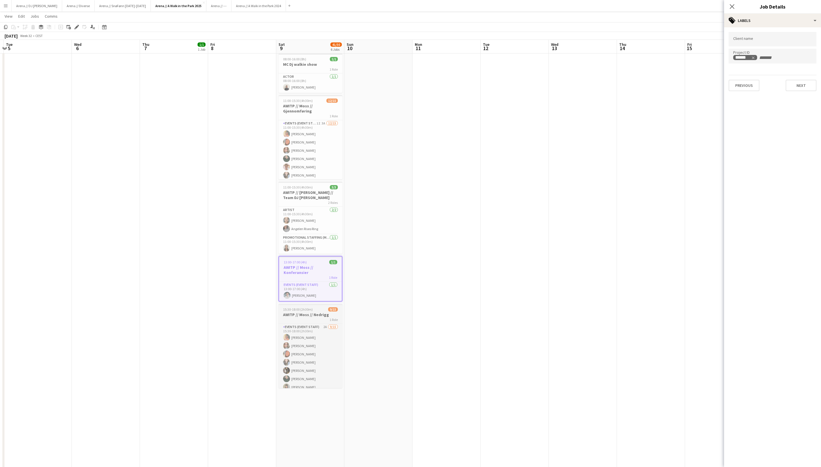
click at [308, 317] on h3 "AWITP // Moss // Nedrigg" at bounding box center [310, 314] width 64 height 5
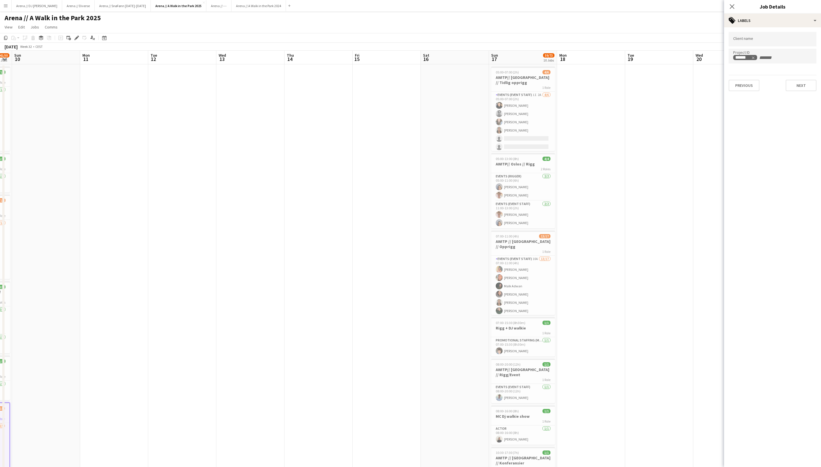
scroll to position [0, 265]
click at [505, 79] on h3 "AWITP// Oslo // Tidlig opprigg" at bounding box center [518, 80] width 64 height 10
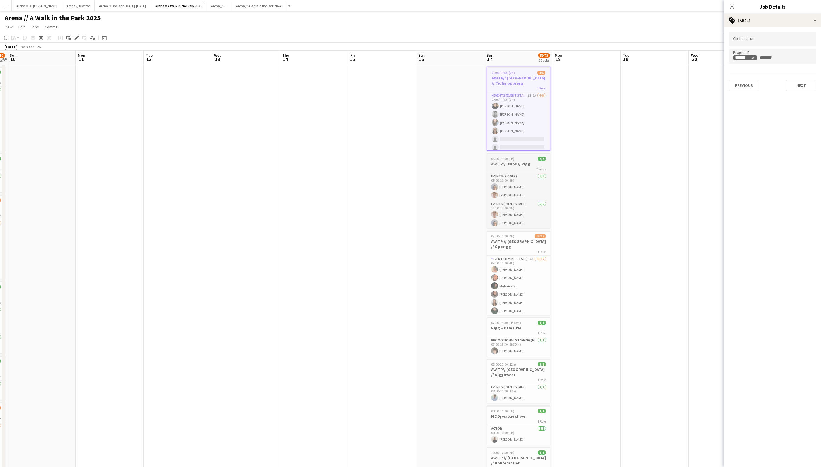
click at [527, 161] on div "05:00-13:00 (8h) 4/4" at bounding box center [518, 159] width 64 height 4
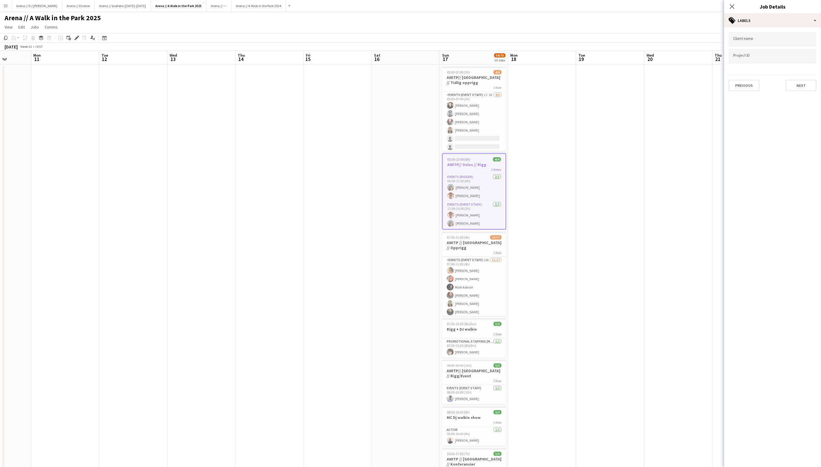
scroll to position [0, 181]
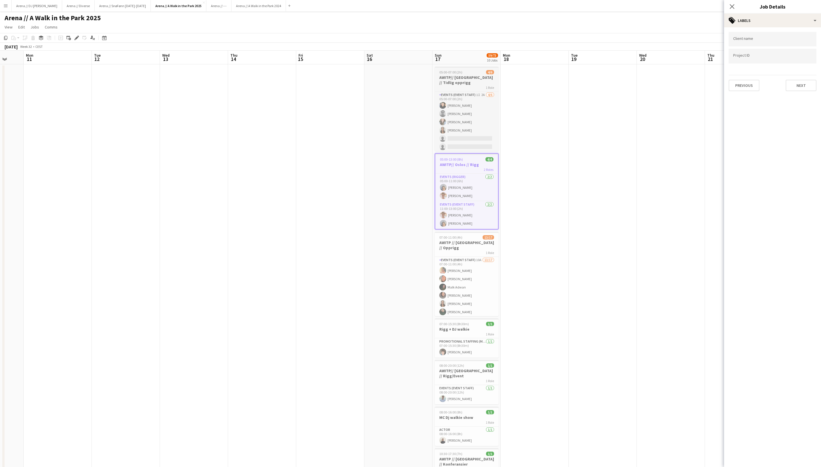
click at [466, 84] on h3 "AWITP// Oslo // Tidlig opprigg" at bounding box center [467, 80] width 64 height 10
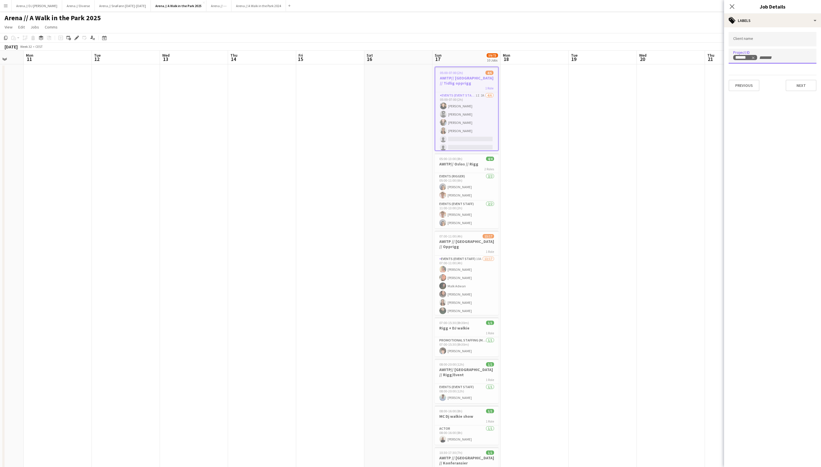
drag, startPoint x: 768, startPoint y: 59, endPoint x: 728, endPoint y: 59, distance: 39.9
click at [728, 59] on div "******" at bounding box center [772, 56] width 88 height 15
click at [465, 165] on h3 "AWITP// Oslos // Rigg" at bounding box center [467, 164] width 64 height 5
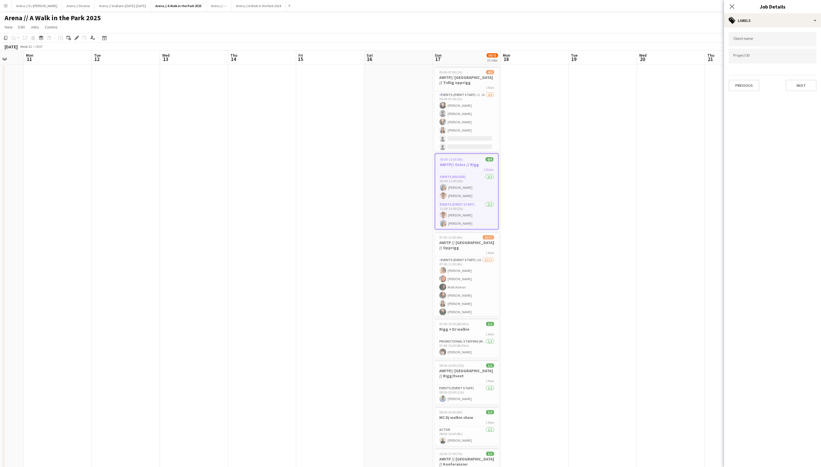
click at [743, 58] on input "Type to search project ID labels..." at bounding box center [772, 56] width 79 height 5
paste input "******"
type input "******"
click at [732, 6] on icon at bounding box center [731, 6] width 5 height 5
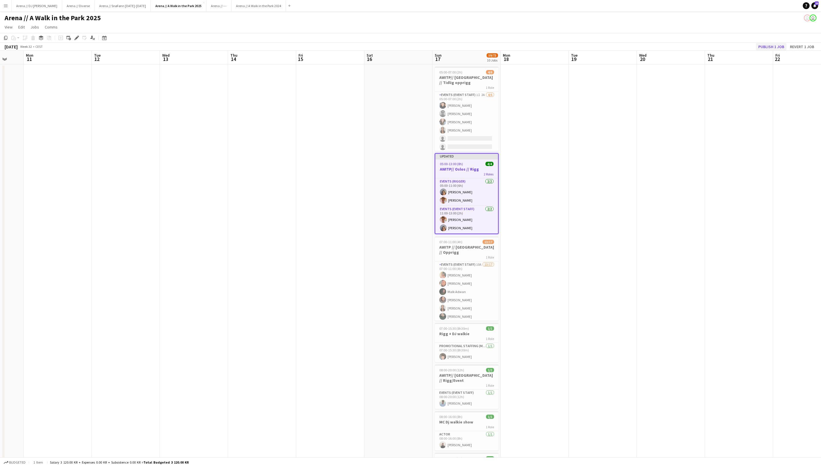
click at [756, 47] on button "Publish 1 job" at bounding box center [771, 46] width 30 height 7
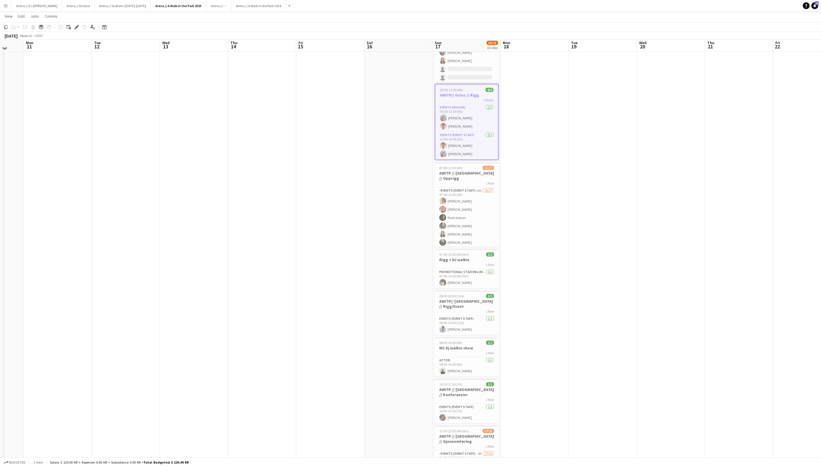
scroll to position [72, 0]
click at [461, 178] on div "1 Role" at bounding box center [467, 180] width 64 height 5
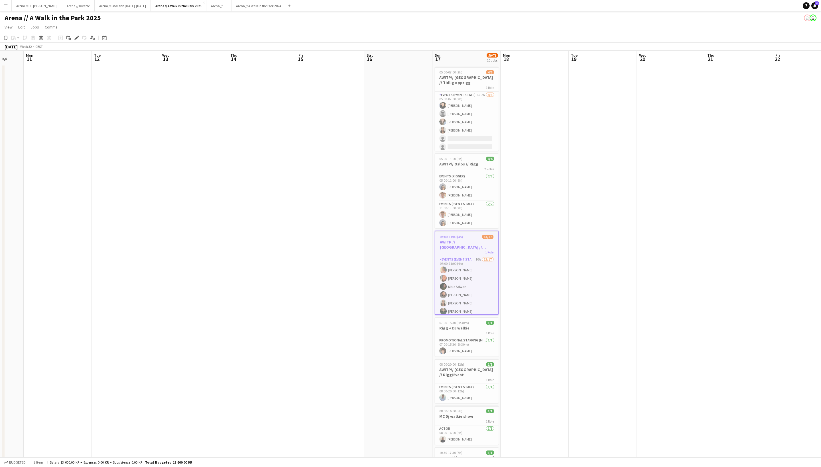
scroll to position [0, 0]
click at [470, 164] on h3 "AWITP// Oslos // Rigg" at bounding box center [467, 164] width 64 height 5
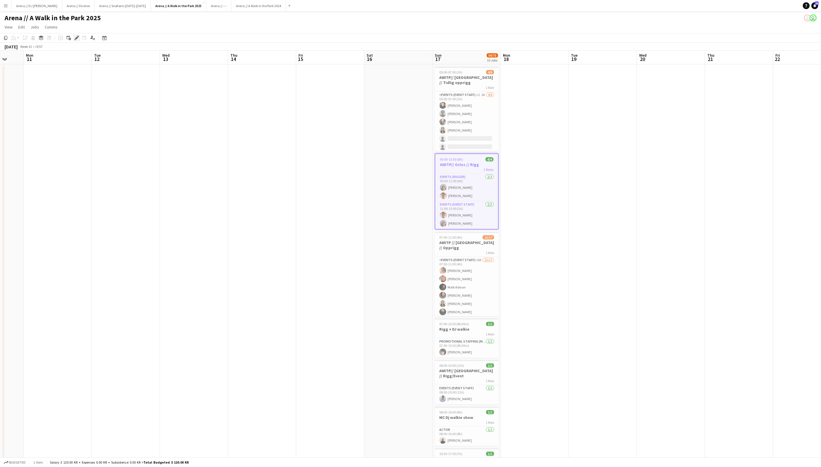
click at [78, 39] on icon "Edit" at bounding box center [76, 38] width 5 height 5
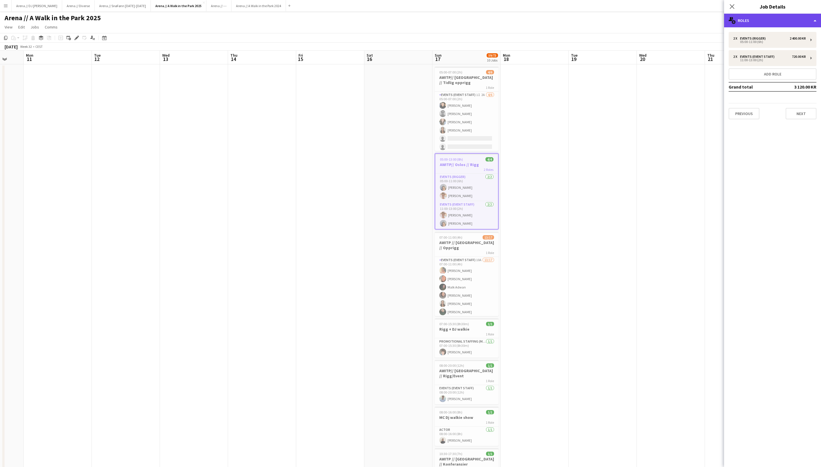
click at [770, 21] on div "multiple-users-add Roles" at bounding box center [772, 21] width 97 height 14
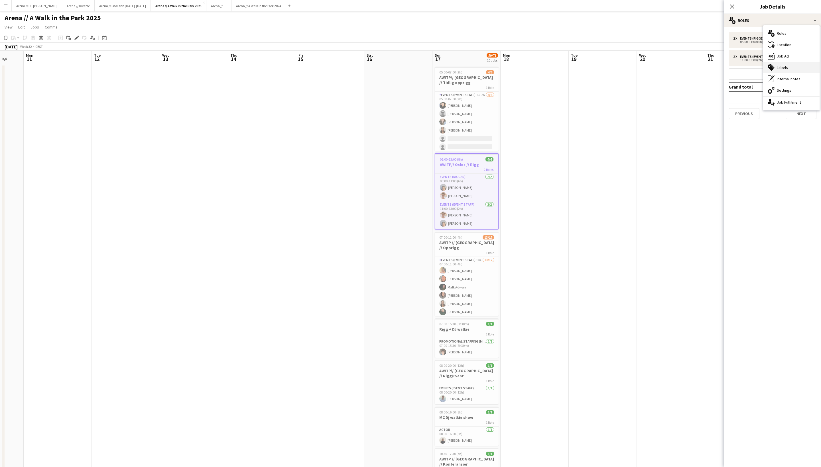
click at [787, 68] on div "tags-double Labels" at bounding box center [791, 67] width 56 height 11
click at [755, 59] on icon "Remove tag" at bounding box center [753, 58] width 4 height 4
click at [732, 5] on icon "Close pop-in" at bounding box center [731, 6] width 5 height 5
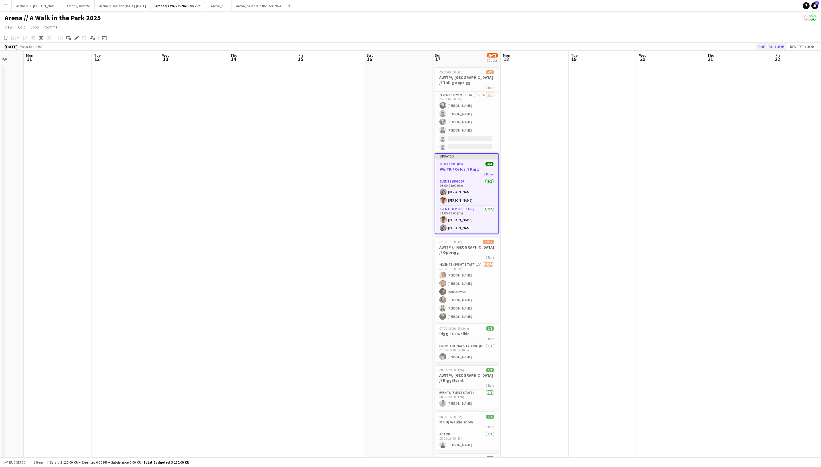
click at [756, 47] on button "Publish 1 job" at bounding box center [771, 46] width 30 height 7
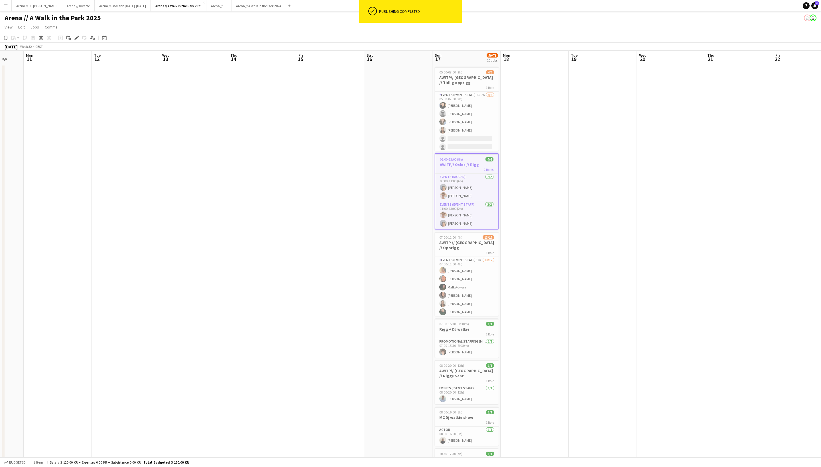
scroll to position [20, 0]
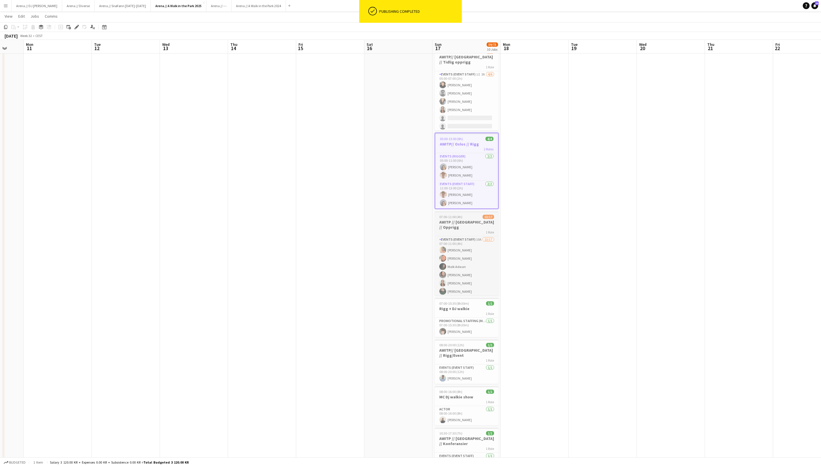
click at [476, 230] on div "1 Role" at bounding box center [467, 232] width 64 height 5
click at [76, 27] on icon at bounding box center [76, 27] width 3 height 3
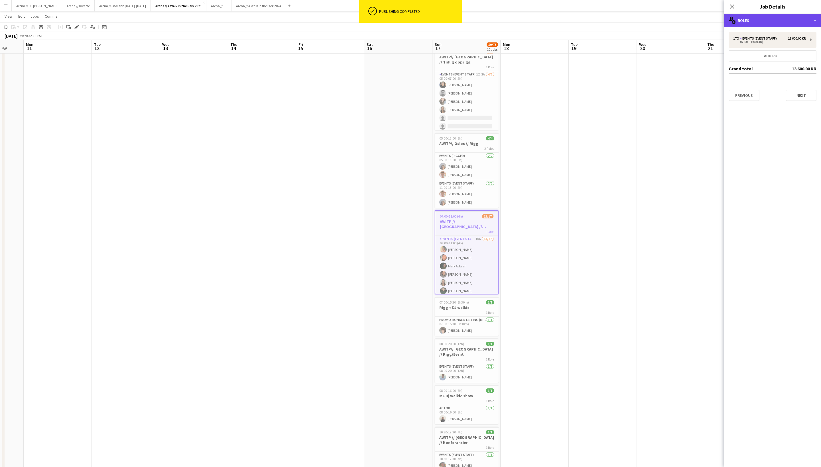
click at [800, 22] on div "multiple-users-add Roles" at bounding box center [772, 21] width 97 height 14
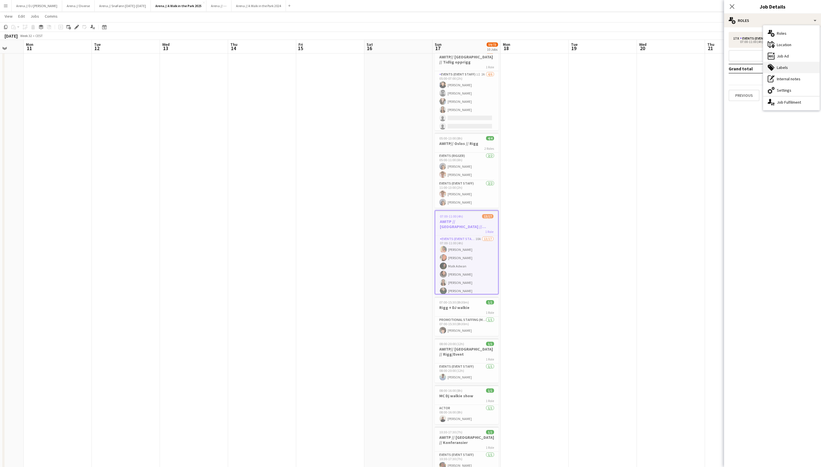
click at [792, 68] on div "tags-double Labels" at bounding box center [791, 67] width 56 height 11
click at [459, 308] on h3 "Rigg + DJ walkie" at bounding box center [467, 307] width 64 height 5
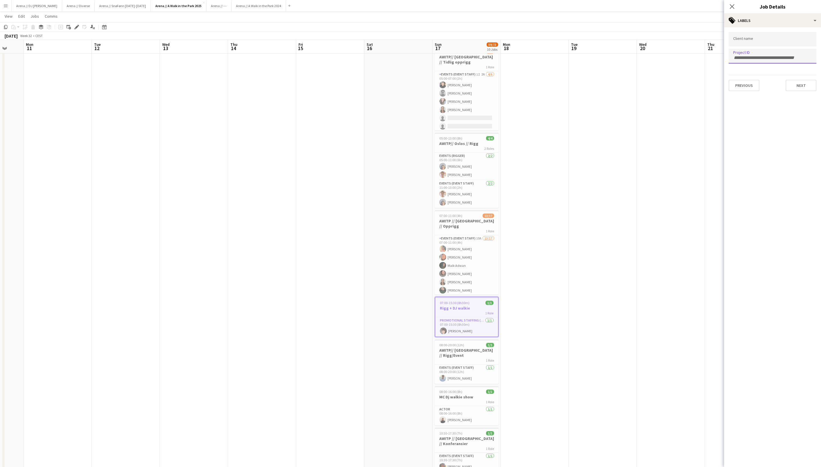
click at [763, 62] on div at bounding box center [772, 56] width 88 height 15
paste input "******"
type input "******"
click at [805, 88] on form "Client name Project ID ****** Previous Next" at bounding box center [772, 61] width 97 height 59
click at [763, 59] on div at bounding box center [772, 233] width 97 height 467
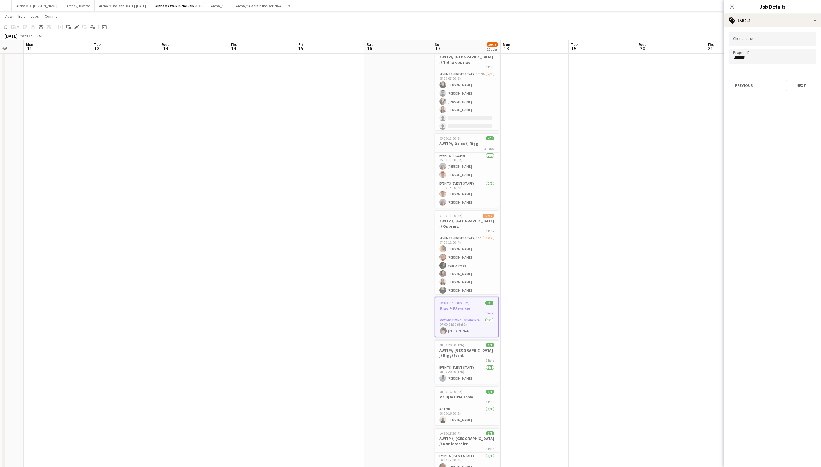
click at [756, 57] on input "******" at bounding box center [772, 57] width 79 height 5
click at [798, 83] on button "Next" at bounding box center [800, 85] width 31 height 11
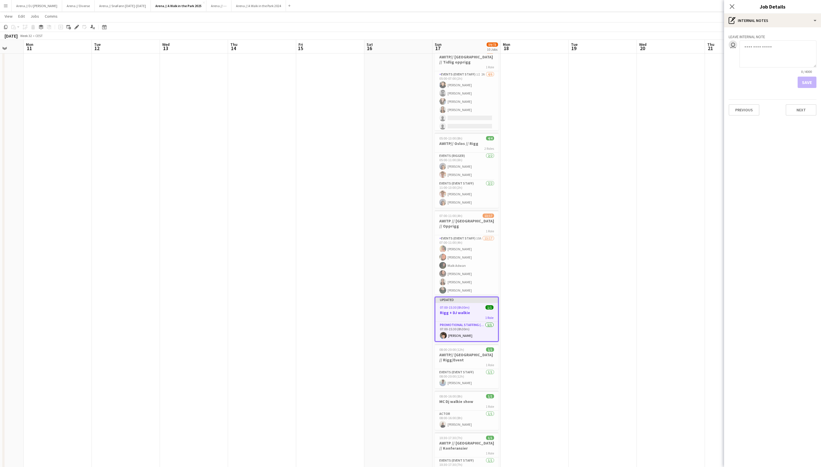
click at [728, 2] on div "Close pop-in" at bounding box center [732, 6] width 16 height 13
click at [730, 4] on icon "Close pop-in" at bounding box center [731, 6] width 5 height 5
click at [767, 36] on button "Publish 1 job" at bounding box center [771, 35] width 30 height 7
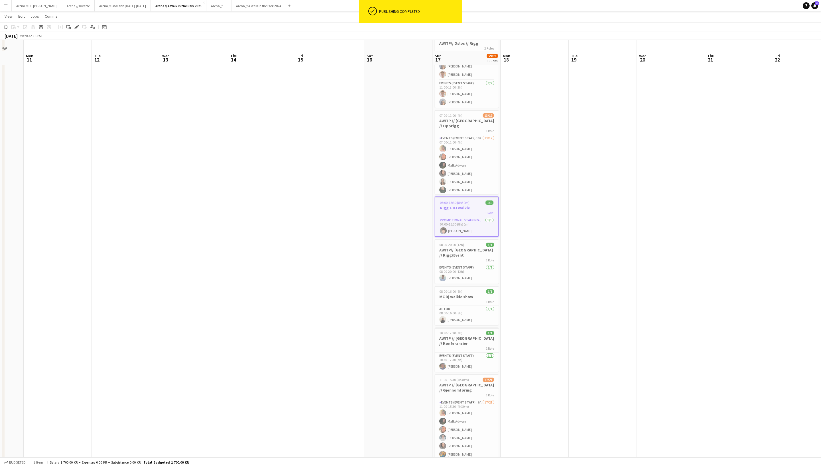
scroll to position [132, 0]
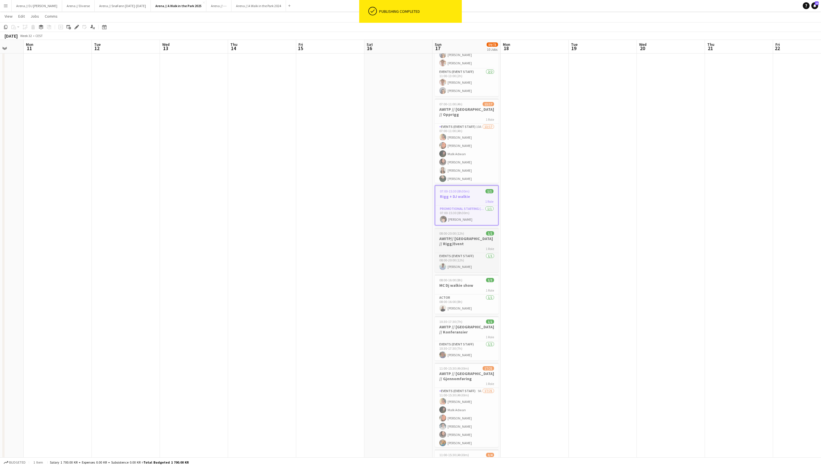
click at [466, 242] on h3 "AWITP// Oslo // Rigg/Event" at bounding box center [467, 241] width 64 height 10
click at [78, 27] on icon "Edit" at bounding box center [76, 27] width 5 height 5
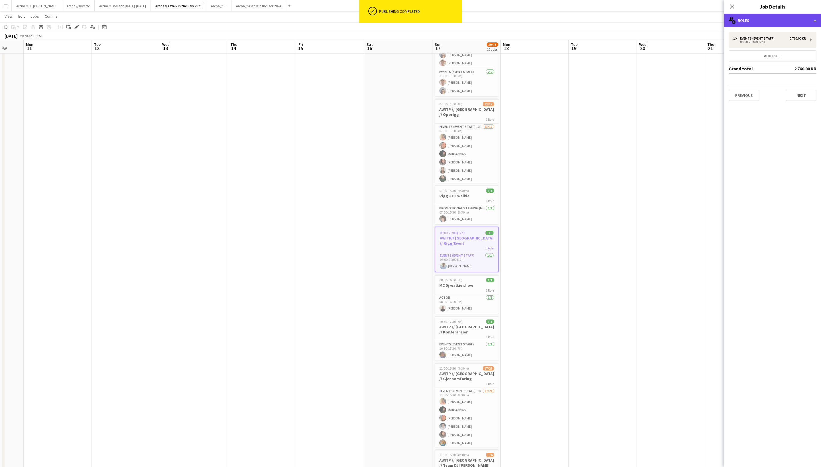
click at [805, 23] on div "multiple-users-add Roles" at bounding box center [772, 21] width 97 height 14
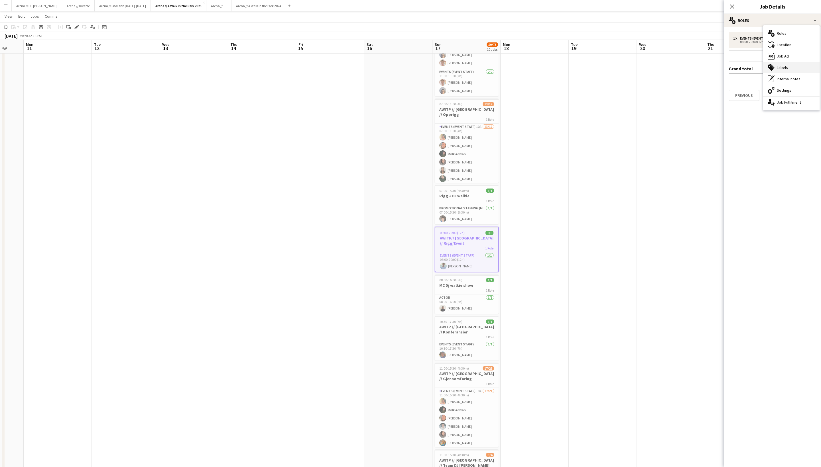
click at [796, 67] on div "tags-double Labels" at bounding box center [791, 67] width 56 height 11
click at [764, 54] on div at bounding box center [772, 56] width 88 height 15
paste input "******"
type input "******"
click at [796, 87] on button "Next" at bounding box center [800, 85] width 31 height 11
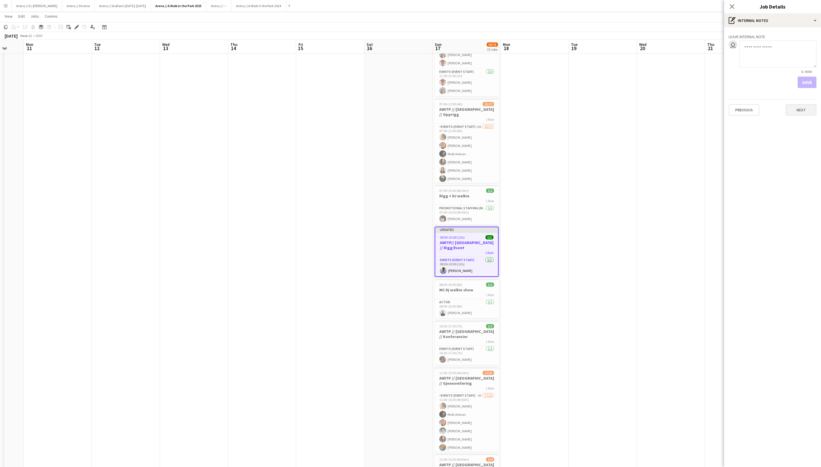
click at [799, 114] on button "Next" at bounding box center [800, 109] width 31 height 11
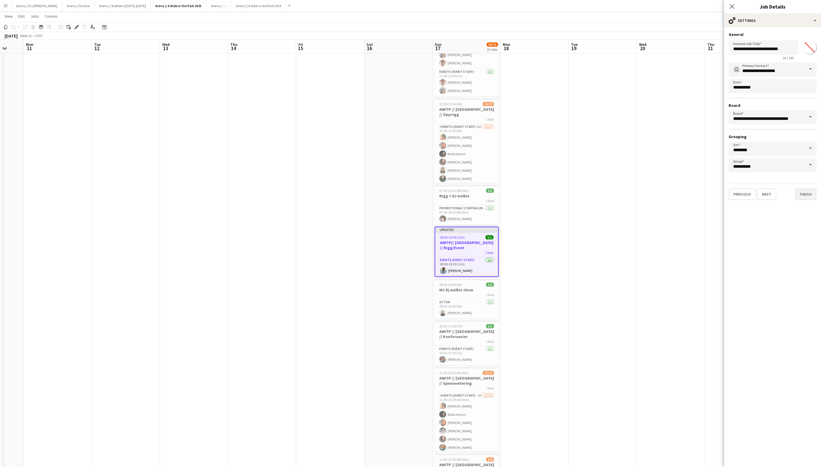
click at [803, 198] on button "Finish" at bounding box center [805, 194] width 21 height 11
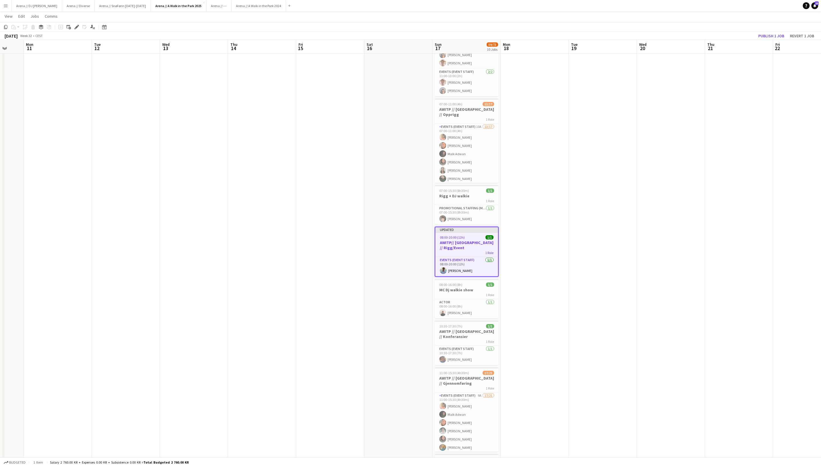
click at [767, 31] on app-toolbar "Copy Paste Paste Command V Paste with crew Command Shift V Paste linked Job Del…" at bounding box center [410, 27] width 821 height 10
click at [761, 38] on button "Publish 1 job" at bounding box center [771, 35] width 30 height 7
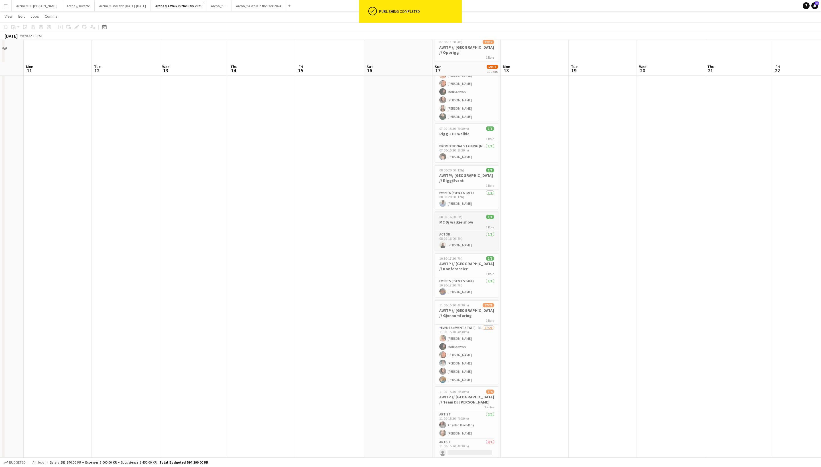
scroll to position [220, 0]
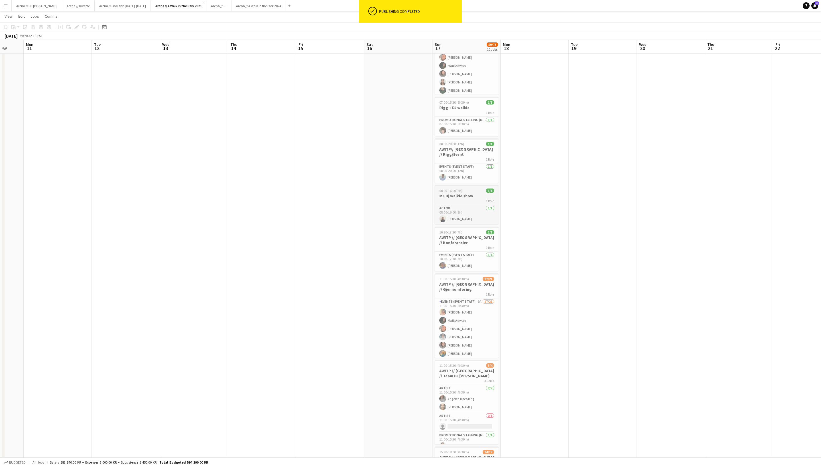
click at [461, 197] on app-job-card "08:00-16:00 (8h) 1/1 MC Dj walkie show 1 Role Actor 1/1 08:00-16:00 (8h) Yurley…" at bounding box center [467, 204] width 64 height 39
click at [75, 26] on icon "Edit" at bounding box center [76, 27] width 5 height 5
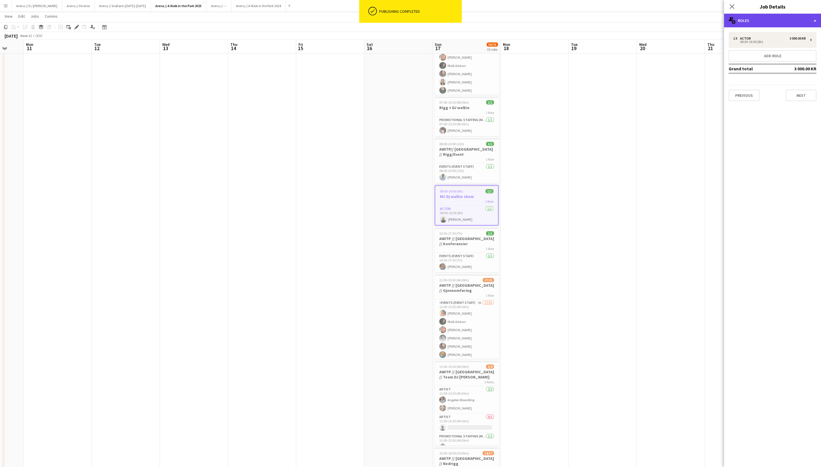
click at [789, 16] on div "multiple-users-add Roles" at bounding box center [772, 21] width 97 height 14
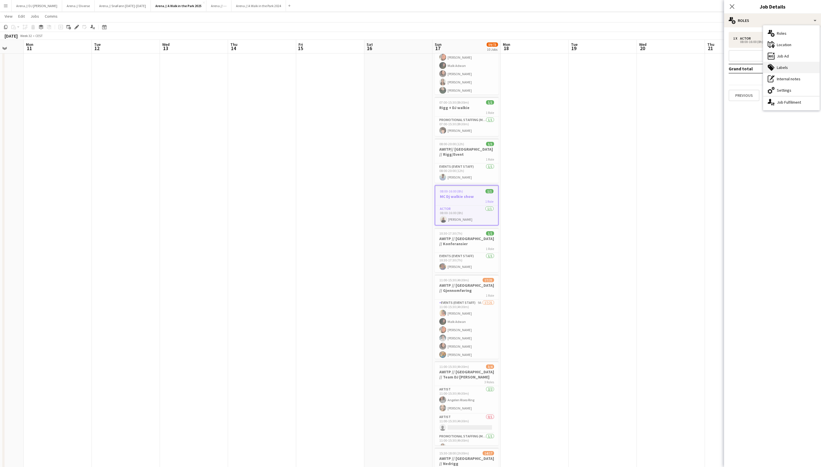
click at [802, 71] on div "tags-double Labels" at bounding box center [791, 67] width 56 height 11
click at [484, 247] on h3 "AWITP // Oslo // Konferansier" at bounding box center [467, 241] width 64 height 10
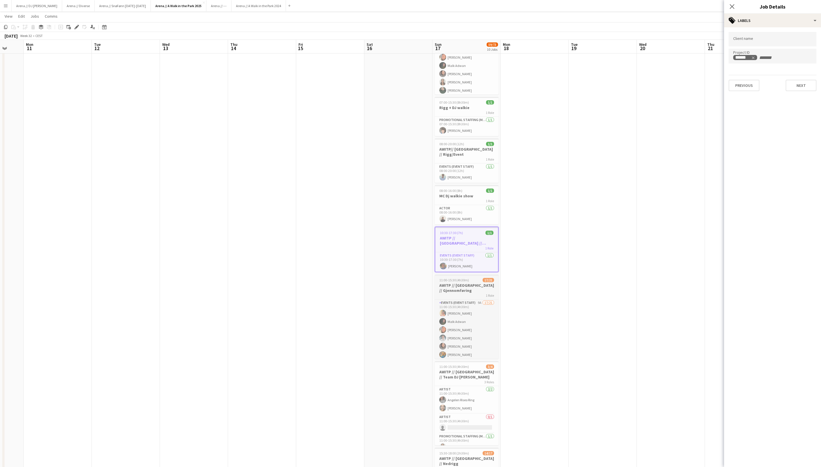
click at [466, 293] on h3 "AWITP // Oslo // Gjennomføring" at bounding box center [467, 288] width 64 height 10
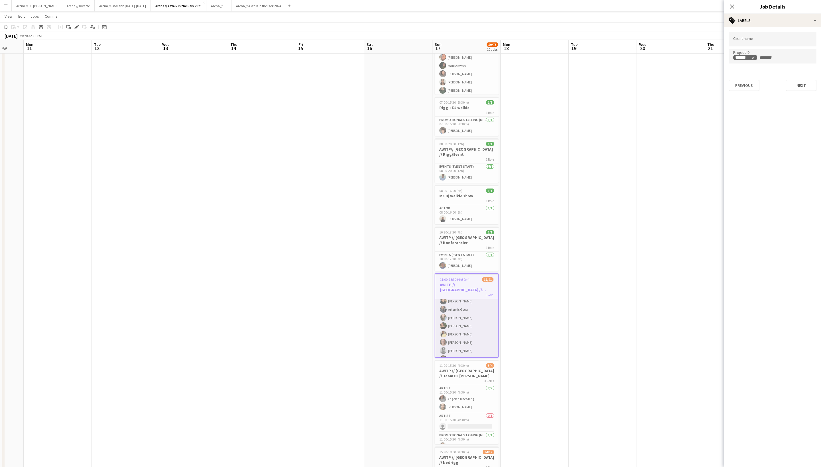
scroll to position [93, 0]
click at [475, 383] on div "3 Roles" at bounding box center [467, 381] width 64 height 5
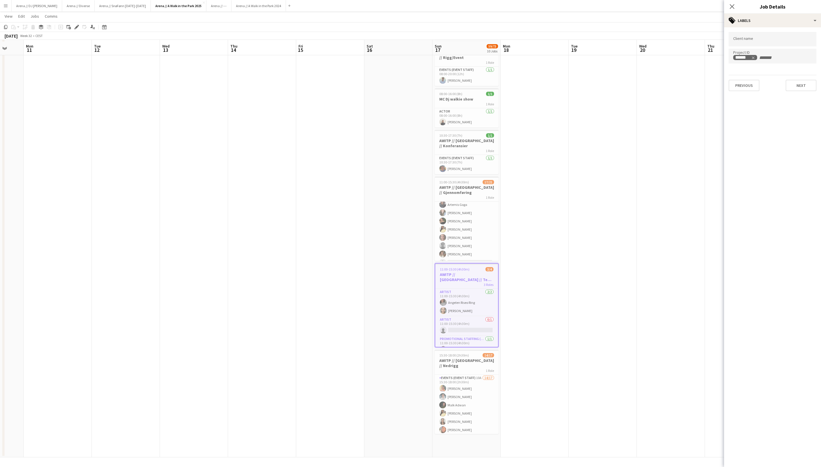
scroll to position [317, 0]
click at [472, 364] on h3 "AWITP // Oslo // Nedrigg" at bounding box center [467, 363] width 64 height 10
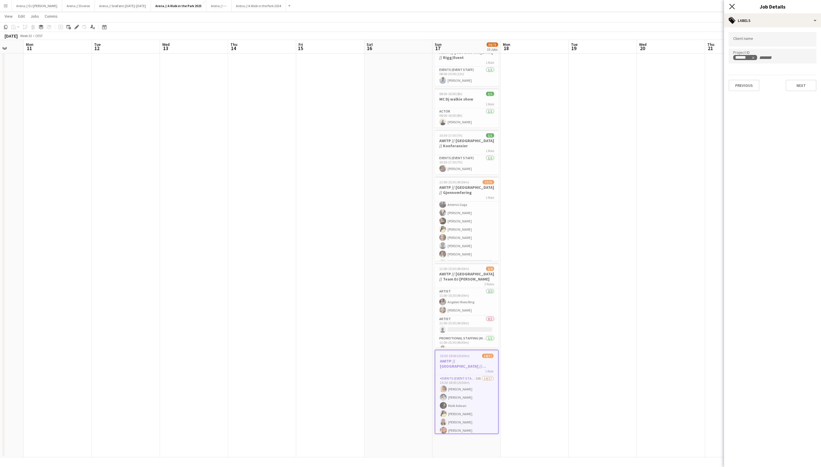
click at [732, 5] on icon "Close pop-in" at bounding box center [731, 6] width 5 height 5
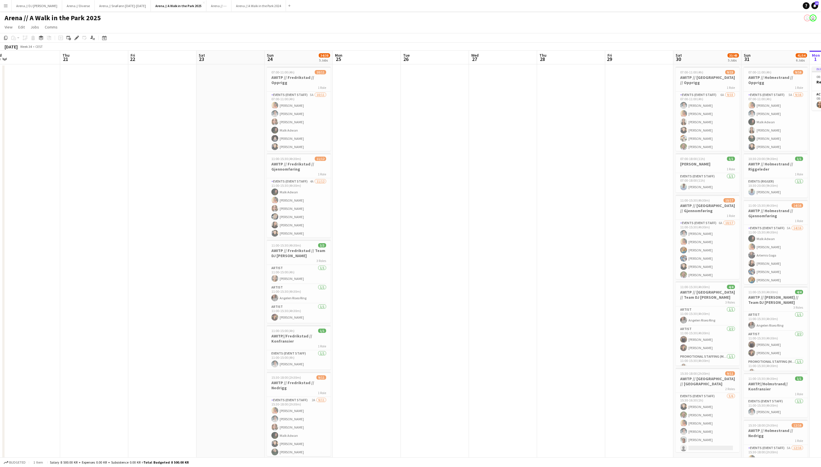
scroll to position [0, 291]
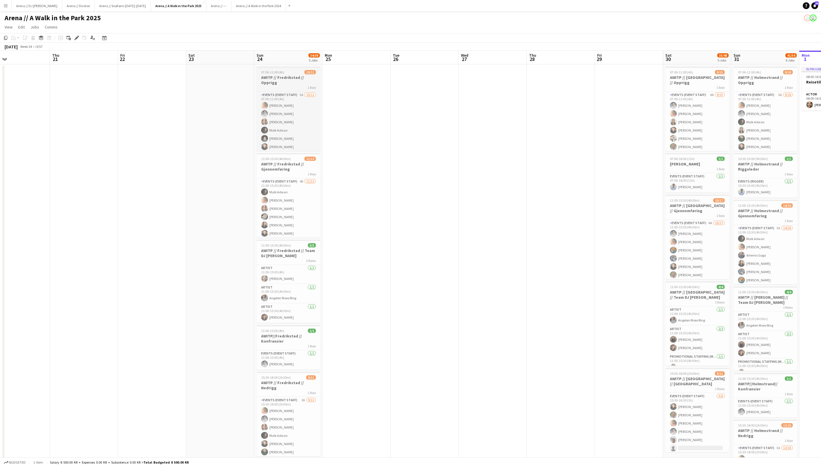
click at [287, 78] on h3 "AWITP // Fredrikstad // Opprigg" at bounding box center [288, 80] width 64 height 10
click at [78, 40] on icon "Edit" at bounding box center [76, 38] width 5 height 5
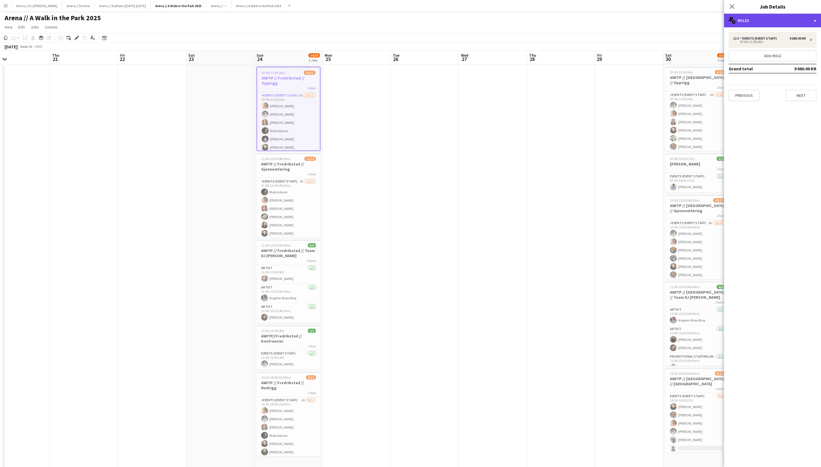
click at [788, 20] on div "multiple-users-add Roles" at bounding box center [772, 21] width 97 height 14
click at [793, 66] on div "tags-double Labels" at bounding box center [791, 67] width 56 height 11
click at [287, 169] on h3 "AWITP // Fredrikstad // Gjennomføring" at bounding box center [288, 167] width 64 height 10
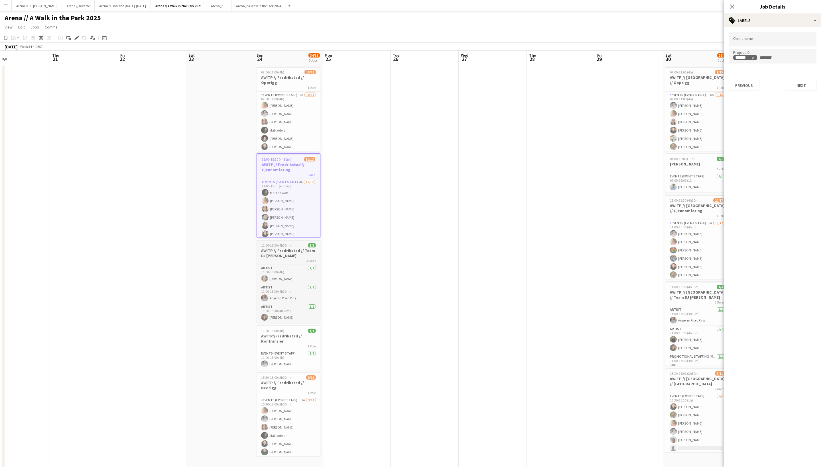
click at [293, 251] on h3 "AWITP // Fredrikstad // Team DJ Walkie" at bounding box center [288, 253] width 64 height 10
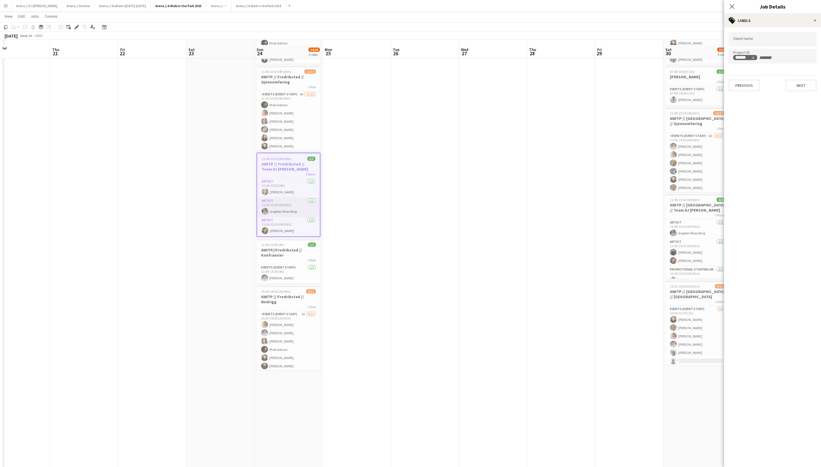
scroll to position [130, 0]
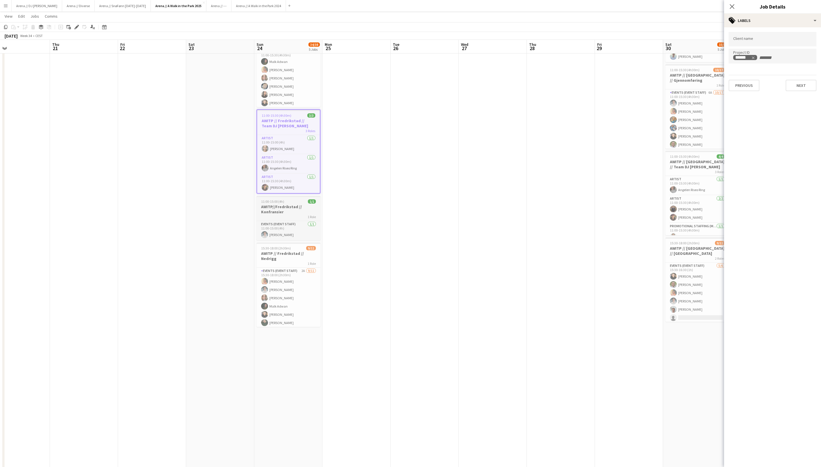
click at [285, 209] on h3 "AWITP//Fredrikstad // Konfransier" at bounding box center [288, 209] width 64 height 10
click at [298, 256] on h3 "AWITP // Fredrikstad // Nedrigg" at bounding box center [288, 256] width 64 height 10
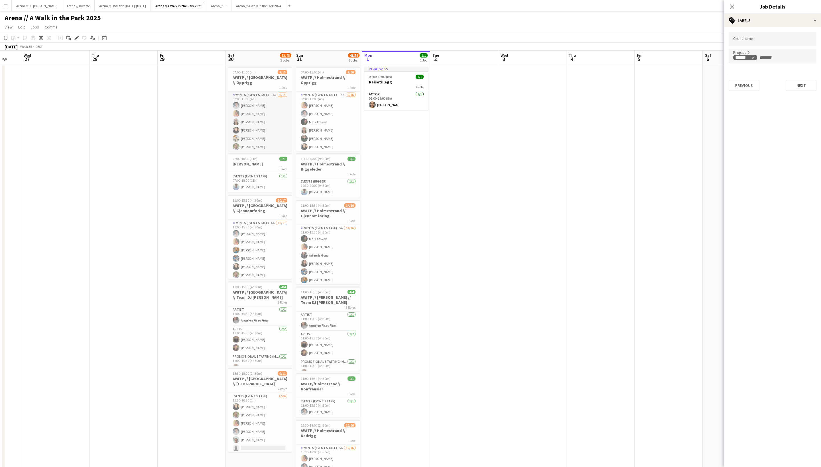
scroll to position [0, 0]
click at [264, 79] on h3 "AWITP // [GEOGRAPHIC_DATA] // Opprigg" at bounding box center [260, 80] width 64 height 10
click at [257, 161] on span "07:00-18:00 (11h)" at bounding box center [245, 159] width 25 height 4
click at [266, 214] on h3 "AWITP // [GEOGRAPHIC_DATA] // Gjennomføring" at bounding box center [260, 209] width 64 height 10
click at [267, 300] on h3 "AWITP // [GEOGRAPHIC_DATA] // Team DJ [PERSON_NAME]" at bounding box center [260, 295] width 64 height 10
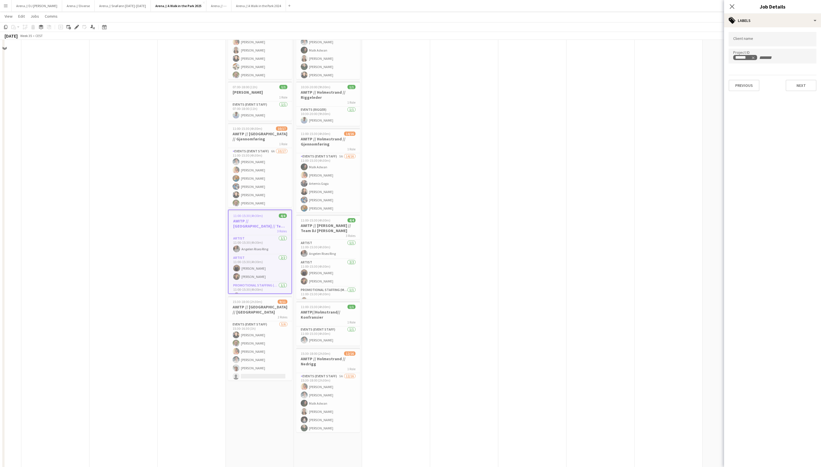
scroll to position [74, 0]
click at [262, 309] on h3 "AWITP // [GEOGRAPHIC_DATA] // [GEOGRAPHIC_DATA]" at bounding box center [260, 307] width 64 height 10
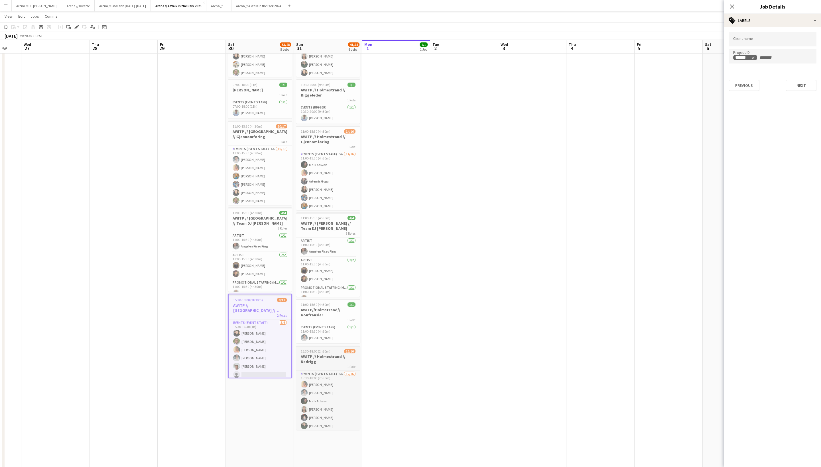
click at [339, 362] on h3 "AWITP // Holmestrand // Nedrigg" at bounding box center [328, 359] width 64 height 10
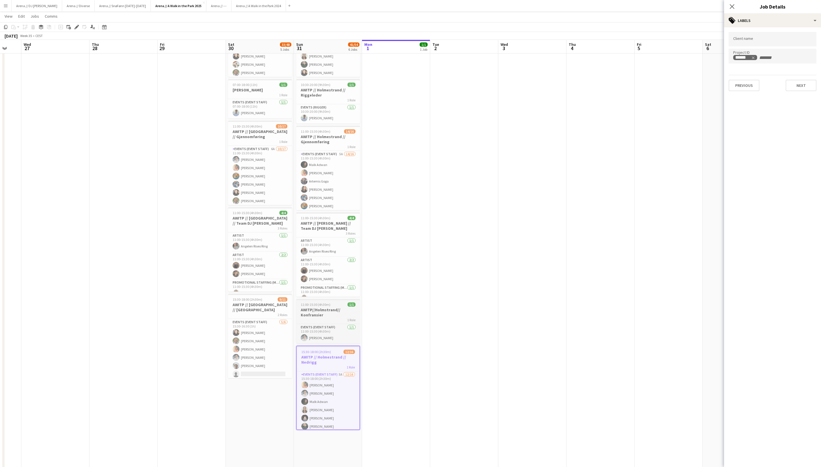
click at [332, 314] on h3 "AWITP//Holmstrand// Konfransier" at bounding box center [328, 312] width 64 height 10
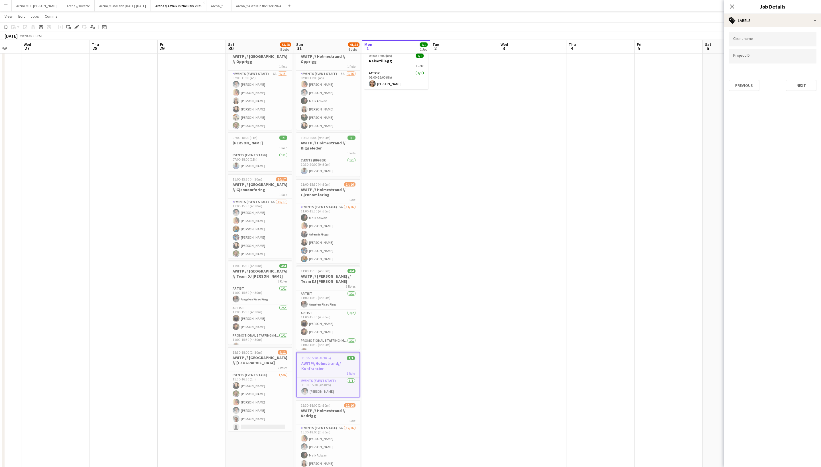
scroll to position [21, 0]
click at [753, 55] on input "Type to search project ID labels..." at bounding box center [772, 56] width 79 height 5
paste input "******"
type input "******"
click at [813, 81] on button "Next" at bounding box center [800, 85] width 31 height 11
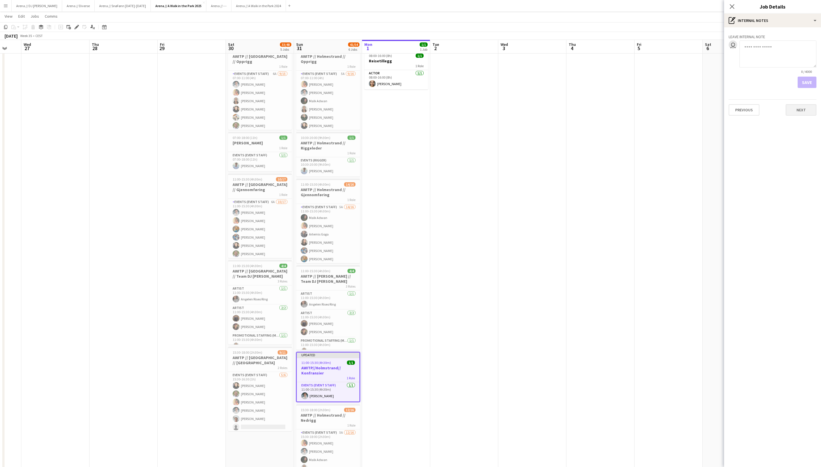
click at [802, 109] on button "Next" at bounding box center [800, 109] width 31 height 11
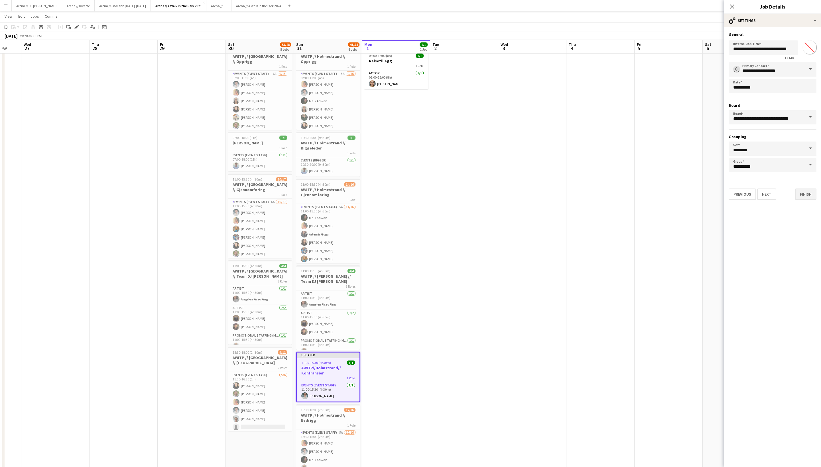
click at [805, 200] on button "Finish" at bounding box center [805, 194] width 21 height 11
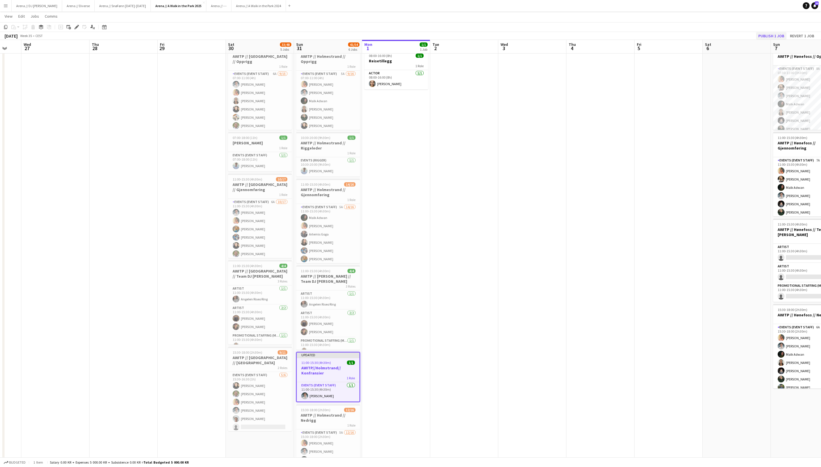
click at [756, 35] on button "Publish 1 job" at bounding box center [771, 35] width 30 height 7
click at [326, 279] on h3 "AWITP // [PERSON_NAME] // Team DJ [PERSON_NAME]" at bounding box center [328, 279] width 64 height 10
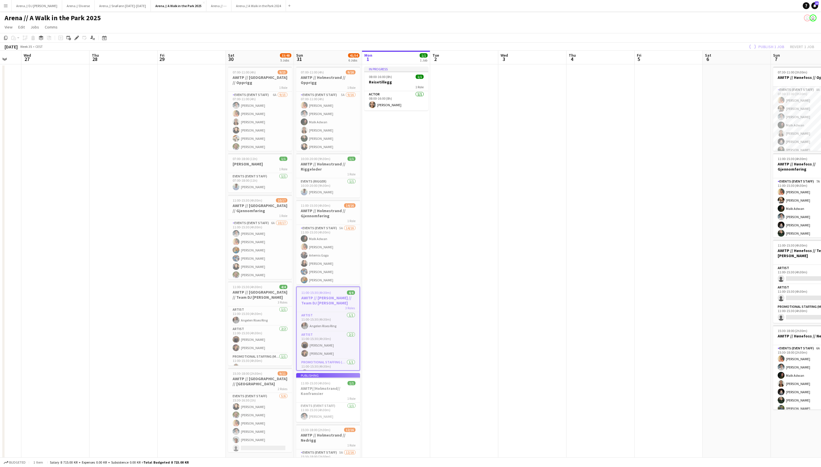
scroll to position [0, 0]
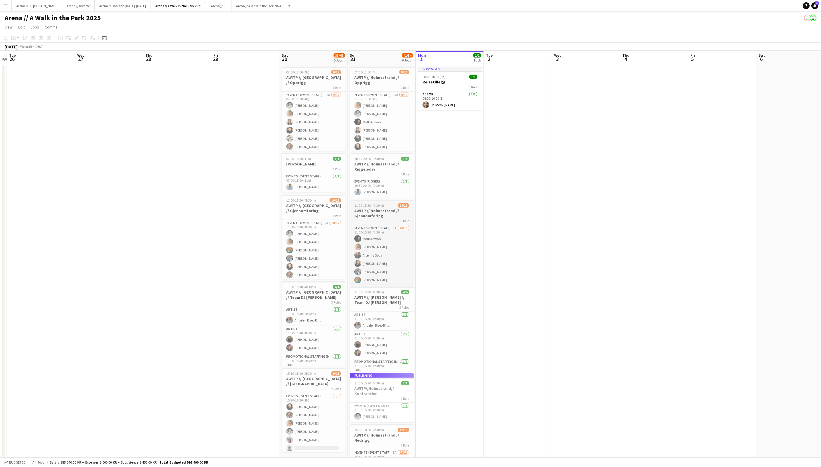
scroll to position [0, 128]
click at [380, 81] on h3 "AWITP // Holmestrand // Opprigg" at bounding box center [383, 80] width 64 height 10
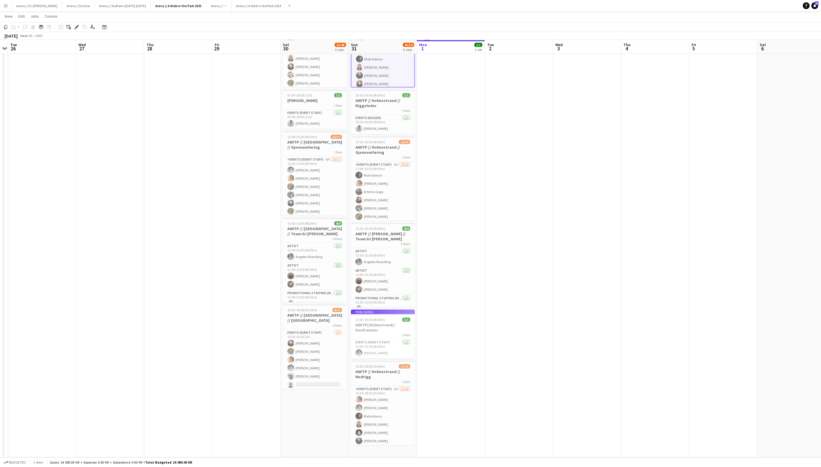
scroll to position [63, 0]
click at [376, 380] on h3 "AWITP // Holmestrand // Nedrigg" at bounding box center [383, 374] width 64 height 10
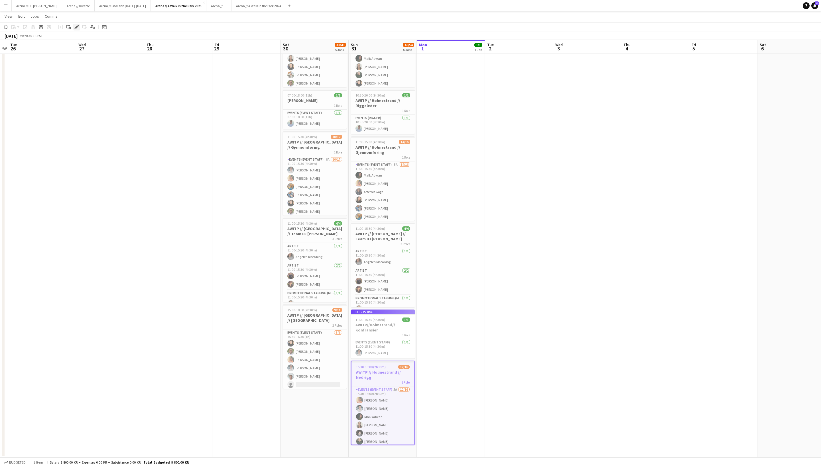
click at [79, 27] on icon "Edit" at bounding box center [76, 27] width 5 height 5
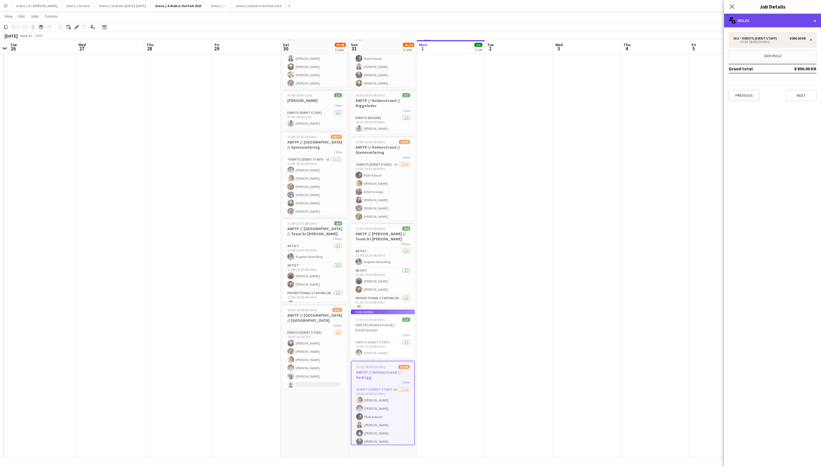
click at [769, 15] on div "multiple-users-add Roles" at bounding box center [772, 21] width 97 height 14
click at [777, 71] on div "tags-double Labels" at bounding box center [791, 67] width 56 height 11
click at [381, 324] on app-job-card "Publishing 11:00-15:30 (4h30m) 1/1 AWITP//Holmstrand// Konfransier 1 Role Event…" at bounding box center [383, 334] width 64 height 49
click at [382, 334] on app-job-card "Publishing 11:00-15:30 (4h30m) 1/1 AWITP//Holmstrand// Konfransier 1 Role Event…" at bounding box center [383, 334] width 64 height 49
click at [383, 243] on div "3 Roles" at bounding box center [383, 244] width 64 height 5
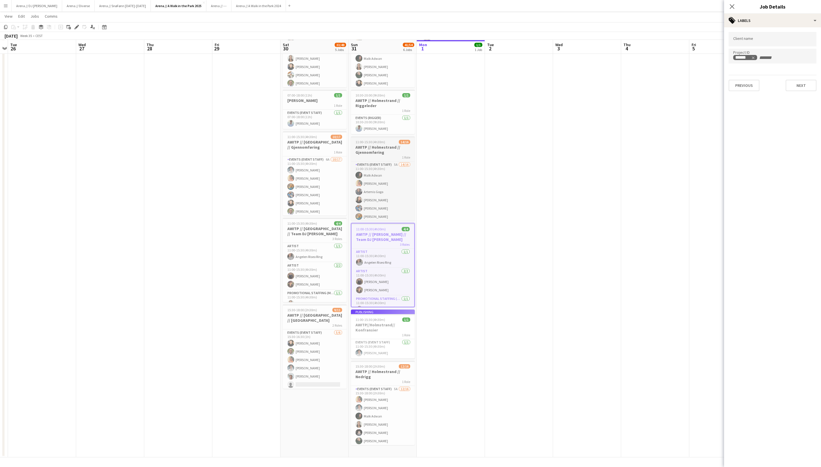
click at [385, 154] on h3 "AWITP // Holmestrand // Gjennomføring" at bounding box center [383, 150] width 64 height 10
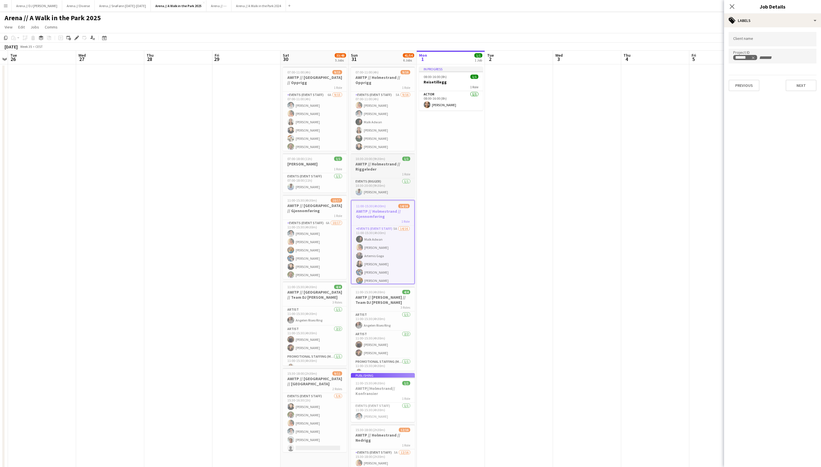
scroll to position [0, 0]
click at [383, 173] on div "1 Role" at bounding box center [383, 174] width 64 height 5
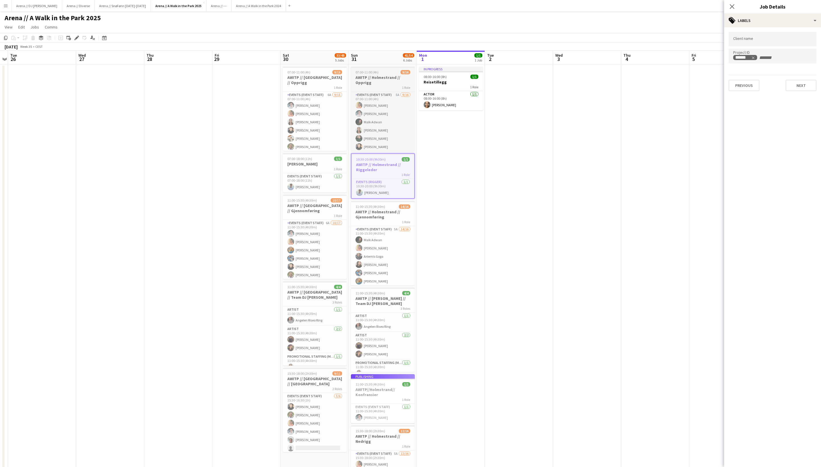
click at [386, 79] on h3 "AWITP // Holmestrand // Opprigg" at bounding box center [383, 80] width 64 height 10
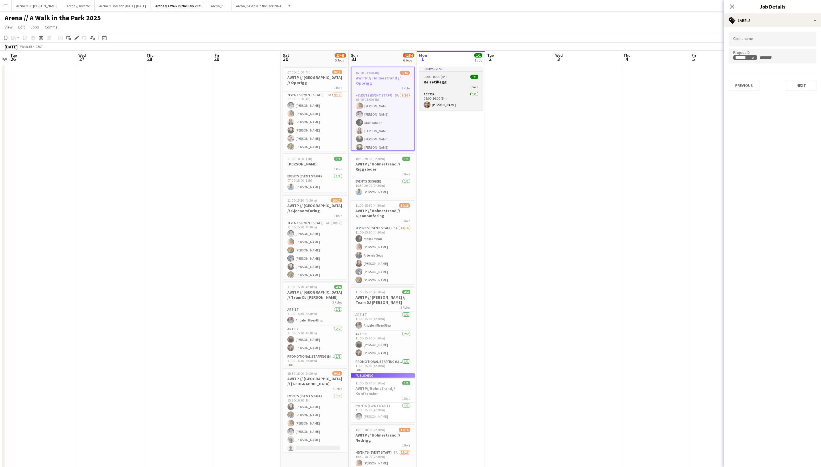
click at [453, 81] on h3 "Reisetillegg" at bounding box center [451, 82] width 64 height 5
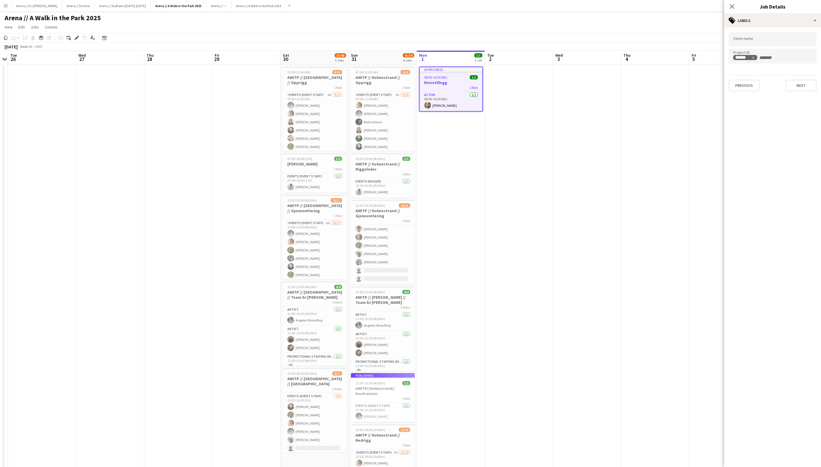
scroll to position [87, 0]
click at [382, 385] on app-job-card "Publishing 11:00-15:30 (4h30m) 1/1 AWITP//Holmstrand// Konfransier 1 Role Event…" at bounding box center [383, 397] width 64 height 49
click at [511, 301] on app-date-cell at bounding box center [519, 292] width 68 height 457
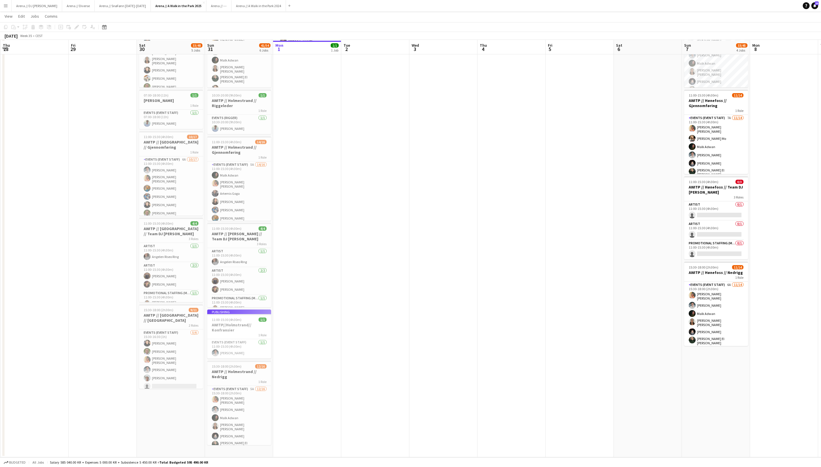
scroll to position [63, 0]
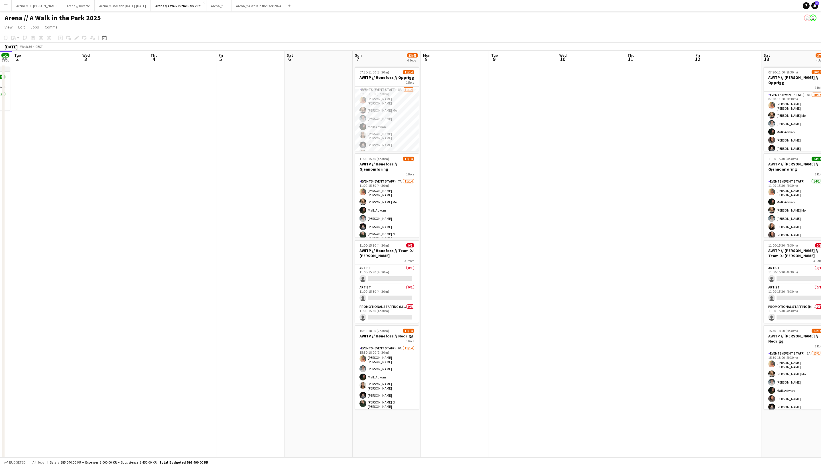
scroll to position [0, 283]
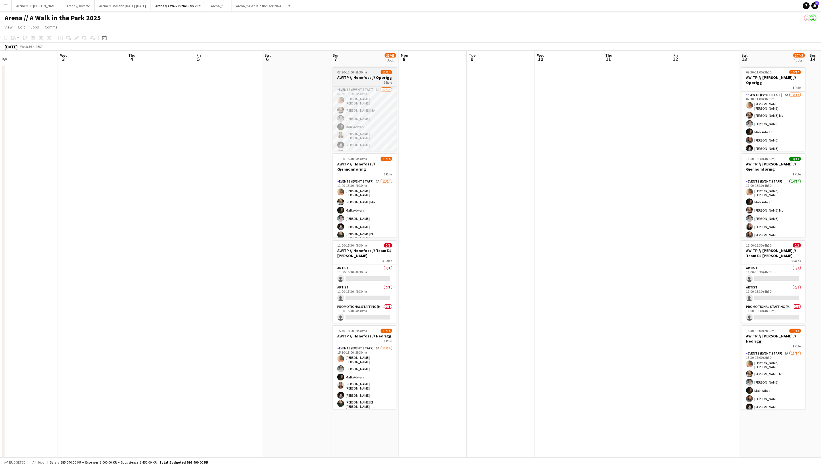
click at [379, 80] on h3 "AWITP // Hønefoss // Opprigg" at bounding box center [365, 77] width 64 height 5
click at [76, 40] on icon "Edit" at bounding box center [76, 38] width 5 height 5
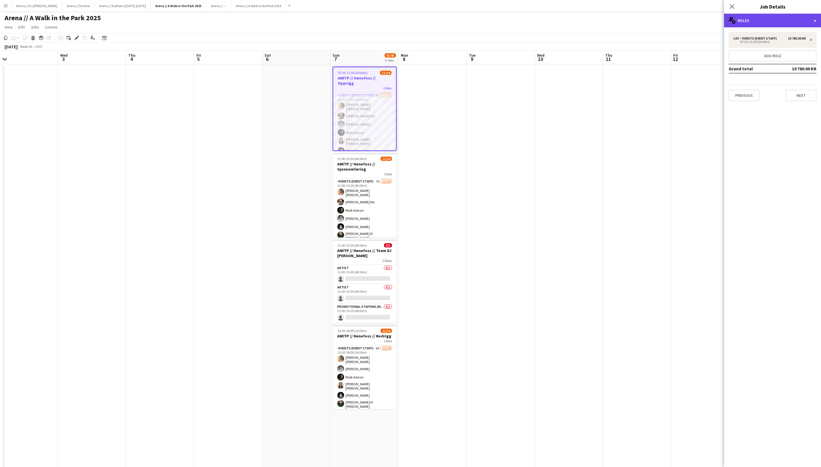
click at [757, 23] on div "multiple-users-add Roles" at bounding box center [772, 21] width 97 height 14
click at [770, 66] on icon at bounding box center [770, 68] width 6 height 6
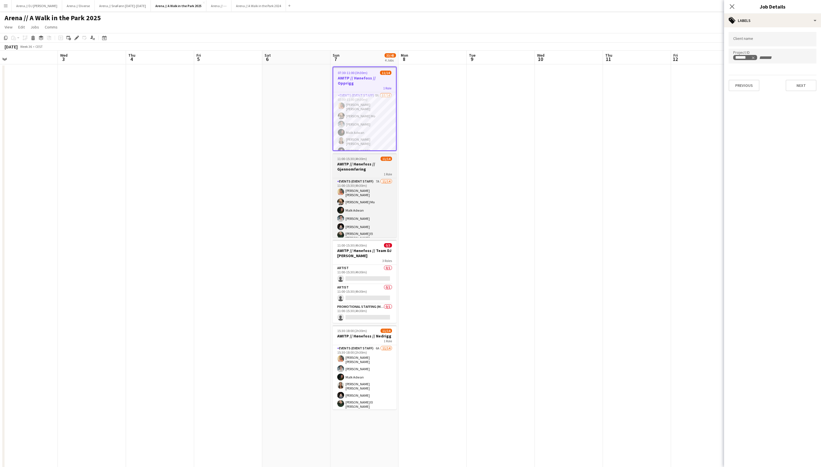
click at [376, 170] on h3 "AWITP // Hønefoss // Gjennomføring" at bounding box center [365, 167] width 64 height 10
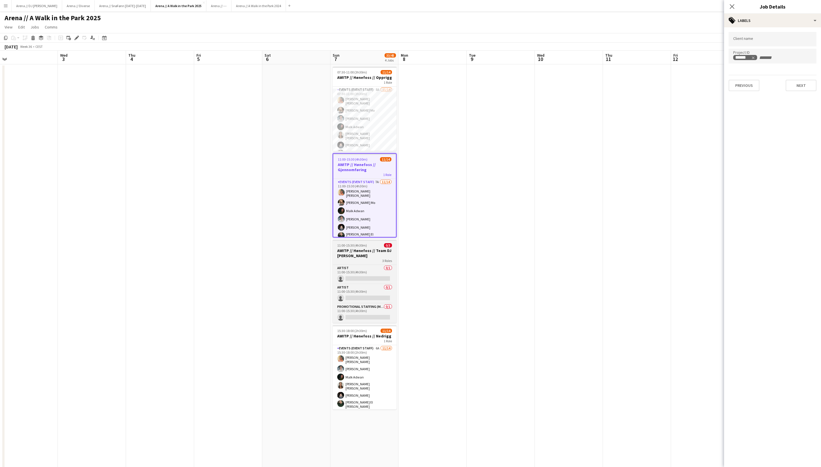
click at [374, 258] on h3 "AWITP // Hønefoss // Team DJ [PERSON_NAME]" at bounding box center [365, 253] width 64 height 10
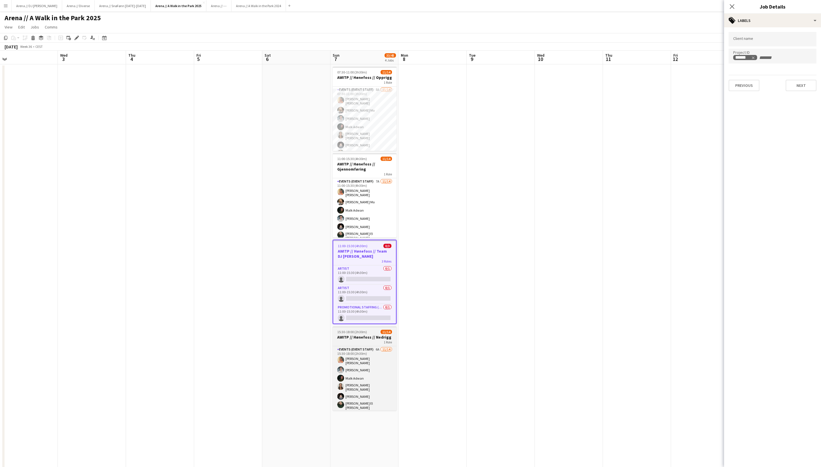
click at [364, 339] on h3 "AWITP // Hønefoss // Nedrigg" at bounding box center [365, 337] width 64 height 5
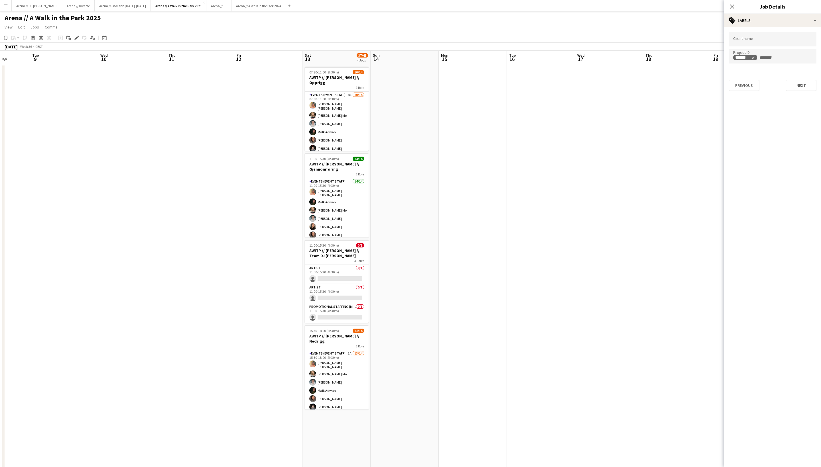
scroll to position [0, 180]
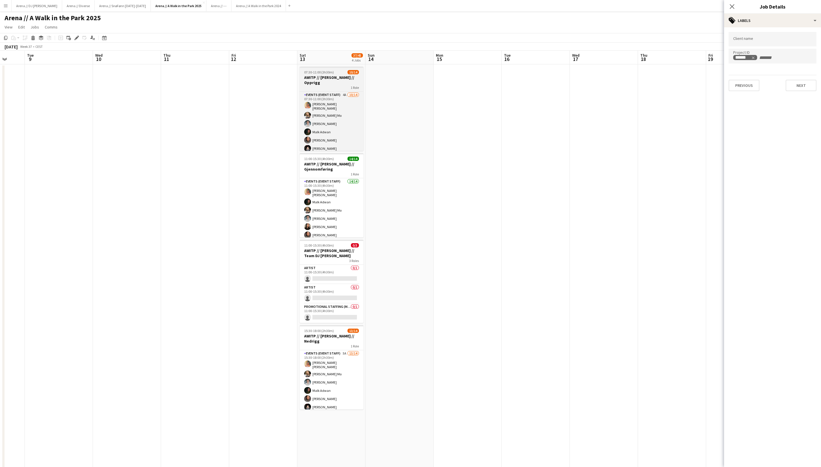
click at [336, 70] on app-job-card "07:30-11:00 (3h30m) 10/14 AWITP // [PERSON_NAME] // Opprigg 1 Role Events (Even…" at bounding box center [332, 109] width 64 height 84
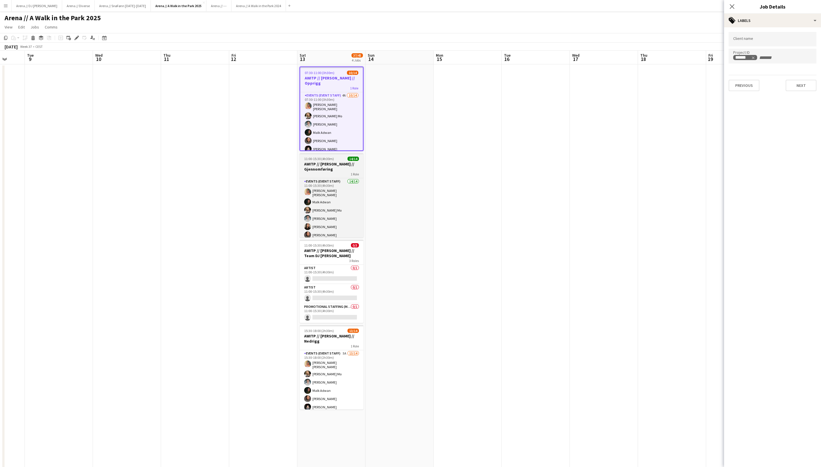
click at [344, 167] on h3 "AWITP // [PERSON_NAME] // Gjennomføring" at bounding box center [332, 167] width 64 height 10
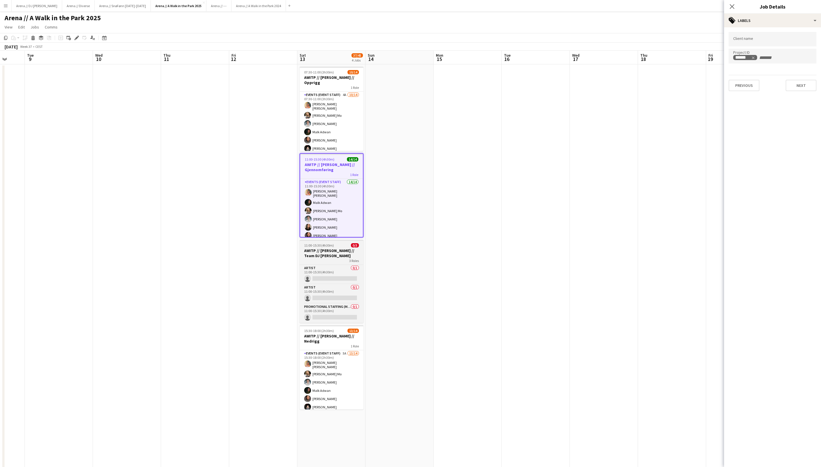
click at [325, 254] on h3 "AWITP // [PERSON_NAME] // Team DJ [PERSON_NAME]" at bounding box center [332, 253] width 64 height 10
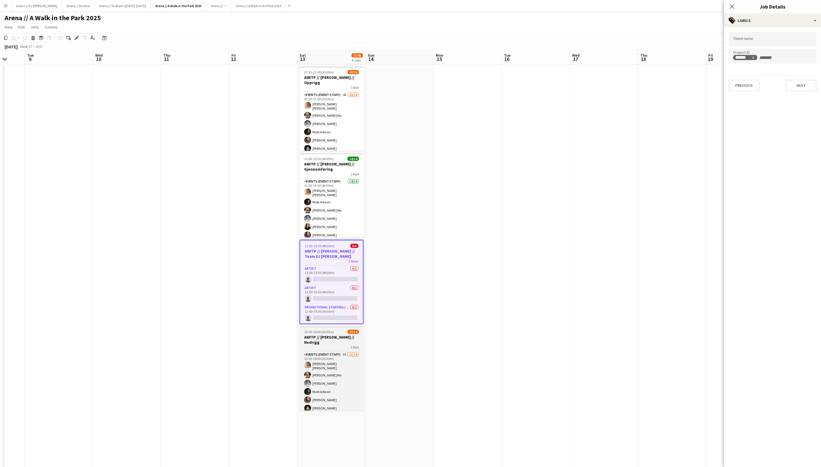
click at [332, 334] on span "15:30-18:00 (2h30m)" at bounding box center [319, 332] width 30 height 4
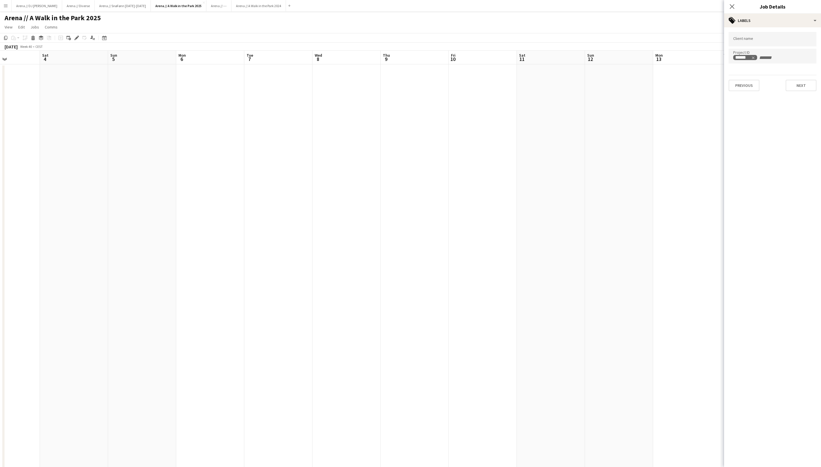
scroll to position [0, 136]
